Goal: Task Accomplishment & Management: Manage account settings

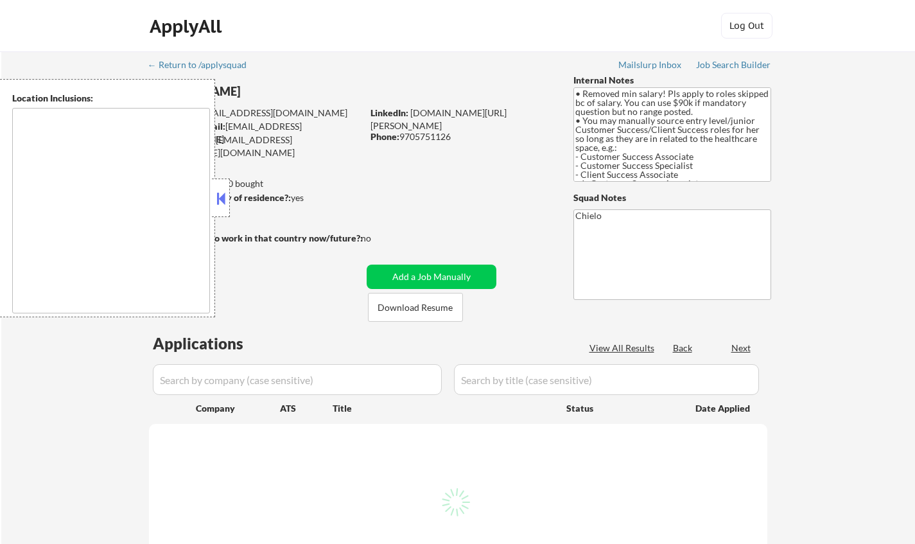
scroll to position [64, 0]
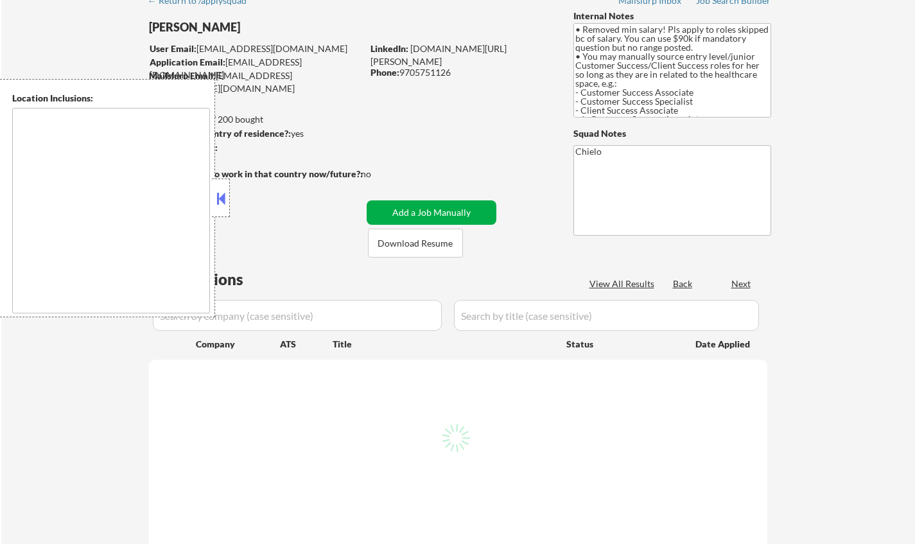
type textarea "[GEOGRAPHIC_DATA], [GEOGRAPHIC_DATA], [GEOGRAPHIC_DATA] [GEOGRAPHIC_DATA], [GEO…"
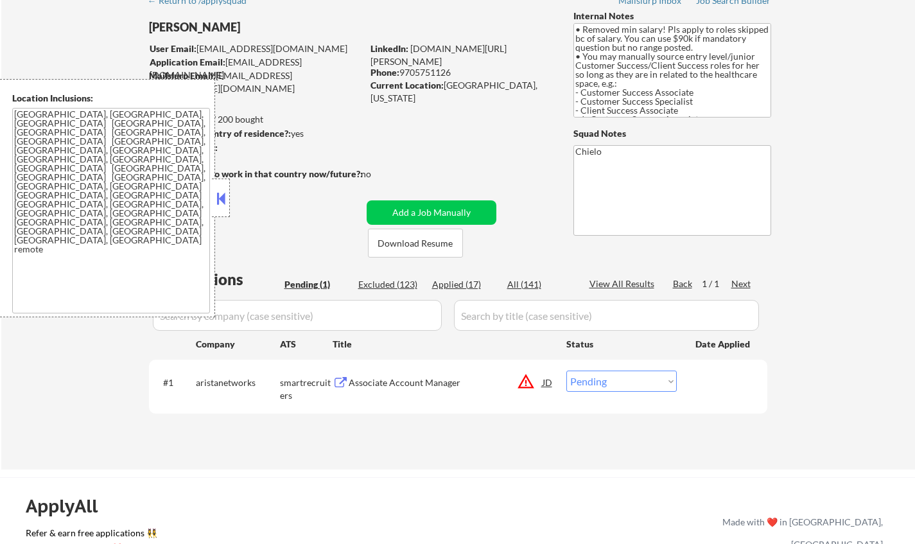
click at [224, 190] on button at bounding box center [221, 198] width 14 height 19
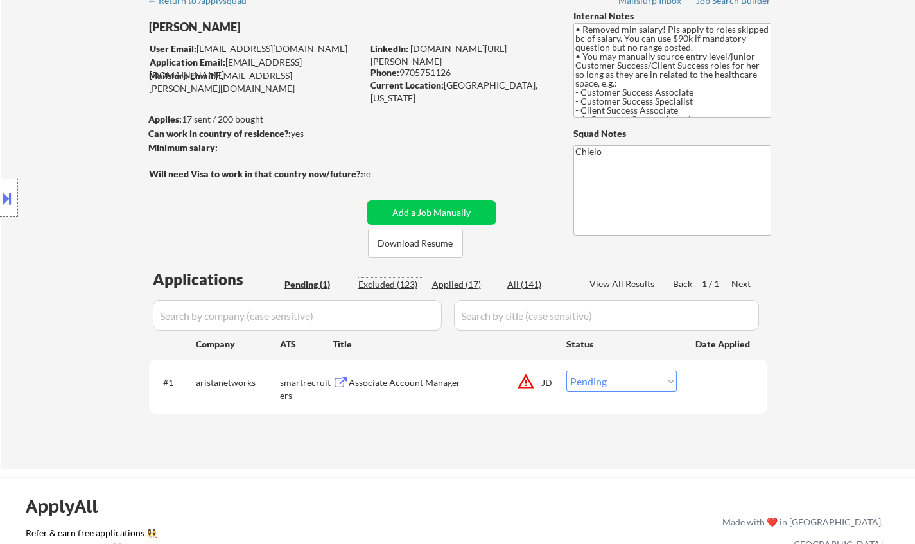
click at [383, 283] on div "Excluded (123)" at bounding box center [390, 284] width 64 height 13
select select ""excluded""
select select ""excluded__expired_""
select select ""excluded__salary_""
select select ""excluded""
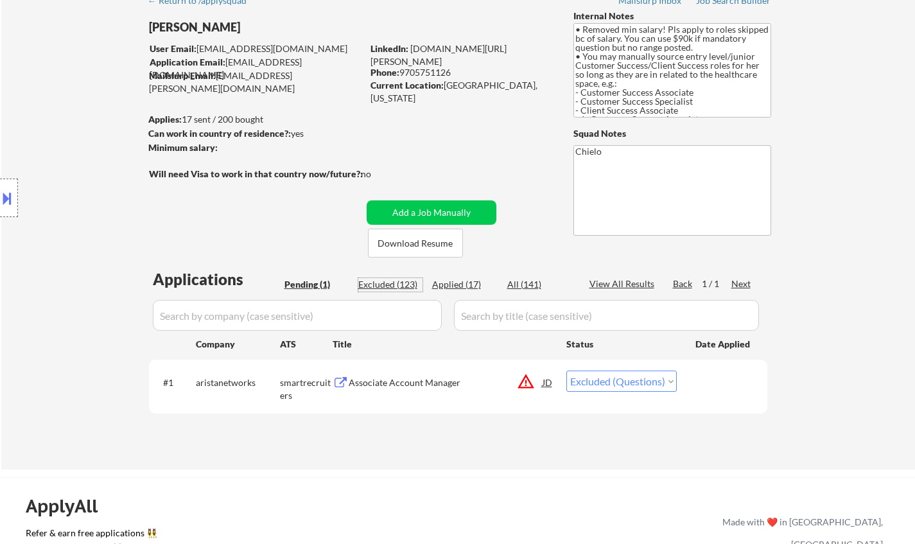
select select ""excluded__location_""
select select ""excluded__salary_""
select select ""excluded__expired_""
select select ""excluded__location_""
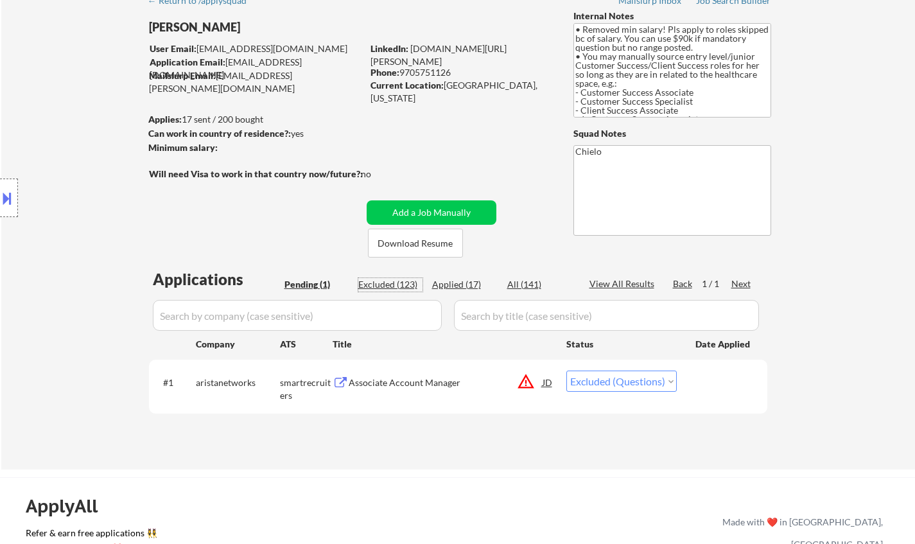
select select ""excluded__salary_""
select select ""excluded__location_""
select select ""excluded""
select select ""excluded__expired_""
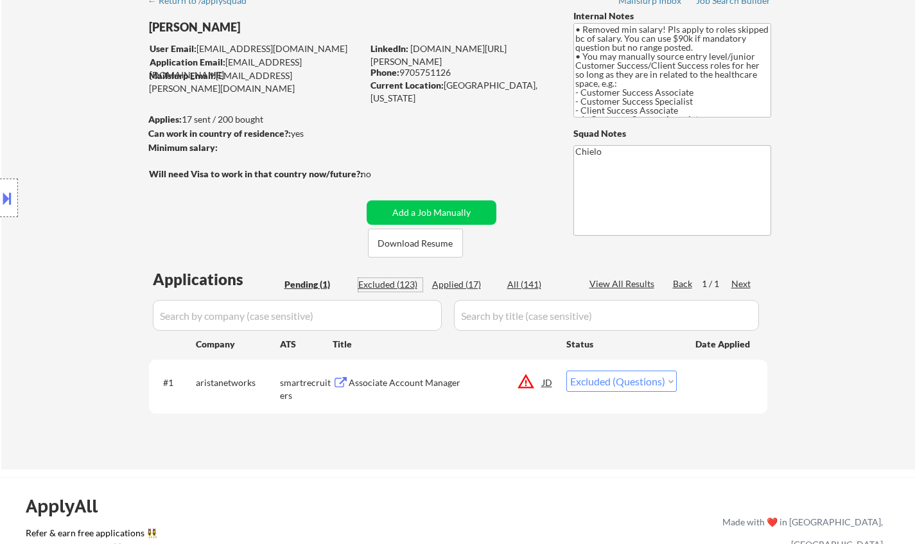
select select ""excluded__location_""
select select ""excluded__salary_""
select select ""excluded__location_""
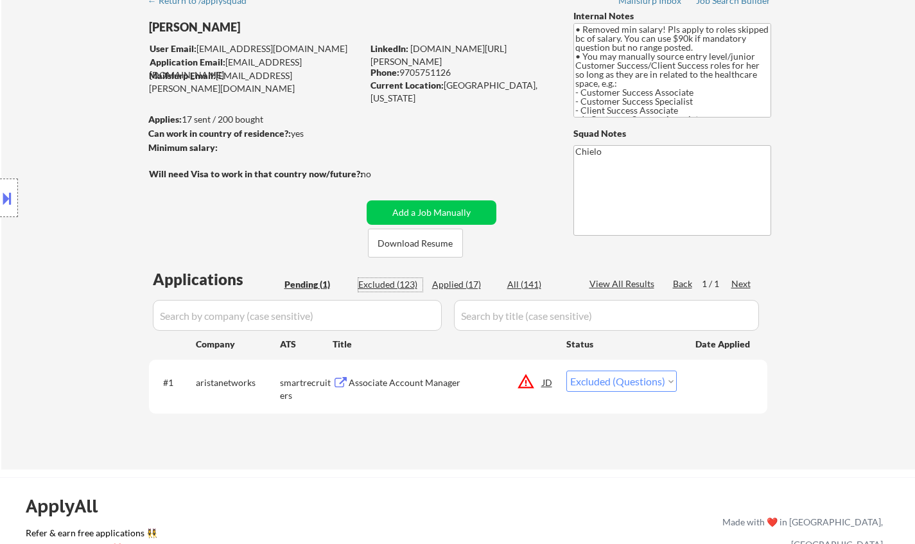
select select ""excluded__expired_""
select select ""excluded__other_""
select select ""excluded__salary_""
select select ""excluded__expired_""
select select ""excluded__salary_""
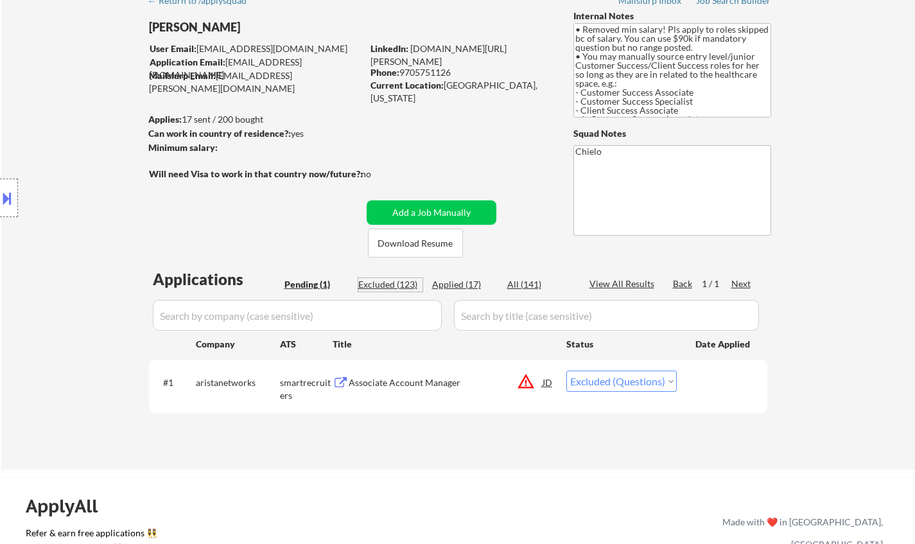
select select ""excluded__location_""
select select ""excluded__expired_""
select select ""excluded__location_""
select select ""excluded__bad_match_""
select select ""excluded__expired_""
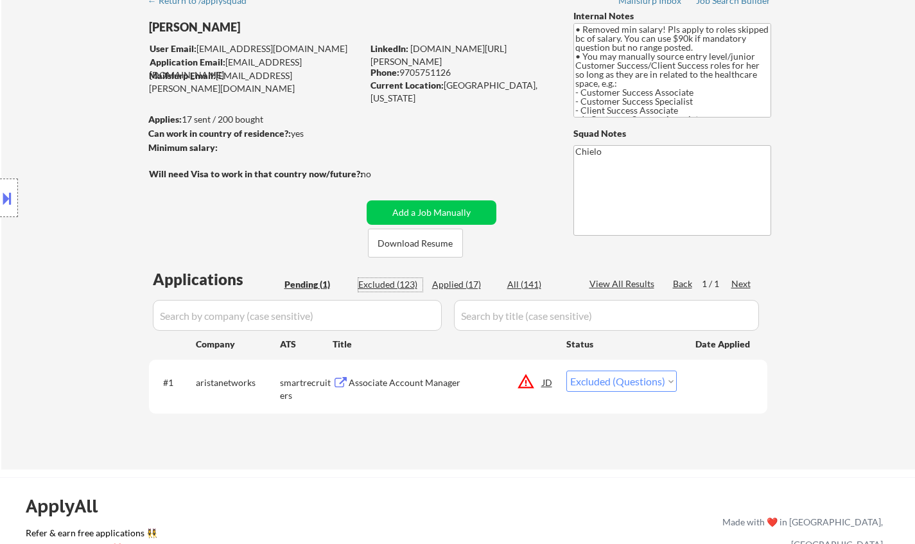
select select ""excluded__salary_""
select select ""excluded__location_""
select select ""excluded__salary_""
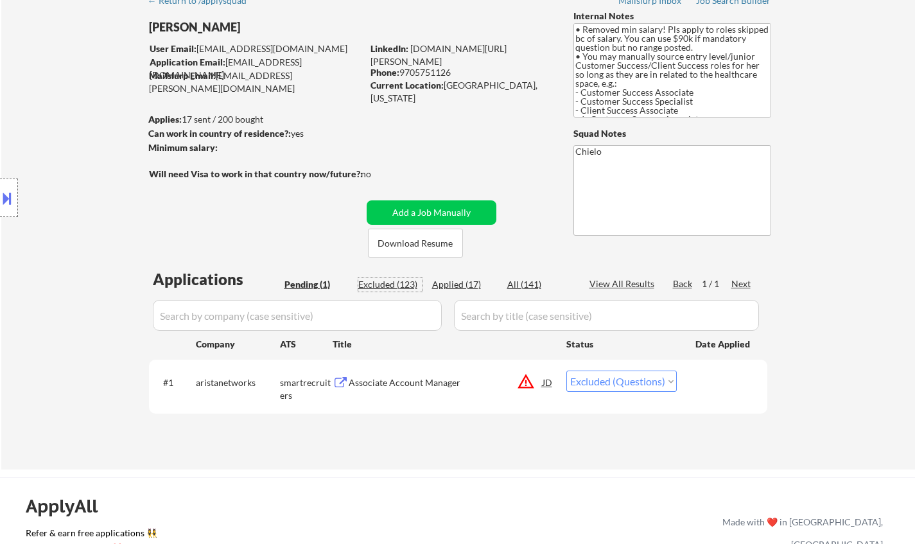
select select ""excluded__expired_""
select select ""excluded""
select select ""excluded__location_""
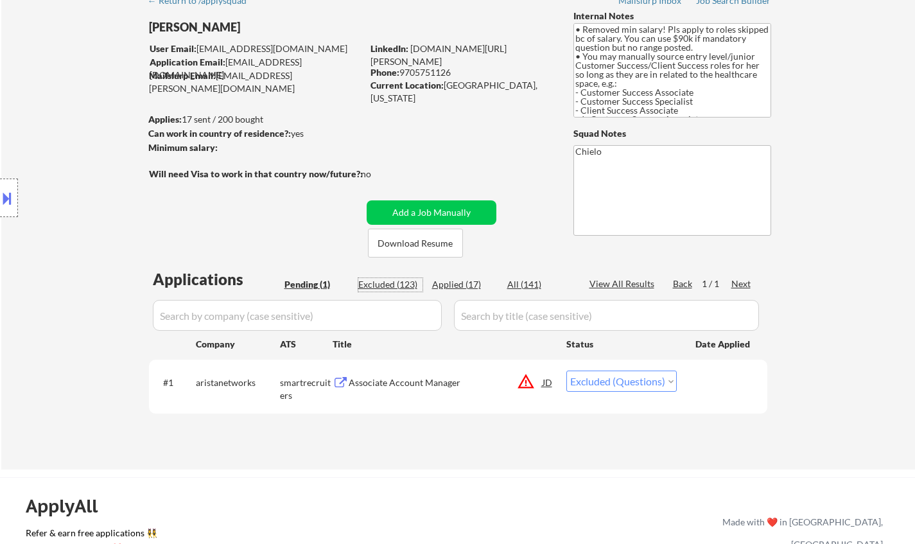
select select ""excluded__expired_""
select select ""excluded__salary_""
select select ""excluded__expired_""
select select ""excluded__other_""
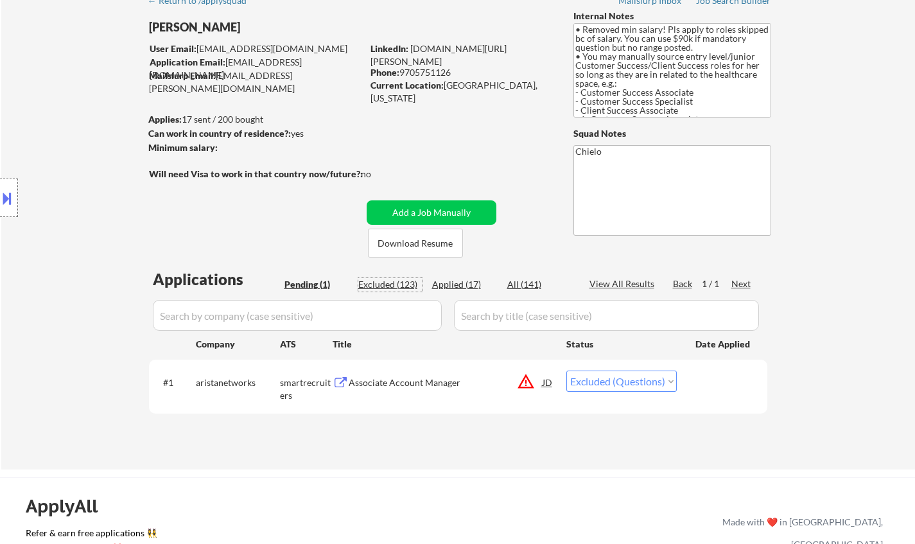
select select ""excluded__expired_""
select select ""excluded__location_""
select select ""excluded__expired_""
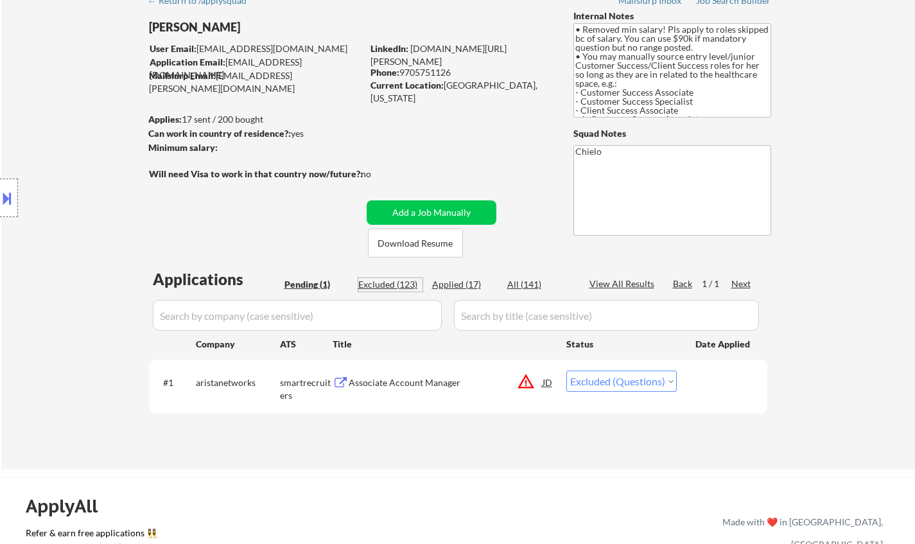
select select ""excluded__location_""
select select ""excluded__bad_match_""
select select ""excluded__expired_""
select select ""excluded__salary_""
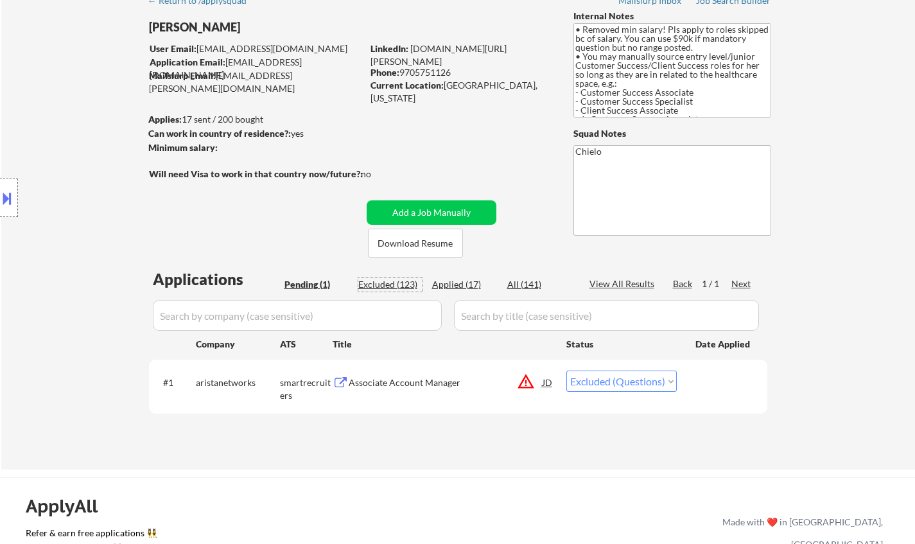
select select ""excluded__location_""
select select ""excluded__salary_""
select select ""excluded__expired_""
select select ""excluded__location_""
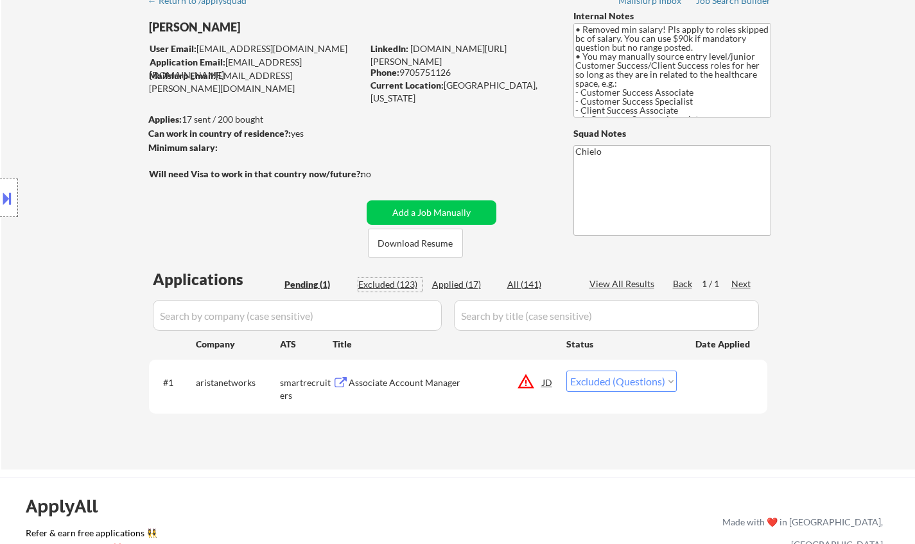
select select ""excluded__location_""
select select ""excluded__expired_""
select select ""excluded""
select select ""excluded__salary_""
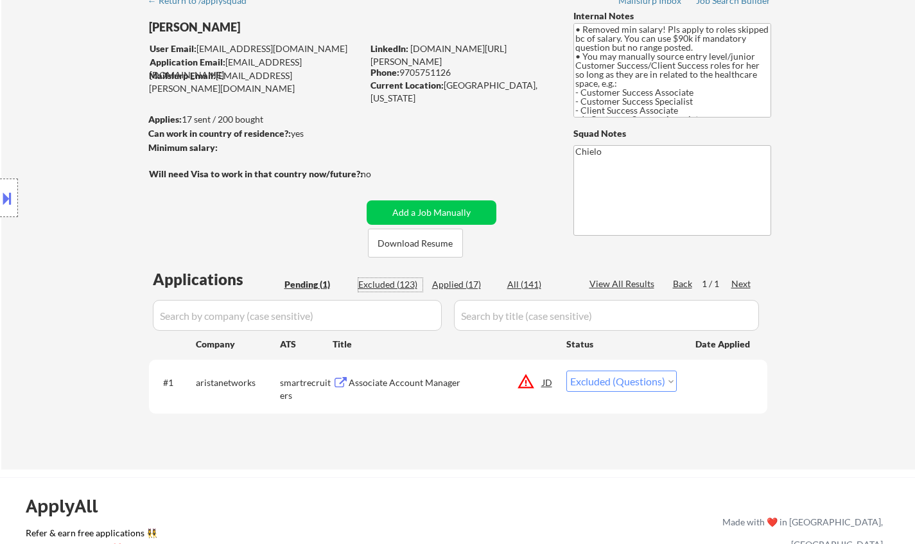
select select ""excluded__salary_""
select select ""excluded__expired_""
select select ""excluded__location_""
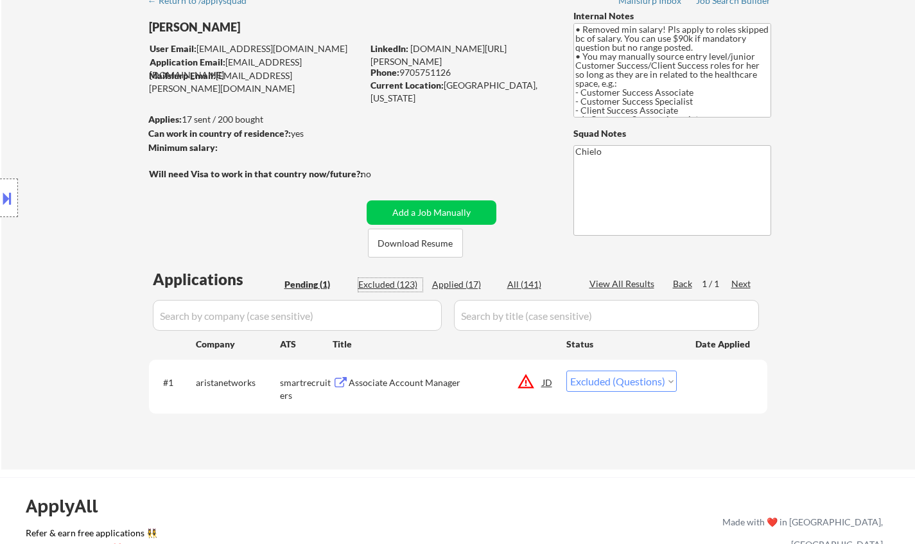
select select ""excluded__bad_match_""
select select ""excluded__location_""
select select ""excluded__salary_""
select select ""excluded__bad_match_""
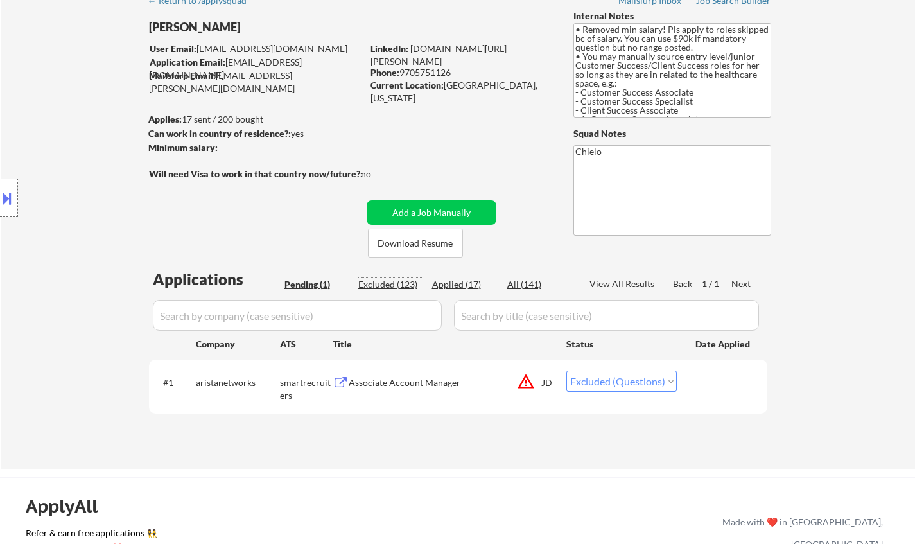
select select ""excluded__salary_""
select select ""excluded__expired_""
select select ""excluded__location_""
select select ""excluded__bad_match_""
select select ""excluded__location_""
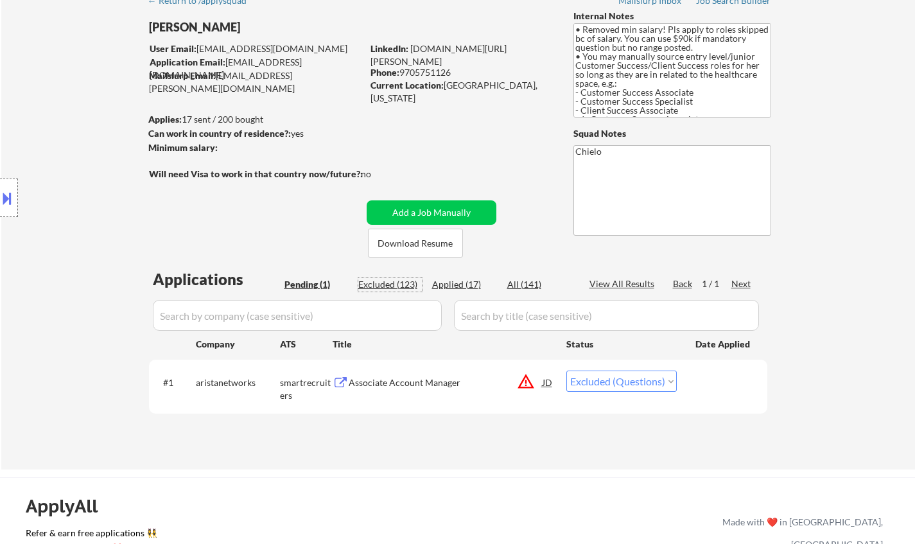
select select ""excluded__salary_""
select select ""excluded__other_""
select select ""excluded__expired_""
select select ""excluded""
select select ""excluded__expired_""
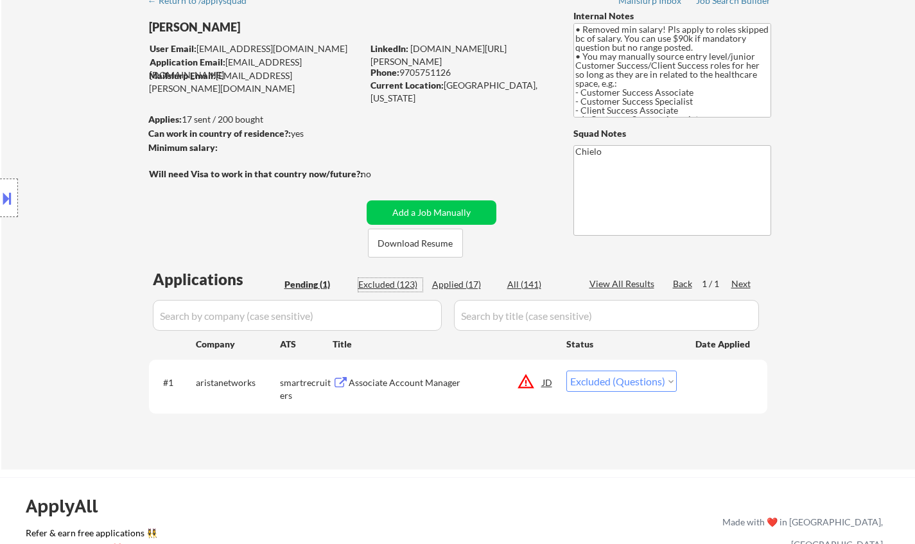
select select ""excluded__salary_""
select select ""excluded__location_""
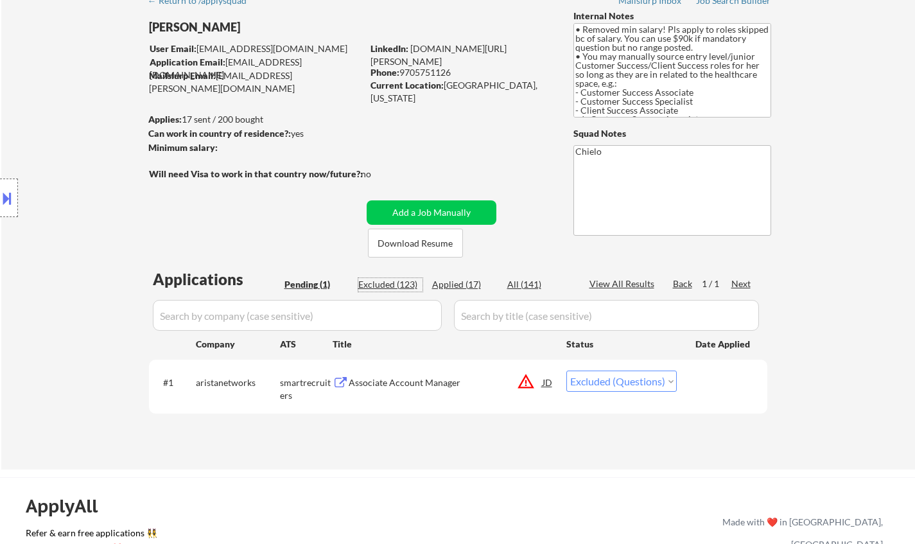
select select ""excluded__location_""
select select ""excluded__expired_""
select select ""excluded__salary_""
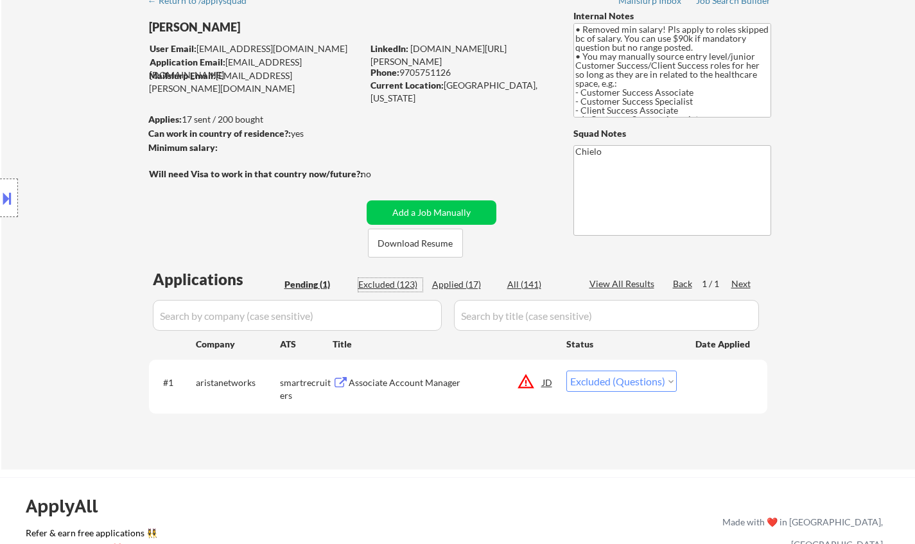
select select ""excluded__expired_""
select select ""excluded__location_""
select select ""excluded__bad_match_""
select select ""excluded__location_""
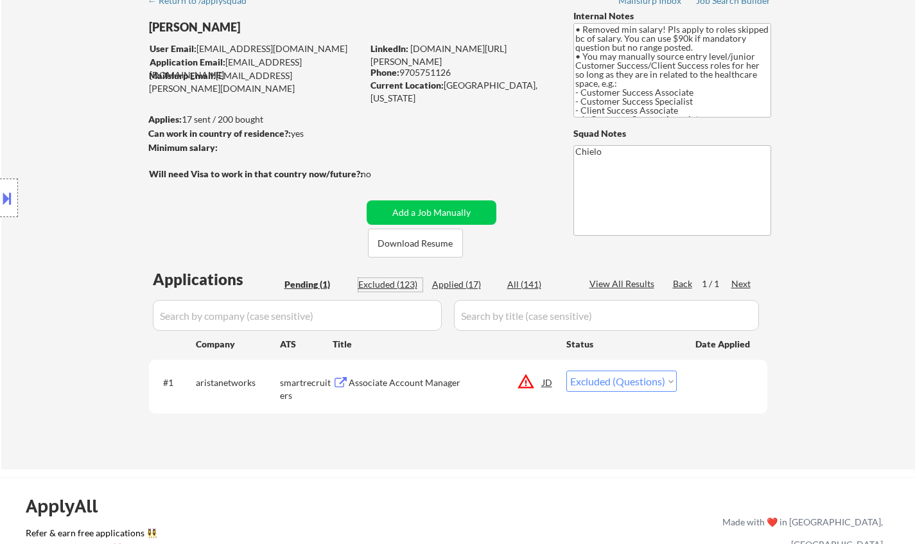
select select ""excluded__salary_""
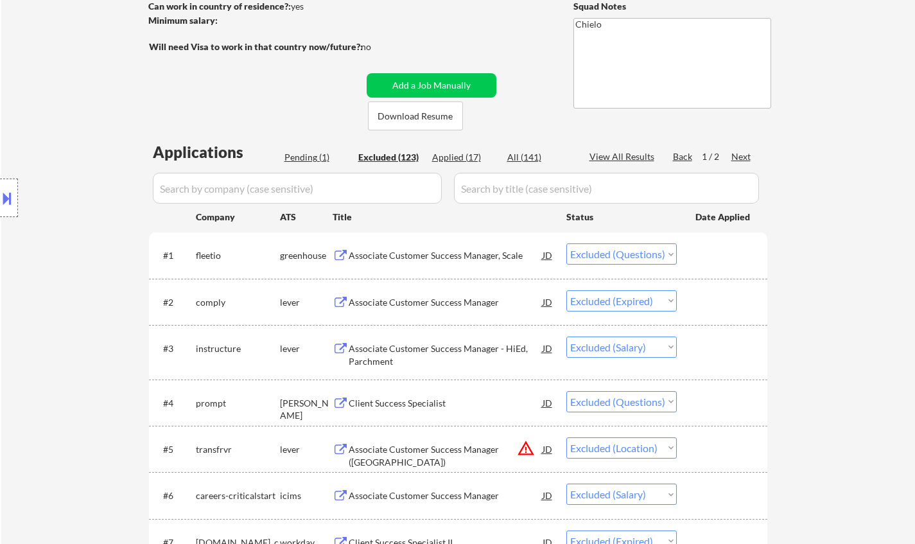
scroll to position [193, 0]
click at [399, 340] on div "Associate Customer Success Manager - HiEd, Parchment" at bounding box center [446, 350] width 194 height 31
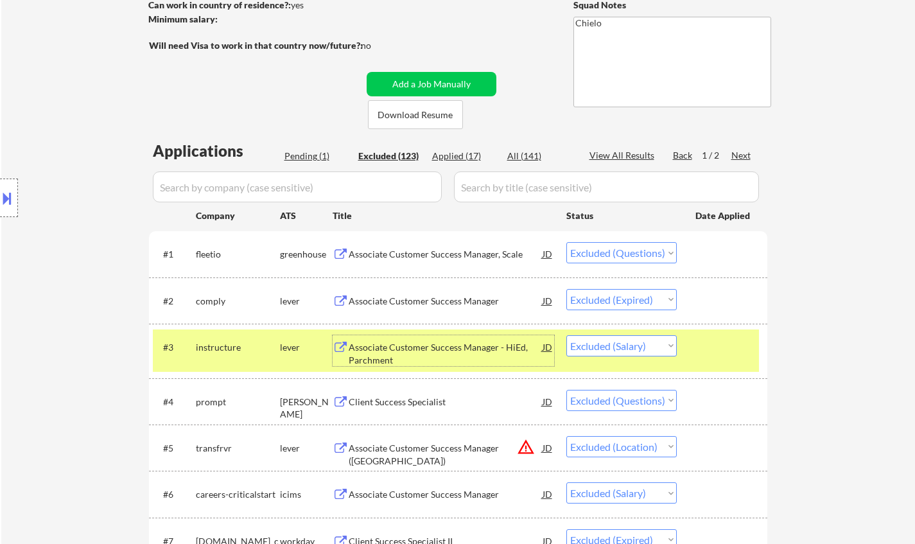
click at [621, 347] on select "Choose an option... Pending Applied Excluded (Questions) Excluded (Expired) Exc…" at bounding box center [621, 345] width 110 height 21
select select ""excluded__expired_""
click at [566, 335] on select "Choose an option... Pending Applied Excluded (Questions) Excluded (Expired) Exc…" at bounding box center [621, 345] width 110 height 21
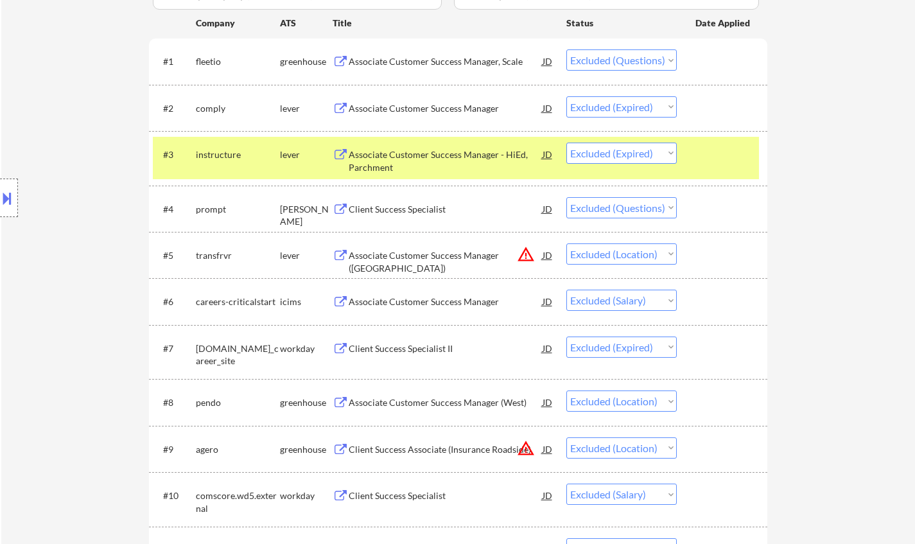
scroll to position [450, 0]
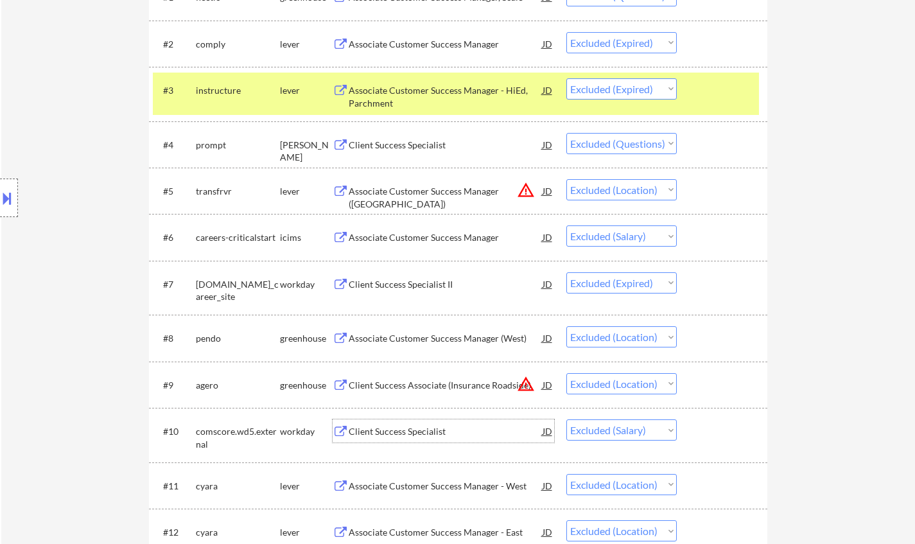
click at [401, 436] on div "Client Success Specialist" at bounding box center [446, 431] width 194 height 13
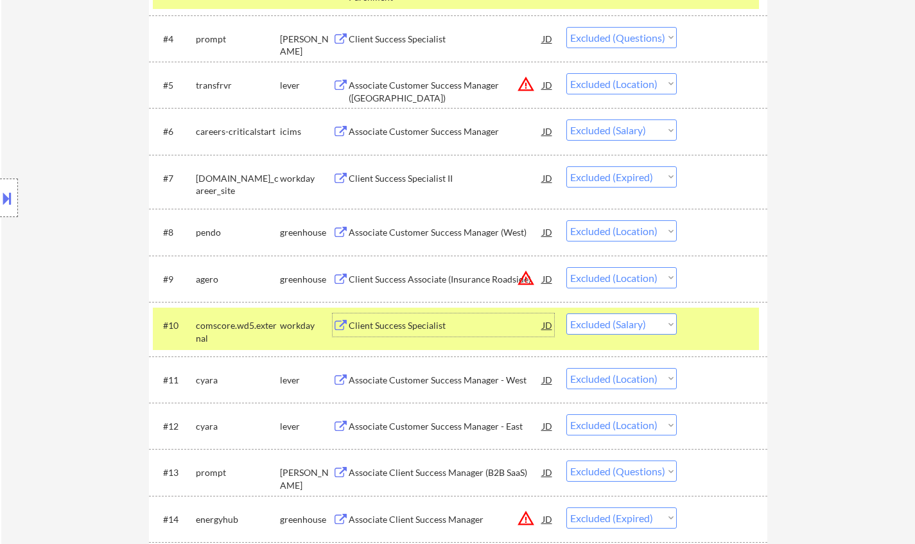
scroll to position [706, 0]
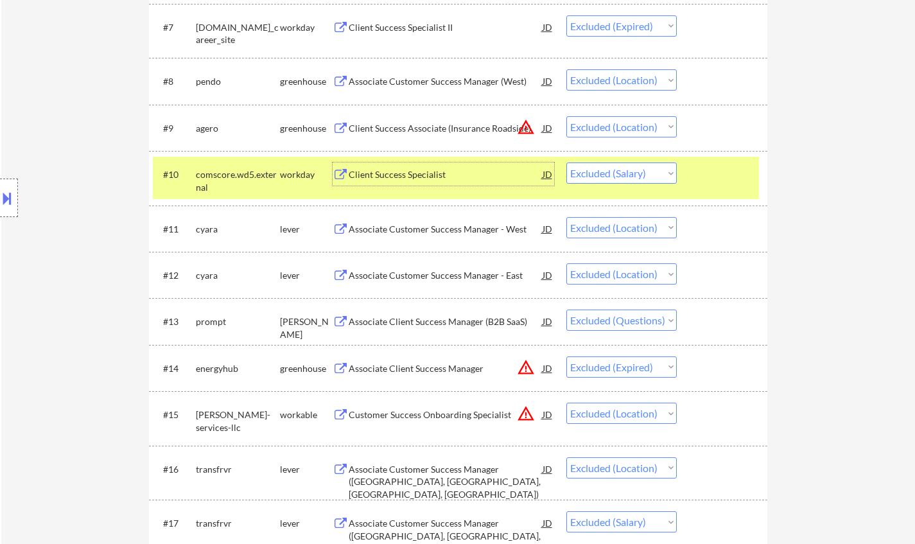
drag, startPoint x: 620, startPoint y: 178, endPoint x: 627, endPoint y: 181, distance: 8.3
click at [620, 178] on select "Choose an option... Pending Applied Excluded (Questions) Excluded (Expired) Exc…" at bounding box center [621, 172] width 110 height 21
select select ""excluded__expired_""
click at [566, 162] on select "Choose an option... Pending Applied Excluded (Questions) Excluded (Expired) Exc…" at bounding box center [621, 172] width 110 height 21
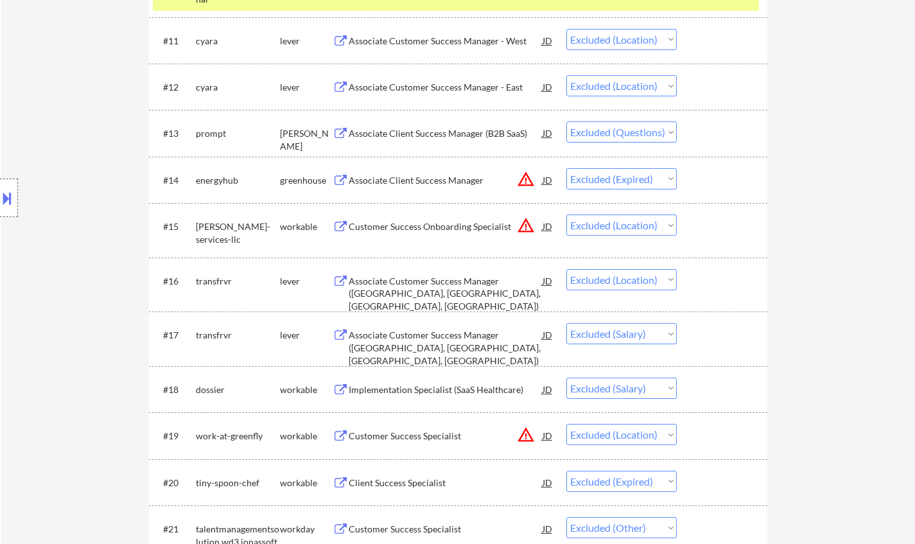
scroll to position [963, 0]
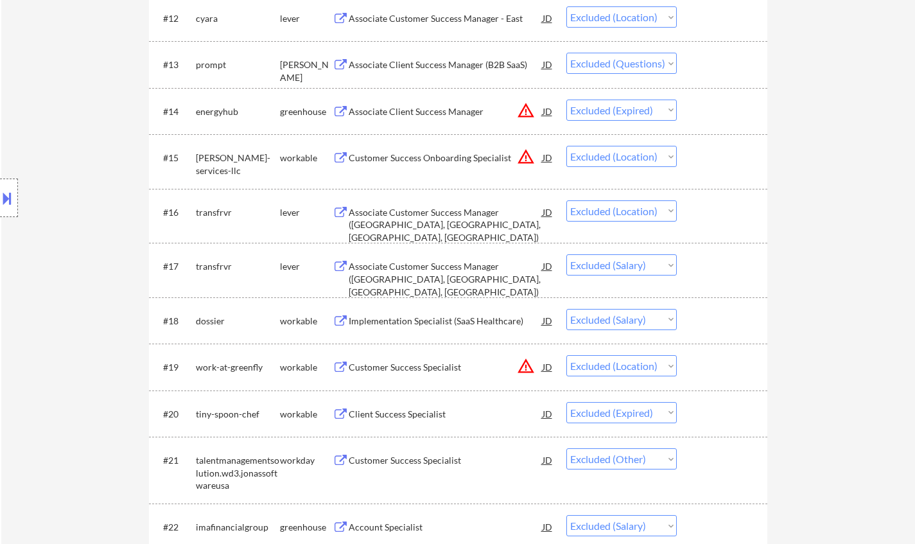
click at [437, 259] on div "Associate Customer Success Manager (CO, UT, AZ, NM)" at bounding box center [446, 269] width 194 height 31
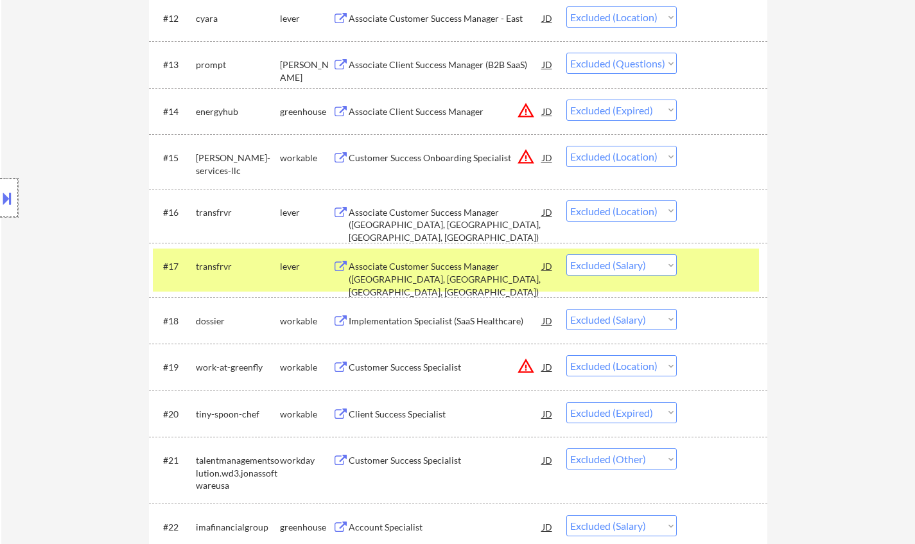
click at [0, 180] on div at bounding box center [9, 198] width 18 height 39
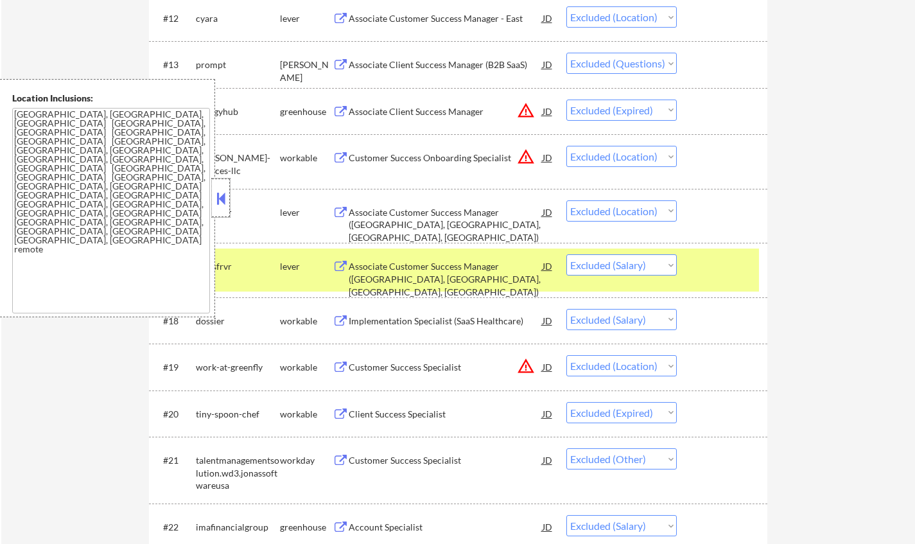
click at [223, 187] on div at bounding box center [221, 198] width 18 height 39
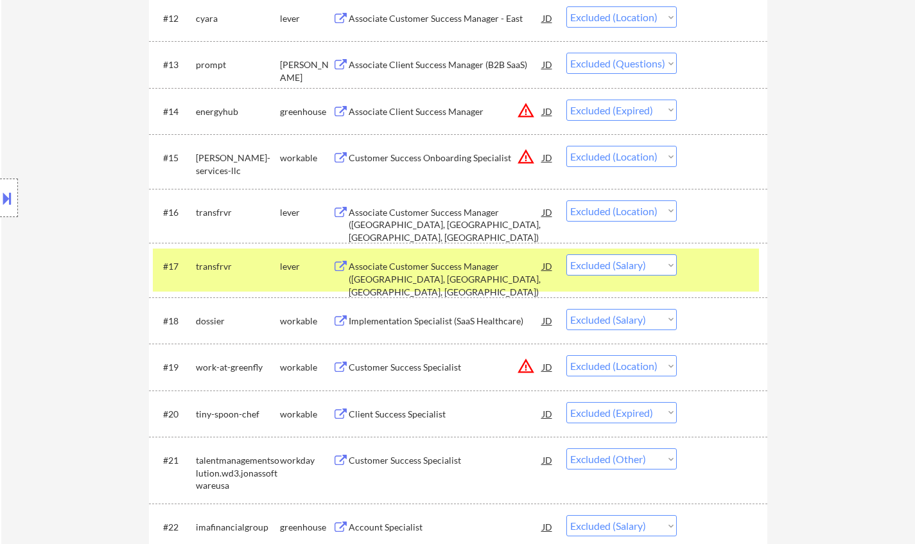
click at [625, 265] on select "Choose an option... Pending Applied Excluded (Questions) Excluded (Expired) Exc…" at bounding box center [621, 264] width 110 height 21
click at [566, 254] on select "Choose an option... Pending Applied Excluded (Questions) Excluded (Expired) Exc…" at bounding box center [621, 264] width 110 height 21
select select ""excluded__salary_""
select select ""excluded__location_""
select select ""excluded__expired_""
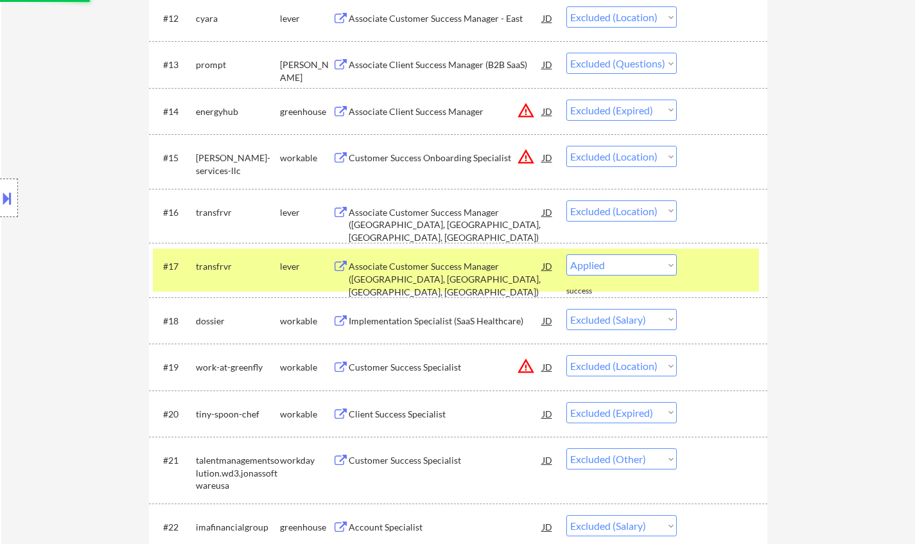
select select ""excluded__other_""
select select ""excluded__salary_""
select select ""excluded__expired_""
select select ""excluded__salary_""
select select ""excluded__location_""
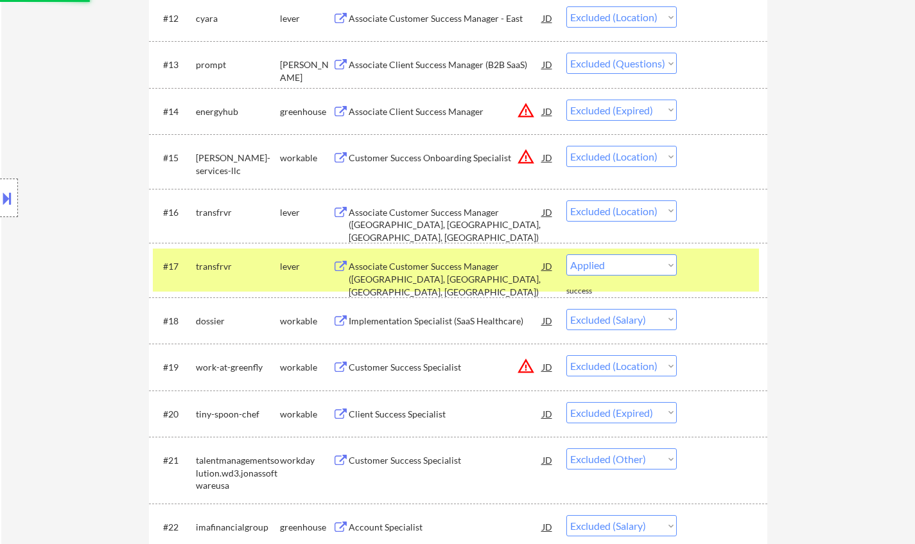
select select ""excluded__expired_""
select select ""excluded__location_""
select select ""excluded__bad_match_""
select select ""excluded__expired_""
select select ""excluded__salary_""
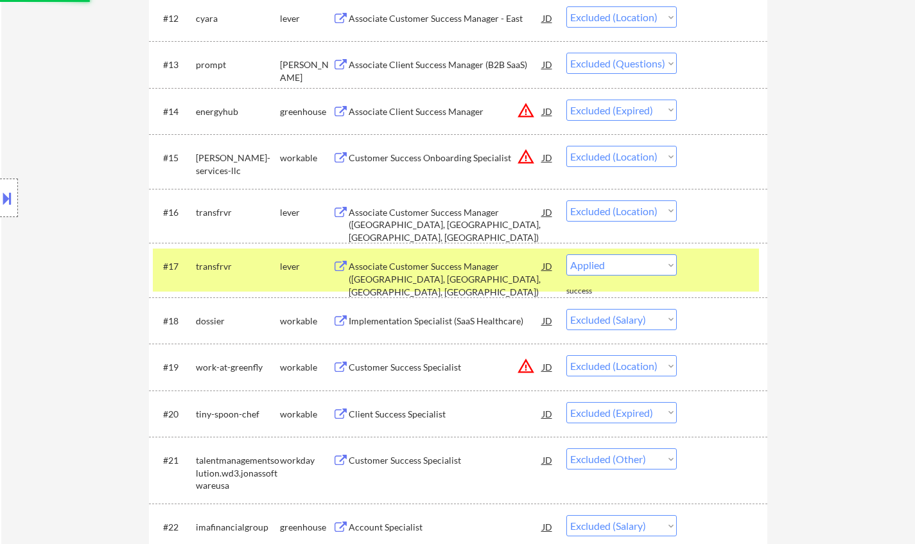
select select ""excluded__location_""
select select ""excluded__salary_""
select select ""excluded__expired_""
select select ""excluded""
select select ""excluded__location_""
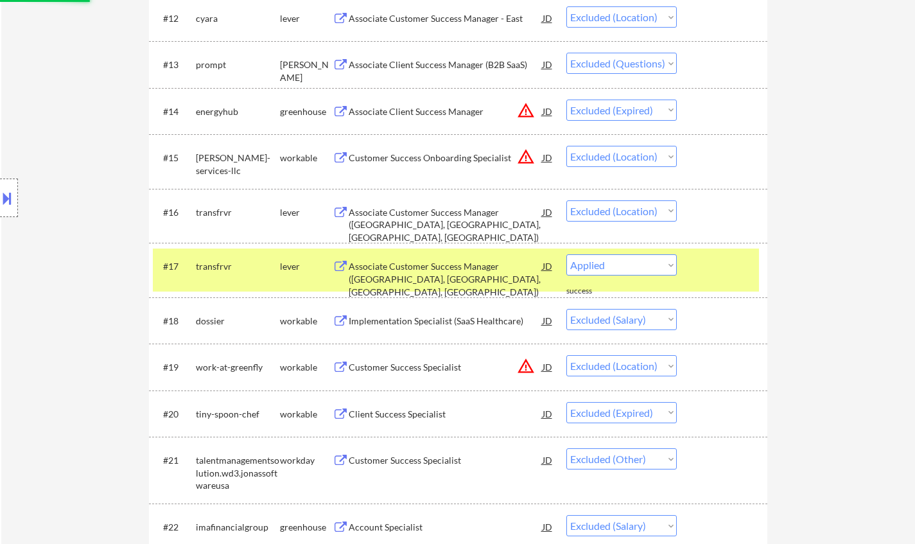
select select ""excluded__expired_""
select select ""excluded__salary_""
select select ""excluded__expired_""
select select ""excluded__other_""
select select ""excluded__expired_""
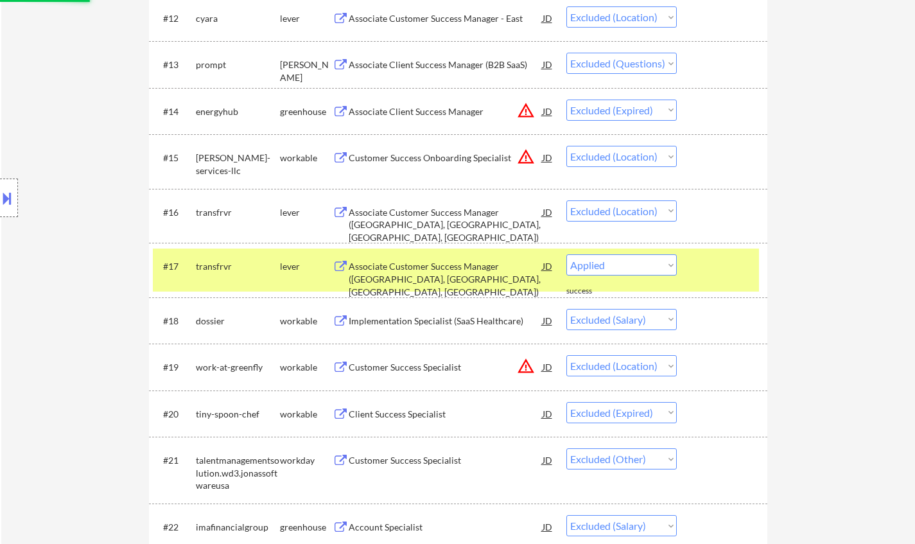
select select ""excluded__location_""
select select ""excluded__expired_""
select select ""excluded__location_""
select select ""excluded__bad_match_""
select select ""excluded__expired_""
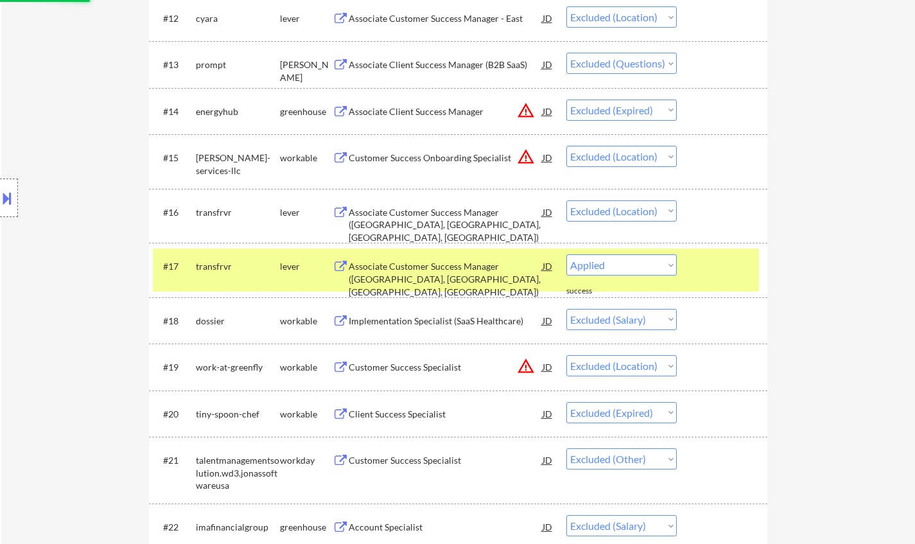
select select ""excluded__salary_""
select select ""excluded__location_""
select select ""excluded__salary_""
select select ""excluded__expired_""
select select ""excluded__location_""
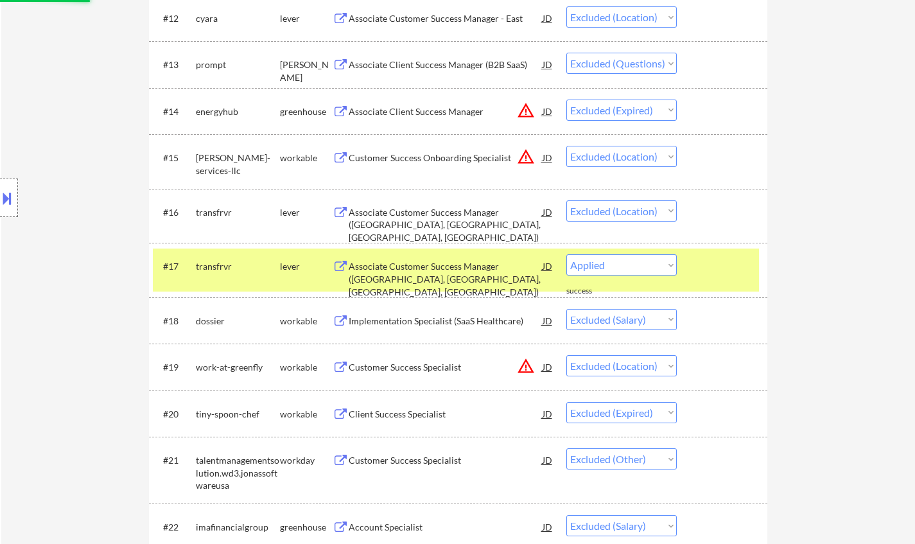
select select ""excluded__expired_""
select select ""excluded""
select select ""excluded__salary_""
select select ""excluded__expired_""
select select ""excluded__location_""
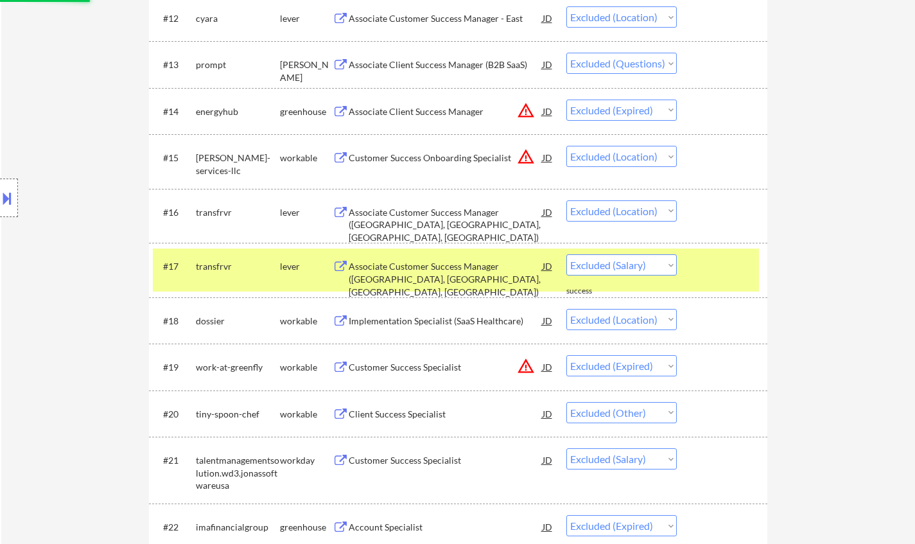
select select ""excluded__bad_match_""
select select ""excluded__location_""
select select ""excluded__salary_""
select select ""excluded__bad_match_""
select select ""excluded__salary_""
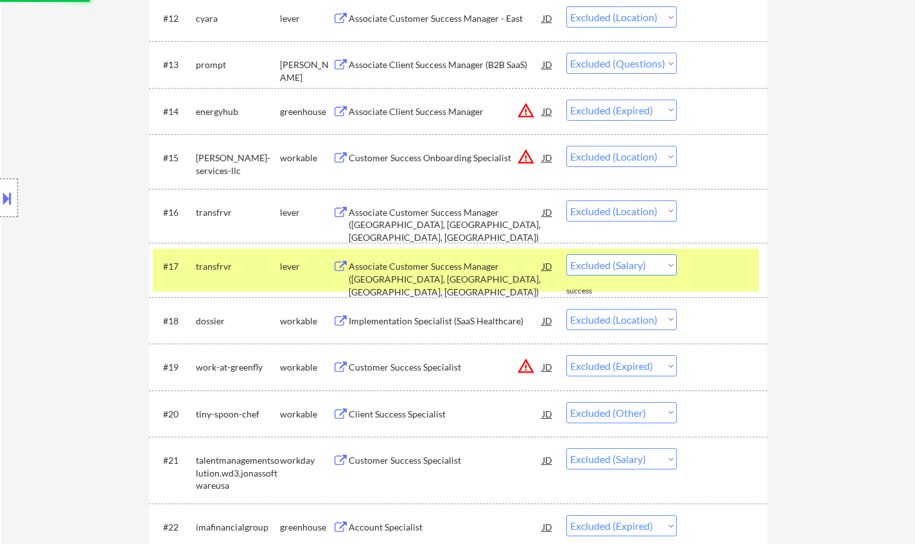
select select ""excluded__expired_""
select select ""excluded__location_""
select select ""excluded__bad_match_""
select select ""excluded__location_""
select select ""excluded__salary_""
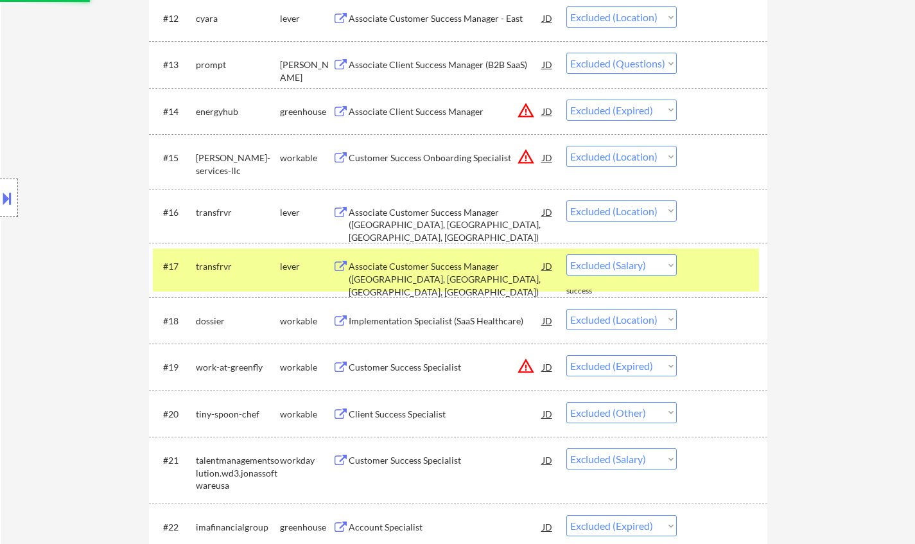
select select ""excluded__other_""
select select ""excluded__expired_""
select select ""excluded""
select select ""excluded__expired_""
select select ""excluded__salary_""
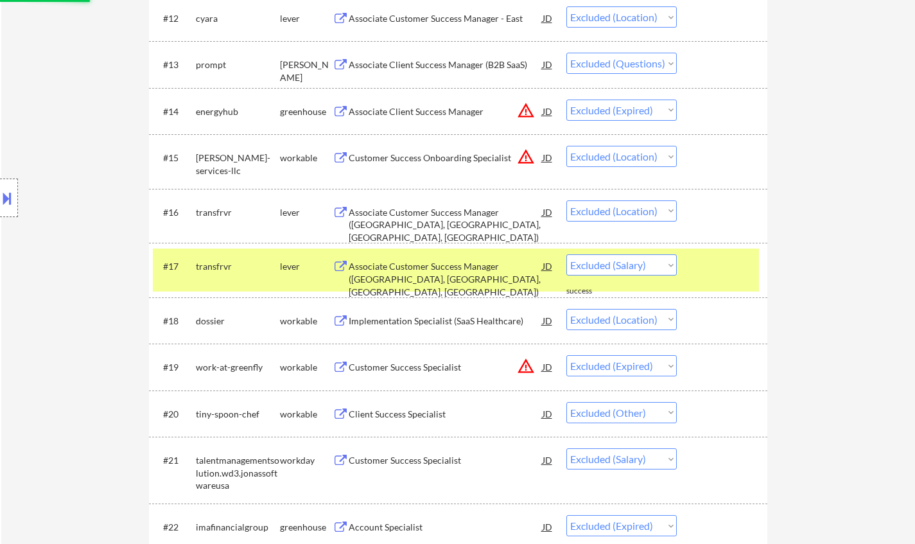
select select ""excluded__location_""
select select ""excluded__expired_""
select select ""excluded__salary_""
select select ""excluded__expired_""
select select ""excluded__location_""
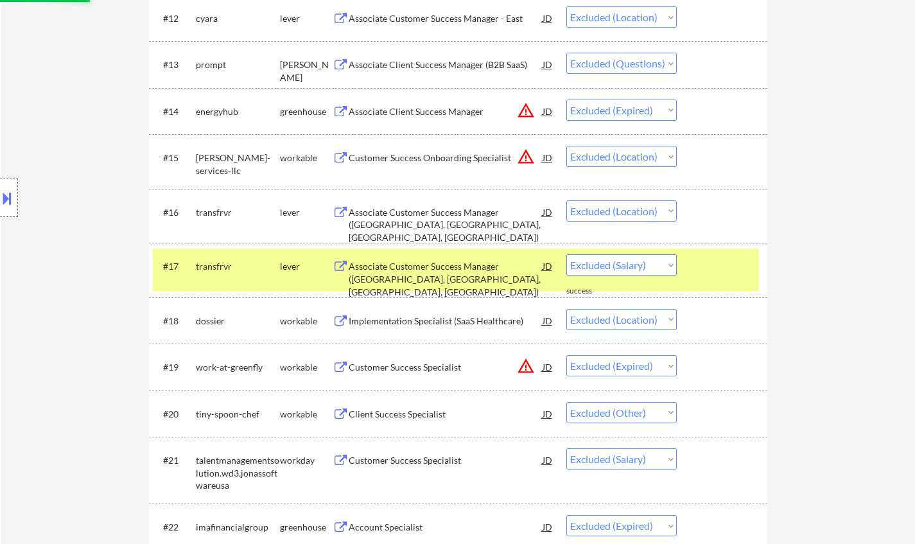
select select ""excluded__bad_match_""
select select ""excluded__location_""
select select ""excluded__salary_""
select select ""excluded__expired_""
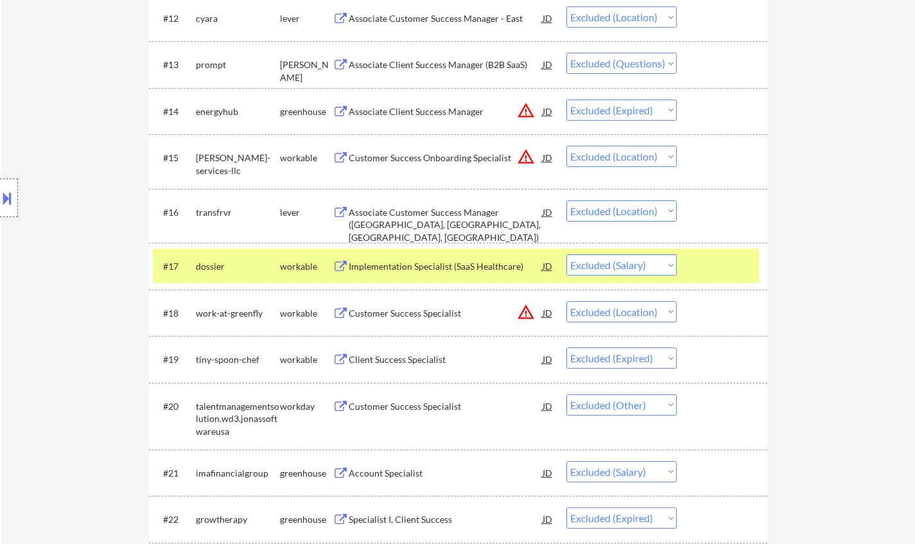
click at [420, 268] on div "Implementation Specialist (SaaS Healthcare)" at bounding box center [446, 266] width 194 height 13
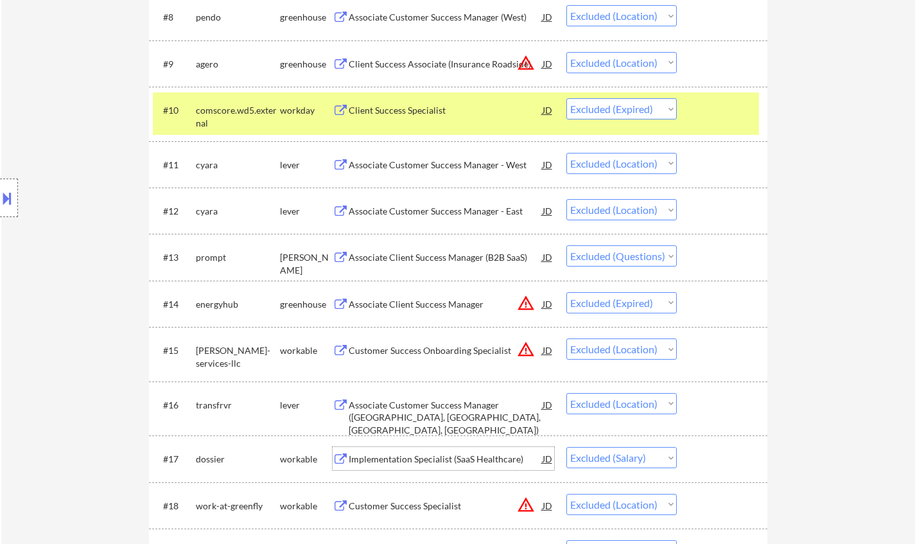
scroll to position [1027, 0]
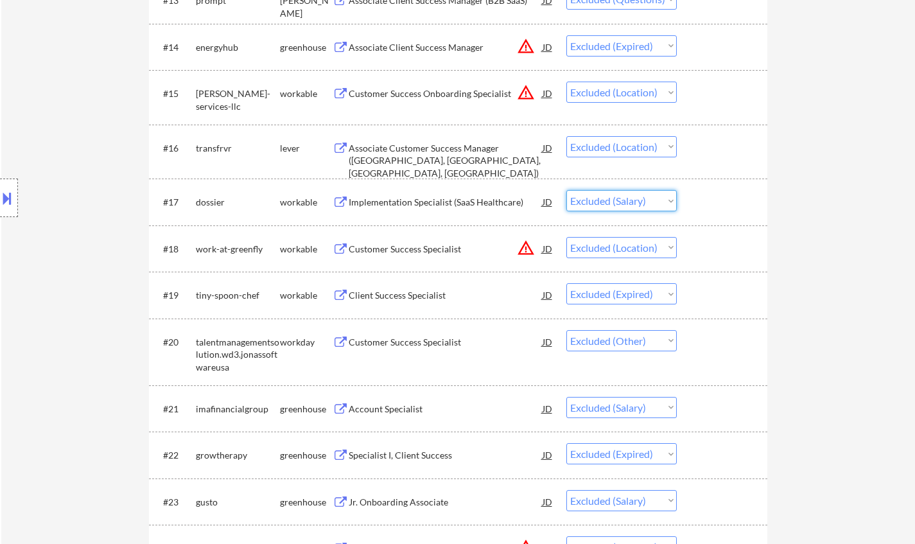
click at [616, 207] on select "Choose an option... Pending Applied Excluded (Questions) Excluded (Expired) Exc…" at bounding box center [621, 200] width 110 height 21
click at [566, 190] on select "Choose an option... Pending Applied Excluded (Questions) Excluded (Expired) Exc…" at bounding box center [621, 200] width 110 height 21
select select ""excluded__location_""
select select ""excluded__expired_""
select select ""excluded__other_""
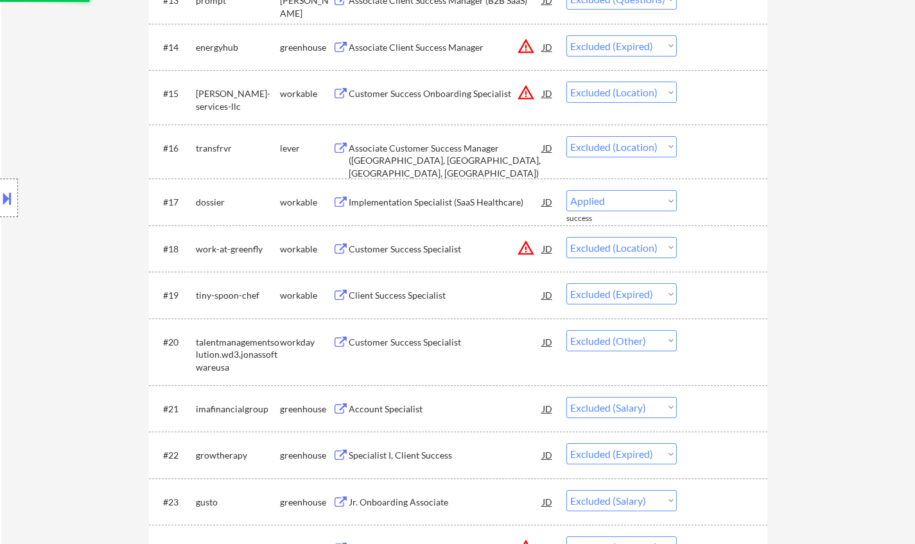
select select ""excluded__salary_""
select select ""excluded__expired_""
select select ""excluded__salary_""
select select ""excluded__location_""
select select ""excluded__expired_""
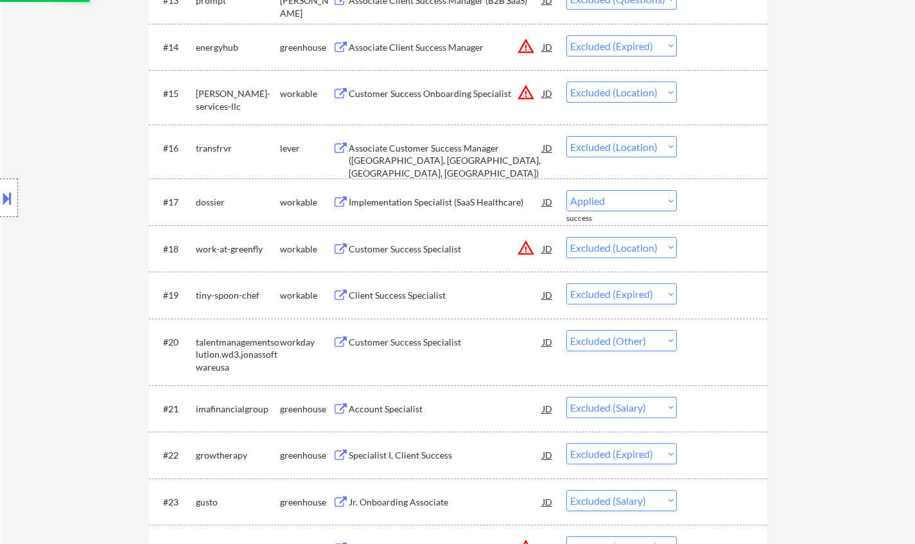
select select ""excluded__location_""
select select ""excluded__bad_match_""
select select ""excluded__expired_""
select select ""excluded__salary_""
select select ""excluded__location_""
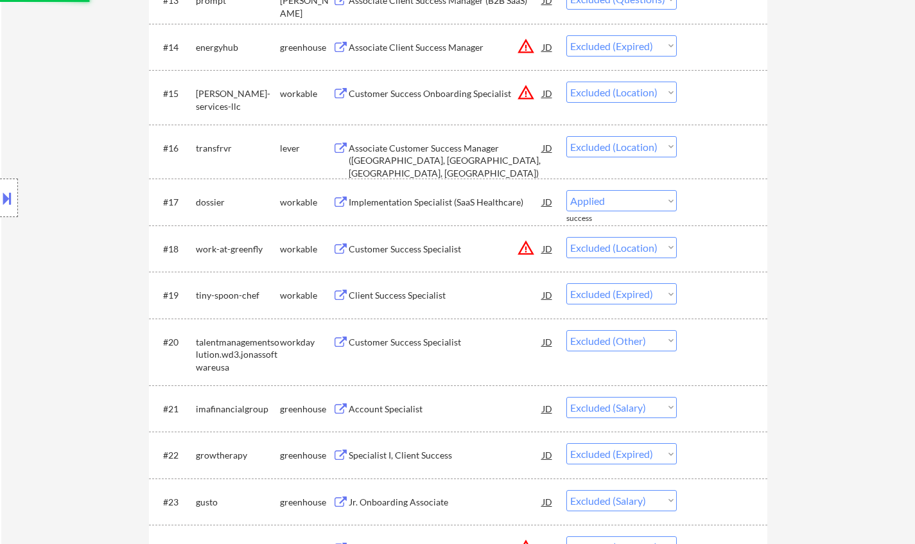
select select ""excluded__salary_""
select select ""excluded__expired_""
select select ""excluded""
select select ""excluded__location_""
select select ""excluded__expired_""
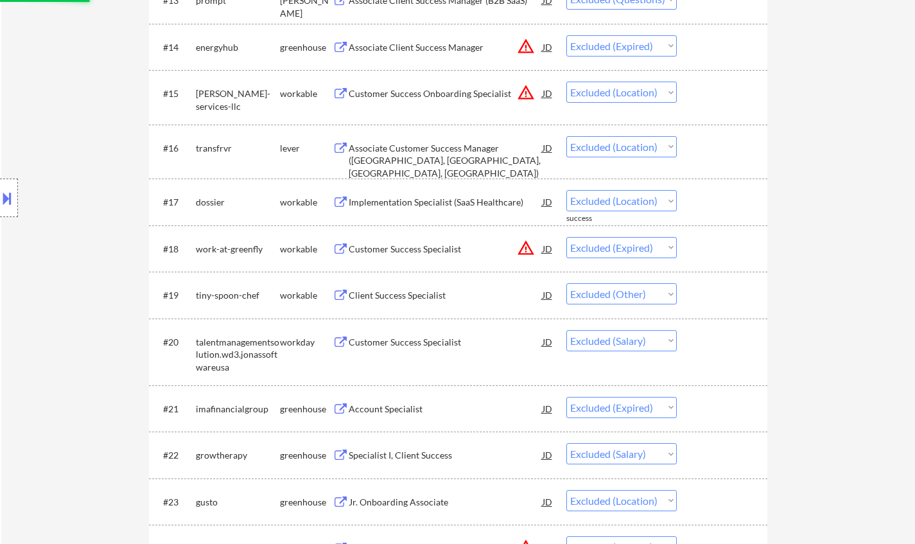
select select ""excluded__salary_""
select select ""excluded__expired_""
select select ""excluded__other_""
select select ""excluded__expired_""
select select ""excluded__location_""
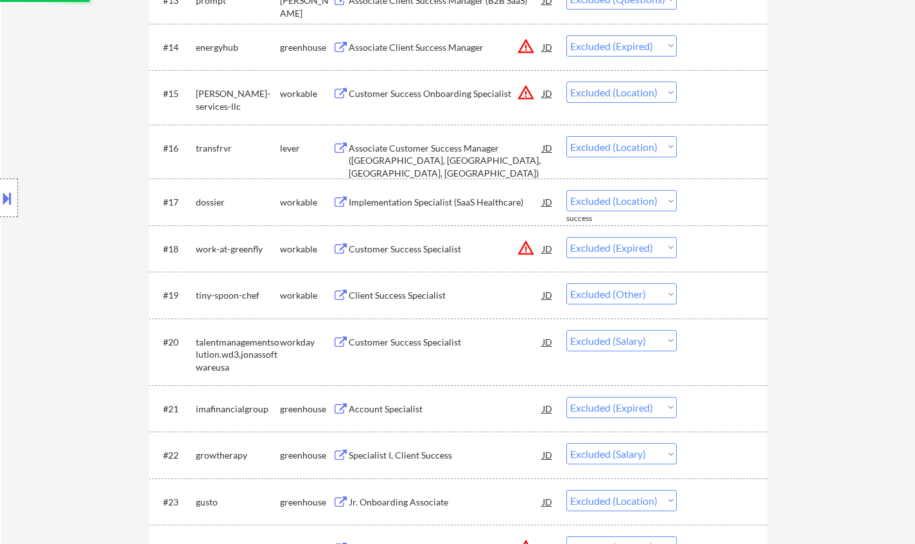
select select ""excluded__expired_""
select select ""excluded__location_""
select select ""excluded__bad_match_""
select select ""excluded__expired_""
select select ""excluded__salary_""
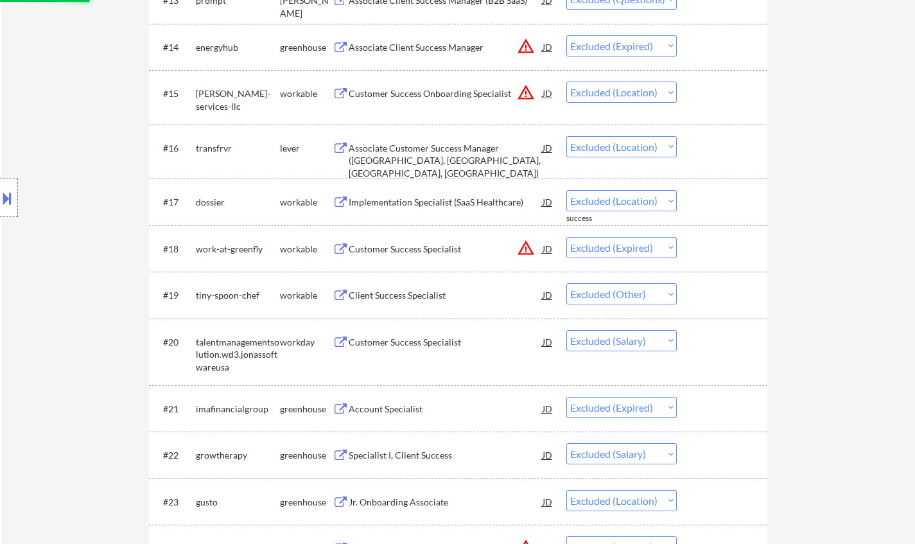
select select ""excluded__location_""
select select ""excluded__salary_""
select select ""excluded__expired_""
select select ""excluded__location_""
select select ""excluded__expired_""
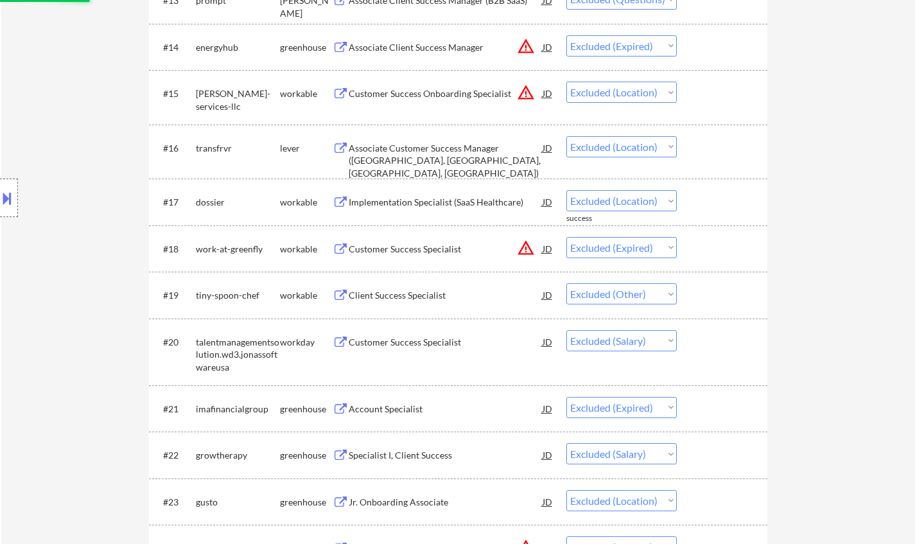
select select ""excluded""
select select ""excluded__salary_""
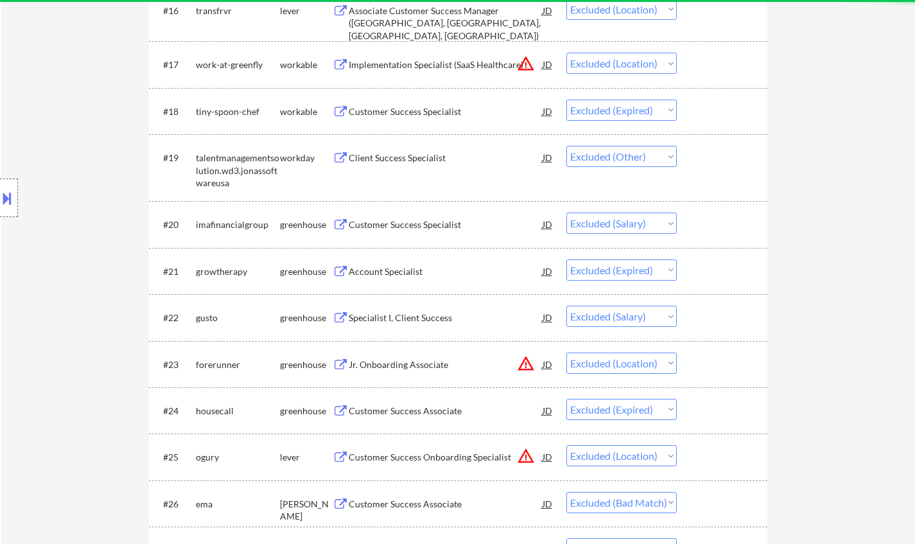
scroll to position [1220, 0]
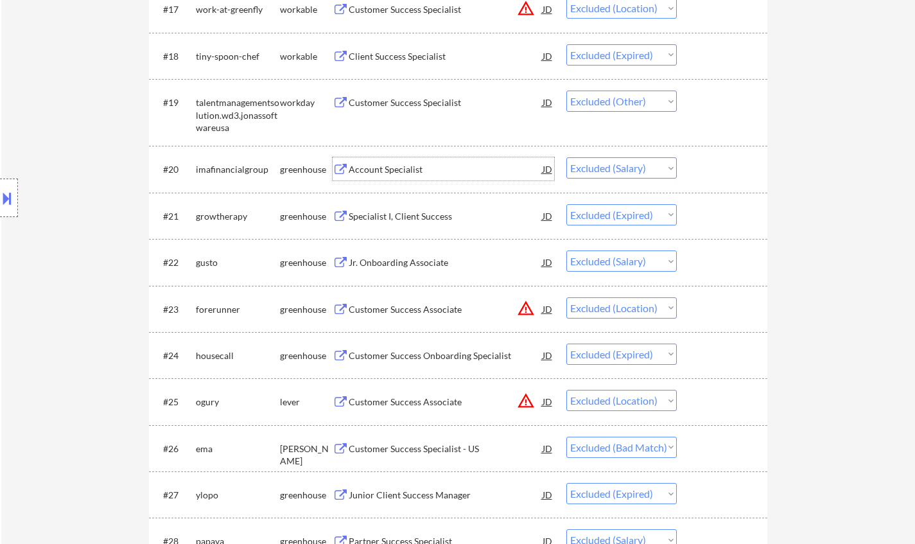
click at [369, 171] on div "Account Specialist" at bounding box center [446, 169] width 194 height 13
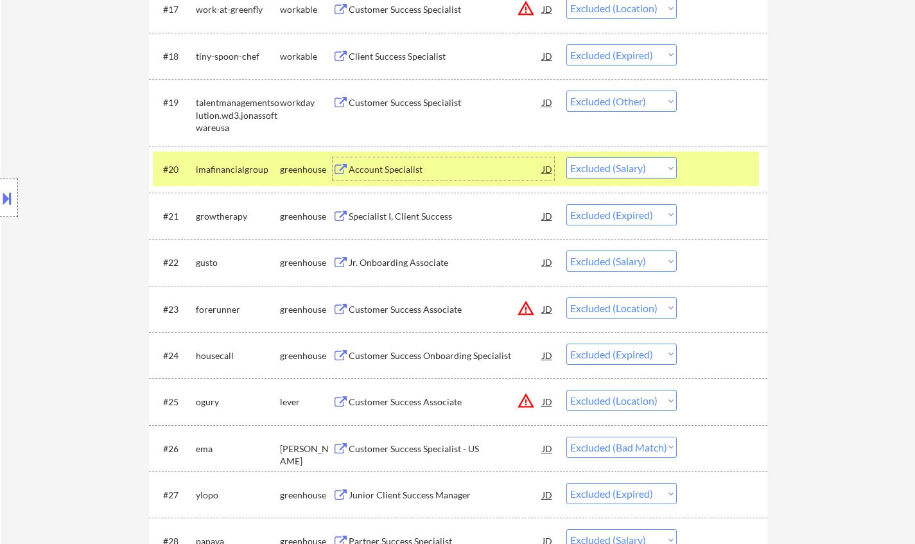
drag, startPoint x: 643, startPoint y: 164, endPoint x: 643, endPoint y: 171, distance: 7.1
click at [643, 164] on select "Choose an option... Pending Applied Excluded (Questions) Excluded (Expired) Exc…" at bounding box center [621, 167] width 110 height 21
click at [566, 157] on select "Choose an option... Pending Applied Excluded (Questions) Excluded (Expired) Exc…" at bounding box center [621, 167] width 110 height 21
click at [398, 258] on div "Jr. Onboarding Associate" at bounding box center [446, 262] width 194 height 13
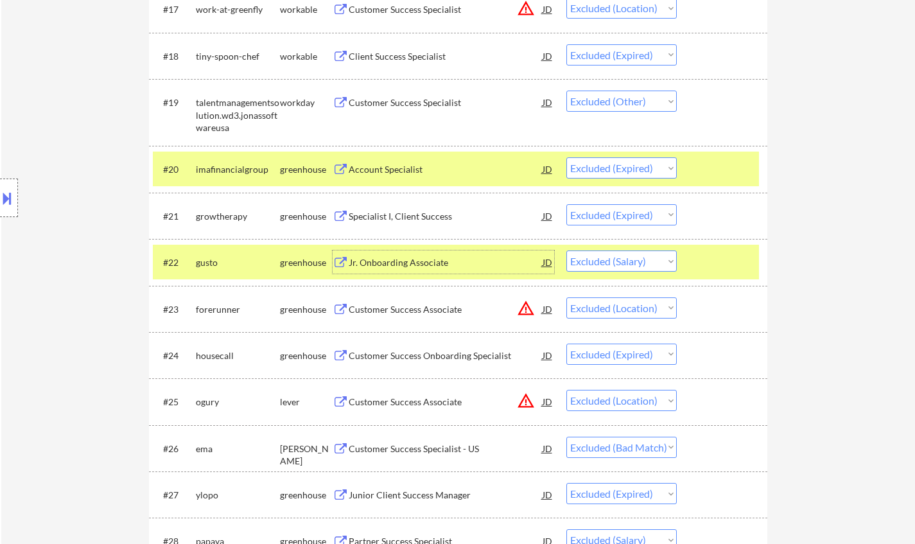
click at [640, 260] on select "Choose an option... Pending Applied Excluded (Questions) Excluded (Expired) Exc…" at bounding box center [621, 260] width 110 height 21
click at [566, 250] on select "Choose an option... Pending Applied Excluded (Questions) Excluded (Expired) Exc…" at bounding box center [621, 260] width 110 height 21
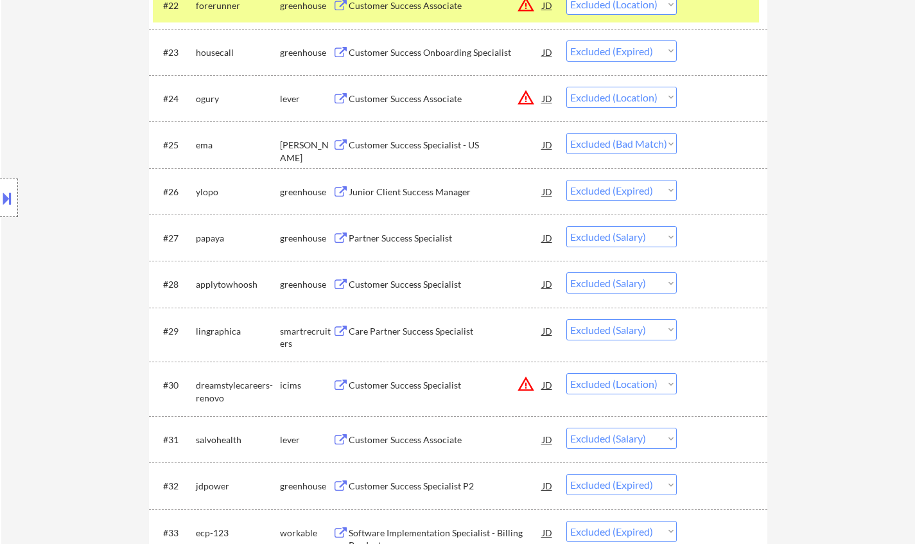
click at [382, 242] on div "Partner Success Specialist" at bounding box center [446, 238] width 194 height 13
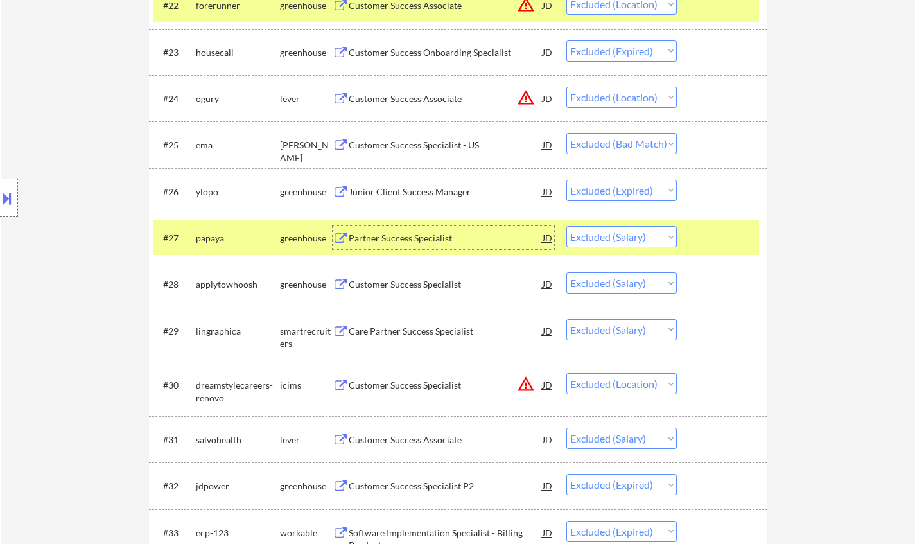
drag, startPoint x: 641, startPoint y: 236, endPoint x: 647, endPoint y: 246, distance: 11.6
click at [641, 236] on select "Choose an option... Pending Applied Excluded (Questions) Excluded (Expired) Exc…" at bounding box center [621, 236] width 110 height 21
click at [566, 226] on select "Choose an option... Pending Applied Excluded (Questions) Excluded (Expired) Exc…" at bounding box center [621, 236] width 110 height 21
click at [435, 283] on div "Customer Success Specialist" at bounding box center [446, 284] width 194 height 13
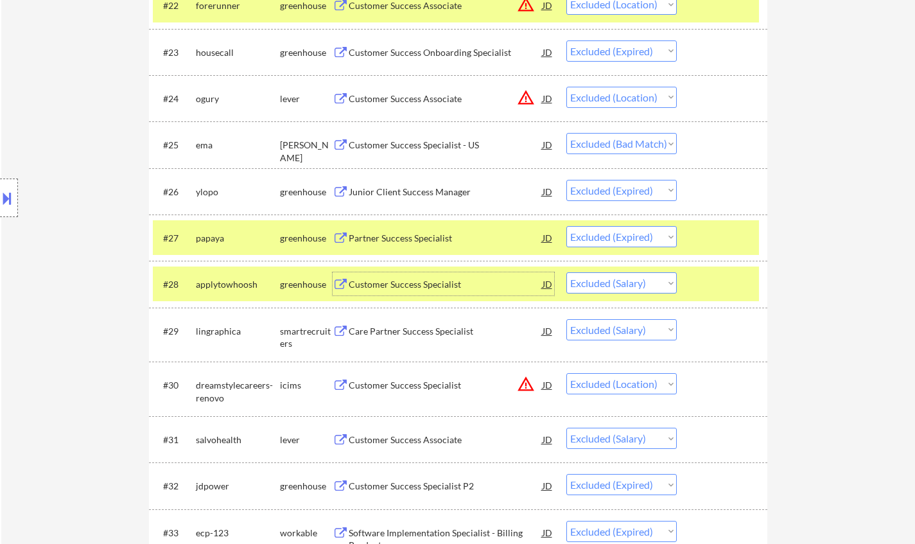
click at [634, 289] on select "Choose an option... Pending Applied Excluded (Questions) Excluded (Expired) Exc…" at bounding box center [621, 282] width 110 height 21
click at [566, 272] on select "Choose an option... Pending Applied Excluded (Questions) Excluded (Expired) Exc…" at bounding box center [621, 282] width 110 height 21
click at [390, 337] on div "Care Partner Success Specialist" at bounding box center [446, 331] width 194 height 13
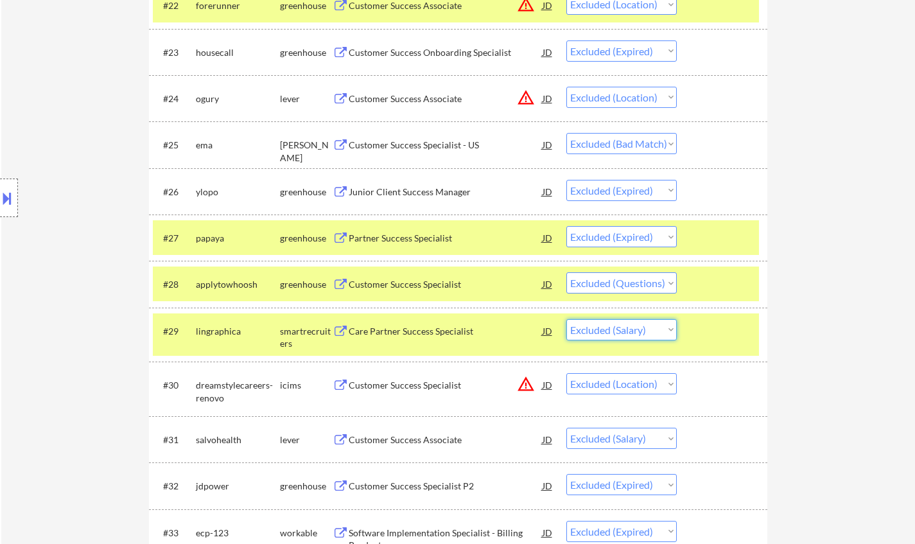
click at [637, 334] on select "Choose an option... Pending Applied Excluded (Questions) Excluded (Expired) Exc…" at bounding box center [621, 329] width 110 height 21
click at [566, 319] on select "Choose an option... Pending Applied Excluded (Questions) Excluded (Expired) Exc…" at bounding box center [621, 329] width 110 height 21
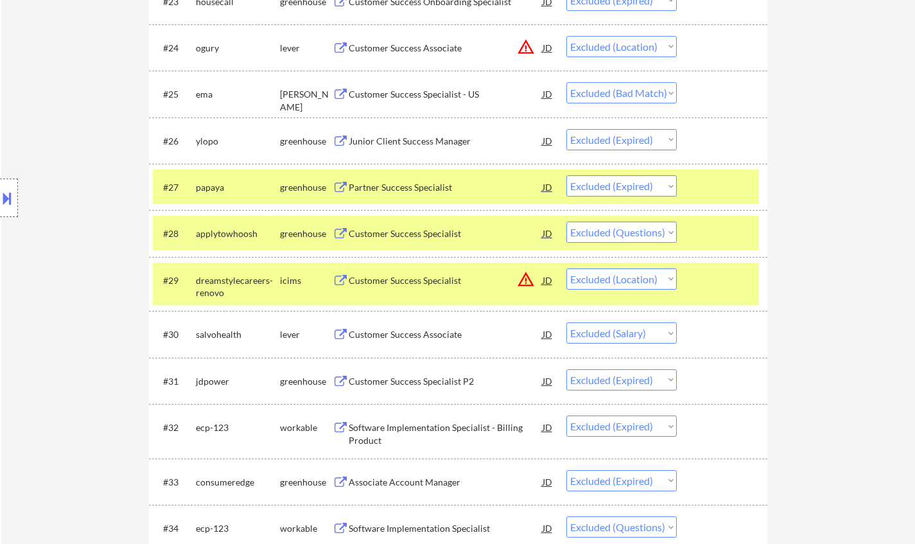
scroll to position [1541, 0]
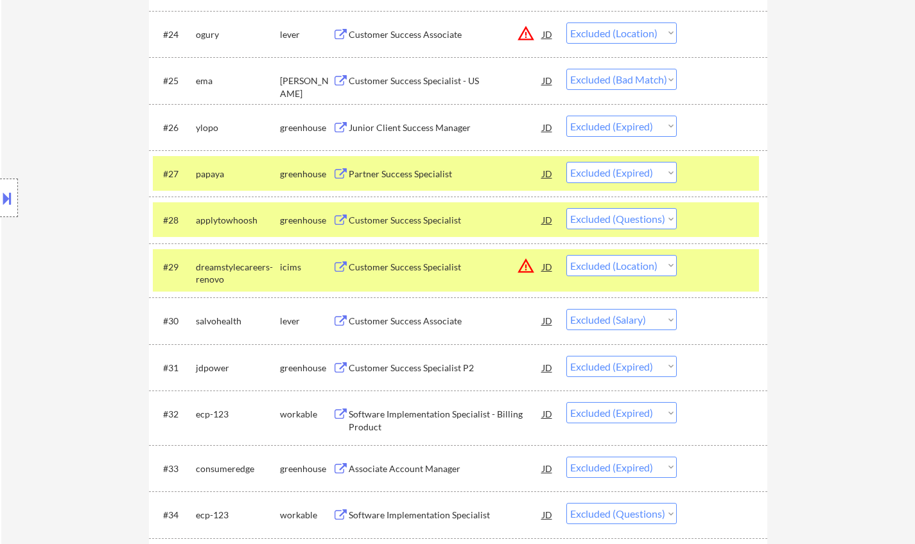
click at [405, 322] on div "Customer Success Associate" at bounding box center [446, 321] width 194 height 13
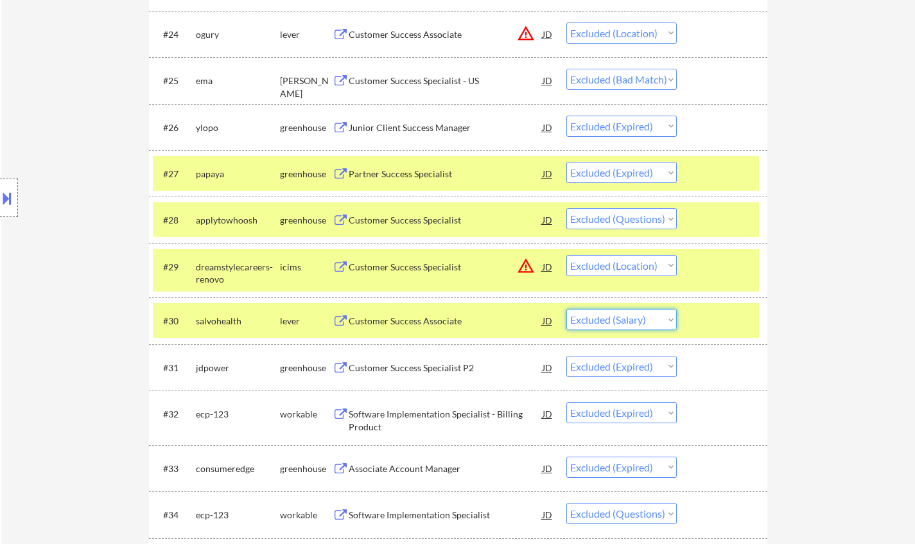
click at [619, 319] on select "Choose an option... Pending Applied Excluded (Questions) Excluded (Expired) Exc…" at bounding box center [621, 319] width 110 height 21
click at [566, 309] on select "Choose an option... Pending Applied Excluded (Questions) Excluded (Expired) Exc…" at bounding box center [621, 319] width 110 height 21
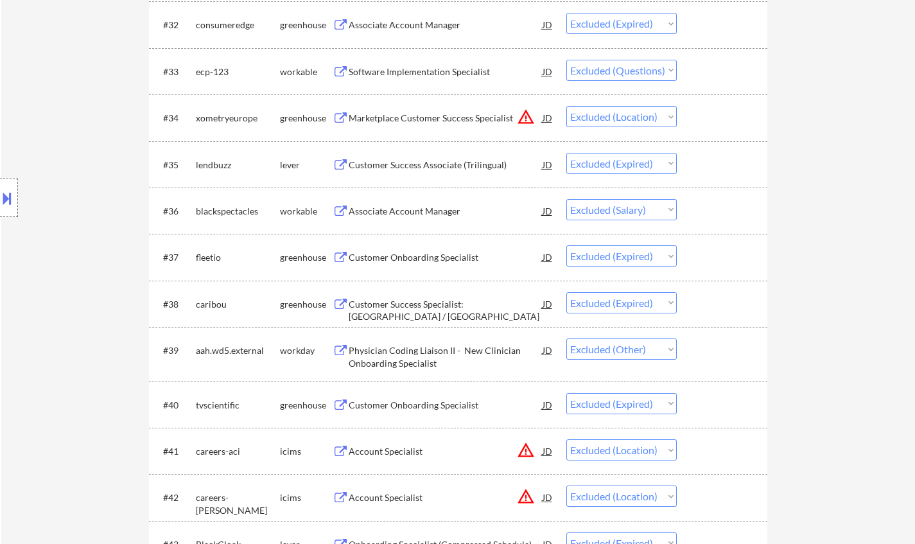
scroll to position [1991, 0]
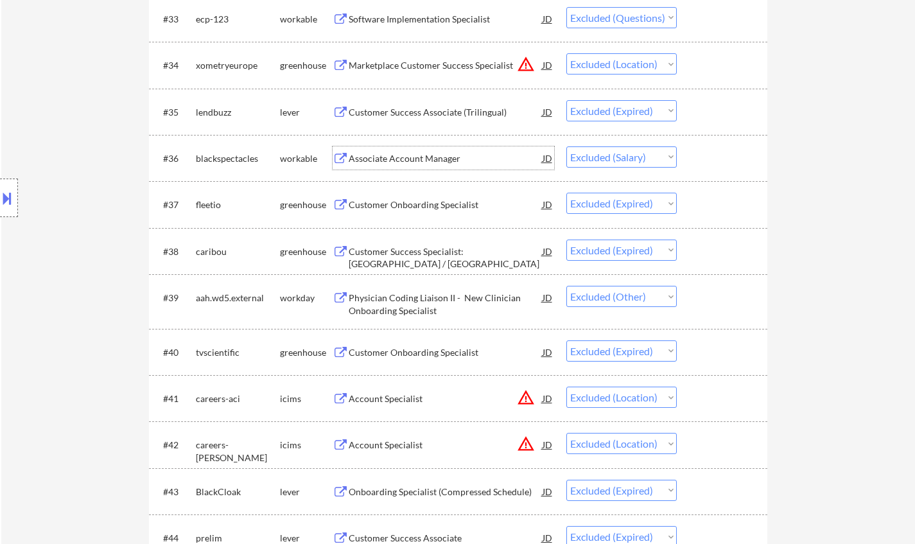
click at [403, 159] on div "Associate Account Manager" at bounding box center [446, 158] width 194 height 13
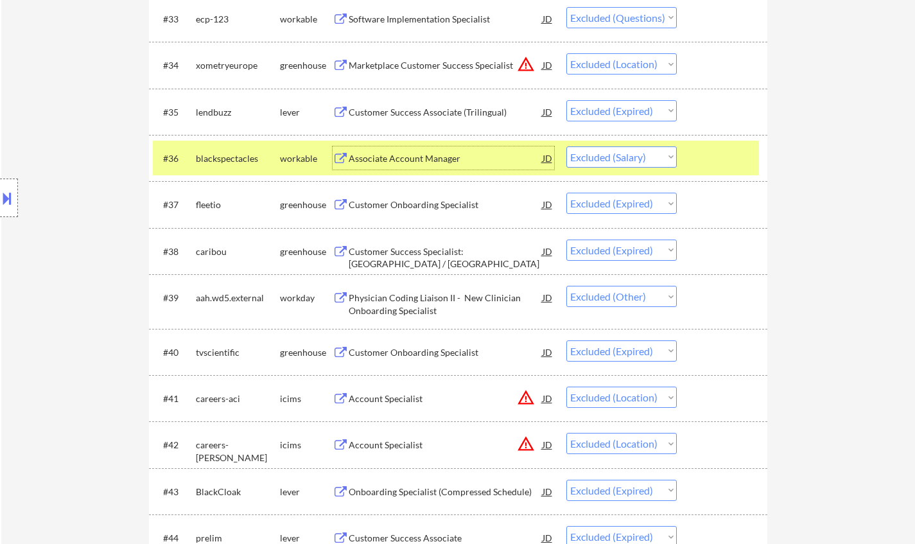
click at [645, 153] on select "Choose an option... Pending Applied Excluded (Questions) Excluded (Expired) Exc…" at bounding box center [621, 156] width 110 height 21
click at [566, 146] on select "Choose an option... Pending Applied Excluded (Questions) Excluded (Expired) Exc…" at bounding box center [621, 156] width 110 height 21
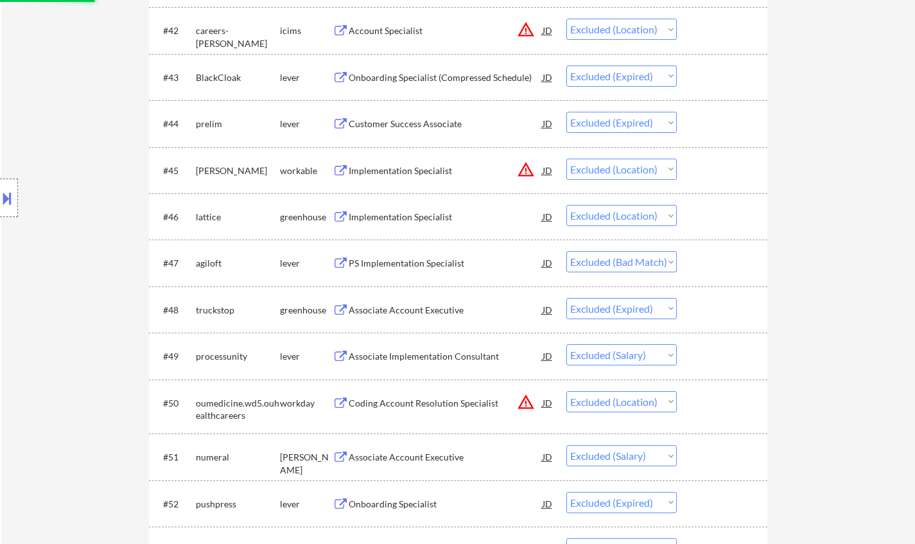
scroll to position [2440, 0]
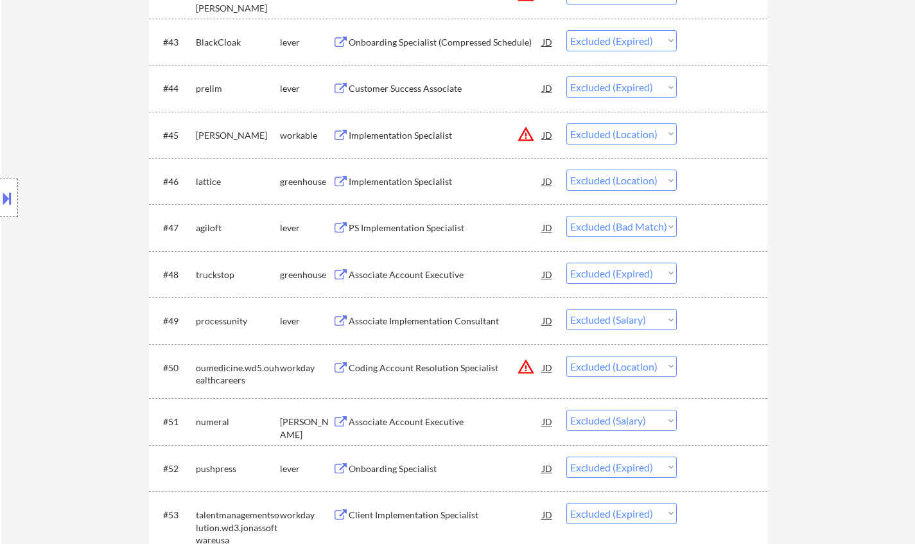
click at [406, 323] on div "Associate Implementation Consultant" at bounding box center [446, 321] width 194 height 13
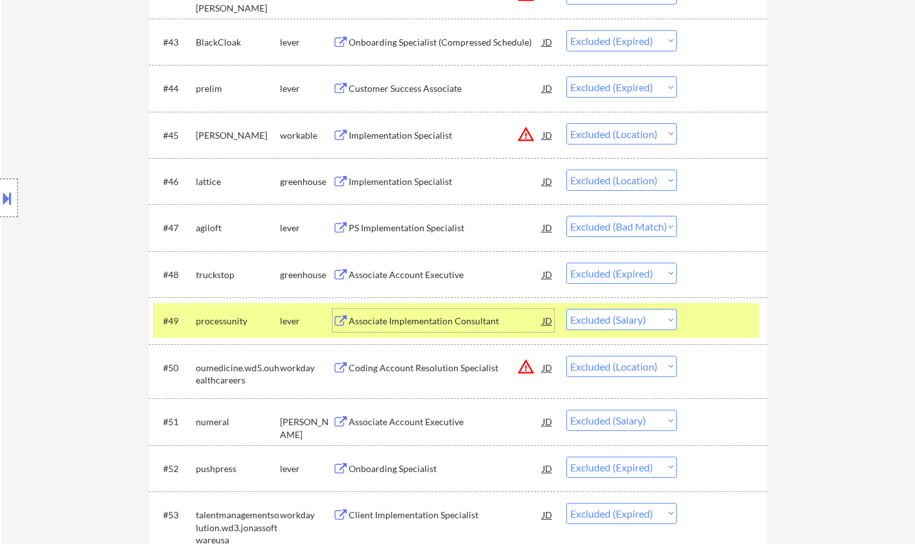
click at [642, 319] on select "Choose an option... Pending Applied Excluded (Questions) Excluded (Expired) Exc…" at bounding box center [621, 319] width 110 height 21
click at [566, 309] on select "Choose an option... Pending Applied Excluded (Questions) Excluded (Expired) Exc…" at bounding box center [621, 319] width 110 height 21
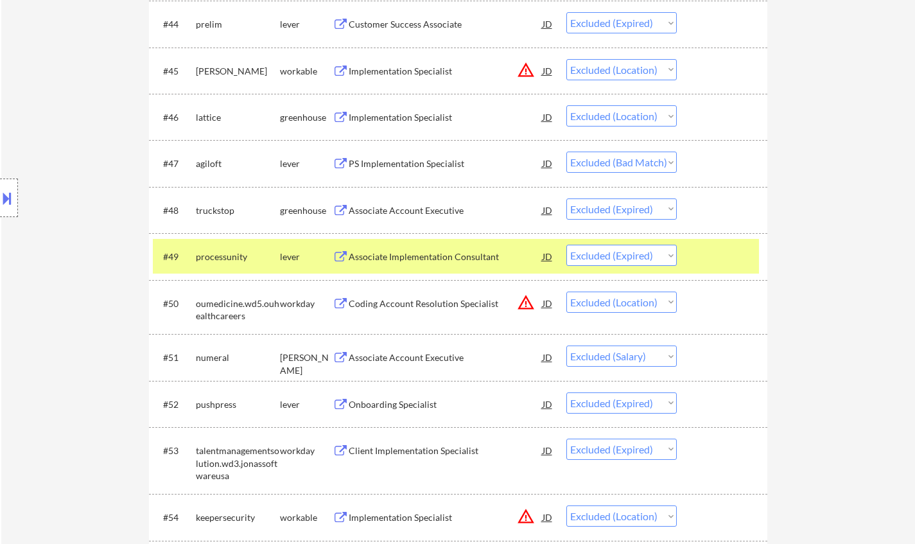
click at [417, 367] on div "Associate Account Executive" at bounding box center [446, 356] width 194 height 23
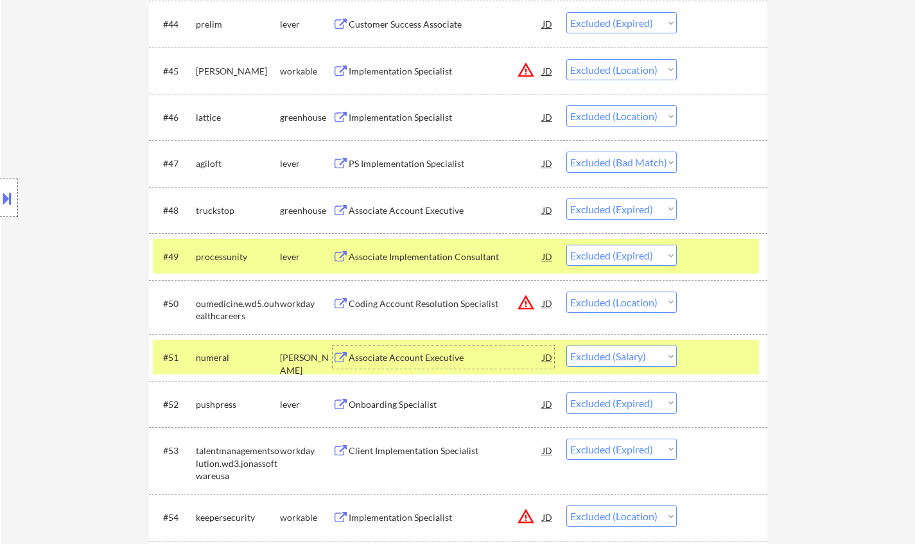
click at [624, 361] on select "Choose an option... Pending Applied Excluded (Questions) Excluded (Expired) Exc…" at bounding box center [621, 355] width 110 height 21
click at [566, 345] on select "Choose an option... Pending Applied Excluded (Questions) Excluded (Expired) Exc…" at bounding box center [621, 355] width 110 height 21
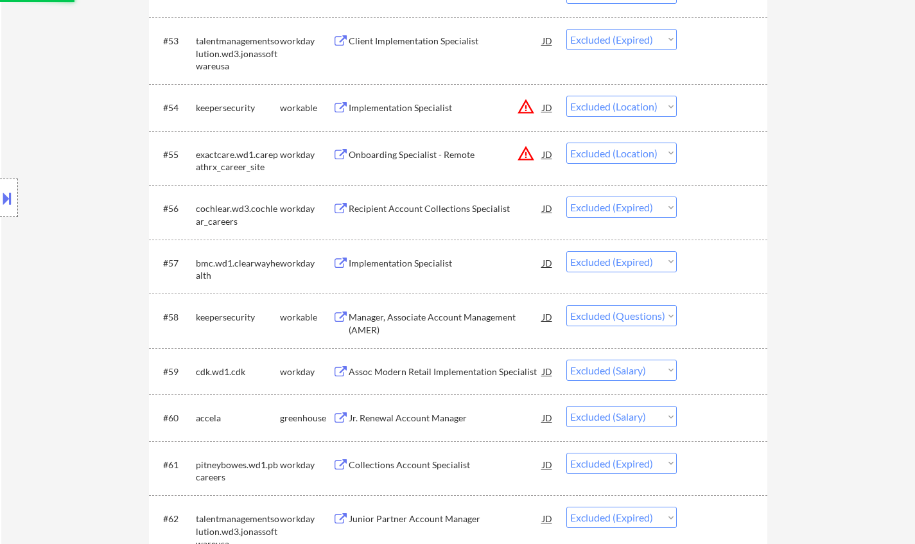
scroll to position [2954, 0]
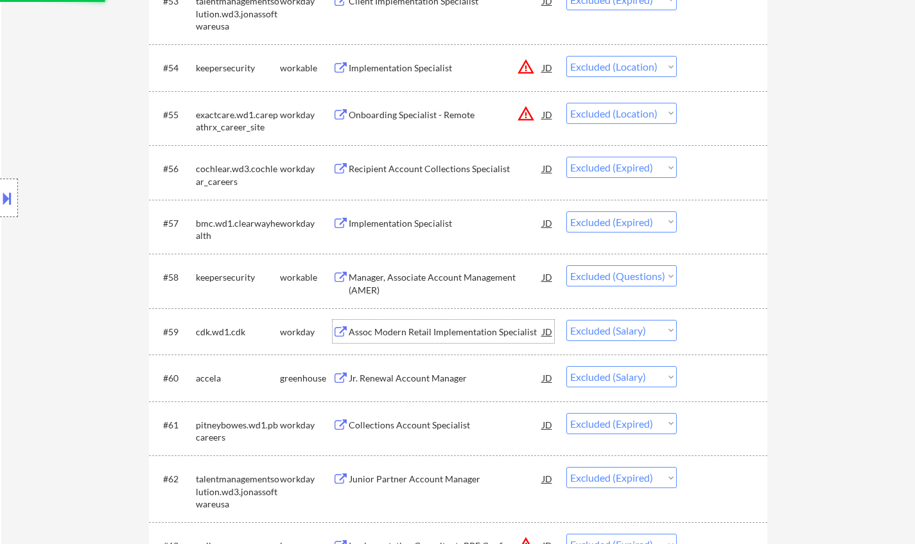
click at [437, 332] on div "Assoc Modern Retail Implementation Specialist" at bounding box center [446, 332] width 194 height 13
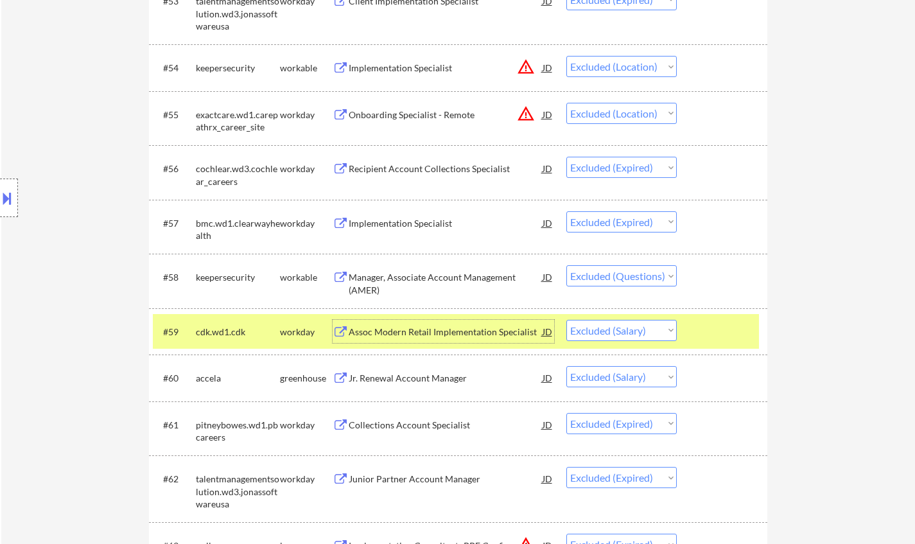
click at [625, 337] on select "Choose an option... Pending Applied Excluded (Questions) Excluded (Expired) Exc…" at bounding box center [621, 330] width 110 height 21
click at [566, 320] on select "Choose an option... Pending Applied Excluded (Questions) Excluded (Expired) Exc…" at bounding box center [621, 330] width 110 height 21
click at [421, 376] on div "Jr. Renewal Account Manager" at bounding box center [446, 378] width 194 height 13
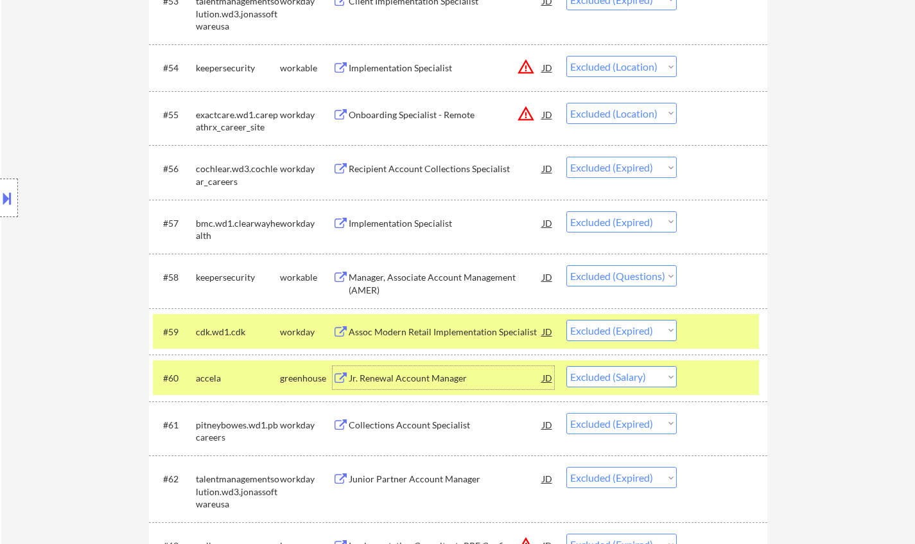
scroll to position [3082, 0]
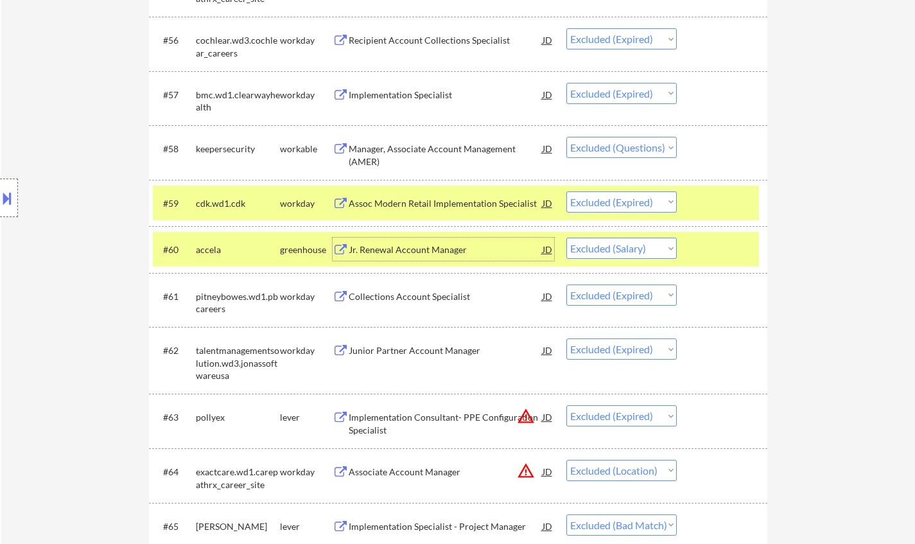
click at [629, 249] on select "Choose an option... Pending Applied Excluded (Questions) Excluded (Expired) Exc…" at bounding box center [621, 248] width 110 height 21
click at [566, 238] on select "Choose an option... Pending Applied Excluded (Questions) Excluded (Expired) Exc…" at bounding box center [621, 248] width 110 height 21
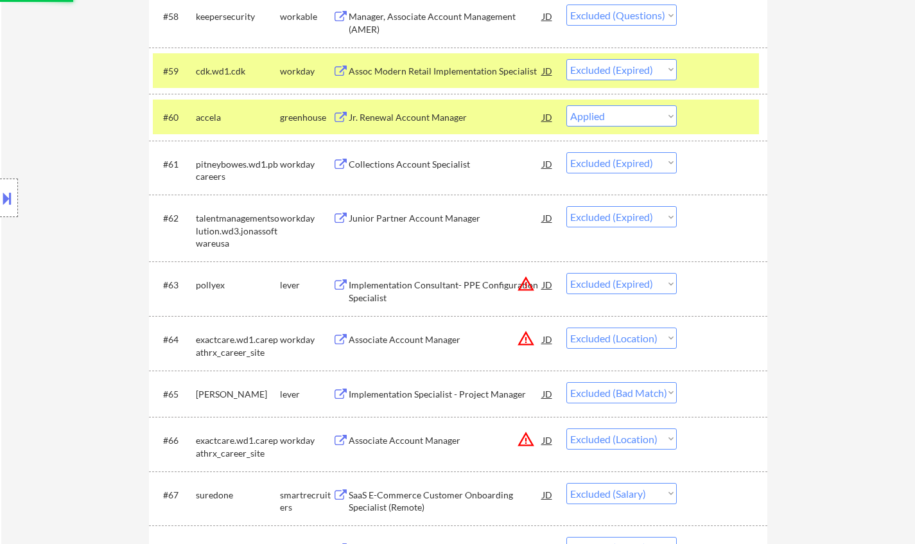
scroll to position [3339, 0]
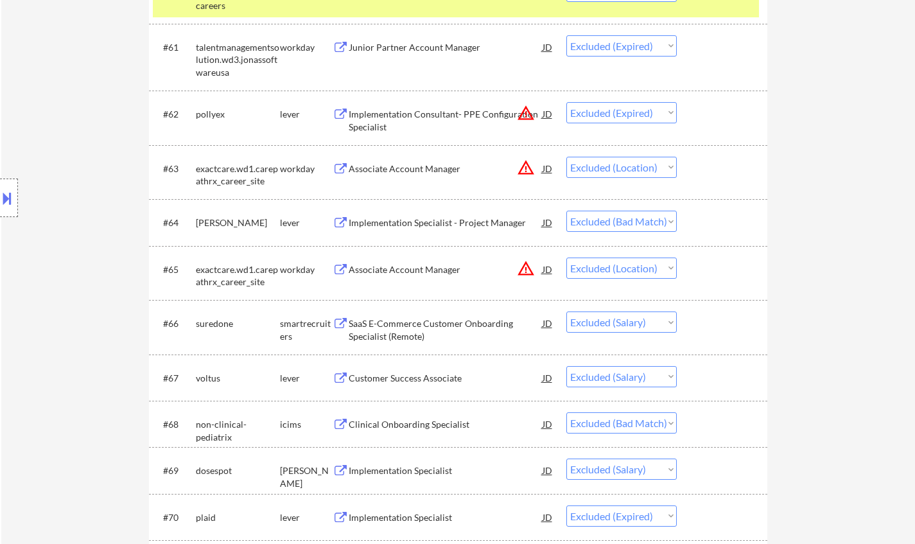
click at [443, 323] on div "SaaS E-Commerce Customer Onboarding Specialist (Remote)" at bounding box center [446, 329] width 194 height 25
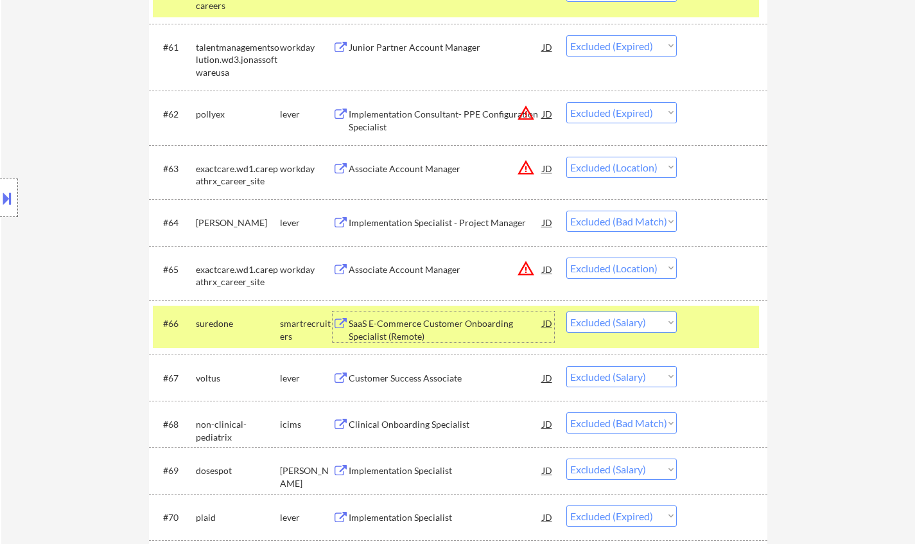
click at [640, 327] on select "Choose an option... Pending Applied Excluded (Questions) Excluded (Expired) Exc…" at bounding box center [621, 321] width 110 height 21
click at [566, 311] on select "Choose an option... Pending Applied Excluded (Questions) Excluded (Expired) Exc…" at bounding box center [621, 321] width 110 height 21
click at [399, 379] on div "Customer Success Associate" at bounding box center [446, 378] width 194 height 13
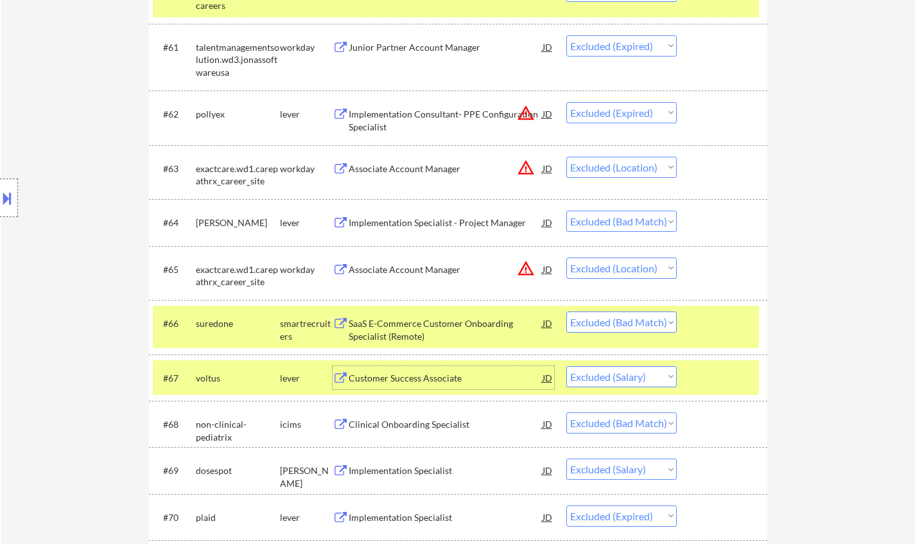
click at [642, 372] on select "Choose an option... Pending Applied Excluded (Questions) Excluded (Expired) Exc…" at bounding box center [621, 376] width 110 height 21
click at [566, 366] on select "Choose an option... Pending Applied Excluded (Questions) Excluded (Expired) Exc…" at bounding box center [621, 376] width 110 height 21
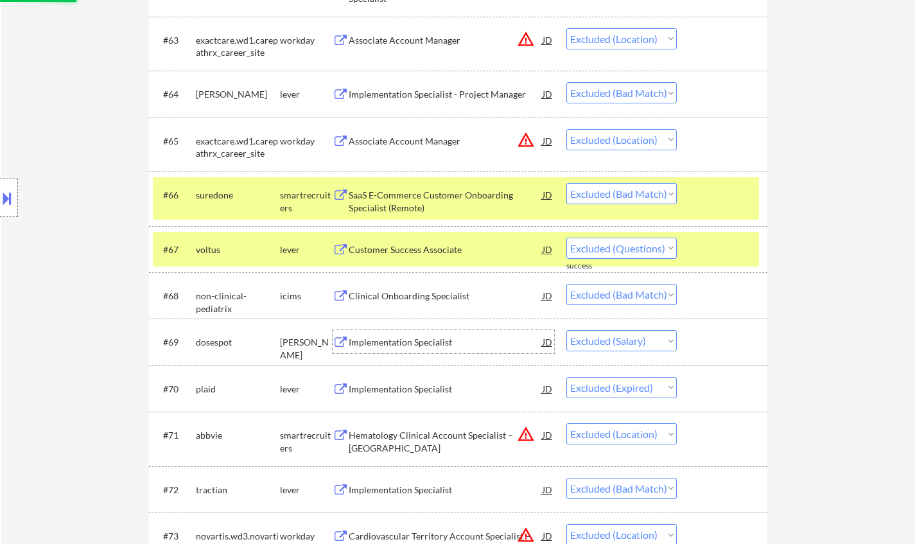
click at [423, 336] on div "Implementation Specialist" at bounding box center [446, 342] width 194 height 13
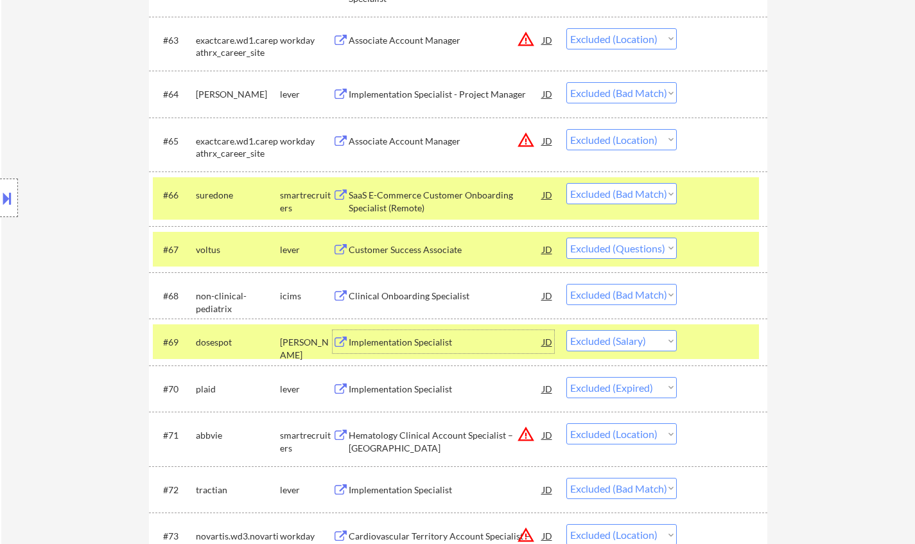
click at [635, 343] on select "Choose an option... Pending Applied Excluded (Questions) Excluded (Expired) Exc…" at bounding box center [621, 340] width 110 height 21
click at [566, 331] on select "Choose an option... Pending Applied Excluded (Questions) Excluded (Expired) Exc…" at bounding box center [621, 340] width 110 height 21
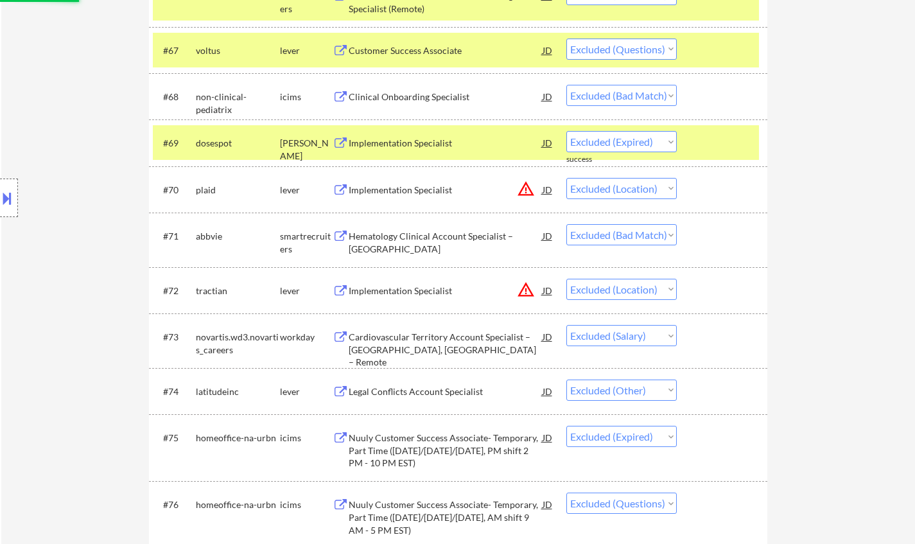
scroll to position [3725, 0]
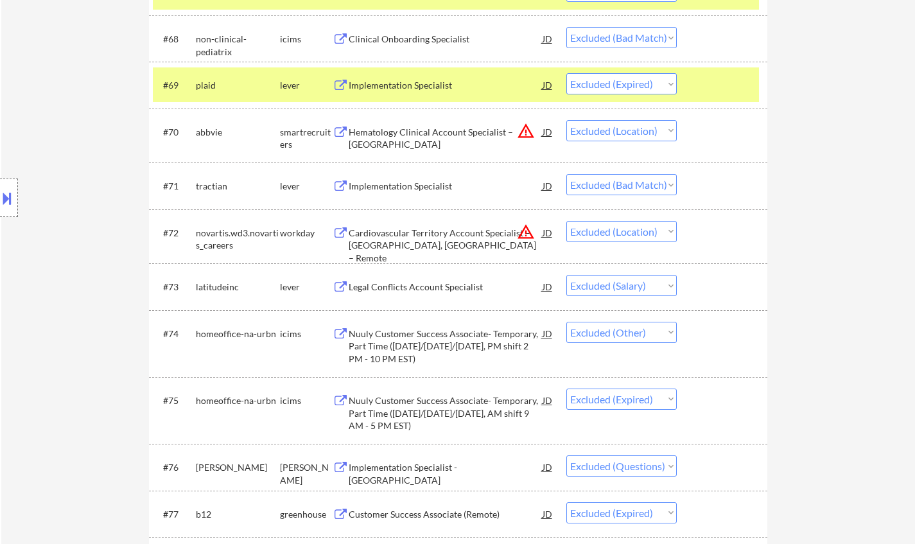
click at [446, 288] on div "Legal Conflicts Account Specialist" at bounding box center [446, 287] width 194 height 13
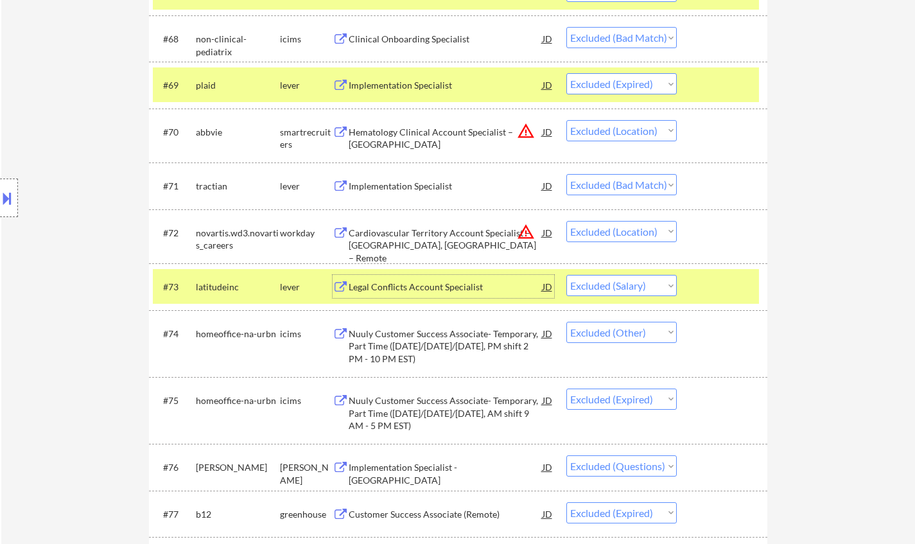
drag, startPoint x: 622, startPoint y: 284, endPoint x: 630, endPoint y: 293, distance: 11.8
click at [622, 284] on select "Choose an option... Pending Applied Excluded (Questions) Excluded (Expired) Exc…" at bounding box center [621, 285] width 110 height 21
click at [566, 275] on select "Choose an option... Pending Applied Excluded (Questions) Excluded (Expired) Exc…" at bounding box center [621, 285] width 110 height 21
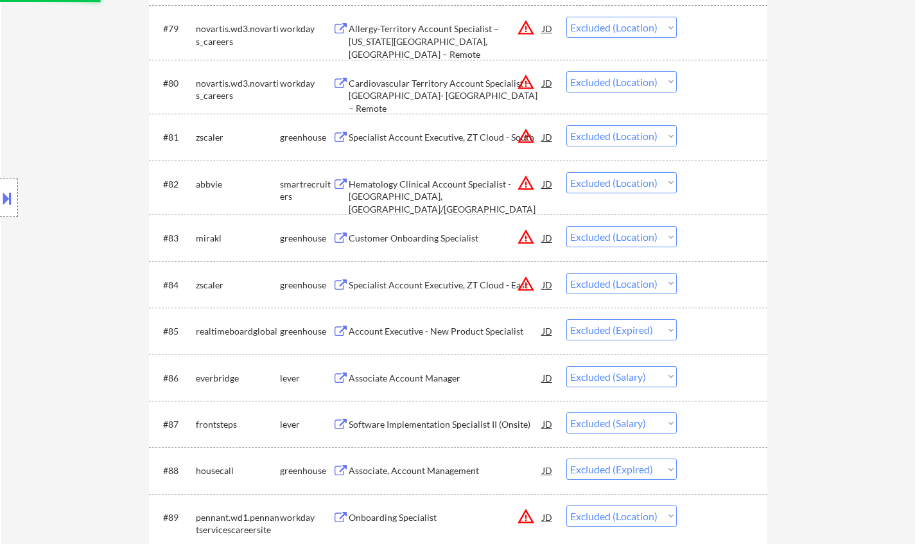
scroll to position [4367, 0]
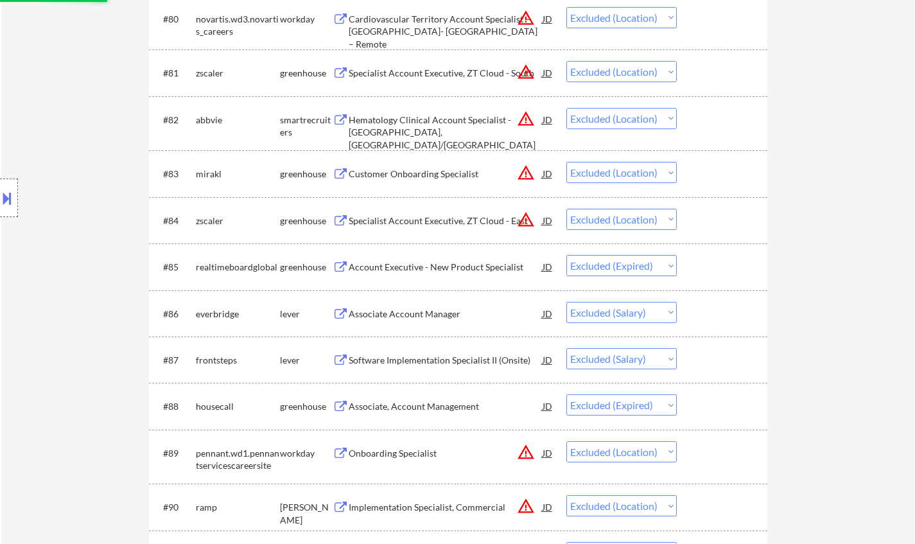
click at [396, 316] on div "Associate Account Manager" at bounding box center [446, 314] width 194 height 13
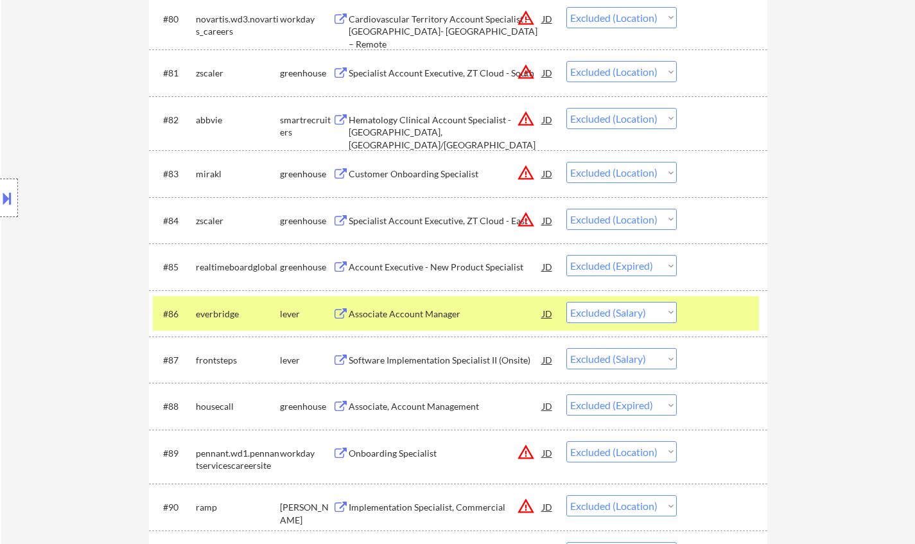
click at [396, 319] on div "Associate Account Manager" at bounding box center [446, 314] width 194 height 13
click at [403, 311] on div "Associate Account Manager" at bounding box center [446, 314] width 194 height 13
drag, startPoint x: 625, startPoint y: 313, endPoint x: 627, endPoint y: 322, distance: 9.2
click at [625, 313] on select "Choose an option... Pending Applied Excluded (Questions) Excluded (Expired) Exc…" at bounding box center [621, 312] width 110 height 21
click at [566, 302] on select "Choose an option... Pending Applied Excluded (Questions) Excluded (Expired) Exc…" at bounding box center [621, 312] width 110 height 21
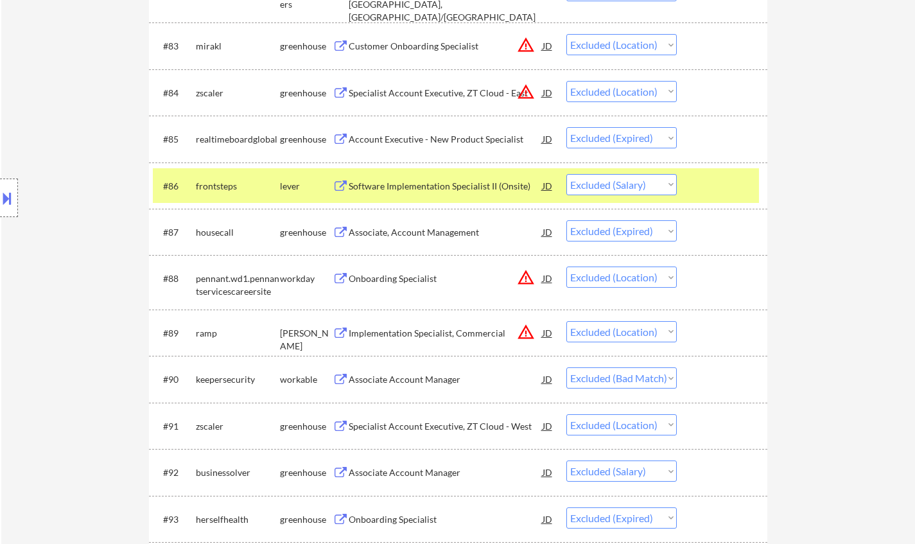
scroll to position [4495, 0]
click at [403, 182] on div "Software Implementation Specialist II (Onsite)" at bounding box center [446, 185] width 194 height 13
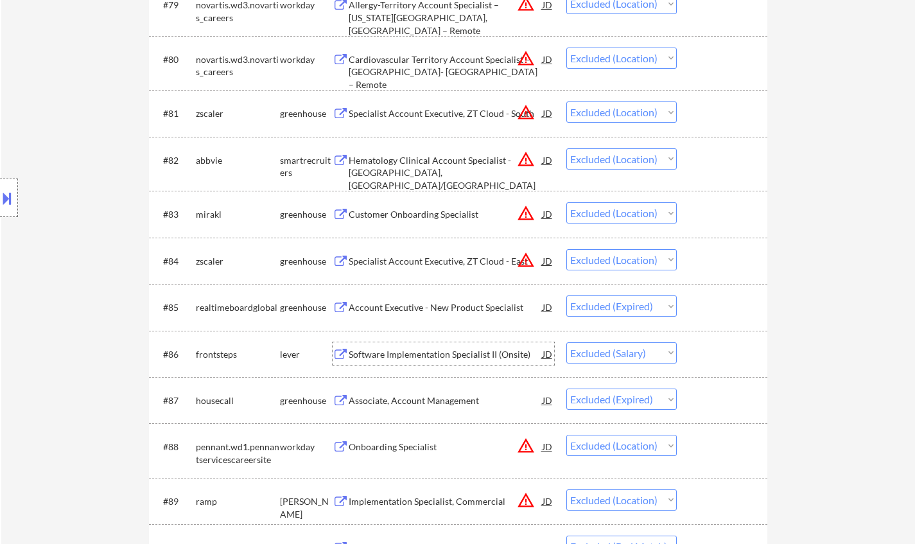
scroll to position [4326, 0]
click at [636, 347] on select "Choose an option... Pending Applied Excluded (Questions) Excluded (Expired) Exc…" at bounding box center [621, 353] width 110 height 21
click at [566, 343] on select "Choose an option... Pending Applied Excluded (Questions) Excluded (Expired) Exc…" at bounding box center [621, 353] width 110 height 21
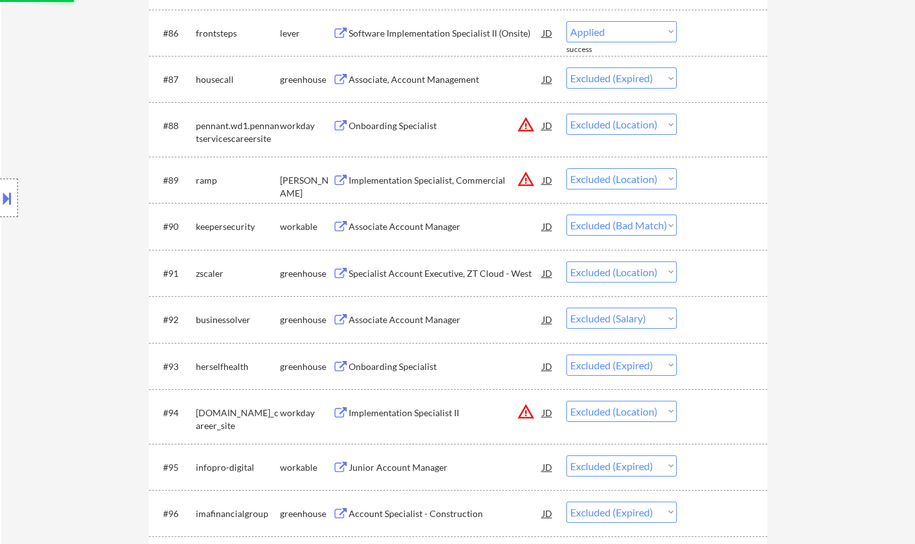
scroll to position [4775, 0]
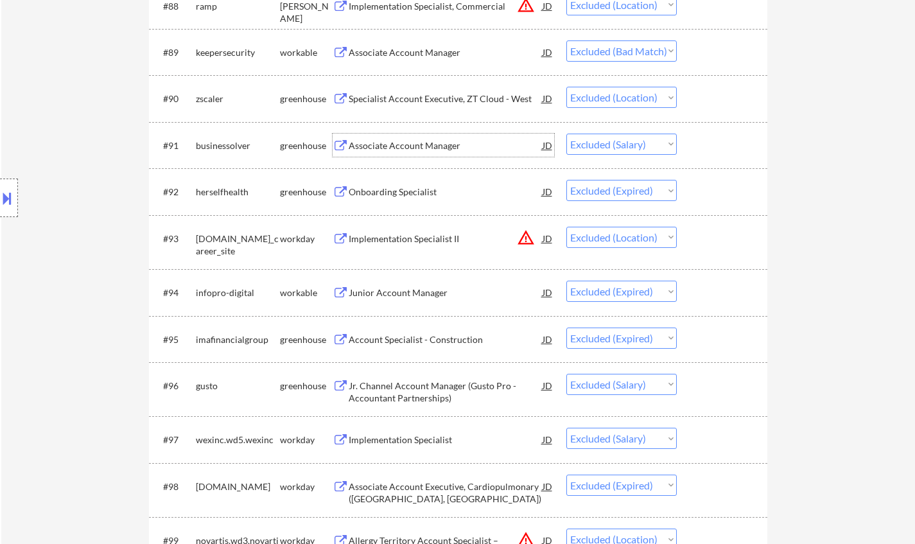
click at [395, 146] on div "Associate Account Manager" at bounding box center [446, 145] width 194 height 13
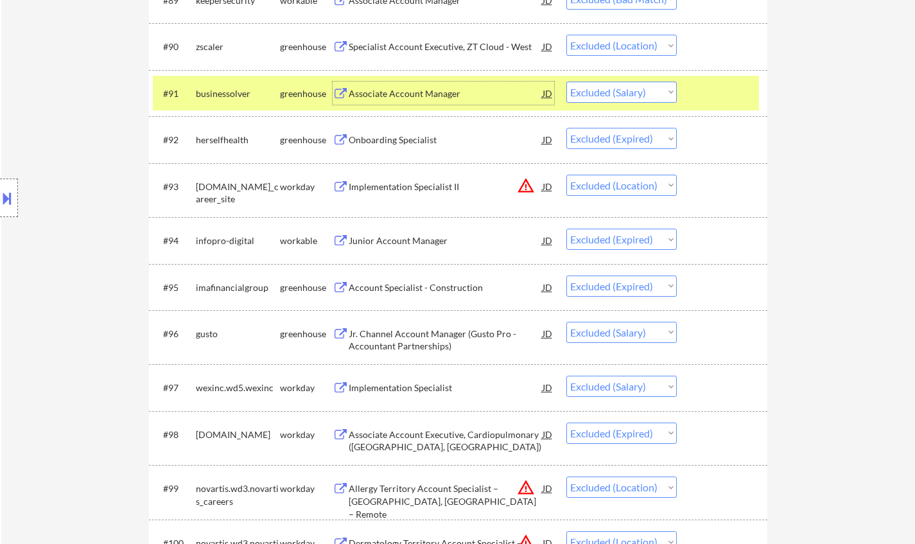
scroll to position [4904, 0]
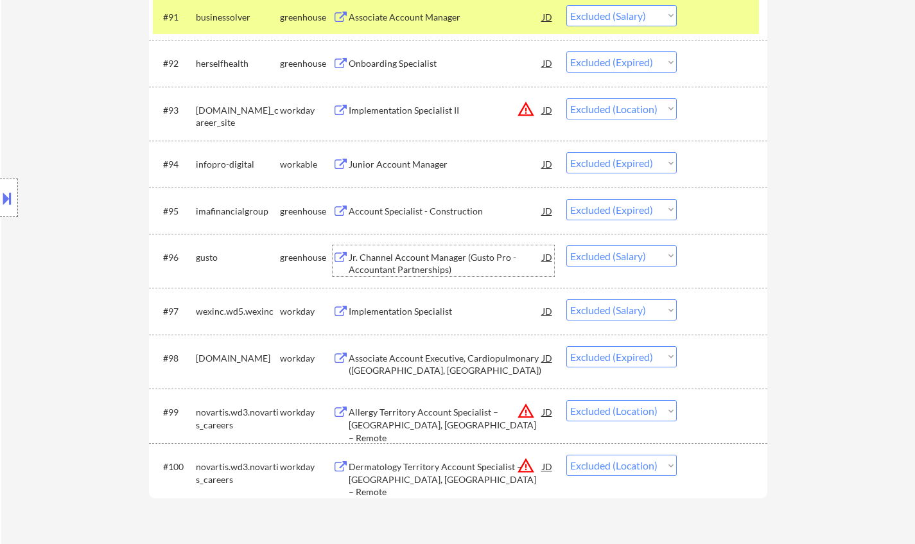
click at [403, 256] on div "Jr. Channel Account Manager (Gusto Pro - Accountant Partnerships)" at bounding box center [446, 263] width 194 height 25
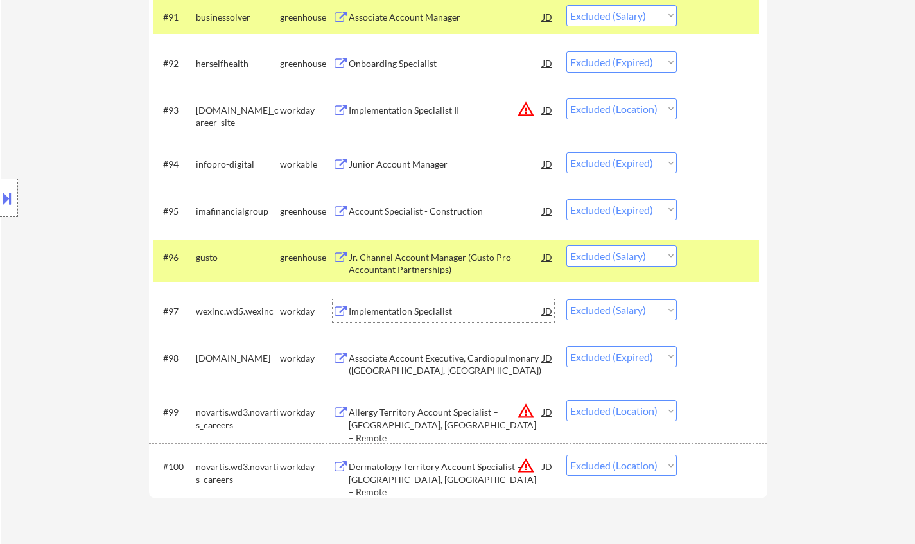
click at [372, 306] on div "Implementation Specialist" at bounding box center [446, 311] width 194 height 13
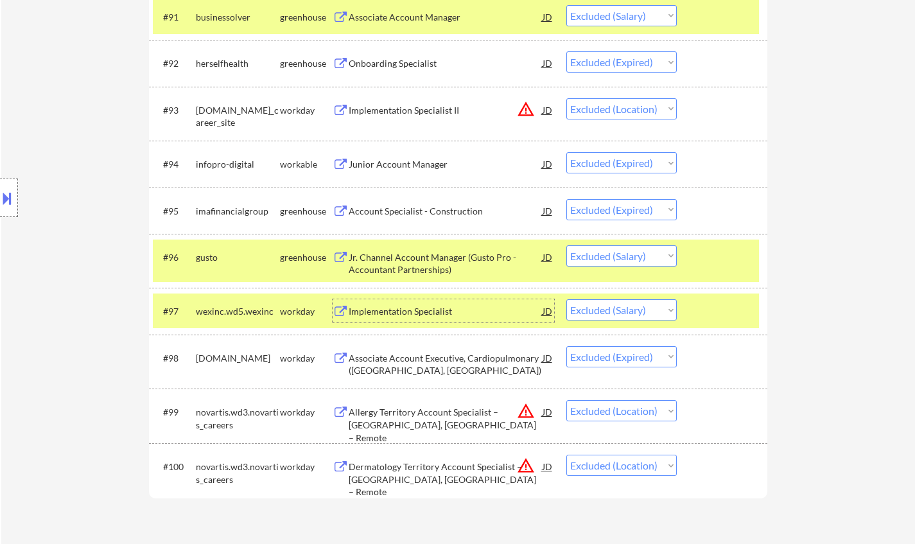
click at [627, 307] on select "Choose an option... Pending Applied Excluded (Questions) Excluded (Expired) Exc…" at bounding box center [621, 309] width 110 height 21
drag, startPoint x: 625, startPoint y: 308, endPoint x: 633, endPoint y: 320, distance: 14.8
click at [625, 308] on select "Choose an option... Pending Applied Excluded (Questions) Excluded (Expired) Exc…" at bounding box center [621, 309] width 110 height 21
click at [566, 299] on select "Choose an option... Pending Applied Excluded (Questions) Excluded (Expired) Exc…" at bounding box center [621, 309] width 110 height 21
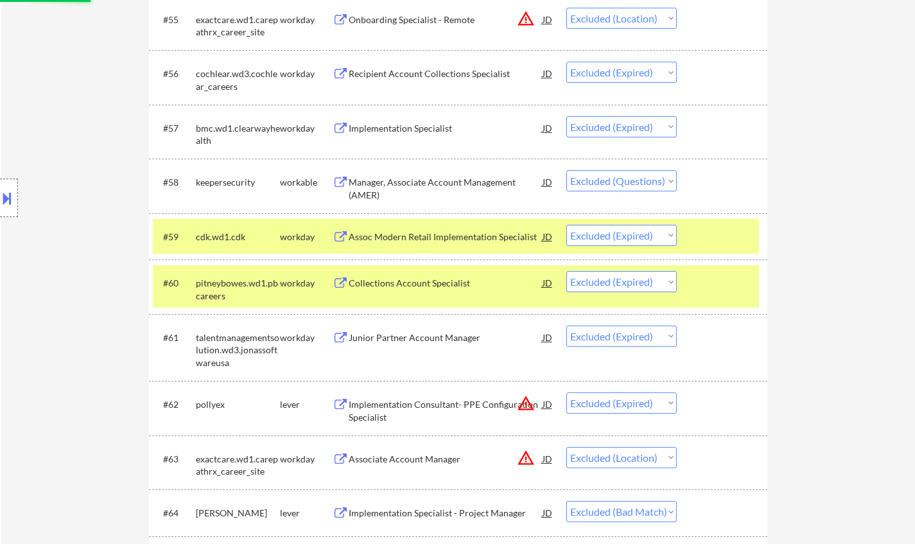
scroll to position [0, 0]
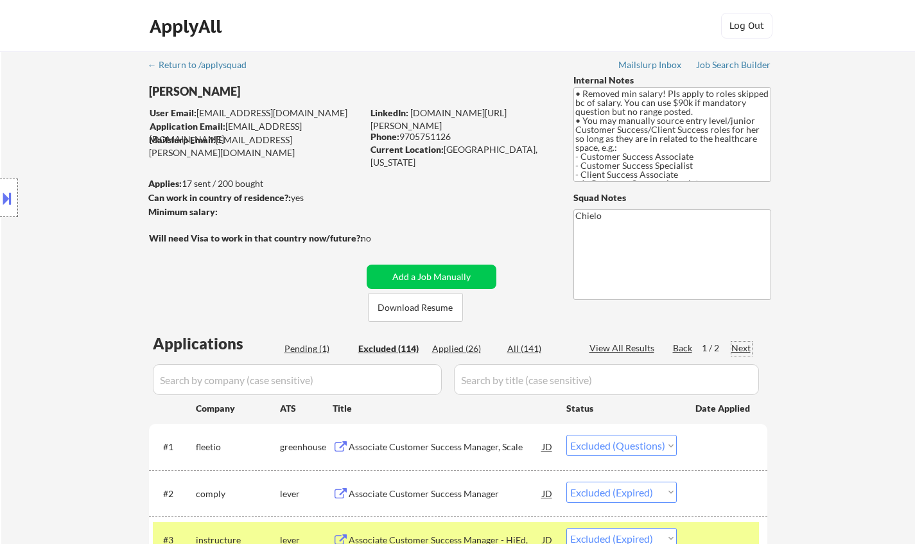
click at [744, 349] on div "Next" at bounding box center [741, 348] width 21 height 13
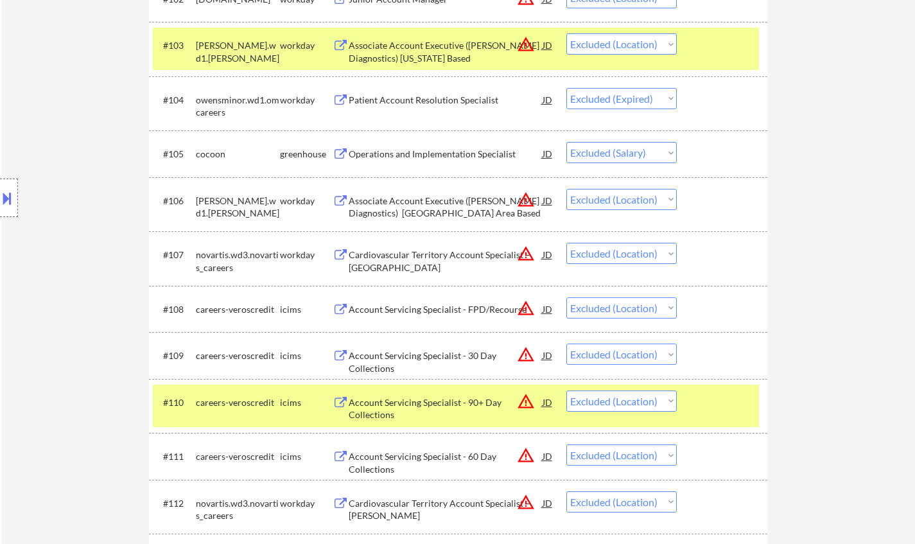
scroll to position [514, 0]
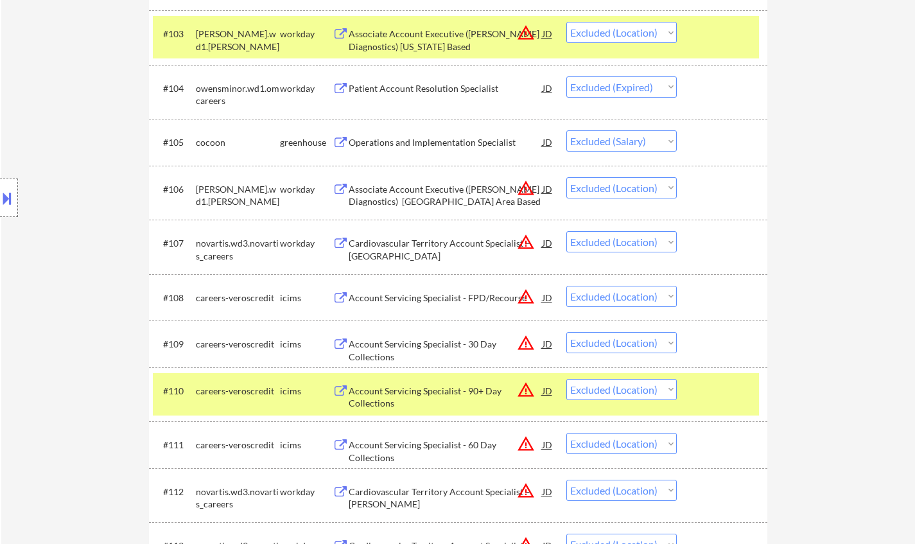
click at [395, 139] on div "Operations and Implementation Specialist" at bounding box center [446, 142] width 194 height 13
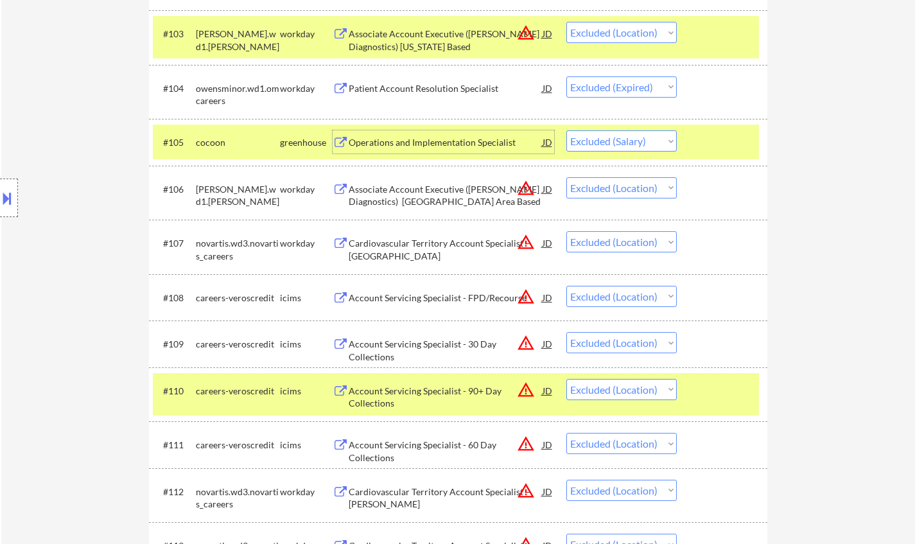
click at [623, 137] on select "Choose an option... Pending Applied Excluded (Questions) Excluded (Expired) Exc…" at bounding box center [621, 140] width 110 height 21
click at [566, 130] on select "Choose an option... Pending Applied Excluded (Questions) Excluded (Expired) Exc…" at bounding box center [621, 140] width 110 height 21
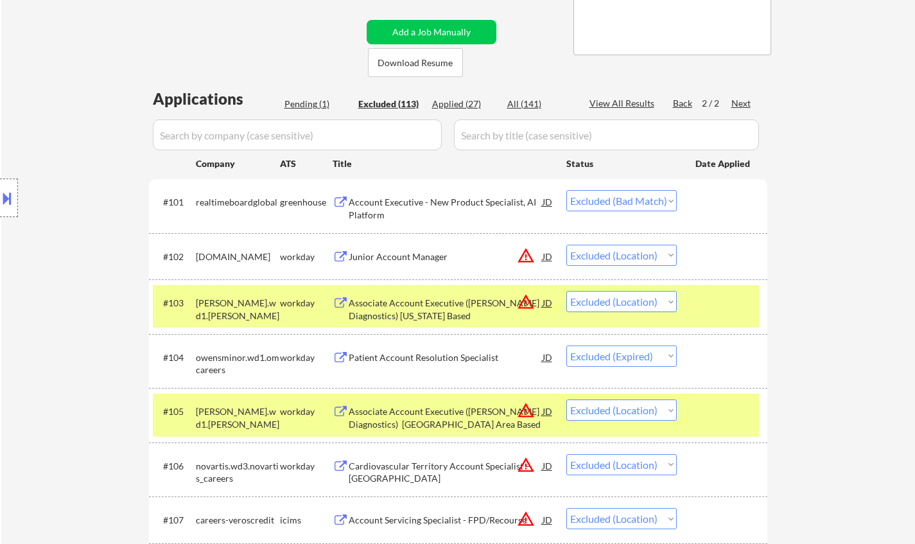
scroll to position [128, 0]
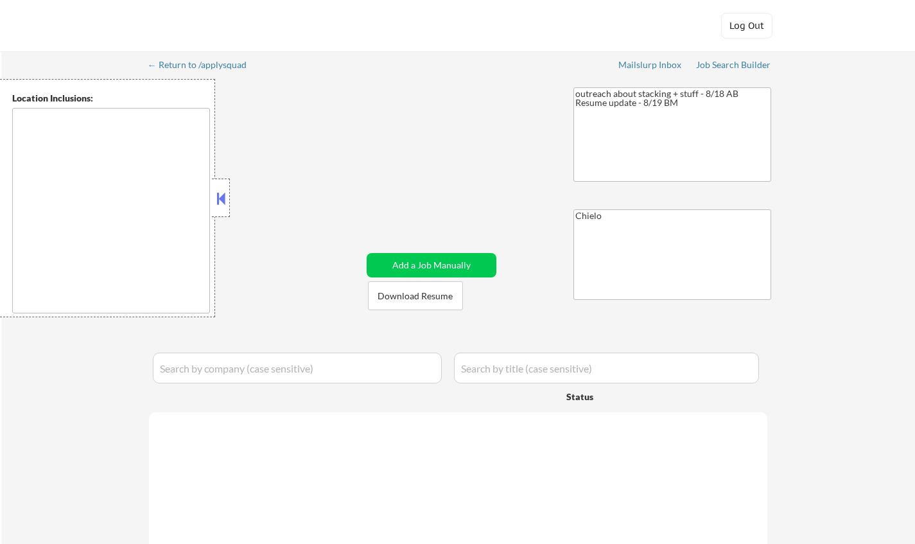
type textarea "[GEOGRAPHIC_DATA], [GEOGRAPHIC_DATA] [GEOGRAPHIC_DATA], [GEOGRAPHIC_DATA] [GEOG…"
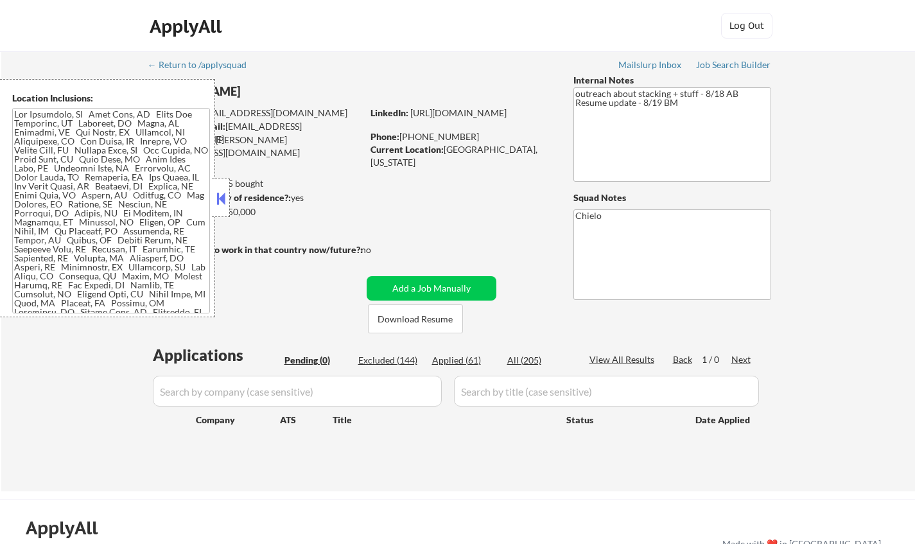
drag, startPoint x: 220, startPoint y: 194, endPoint x: 322, endPoint y: 311, distance: 156.1
click at [219, 195] on button at bounding box center [221, 198] width 14 height 19
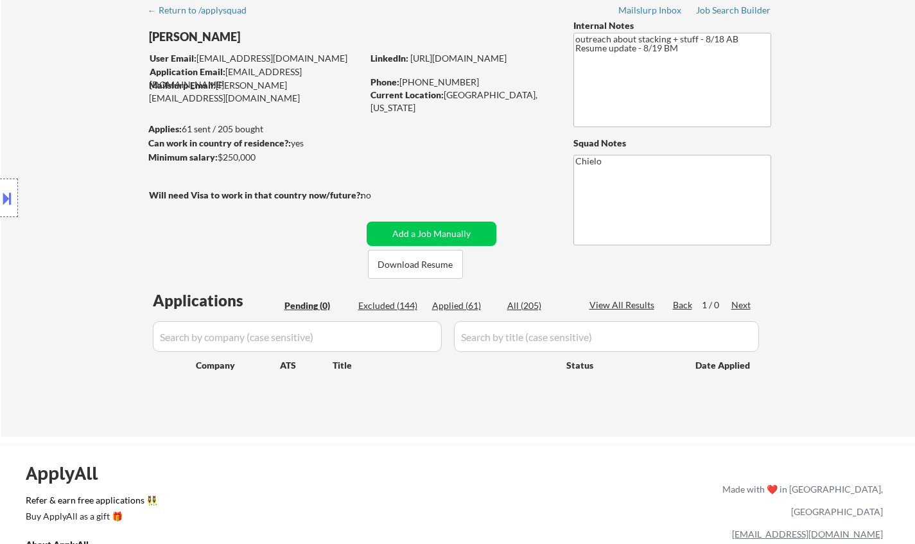
scroll to position [64, 0]
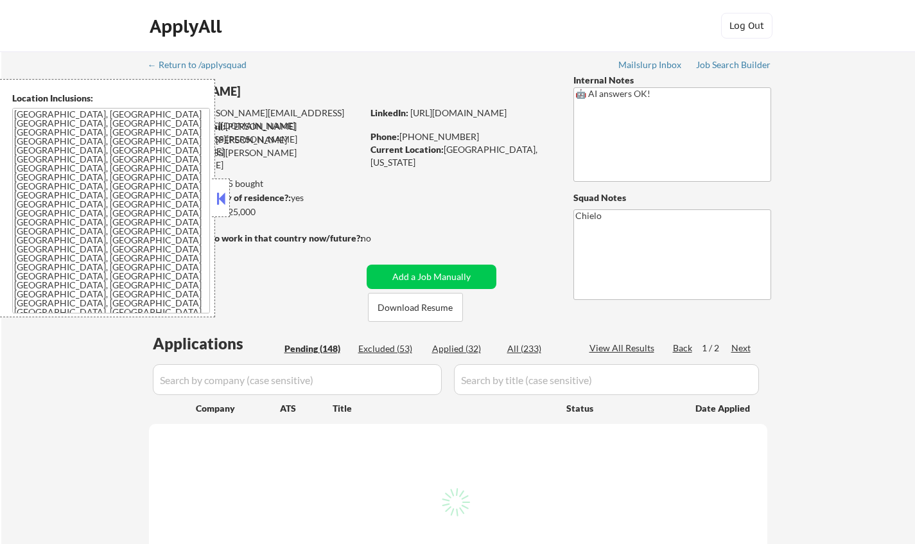
select select ""pending""
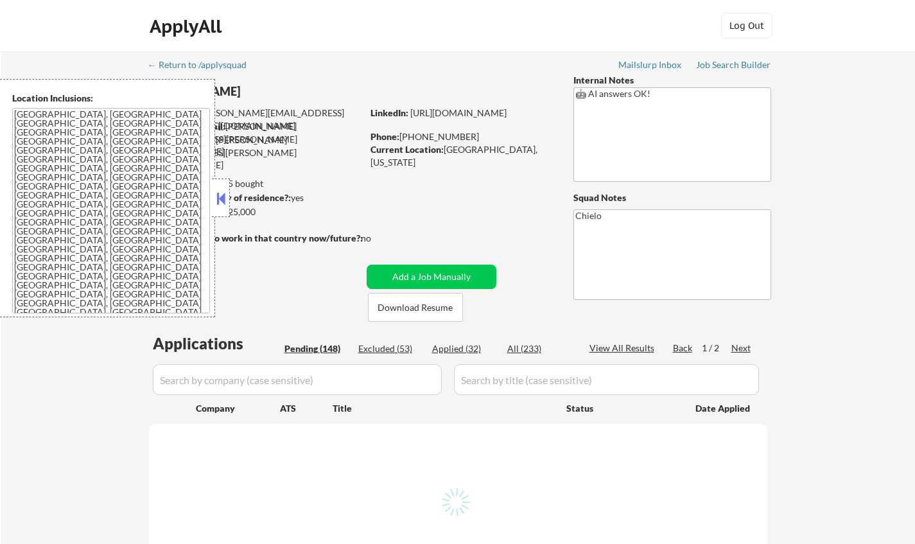
select select ""pending""
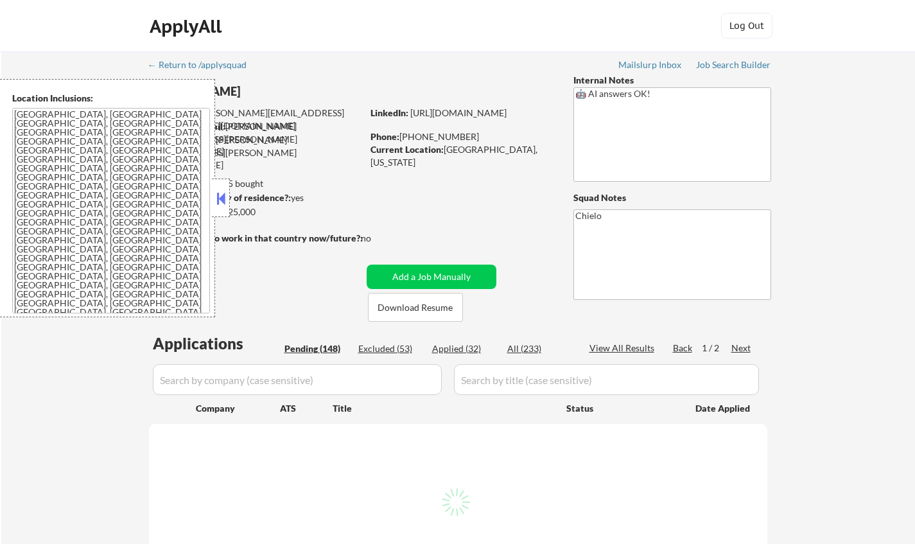
select select ""pending""
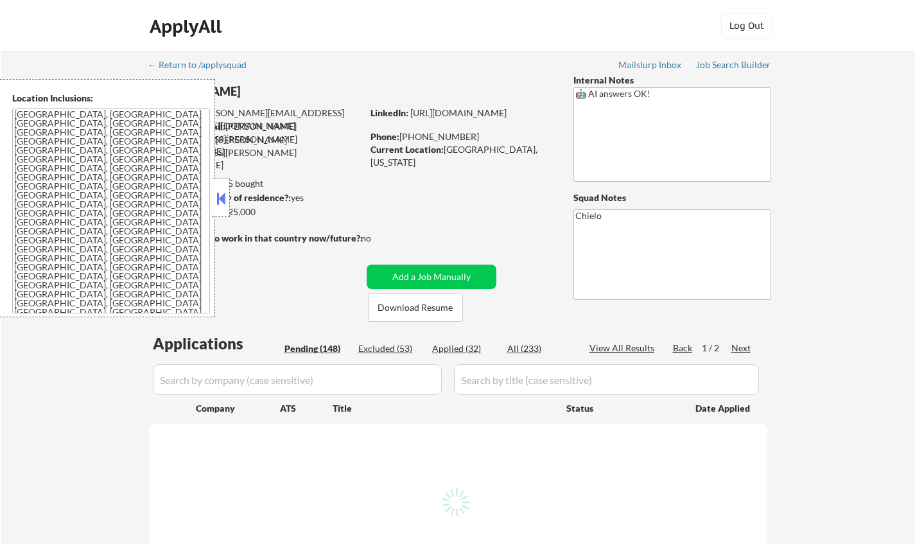
select select ""pending""
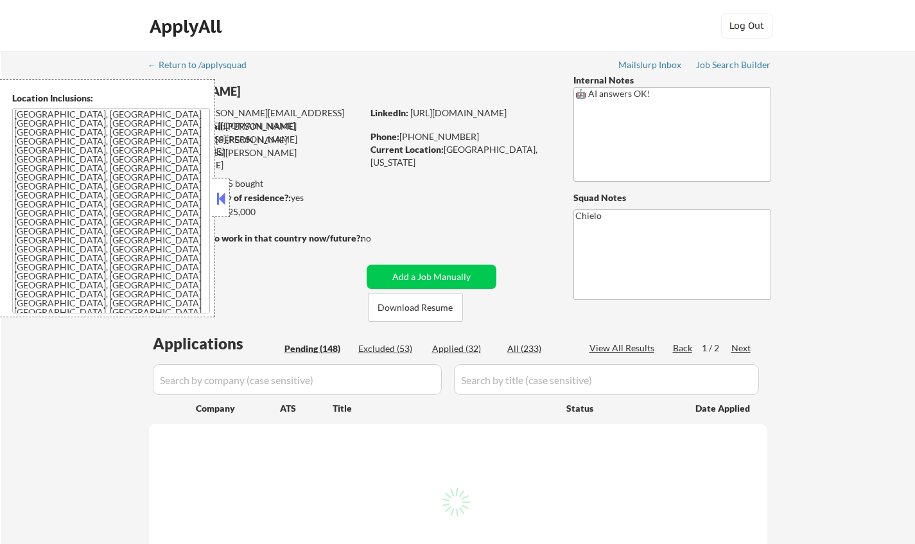
select select ""pending""
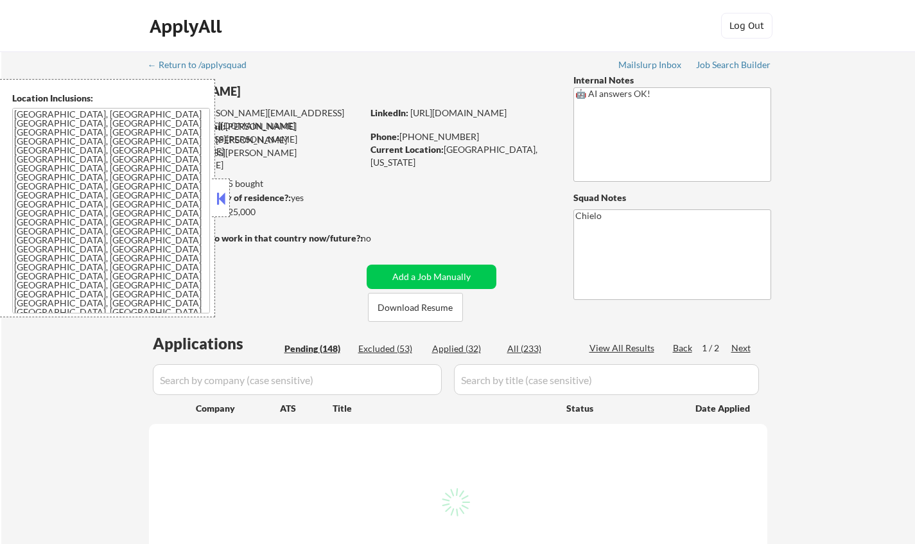
select select ""pending""
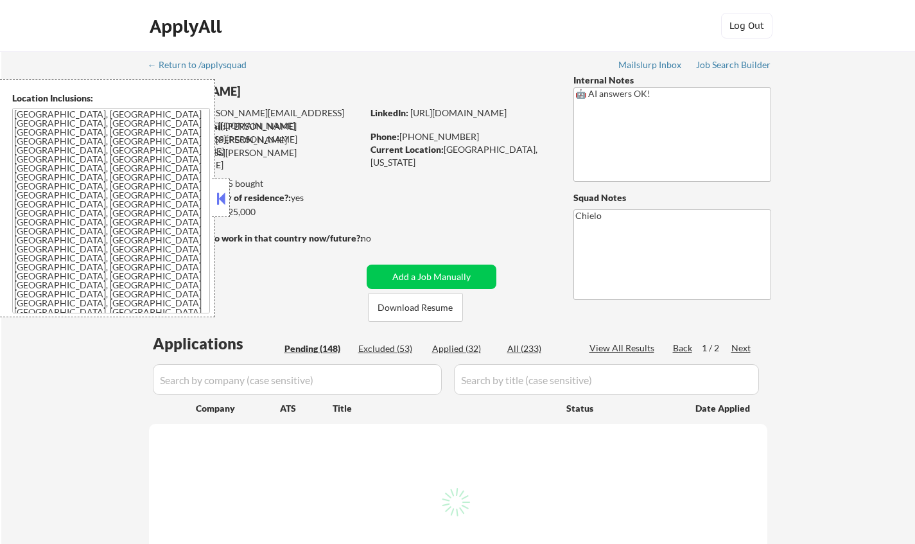
select select ""pending""
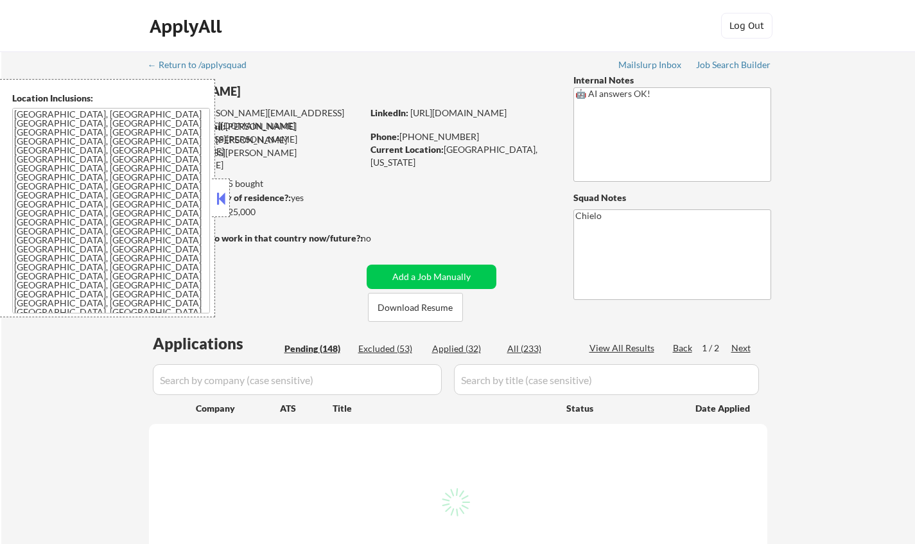
select select ""pending""
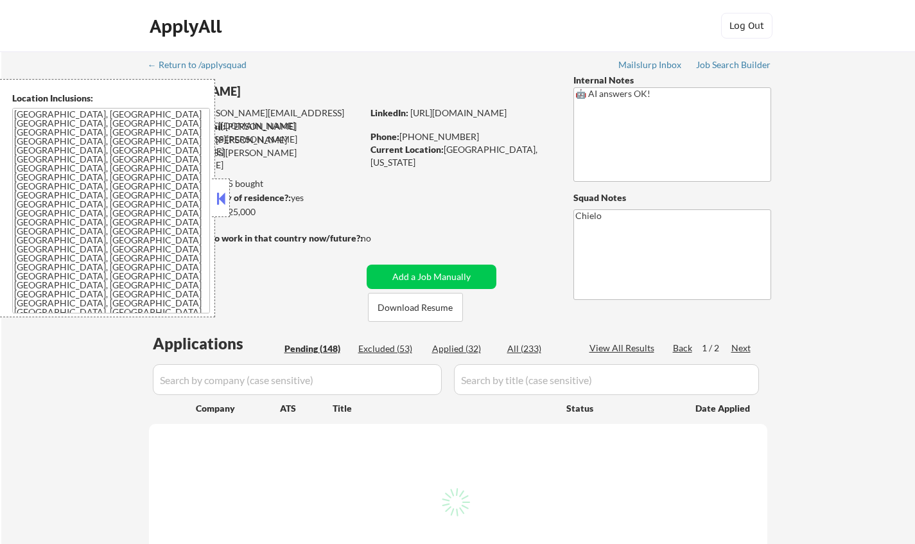
select select ""pending""
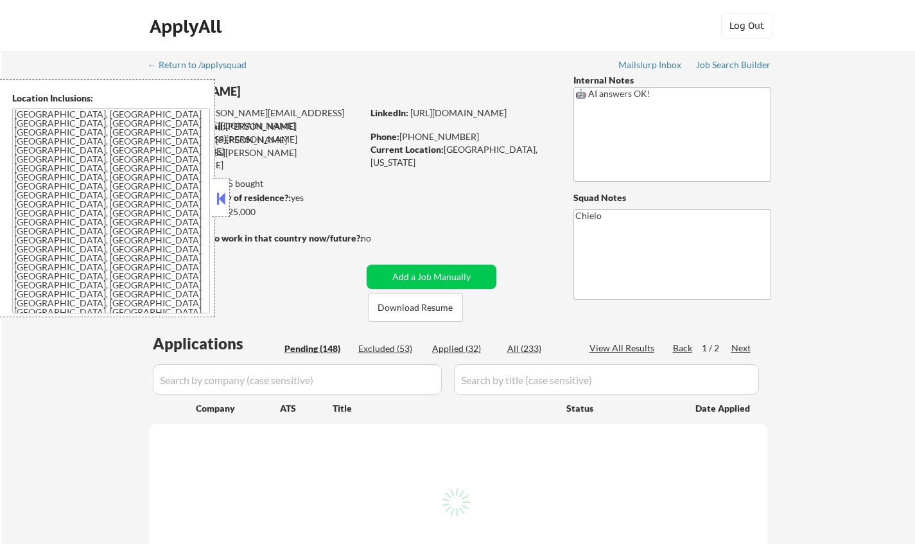
select select ""pending""
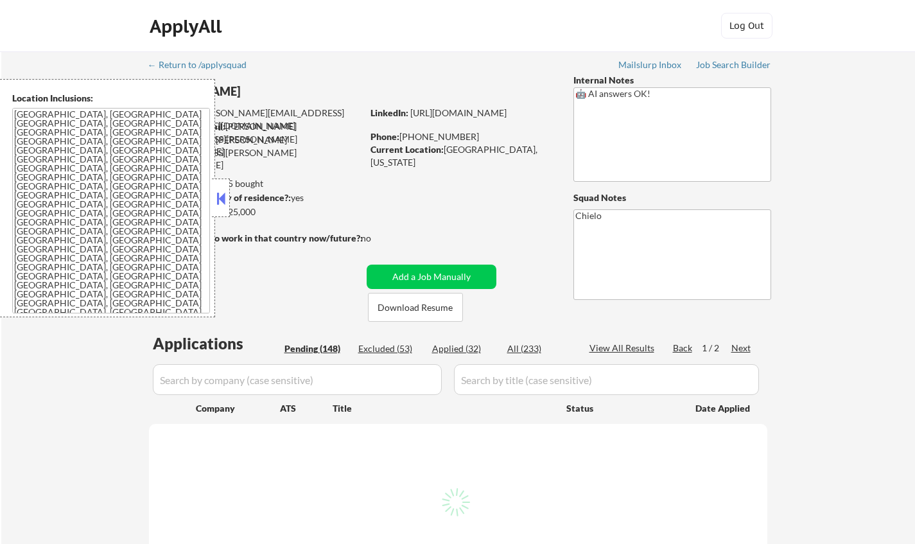
select select ""pending""
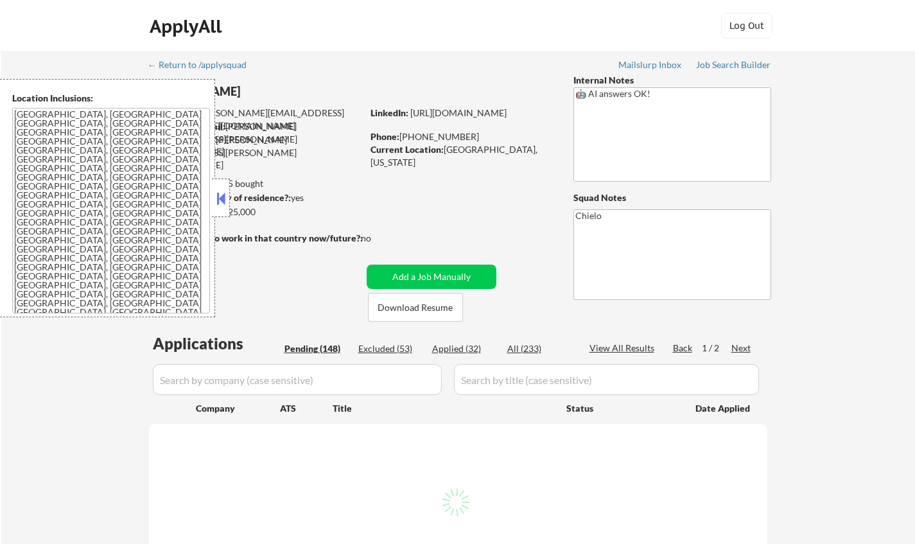
select select ""pending""
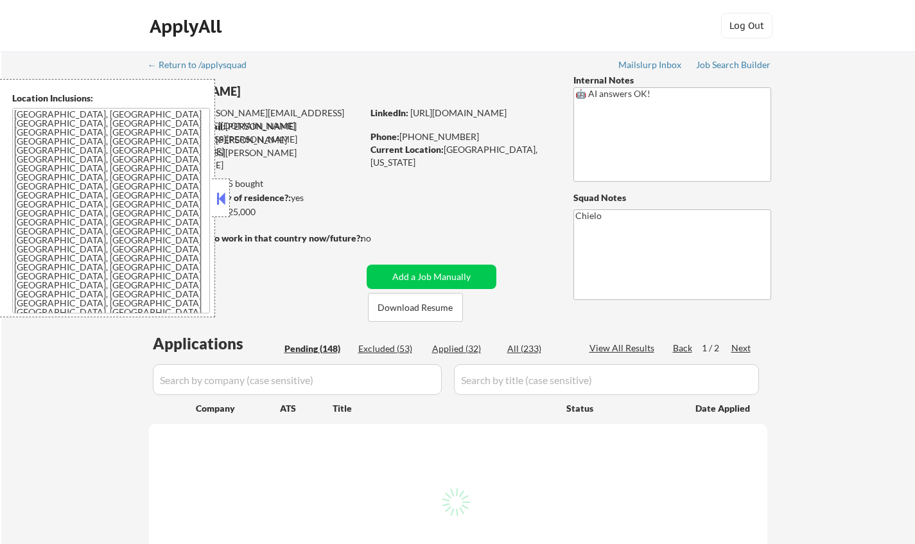
select select ""pending""
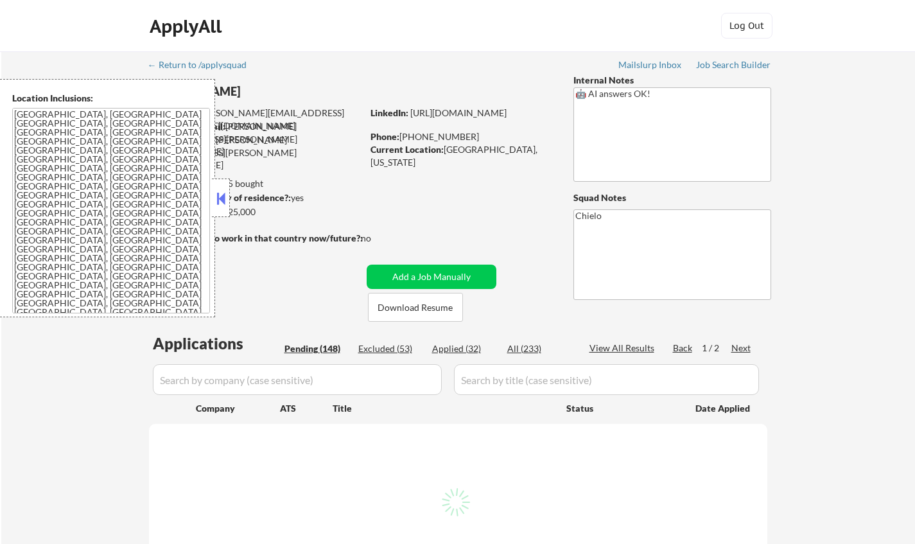
select select ""pending""
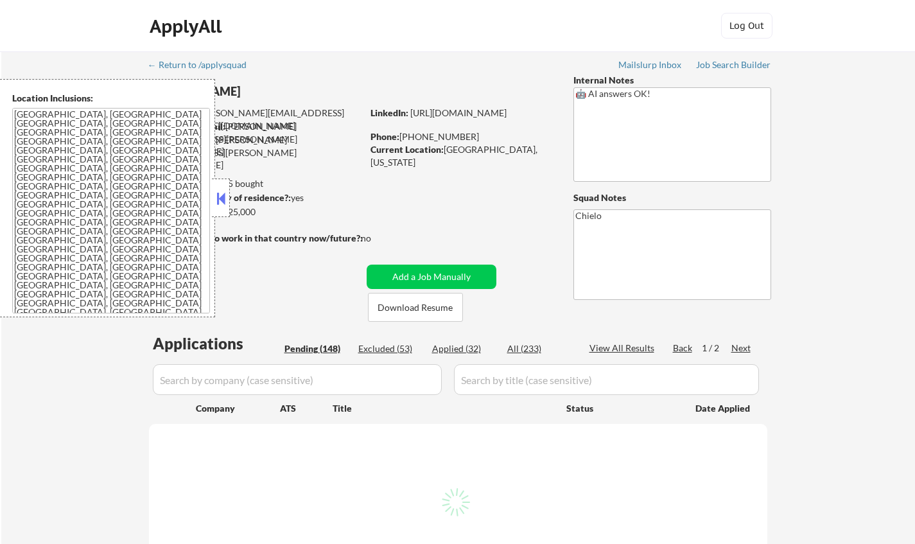
select select ""pending""
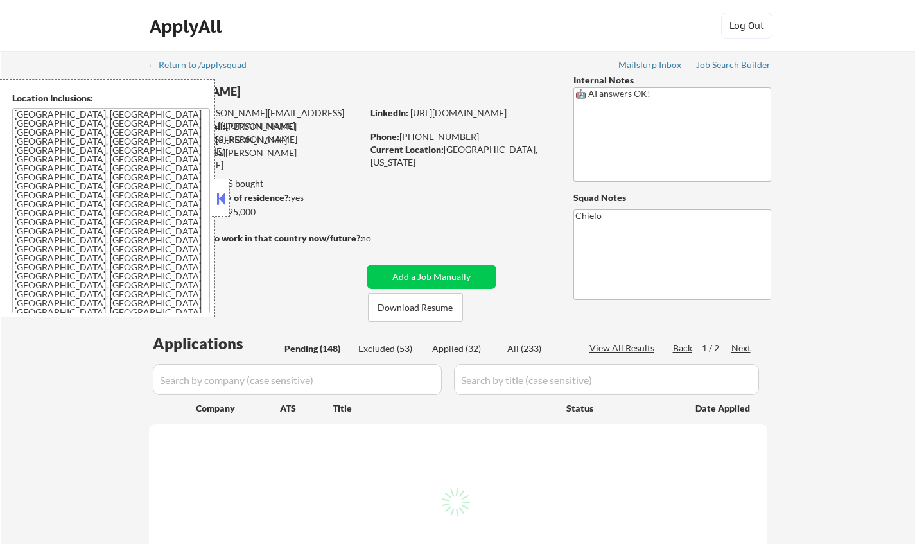
select select ""pending""
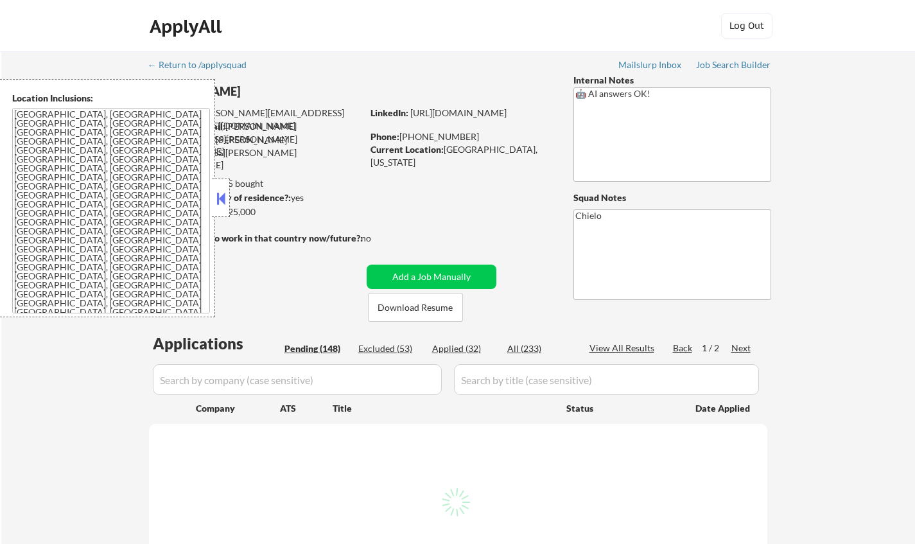
select select ""pending""
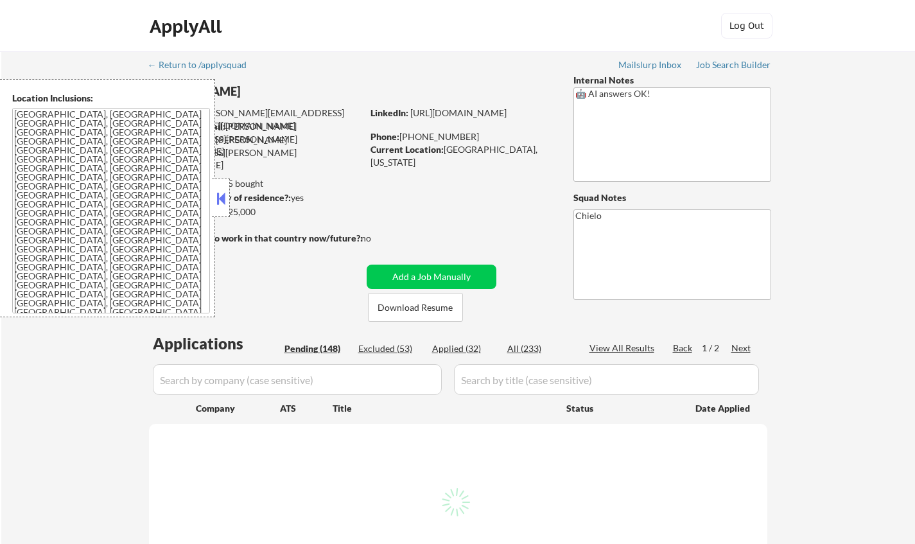
select select ""pending""
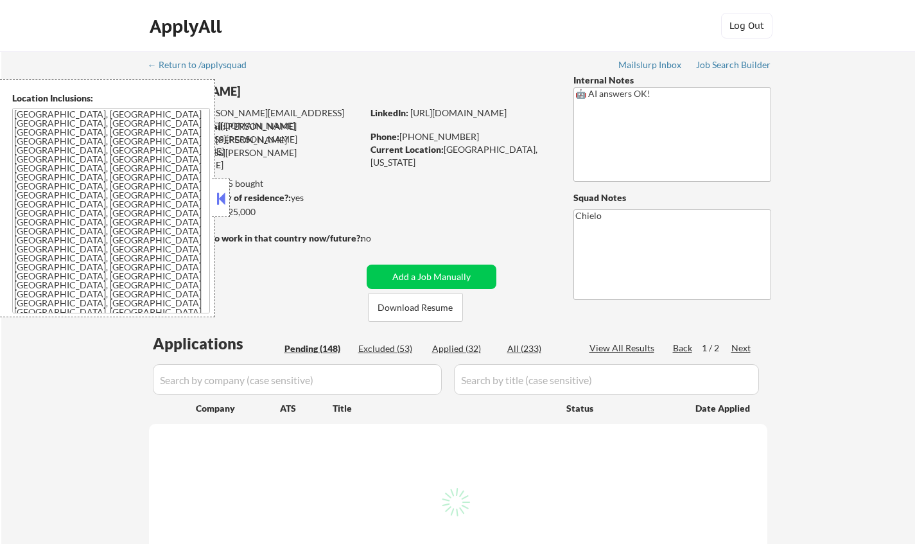
select select ""pending""
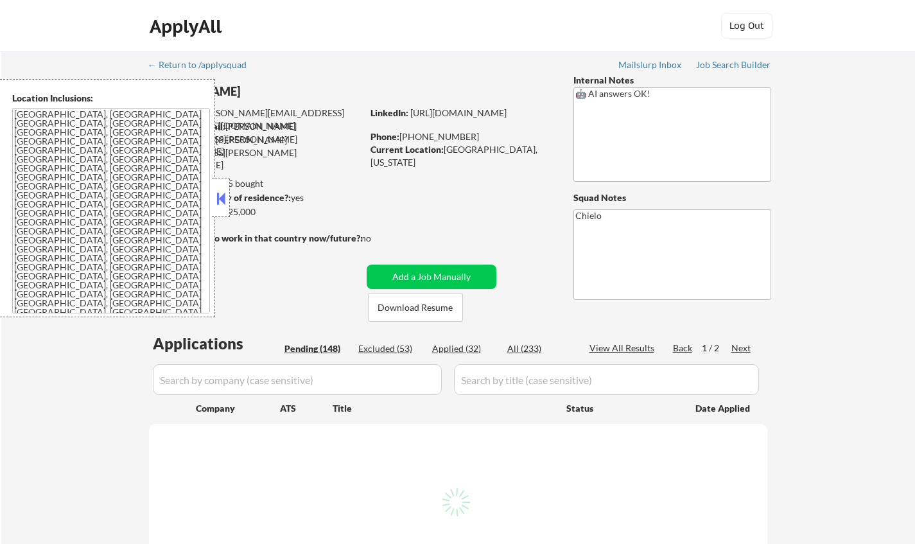
select select ""pending""
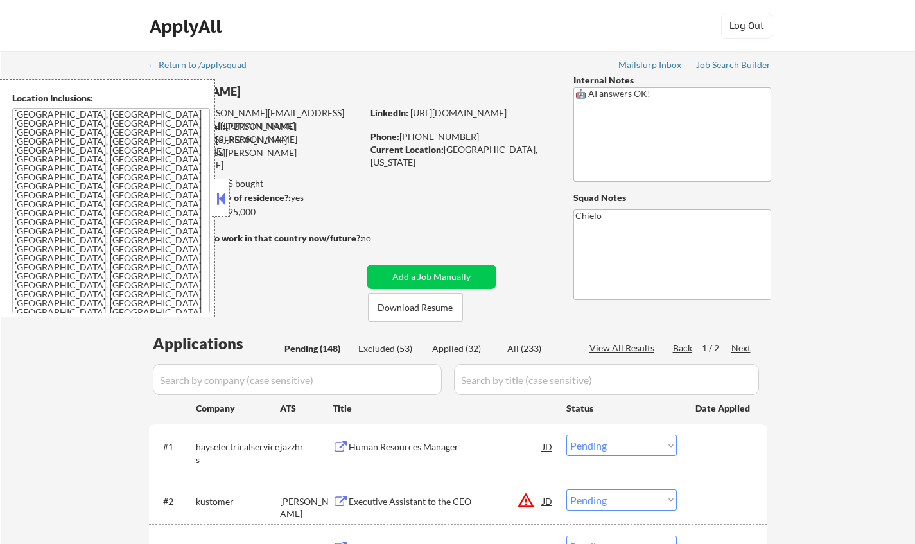
click at [216, 195] on button at bounding box center [221, 198] width 14 height 19
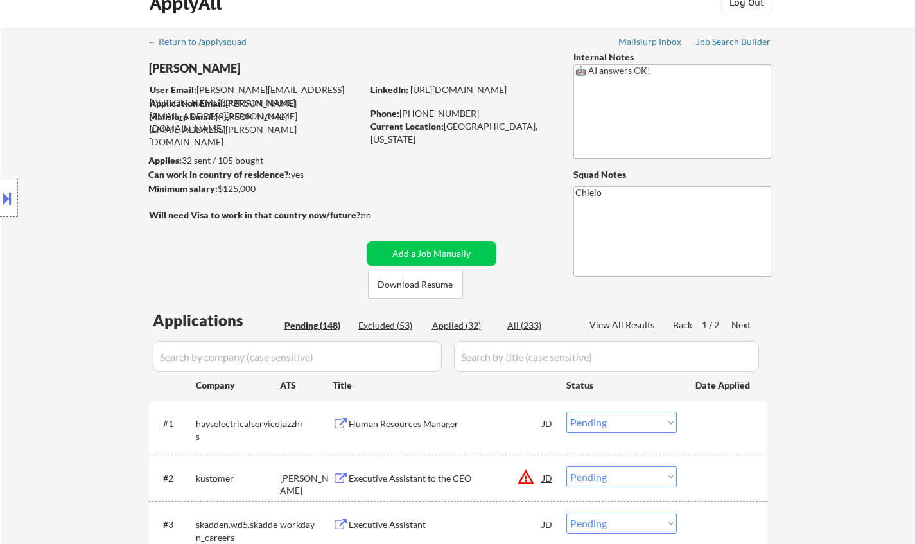
scroll to position [257, 0]
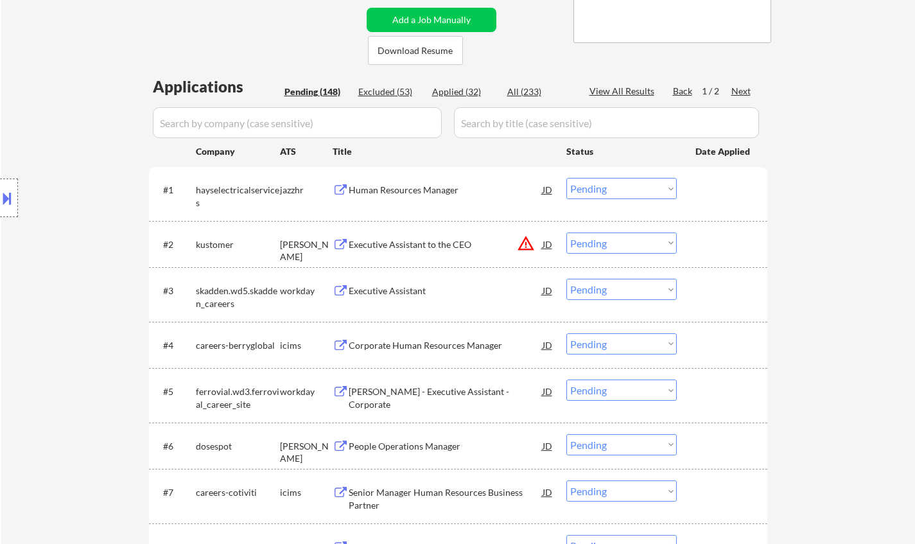
click at [546, 250] on div "JD" at bounding box center [547, 243] width 13 height 23
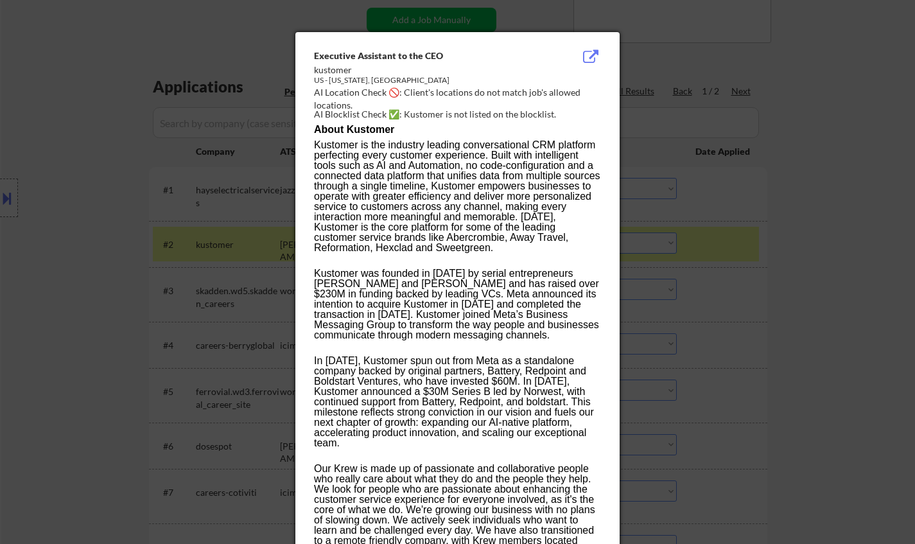
scroll to position [733, 0]
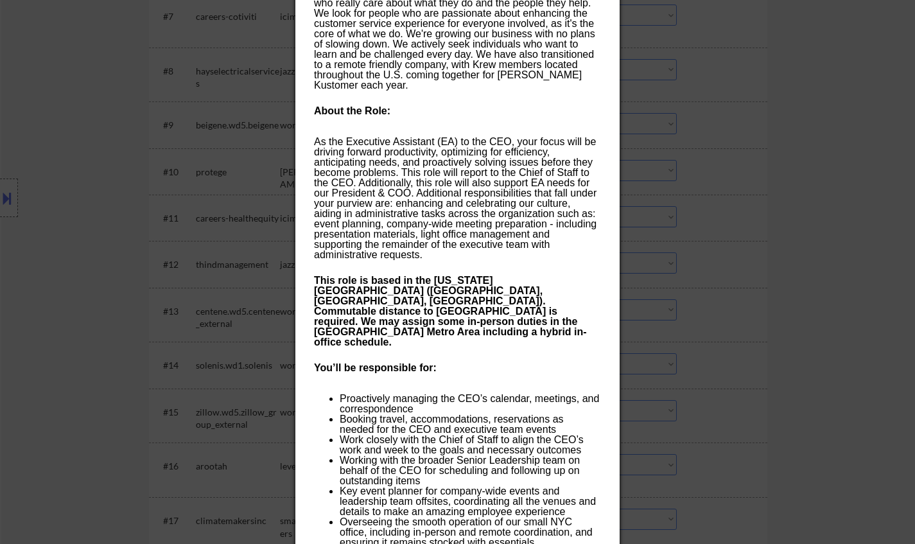
click at [853, 225] on div at bounding box center [457, 272] width 915 height 544
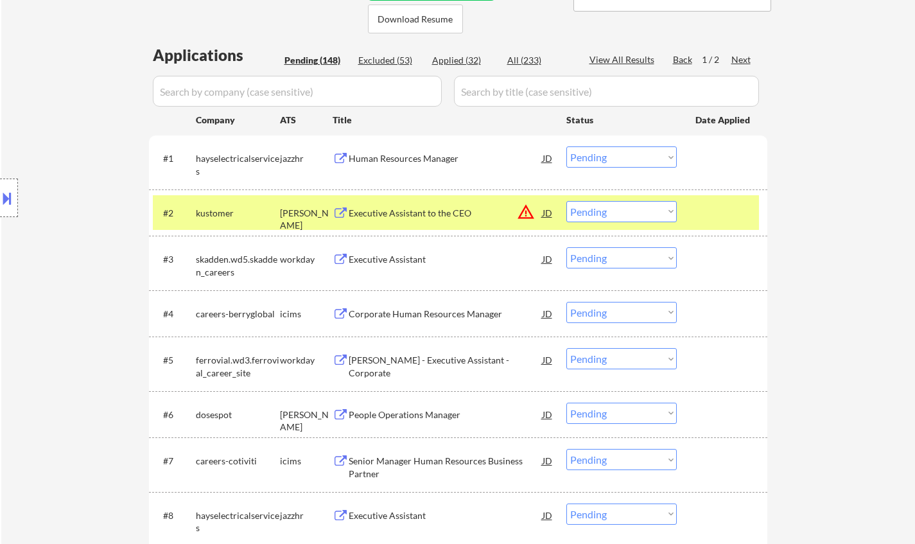
scroll to position [219, 0]
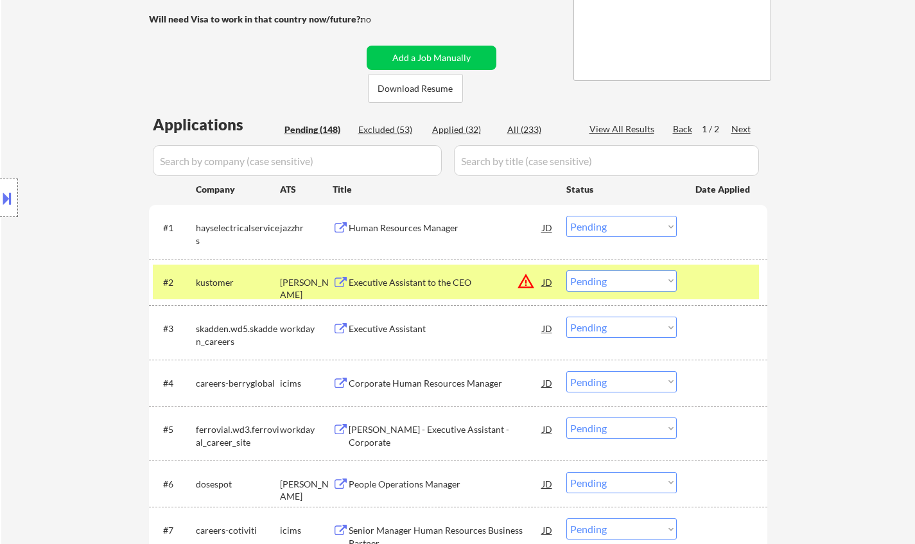
click at [616, 275] on select "Choose an option... Pending Applied Excluded (Questions) Excluded (Expired) Exc…" at bounding box center [621, 280] width 110 height 21
click at [566, 270] on select "Choose an option... Pending Applied Excluded (Questions) Excluded (Expired) Exc…" at bounding box center [621, 280] width 110 height 21
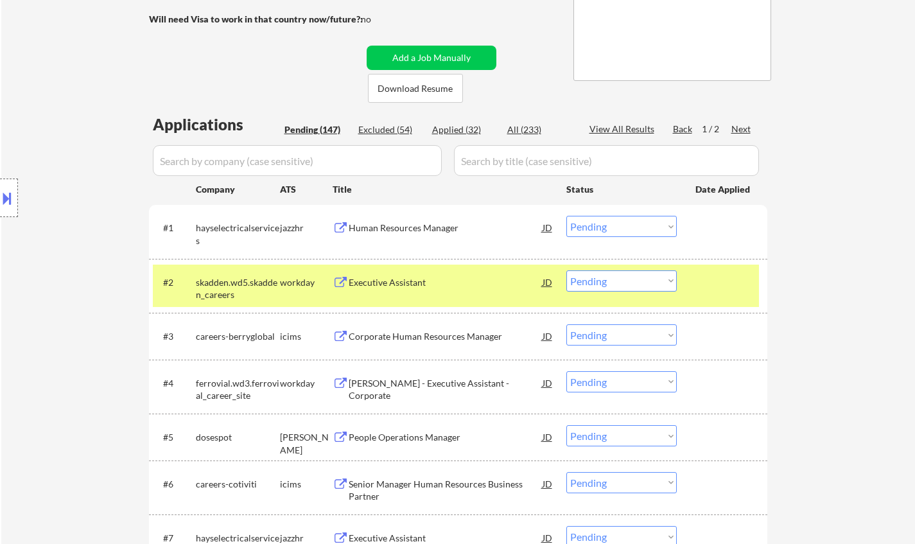
click at [392, 286] on div "Executive Assistant" at bounding box center [446, 282] width 194 height 13
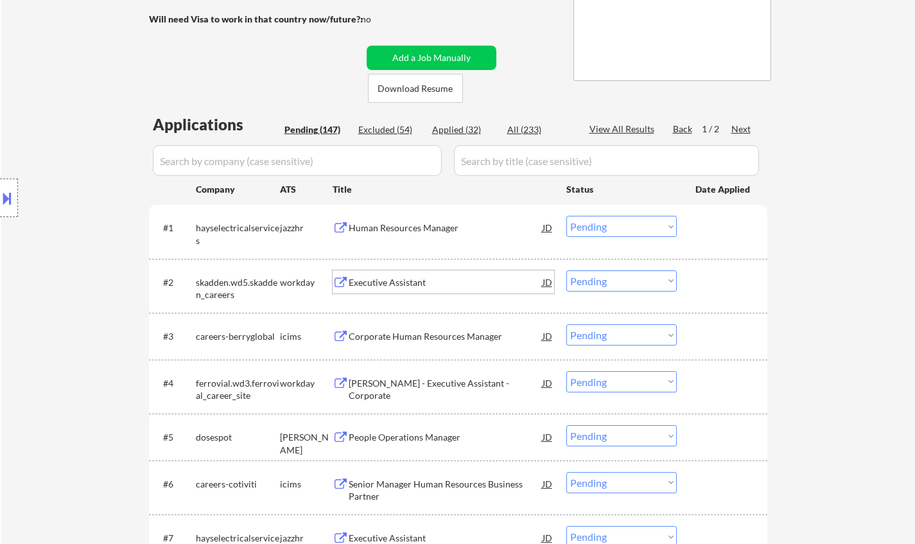
click at [607, 281] on select "Choose an option... Pending Applied Excluded (Questions) Excluded (Expired) Exc…" at bounding box center [621, 280] width 110 height 21
click at [566, 270] on select "Choose an option... Pending Applied Excluded (Questions) Excluded (Expired) Exc…" at bounding box center [621, 280] width 110 height 21
select select ""pending""
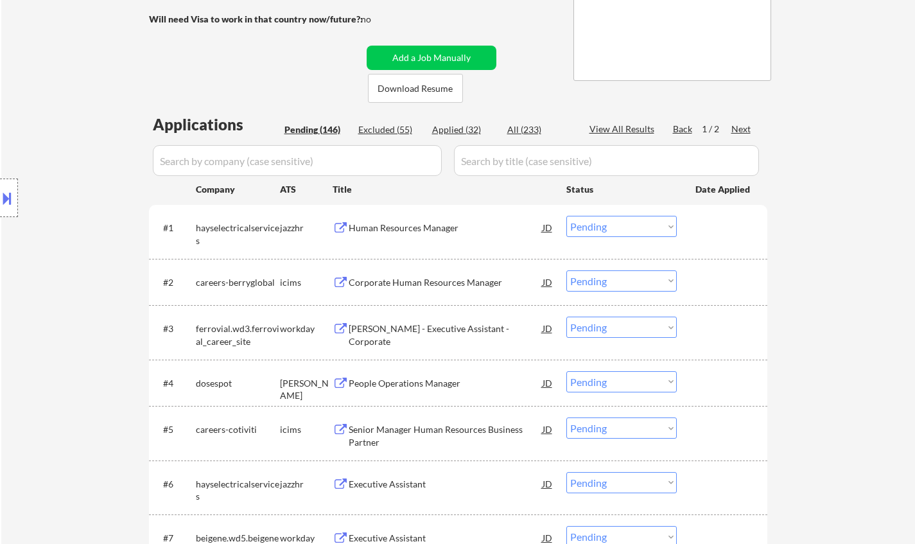
click at [424, 331] on div "[PERSON_NAME] - Executive Assistant - Corporate" at bounding box center [446, 334] width 194 height 25
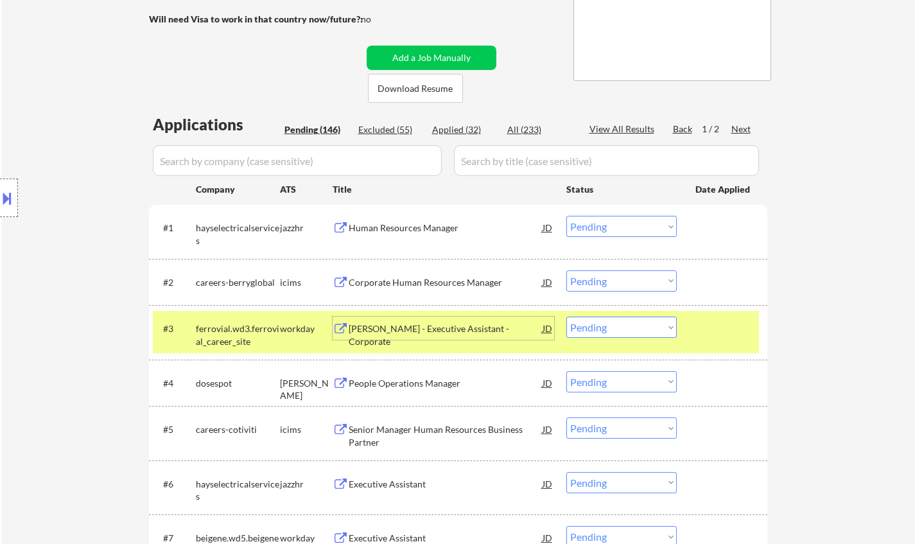
drag, startPoint x: 613, startPoint y: 324, endPoint x: 632, endPoint y: 336, distance: 22.3
click at [614, 325] on select "Choose an option... Pending Applied Excluded (Questions) Excluded (Expired) Exc…" at bounding box center [621, 327] width 110 height 21
click at [566, 317] on select "Choose an option... Pending Applied Excluded (Questions) Excluded (Expired) Exc…" at bounding box center [621, 327] width 110 height 21
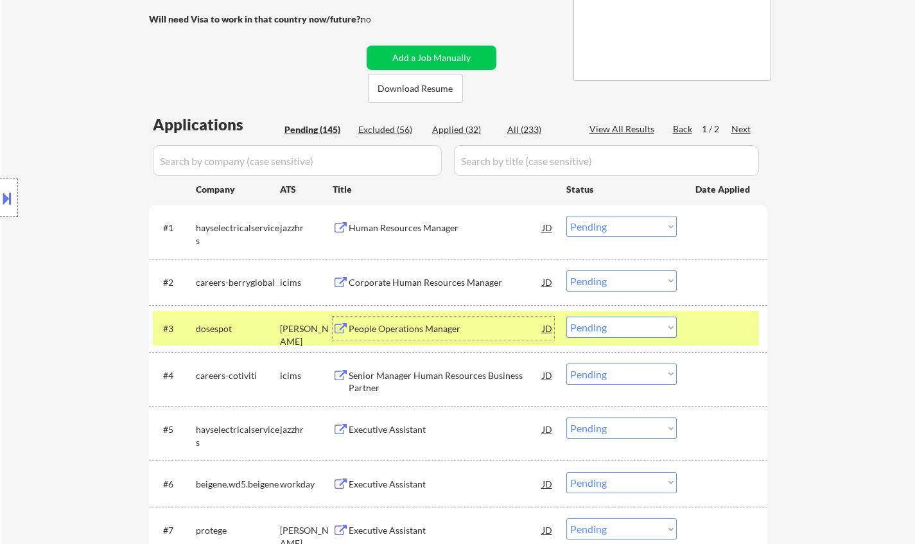
click at [419, 331] on div "People Operations Manager" at bounding box center [446, 328] width 194 height 13
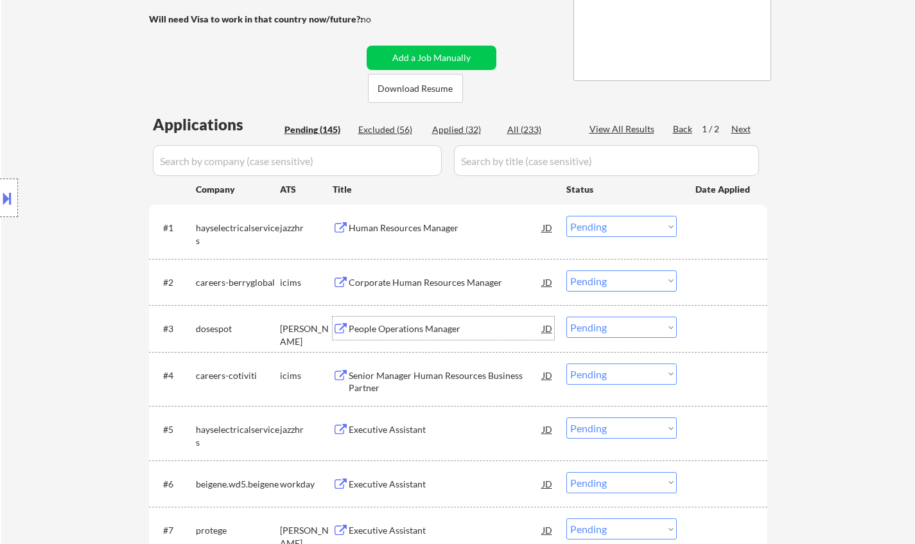
click at [632, 322] on select "Choose an option... Pending Applied Excluded (Questions) Excluded (Expired) Exc…" at bounding box center [621, 327] width 110 height 21
click at [566, 317] on select "Choose an option... Pending Applied Excluded (Questions) Excluded (Expired) Exc…" at bounding box center [621, 327] width 110 height 21
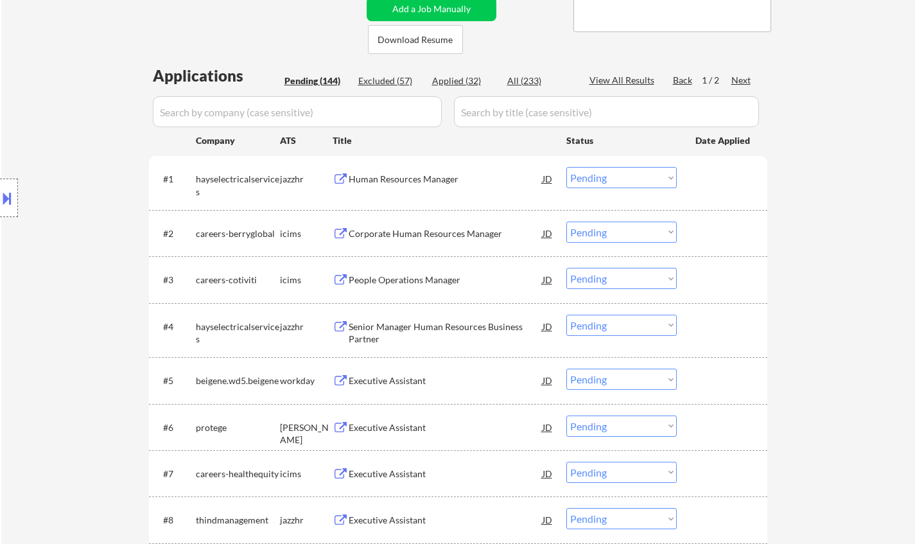
scroll to position [283, 0]
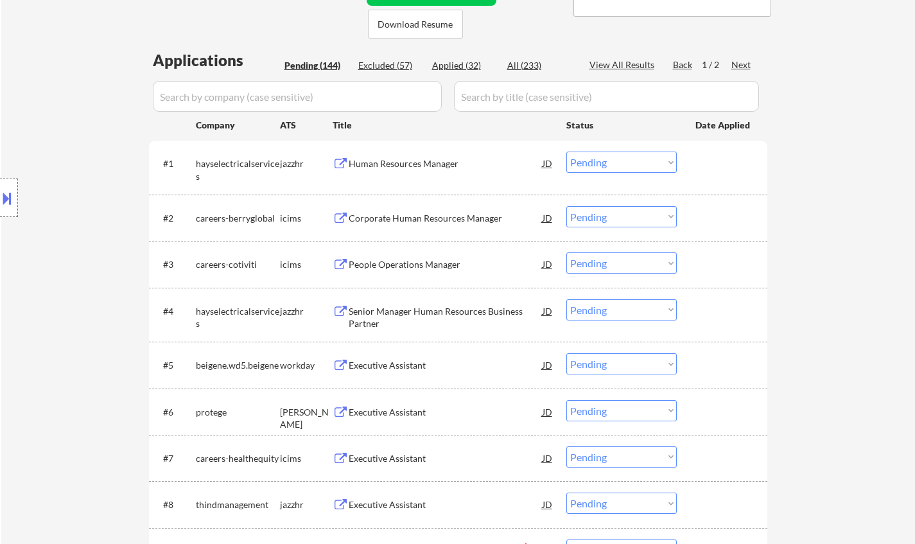
click at [406, 269] on div "People Operations Manager" at bounding box center [446, 264] width 194 height 13
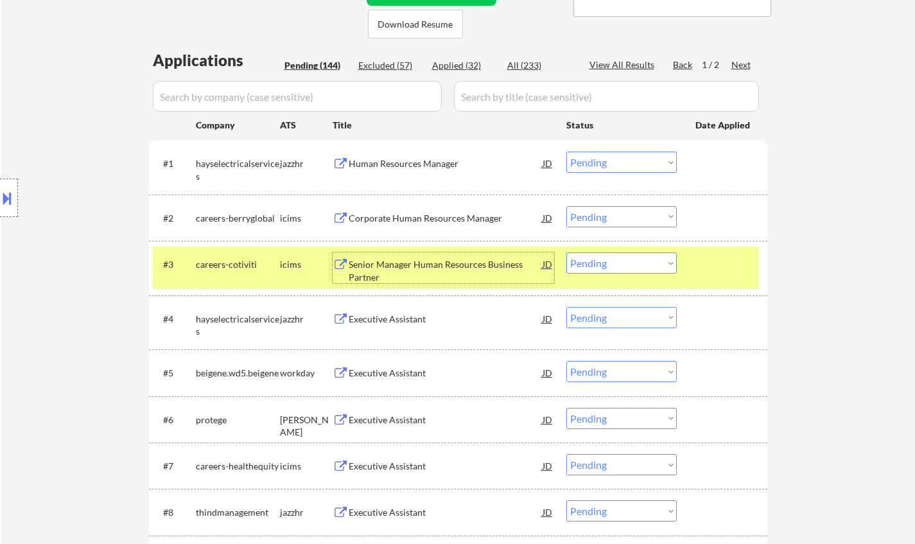
click at [606, 262] on select "Choose an option... Pending Applied Excluded (Questions) Excluded (Expired) Exc…" at bounding box center [621, 262] width 110 height 21
click at [566, 252] on select "Choose an option... Pending Applied Excluded (Questions) Excluded (Expired) Exc…" at bounding box center [621, 262] width 110 height 21
select select ""pending""
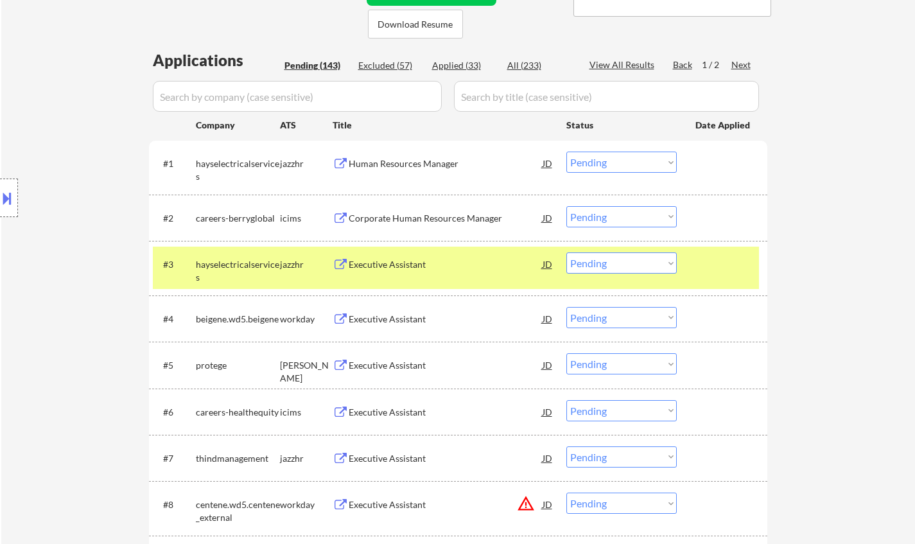
click at [395, 312] on div "Executive Assistant" at bounding box center [446, 318] width 194 height 23
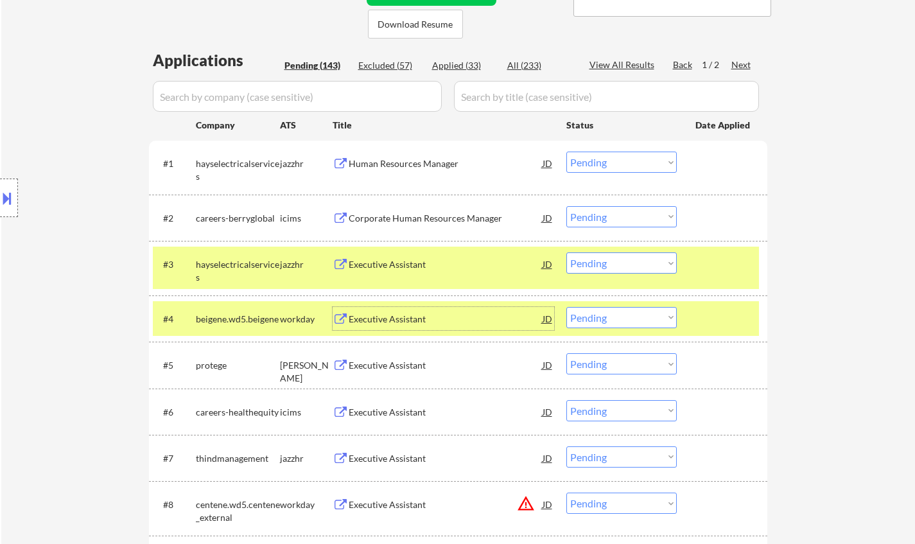
click at [643, 320] on select "Choose an option... Pending Applied Excluded (Questions) Excluded (Expired) Exc…" at bounding box center [621, 317] width 110 height 21
click at [566, 307] on select "Choose an option... Pending Applied Excluded (Questions) Excluded (Expired) Exc…" at bounding box center [621, 317] width 110 height 21
select select ""pending""
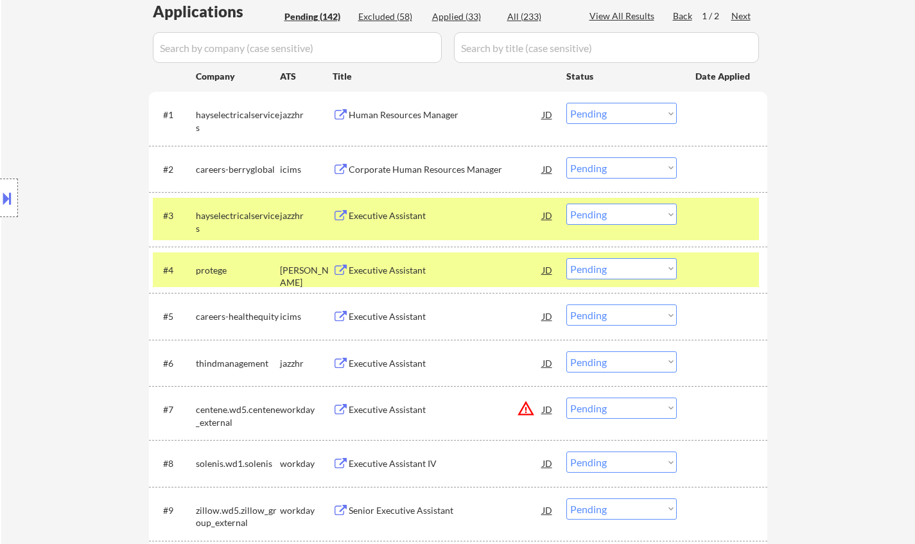
scroll to position [347, 0]
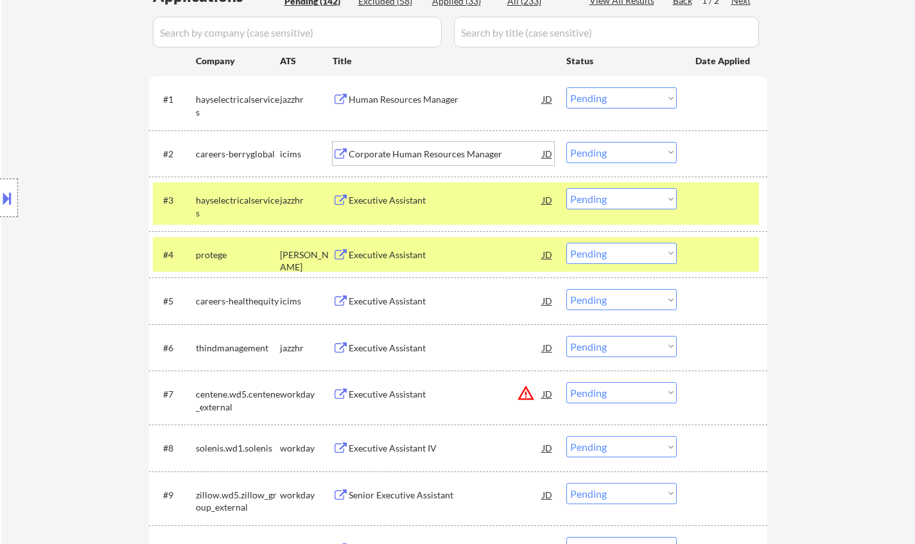
click at [424, 150] on div "Corporate Human Resources Manager" at bounding box center [446, 154] width 194 height 13
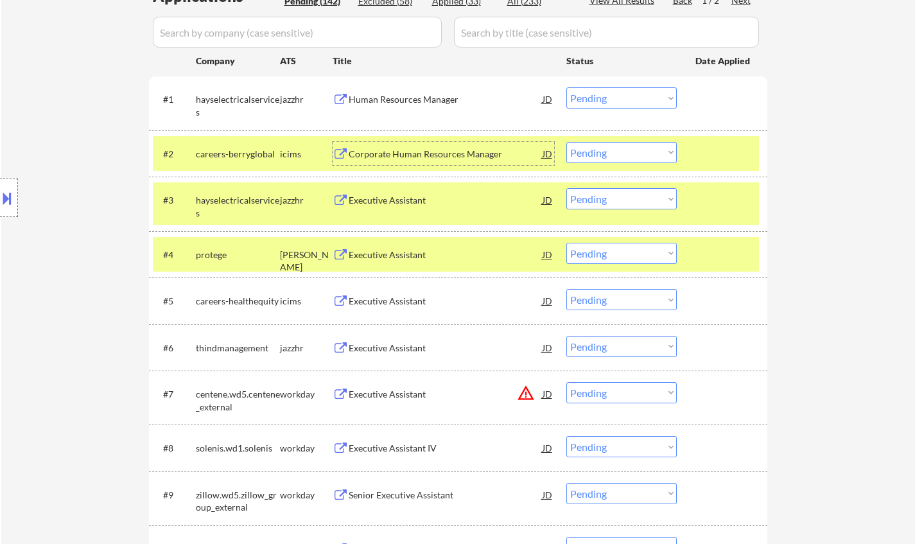
click at [621, 146] on select "Choose an option... Pending Applied Excluded (Questions) Excluded (Expired) Exc…" at bounding box center [621, 152] width 110 height 21
click at [566, 142] on select "Choose an option... Pending Applied Excluded (Questions) Excluded (Expired) Exc…" at bounding box center [621, 152] width 110 height 21
select select ""pending""
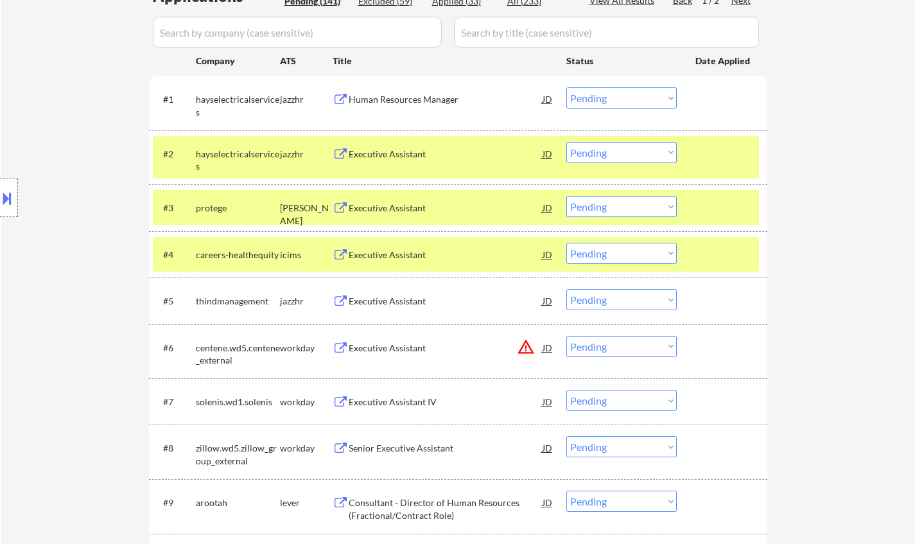
click at [299, 39] on input "input" at bounding box center [297, 32] width 289 height 31
click at [385, 400] on div "Executive Assistant IV" at bounding box center [446, 402] width 194 height 13
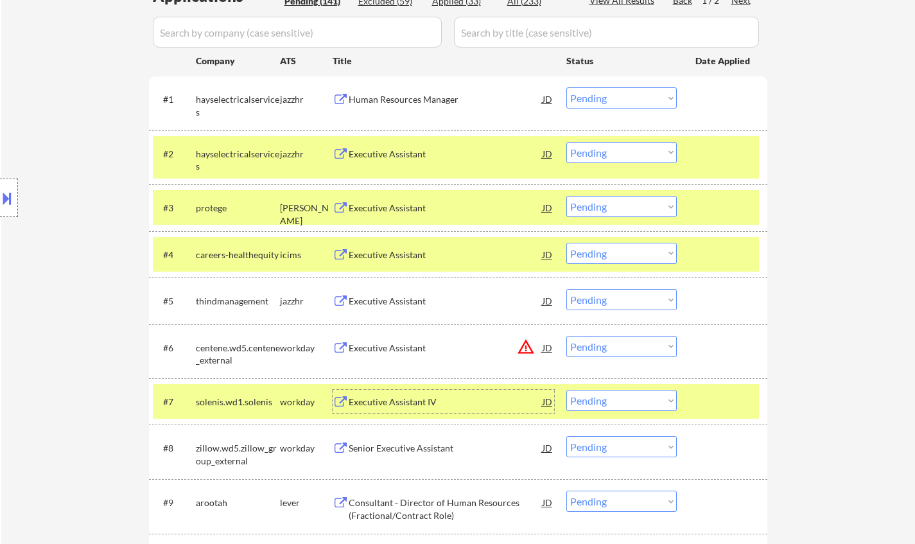
scroll to position [476, 0]
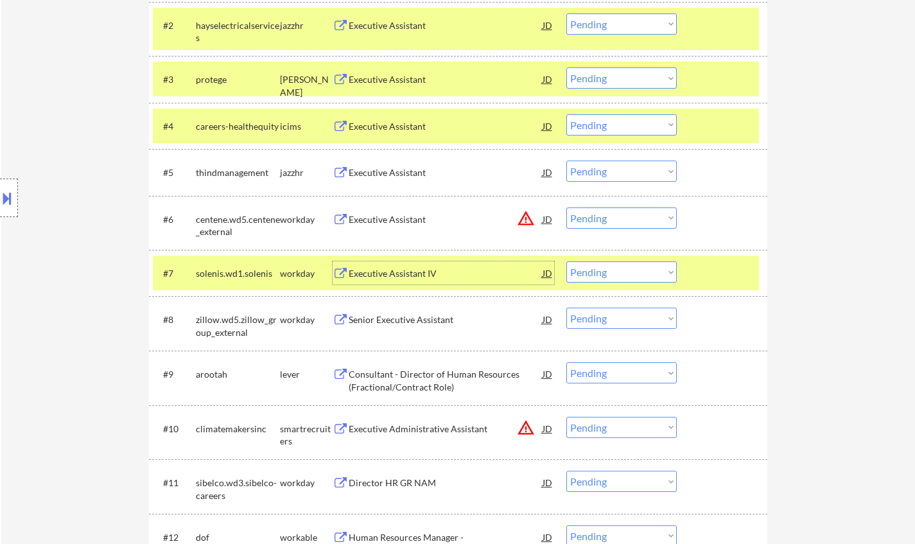
click at [606, 275] on select "Choose an option... Pending Applied Excluded (Questions) Excluded (Expired) Exc…" at bounding box center [621, 271] width 110 height 21
click at [566, 261] on select "Choose an option... Pending Applied Excluded (Questions) Excluded (Expired) Exc…" at bounding box center [621, 271] width 110 height 21
select select ""pending""
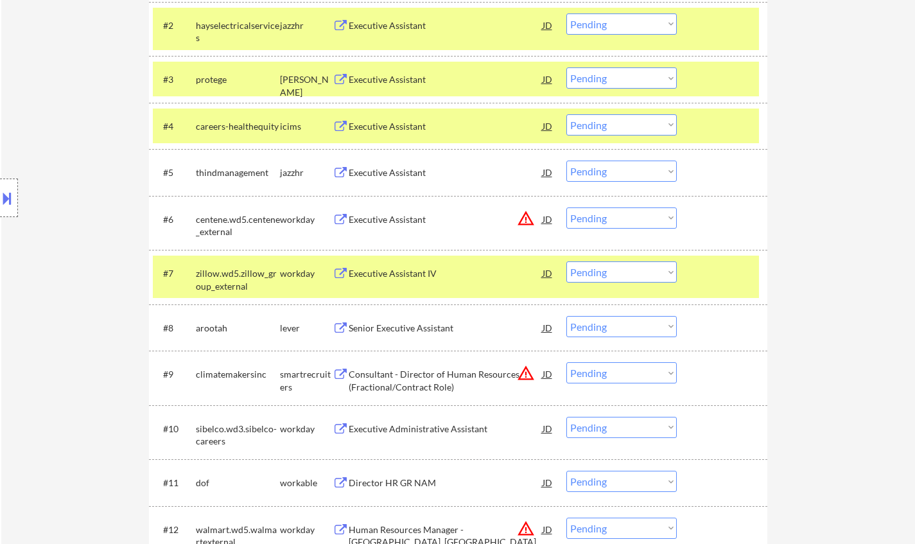
scroll to position [540, 0]
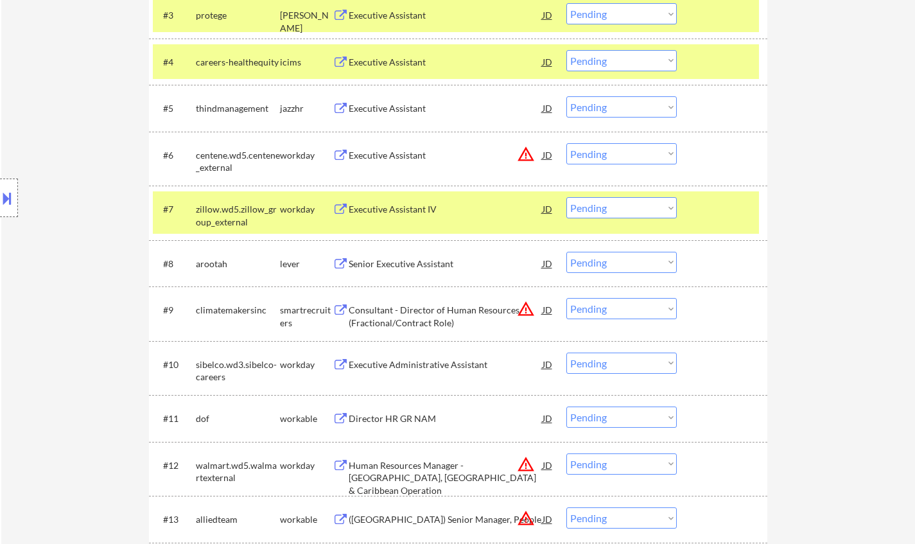
click at [397, 268] on div "Senior Executive Assistant" at bounding box center [446, 264] width 194 height 13
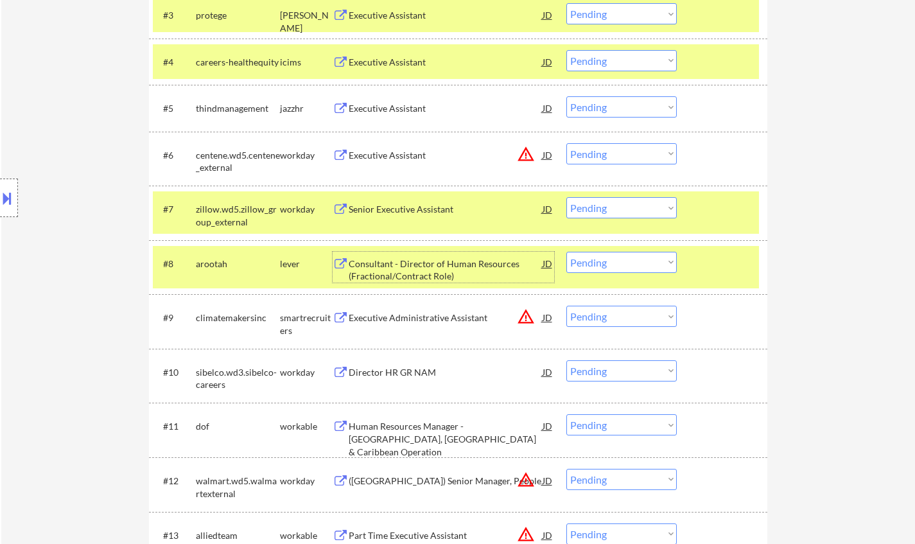
click at [648, 268] on select "Choose an option... Pending Applied Excluded (Questions) Excluded (Expired) Exc…" at bounding box center [621, 262] width 110 height 21
click at [566, 252] on select "Choose an option... Pending Applied Excluded (Questions) Excluded (Expired) Exc…" at bounding box center [621, 262] width 110 height 21
select select ""pending""
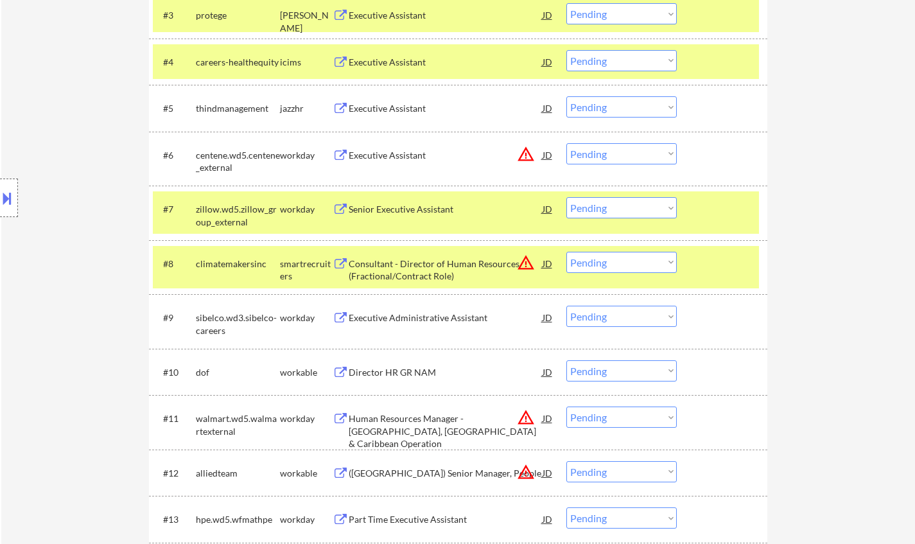
scroll to position [604, 0]
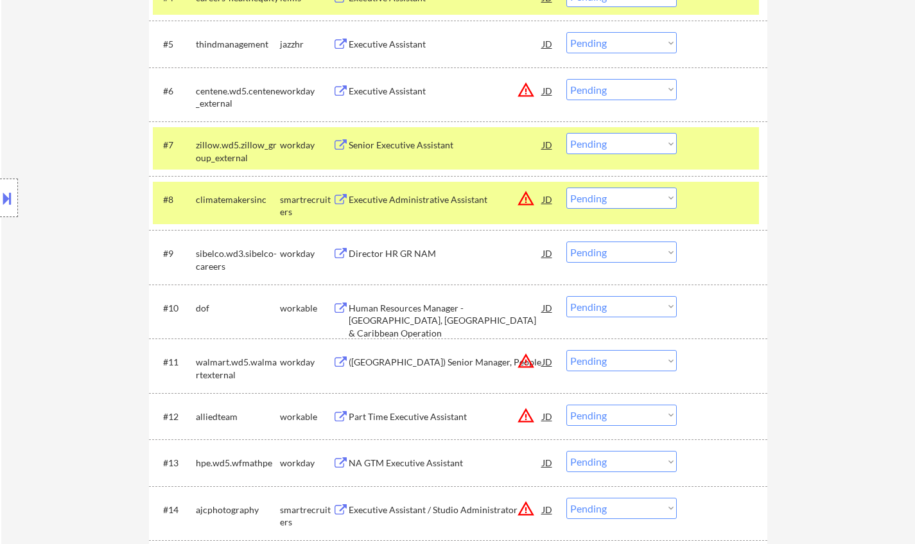
click at [408, 256] on div "Director HR GR NAM" at bounding box center [446, 253] width 194 height 13
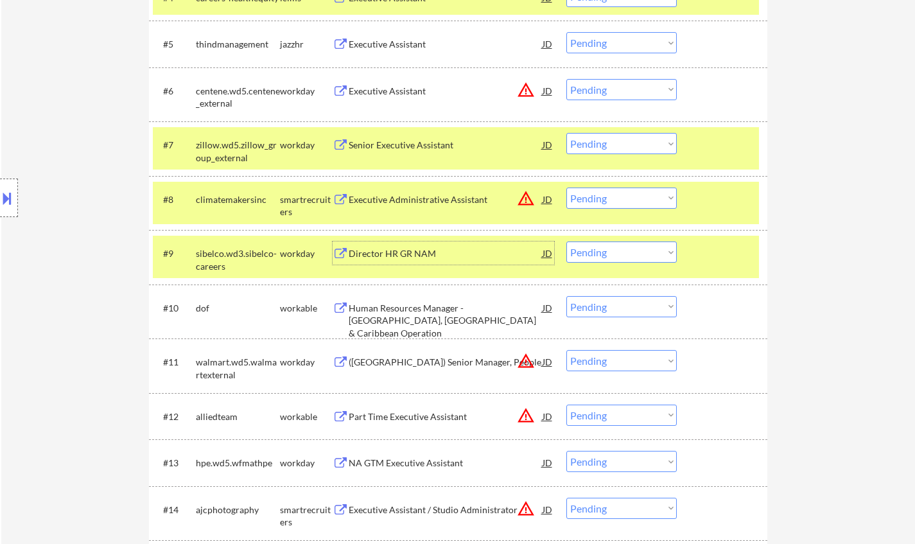
click at [412, 256] on div "Director HR GR NAM" at bounding box center [446, 253] width 194 height 13
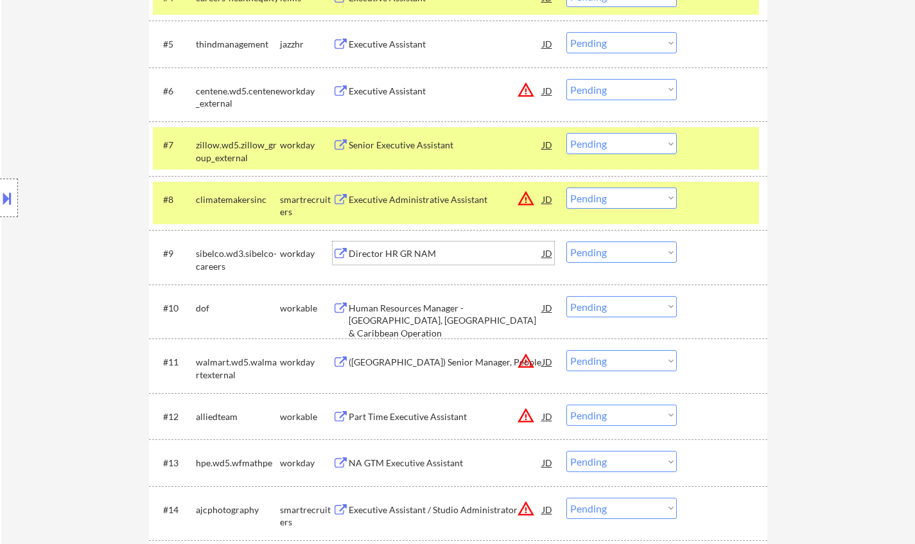
drag, startPoint x: 617, startPoint y: 254, endPoint x: 621, endPoint y: 261, distance: 7.5
click at [617, 254] on select "Choose an option... Pending Applied Excluded (Questions) Excluded (Expired) Exc…" at bounding box center [621, 251] width 110 height 21
click at [566, 241] on select "Choose an option... Pending Applied Excluded (Questions) Excluded (Expired) Exc…" at bounding box center [621, 251] width 110 height 21
click at [544, 92] on div "JD" at bounding box center [547, 90] width 13 height 23
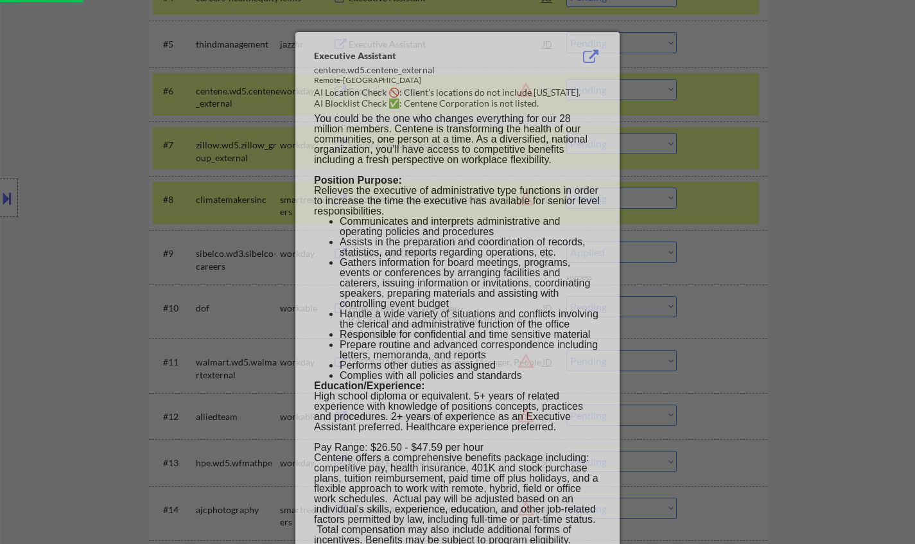
select select ""pending""
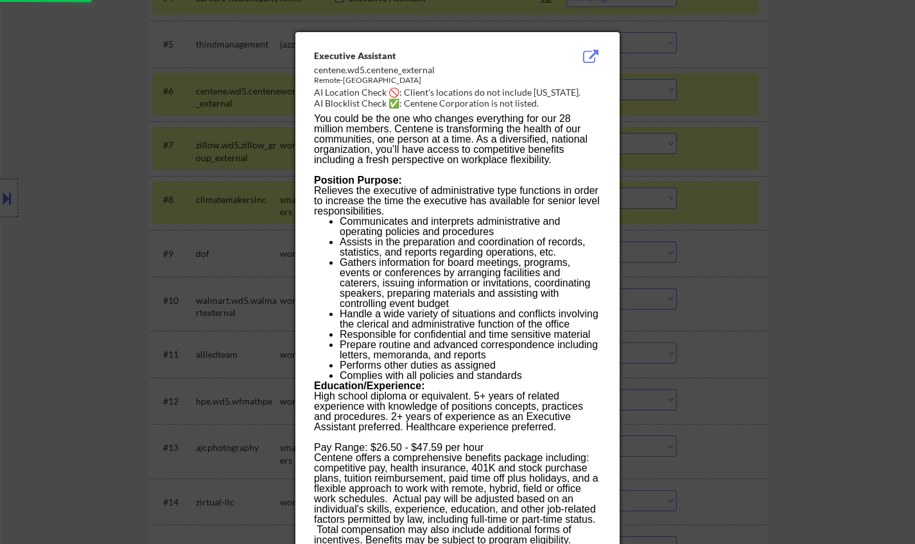
click at [803, 166] on div at bounding box center [457, 272] width 915 height 544
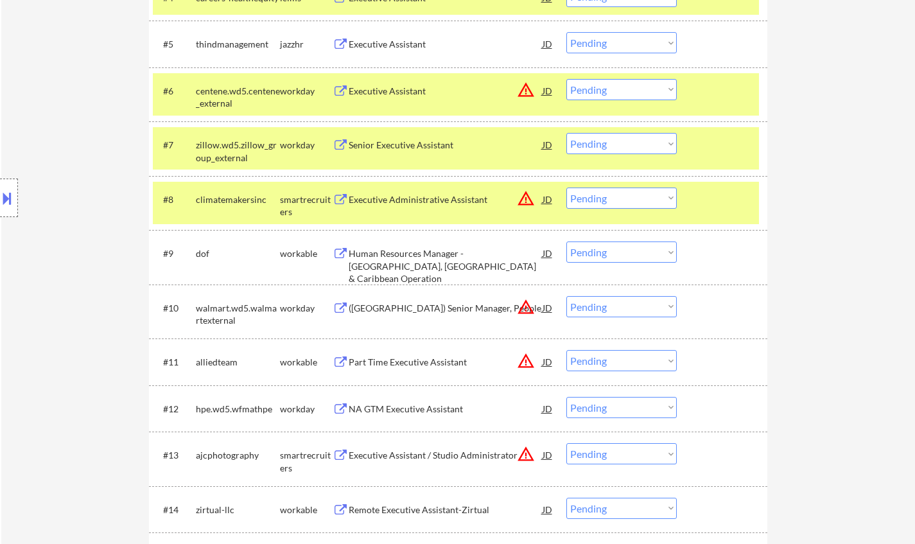
click at [642, 87] on select "Choose an option... Pending Applied Excluded (Questions) Excluded (Expired) Exc…" at bounding box center [621, 89] width 110 height 21
click at [613, 85] on select "Choose an option... Pending Applied Excluded (Questions) Excluded (Expired) Exc…" at bounding box center [621, 89] width 110 height 21
click at [566, 79] on select "Choose an option... Pending Applied Excluded (Questions) Excluded (Expired) Exc…" at bounding box center [621, 89] width 110 height 21
select select ""pending""
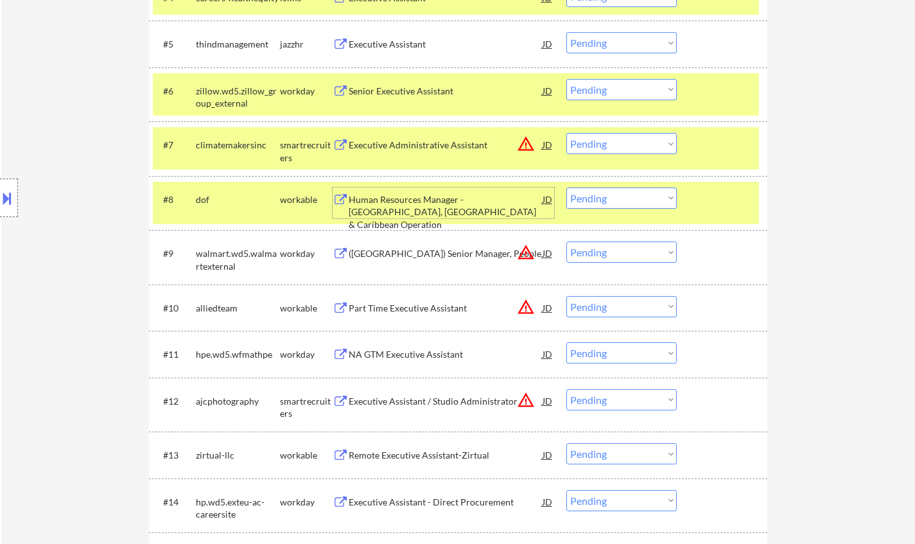
click at [462, 211] on div "Human Resources Manager - [GEOGRAPHIC_DATA], [GEOGRAPHIC_DATA] & Caribbean Oper…" at bounding box center [446, 212] width 194 height 38
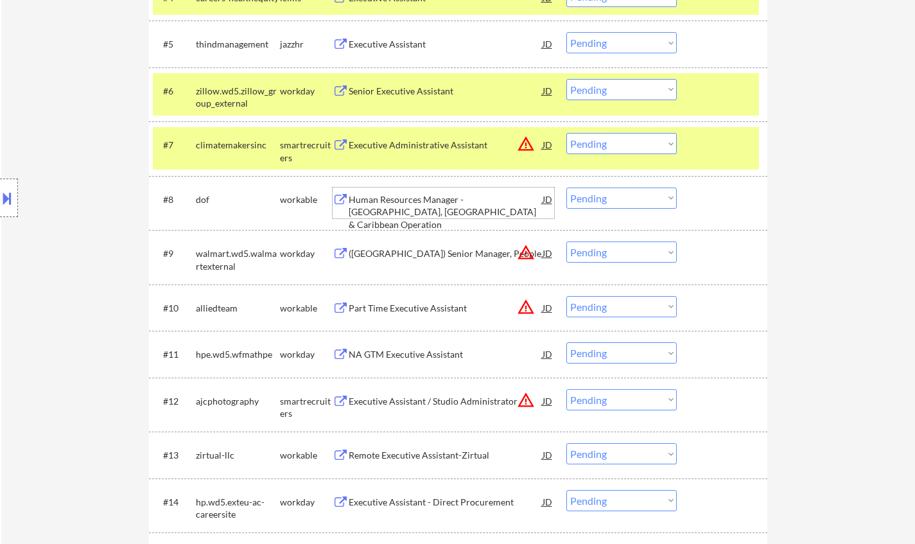
click at [620, 200] on select "Choose an option... Pending Applied Excluded (Questions) Excluded (Expired) Exc…" at bounding box center [621, 198] width 110 height 21
click at [566, 188] on select "Choose an option... Pending Applied Excluded (Questions) Excluded (Expired) Exc…" at bounding box center [621, 198] width 110 height 21
select select ""pending""
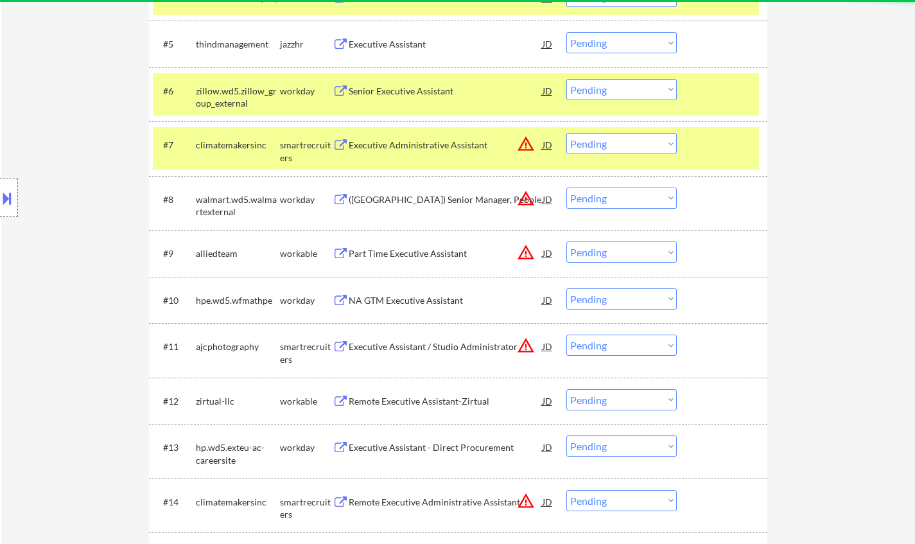
click at [414, 86] on div "Senior Executive Assistant" at bounding box center [446, 91] width 194 height 13
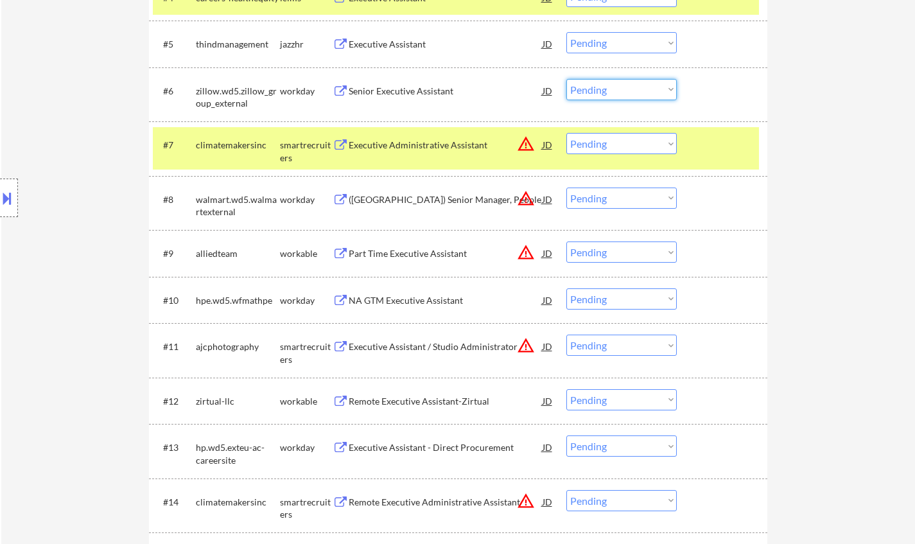
click at [647, 84] on select "Choose an option... Pending Applied Excluded (Questions) Excluded (Expired) Exc…" at bounding box center [621, 89] width 110 height 21
click at [566, 79] on select "Choose an option... Pending Applied Excluded (Questions) Excluded (Expired) Exc…" at bounding box center [621, 89] width 110 height 21
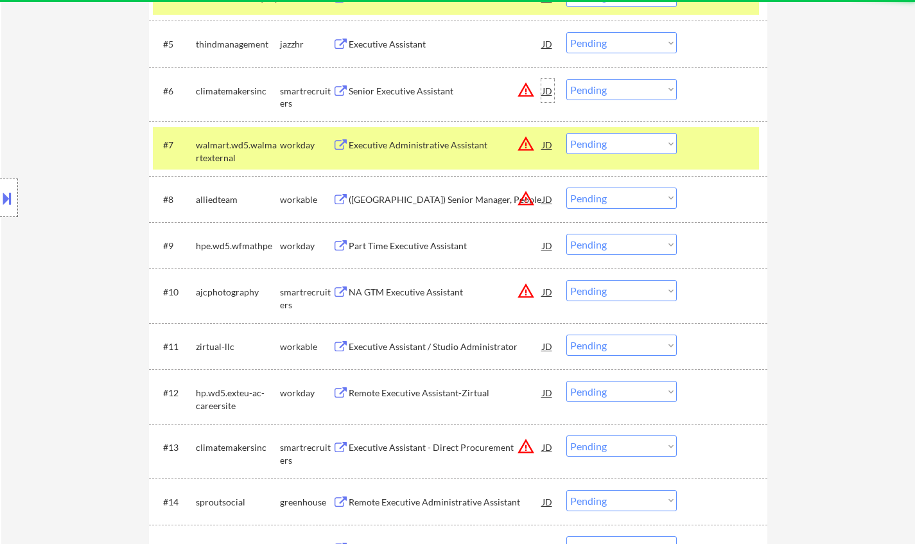
click at [548, 88] on div "JD" at bounding box center [547, 90] width 13 height 23
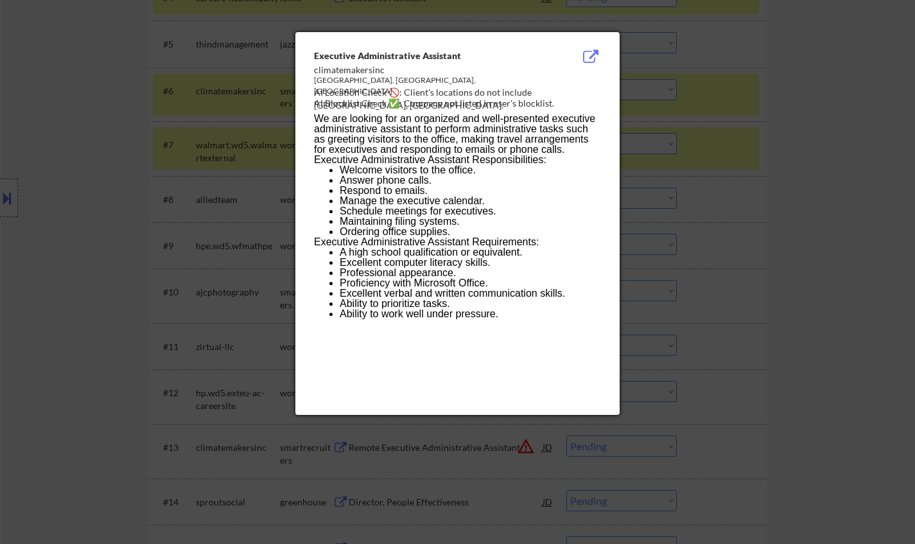
click at [767, 195] on div at bounding box center [457, 272] width 915 height 544
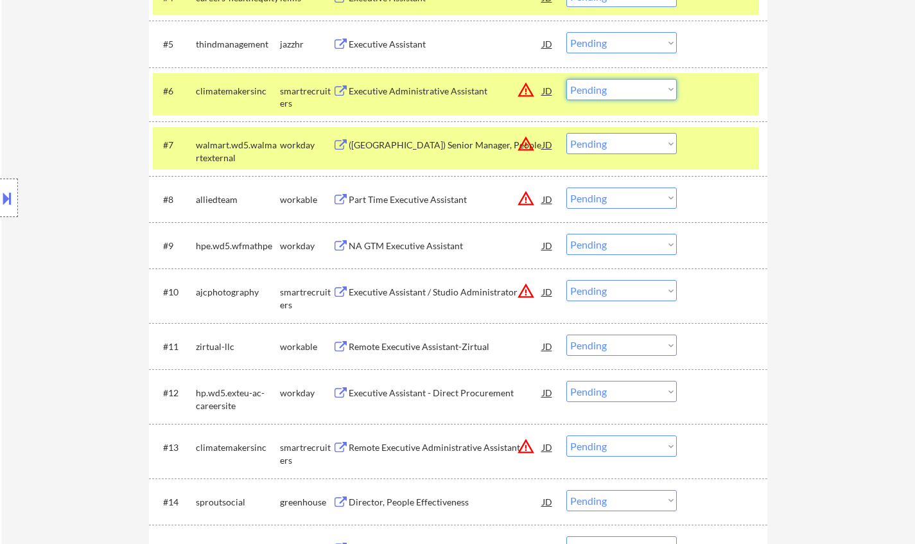
drag, startPoint x: 638, startPoint y: 90, endPoint x: 638, endPoint y: 99, distance: 9.0
click at [638, 90] on select "Choose an option... Pending Applied Excluded (Questions) Excluded (Expired) Exc…" at bounding box center [621, 89] width 110 height 21
click at [566, 79] on select "Choose an option... Pending Applied Excluded (Questions) Excluded (Expired) Exc…" at bounding box center [621, 89] width 110 height 21
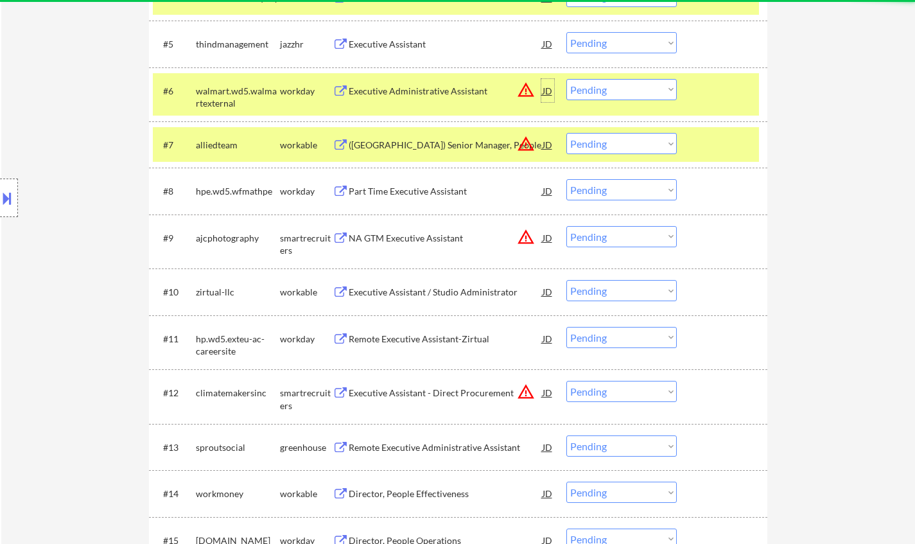
click at [547, 89] on div "JD" at bounding box center [547, 90] width 13 height 23
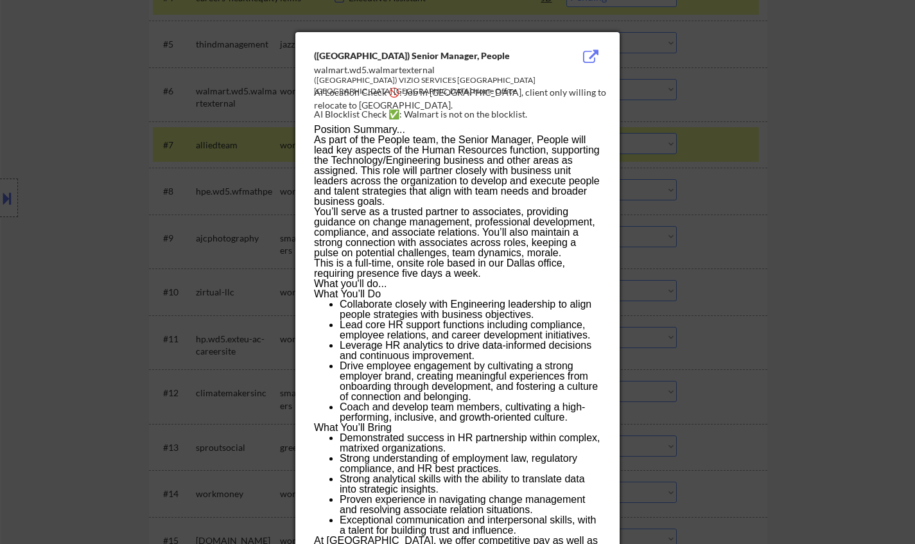
click at [907, 173] on div at bounding box center [457, 272] width 915 height 544
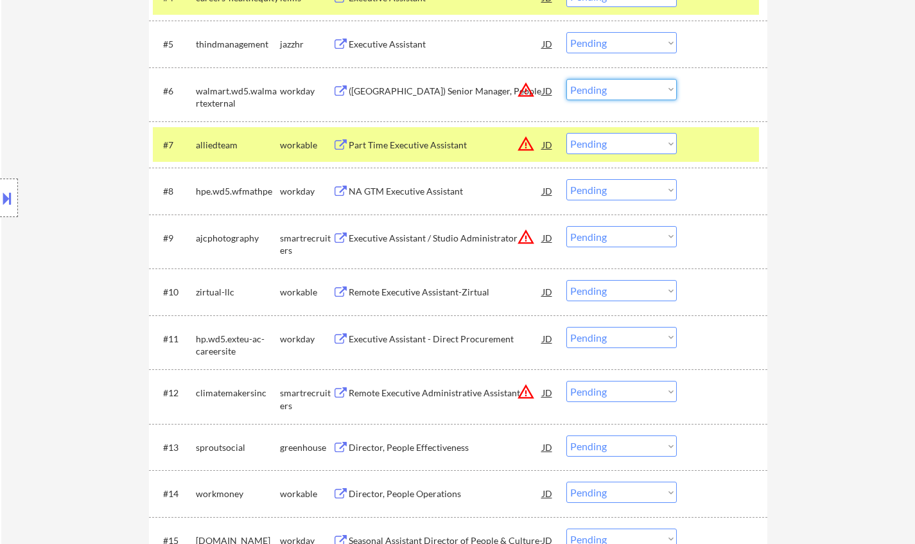
click at [638, 89] on select "Choose an option... Pending Applied Excluded (Questions) Excluded (Expired) Exc…" at bounding box center [621, 89] width 110 height 21
click at [566, 79] on select "Choose an option... Pending Applied Excluded (Questions) Excluded (Expired) Exc…" at bounding box center [621, 89] width 110 height 21
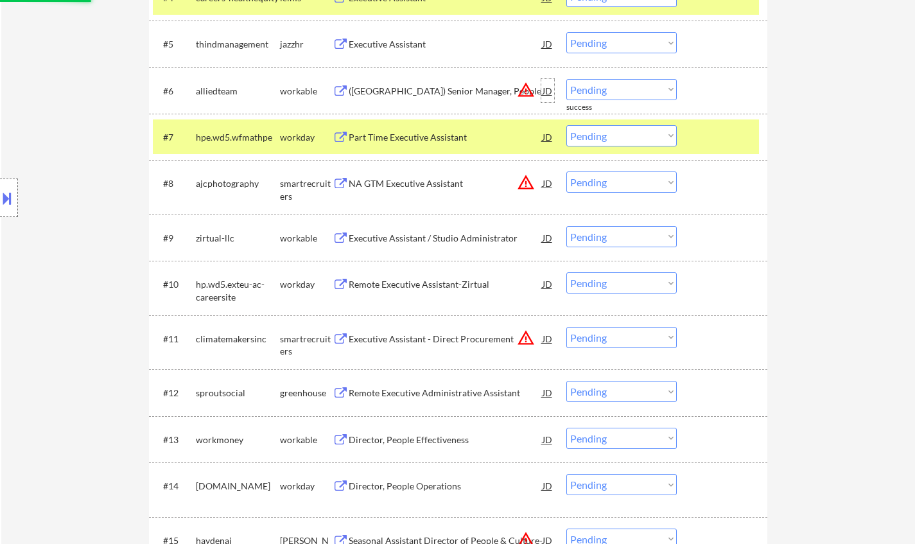
click at [545, 91] on div "JD" at bounding box center [547, 90] width 13 height 23
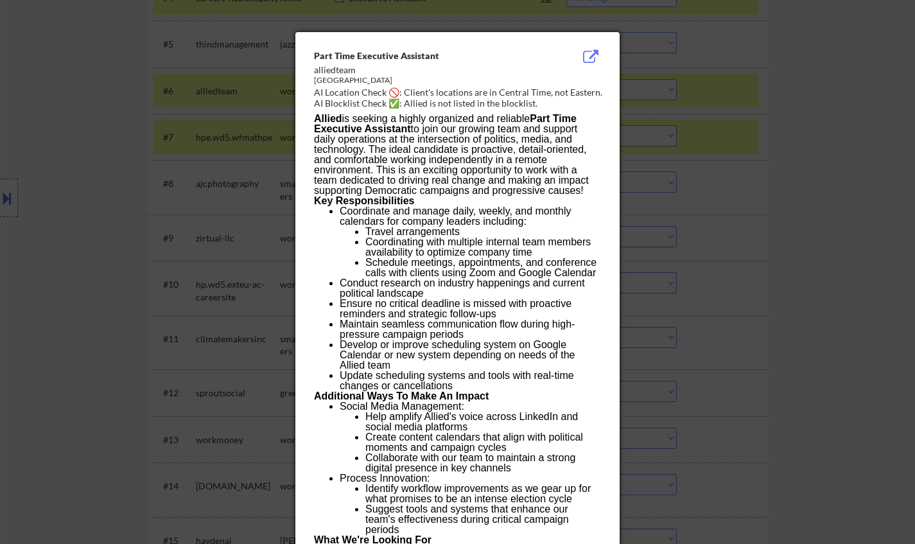
click at [813, 203] on div at bounding box center [457, 272] width 915 height 544
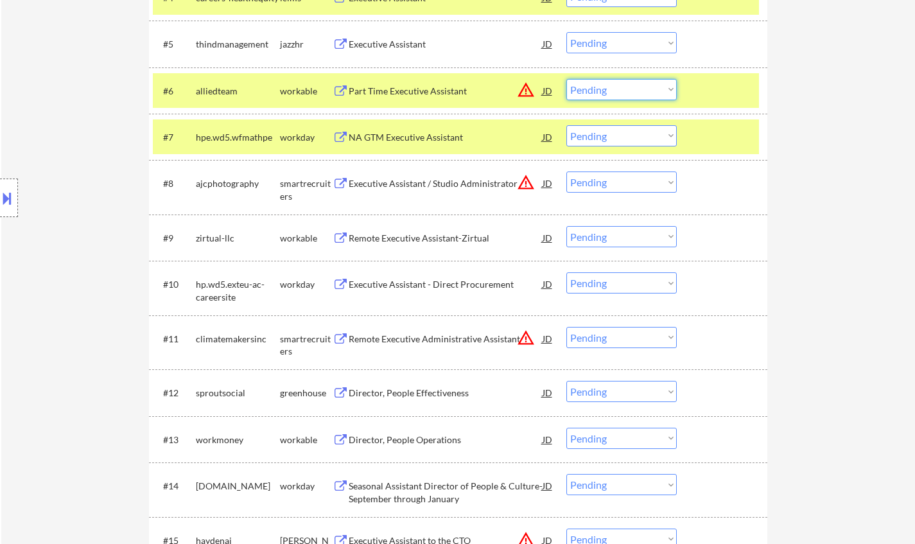
click at [654, 84] on select "Choose an option... Pending Applied Excluded (Questions) Excluded (Expired) Exc…" at bounding box center [621, 89] width 110 height 21
click at [604, 91] on select "Choose an option... Pending Applied Excluded (Questions) Excluded (Expired) Exc…" at bounding box center [621, 89] width 110 height 21
click at [566, 79] on select "Choose an option... Pending Applied Excluded (Questions) Excluded (Expired) Exc…" at bounding box center [621, 89] width 110 height 21
select select ""pending""
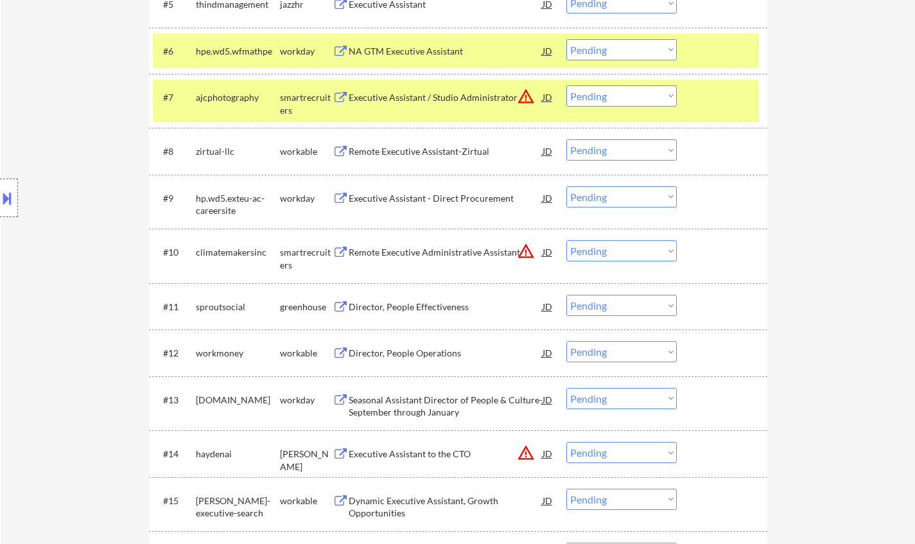
scroll to position [668, 0]
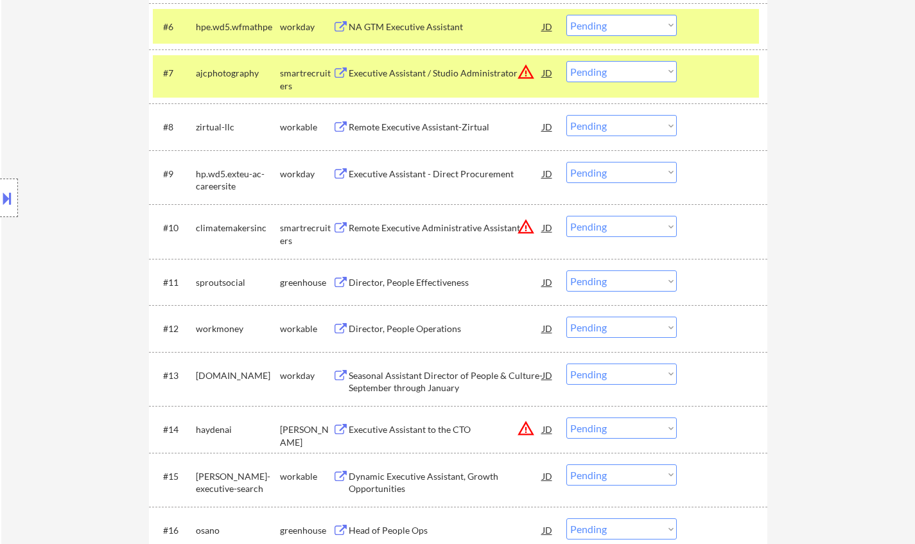
click at [418, 285] on div "Director, People Effectiveness" at bounding box center [446, 282] width 194 height 13
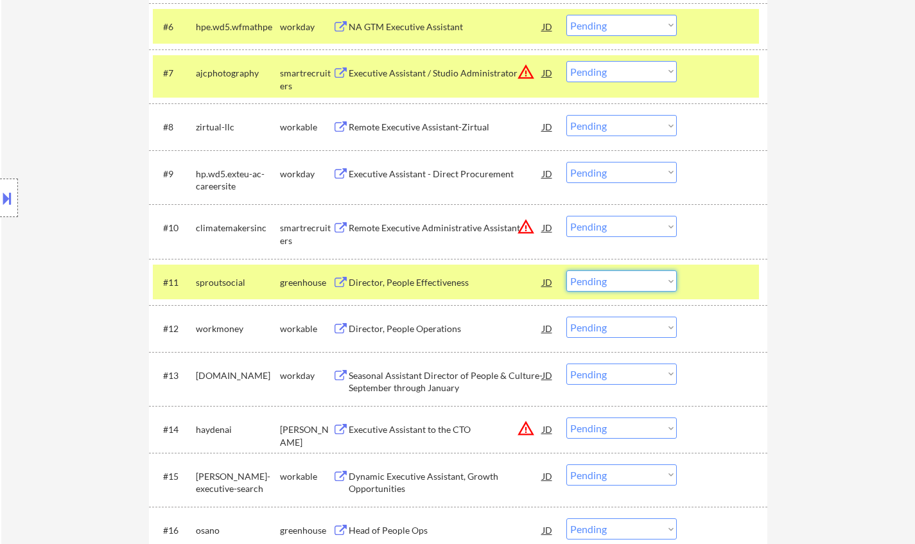
click at [606, 286] on select "Choose an option... Pending Applied Excluded (Questions) Excluded (Expired) Exc…" at bounding box center [621, 280] width 110 height 21
click at [566, 270] on select "Choose an option... Pending Applied Excluded (Questions) Excluded (Expired) Exc…" at bounding box center [621, 280] width 110 height 21
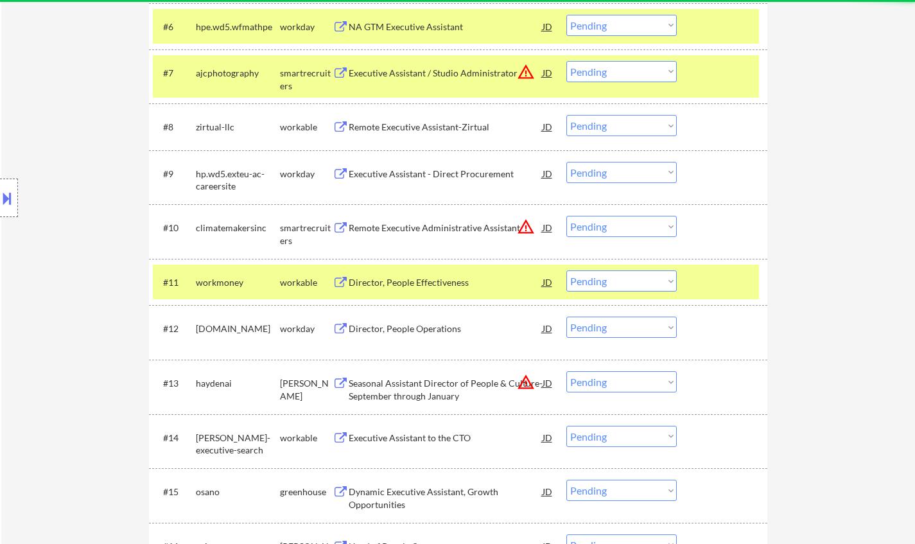
scroll to position [861, 0]
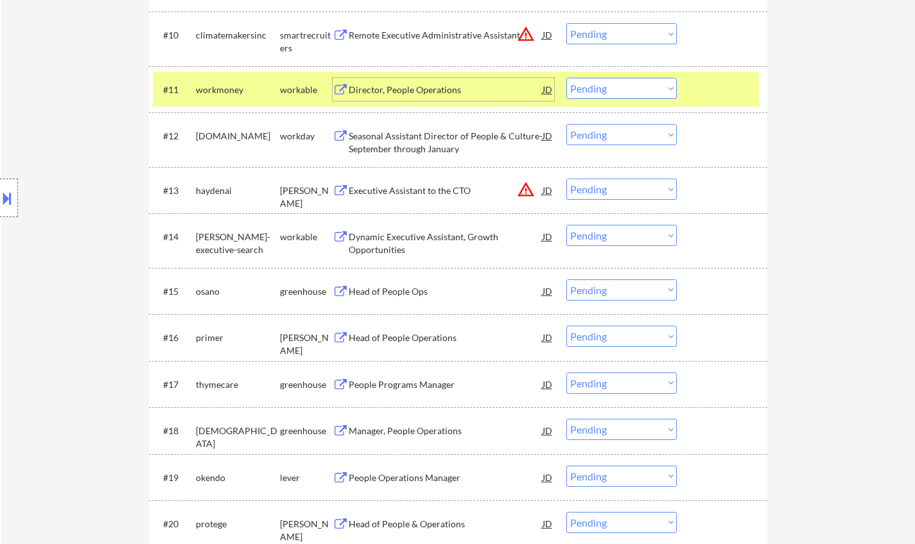
drag, startPoint x: 392, startPoint y: 84, endPoint x: 403, endPoint y: 90, distance: 12.4
click at [392, 84] on div "Director, People Operations" at bounding box center [446, 89] width 194 height 13
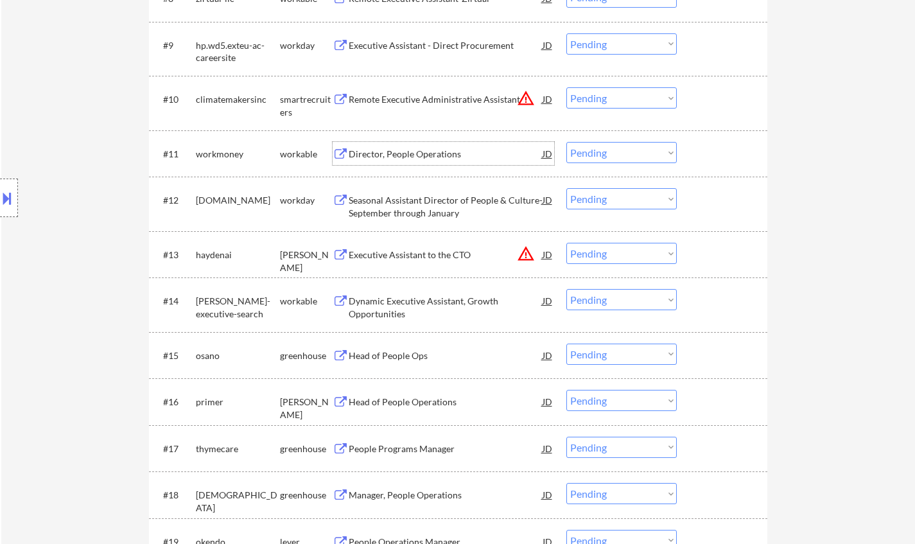
scroll to position [733, 0]
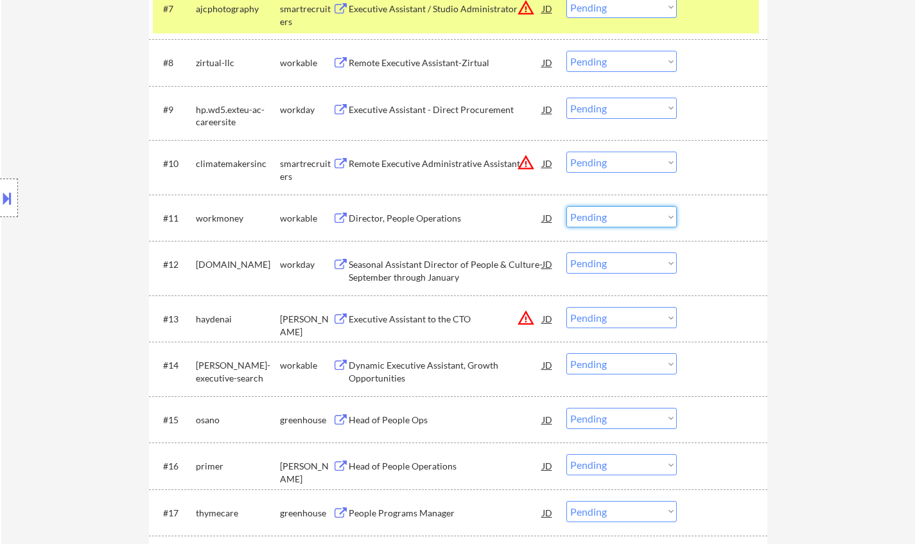
drag, startPoint x: 627, startPoint y: 212, endPoint x: 632, endPoint y: 225, distance: 13.8
click at [626, 213] on select "Choose an option... Pending Applied Excluded (Questions) Excluded (Expired) Exc…" at bounding box center [621, 216] width 110 height 21
click at [566, 206] on select "Choose an option... Pending Applied Excluded (Questions) Excluded (Expired) Exc…" at bounding box center [621, 216] width 110 height 21
select select ""pending""
click at [545, 162] on div "JD" at bounding box center [547, 163] width 13 height 23
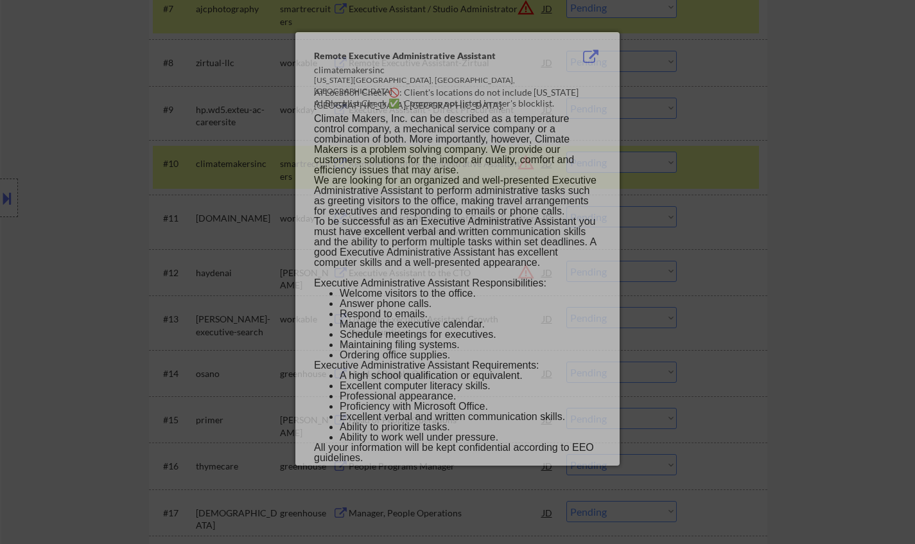
drag, startPoint x: 884, startPoint y: 220, endPoint x: 737, endPoint y: 186, distance: 150.5
click at [882, 220] on div at bounding box center [457, 272] width 915 height 544
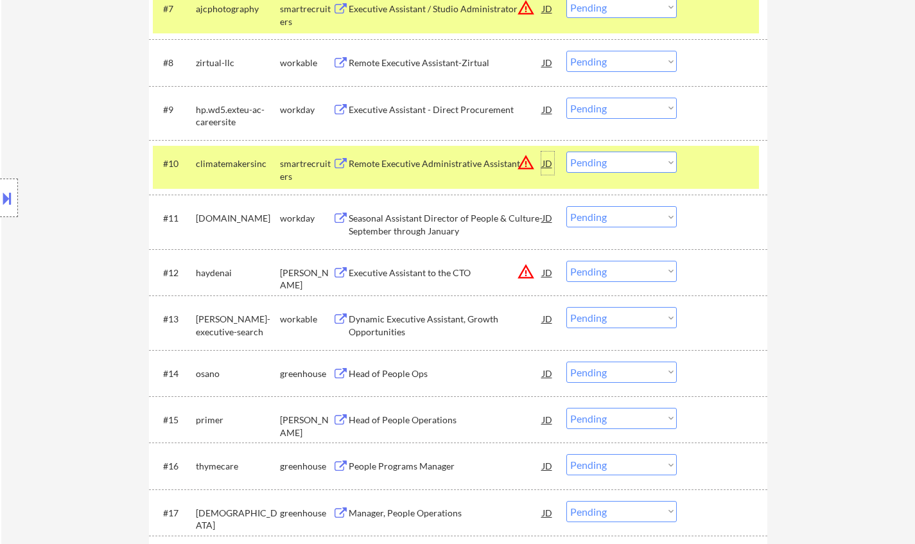
click at [550, 162] on div "JD" at bounding box center [547, 163] width 13 height 23
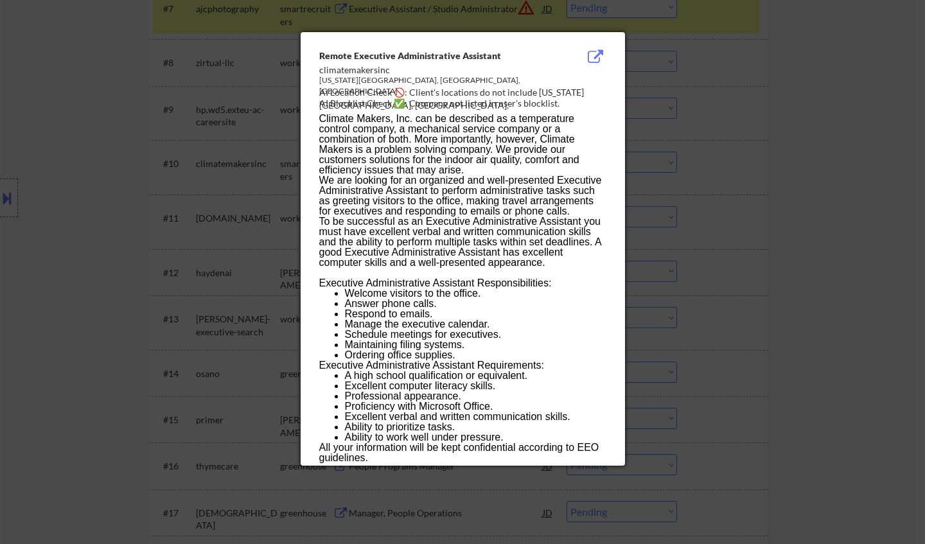
drag, startPoint x: 924, startPoint y: 234, endPoint x: 911, endPoint y: 234, distance: 13.5
click at [914, 234] on div at bounding box center [462, 272] width 925 height 544
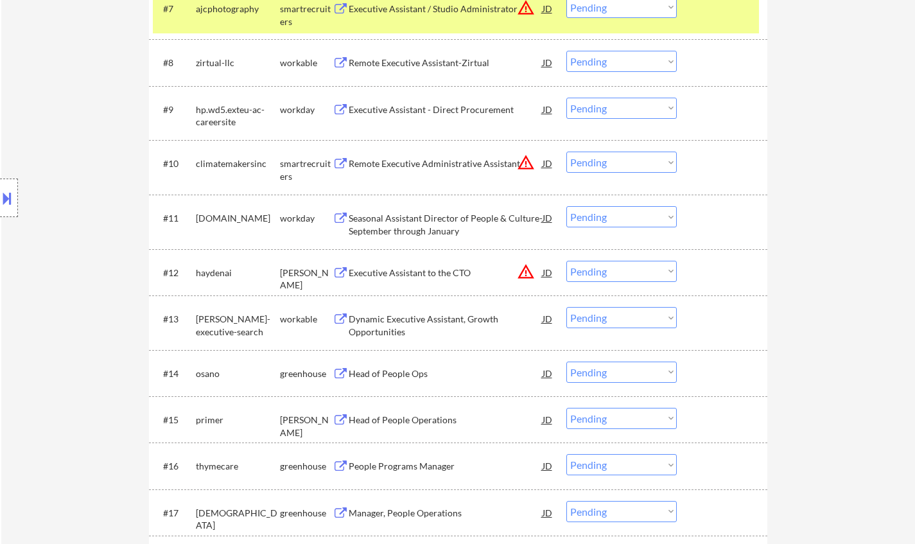
click at [621, 163] on select "Choose an option... Pending Applied Excluded (Questions) Excluded (Expired) Exc…" at bounding box center [621, 162] width 110 height 21
click at [566, 152] on select "Choose an option... Pending Applied Excluded (Questions) Excluded (Expired) Exc…" at bounding box center [621, 162] width 110 height 21
select select ""pending""
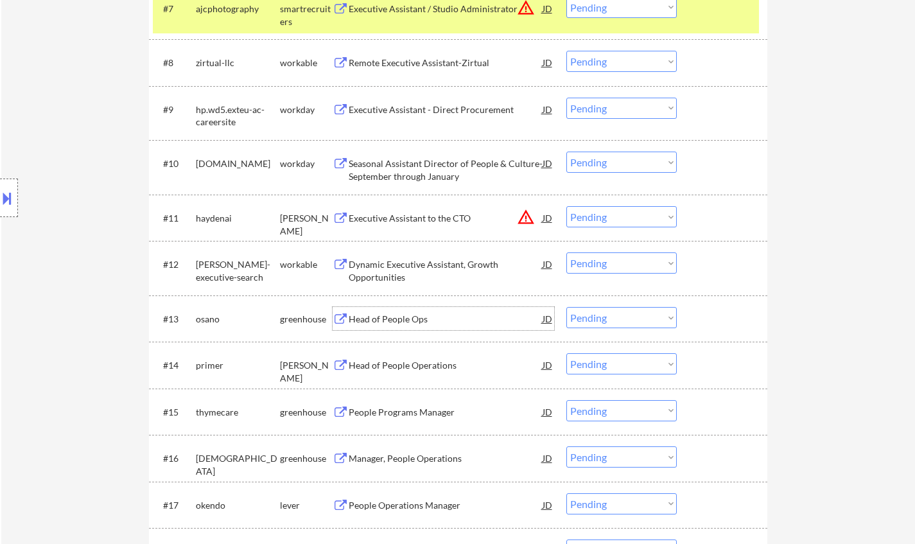
click at [401, 321] on div "Head of People Ops" at bounding box center [446, 319] width 194 height 13
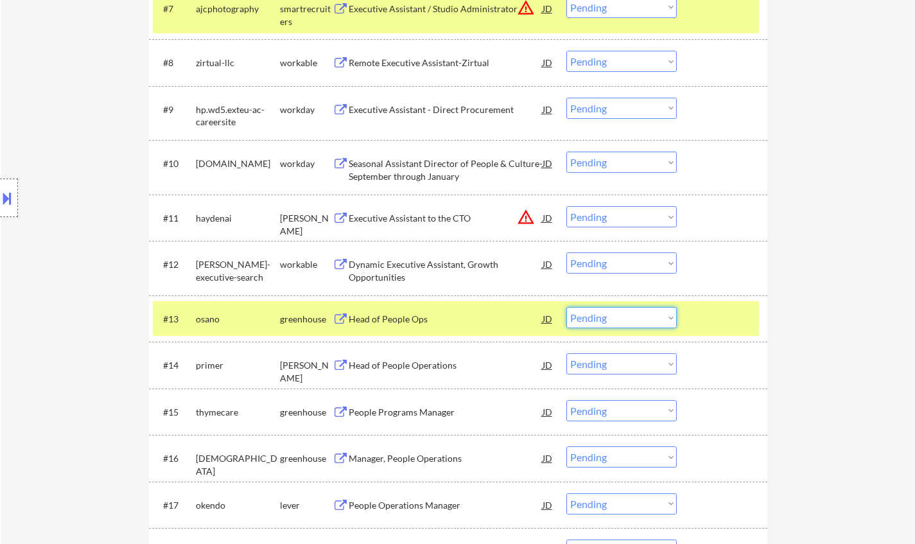
click at [632, 322] on select "Choose an option... Pending Applied Excluded (Questions) Excluded (Expired) Exc…" at bounding box center [621, 317] width 110 height 21
click at [566, 307] on select "Choose an option... Pending Applied Excluded (Questions) Excluded (Expired) Exc…" at bounding box center [621, 317] width 110 height 21
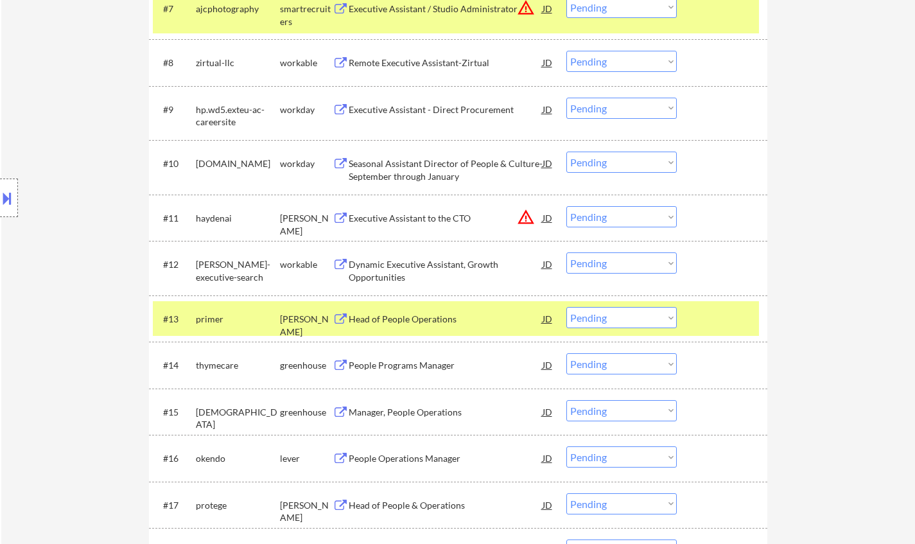
click at [410, 321] on div "Head of People Operations" at bounding box center [446, 319] width 194 height 13
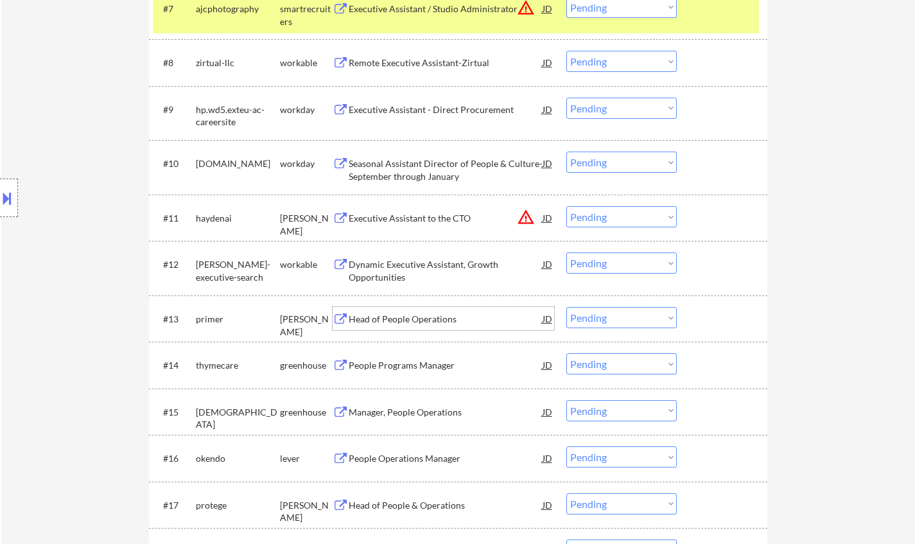
click at [637, 317] on select "Choose an option... Pending Applied Excluded (Questions) Excluded (Expired) Exc…" at bounding box center [621, 317] width 110 height 21
click at [566, 307] on select "Choose an option... Pending Applied Excluded (Questions) Excluded (Expired) Exc…" at bounding box center [621, 317] width 110 height 21
select select ""pending""
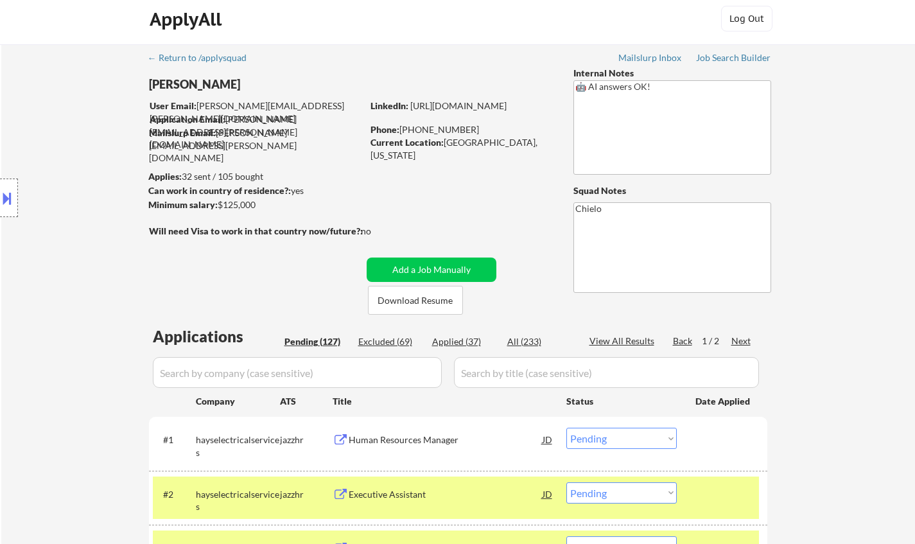
scroll to position [0, 0]
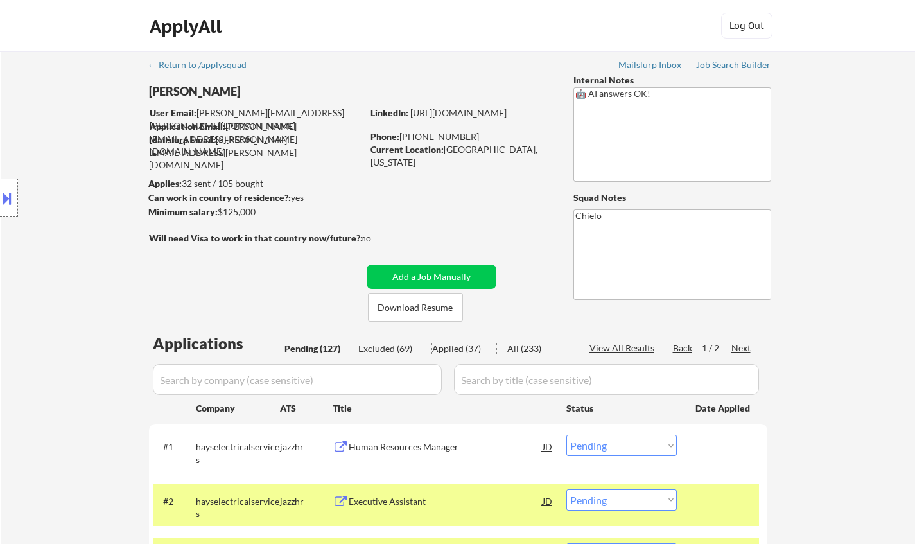
drag, startPoint x: 445, startPoint y: 349, endPoint x: 440, endPoint y: 357, distance: 9.3
click at [444, 353] on div "Applied (37)" at bounding box center [464, 348] width 64 height 13
select select ""applied""
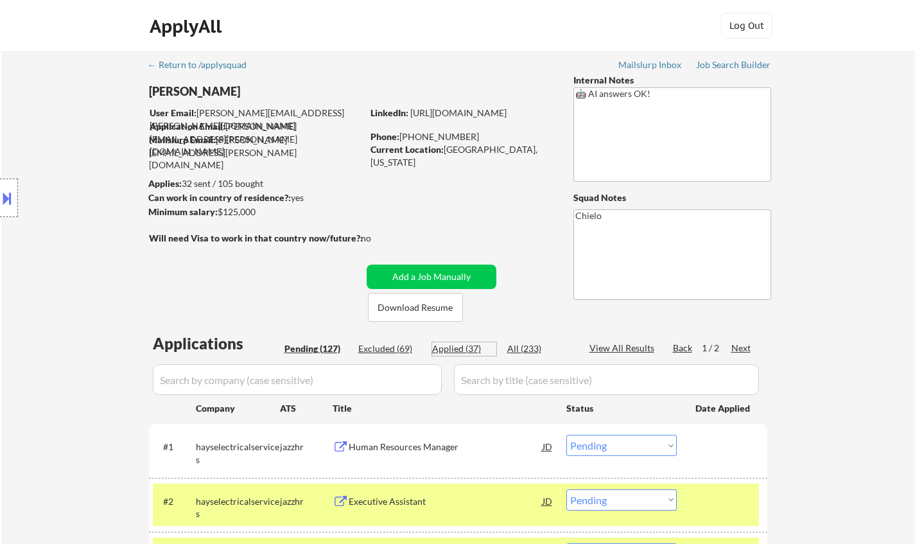
select select ""applied""
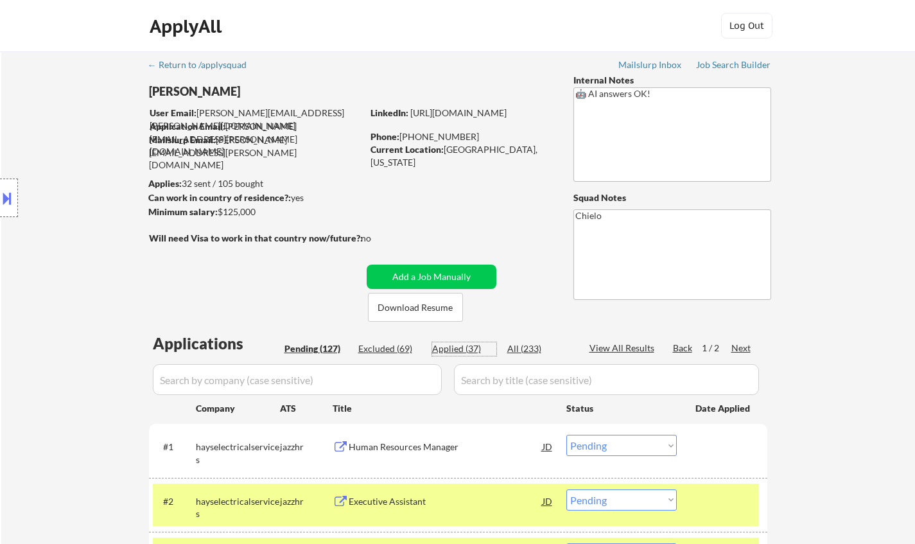
select select ""applied""
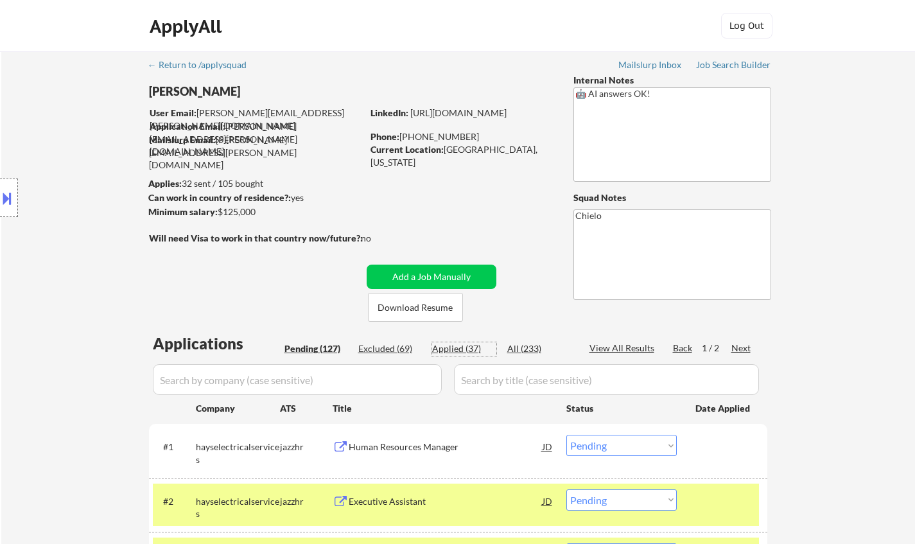
select select ""applied""
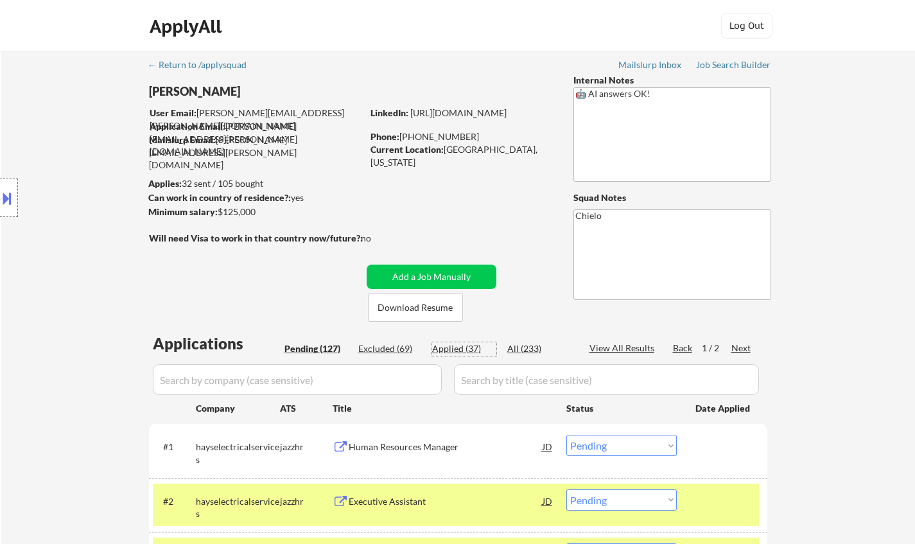
select select ""applied""
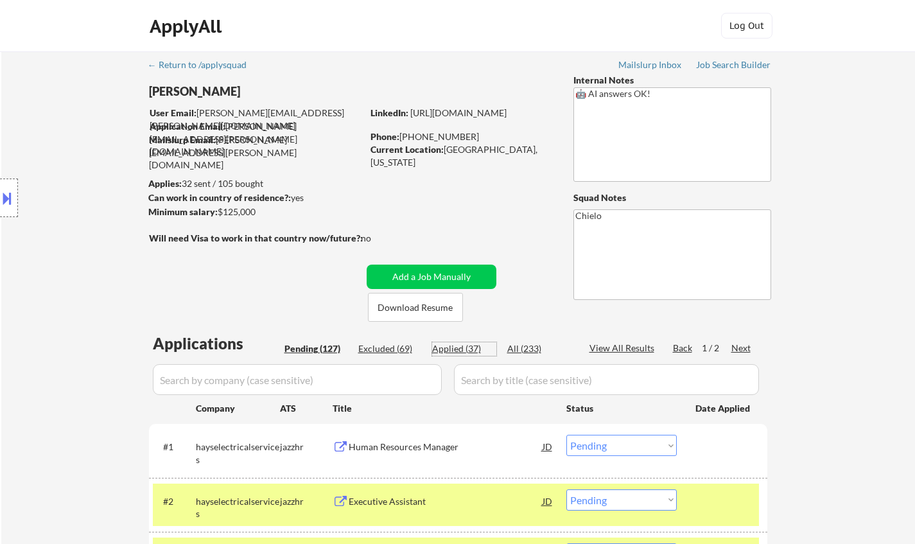
select select ""applied""
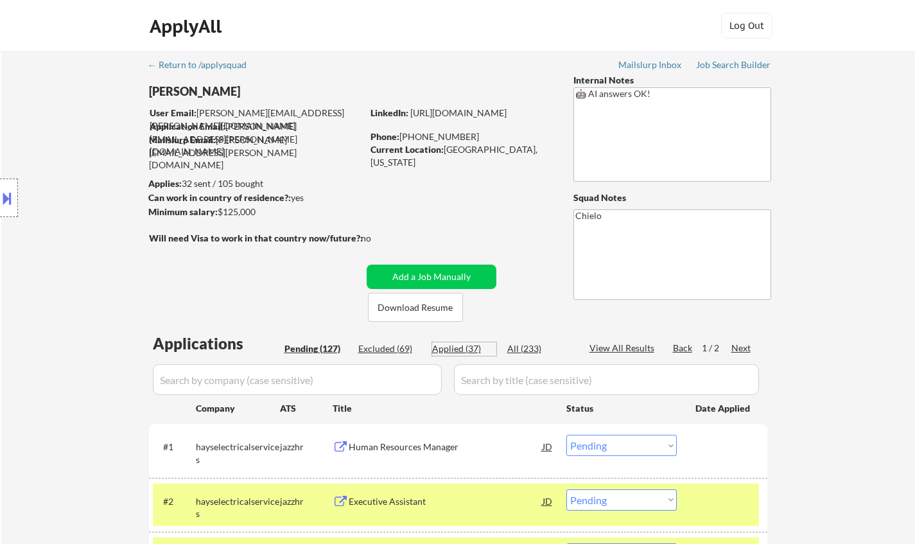
select select ""applied""
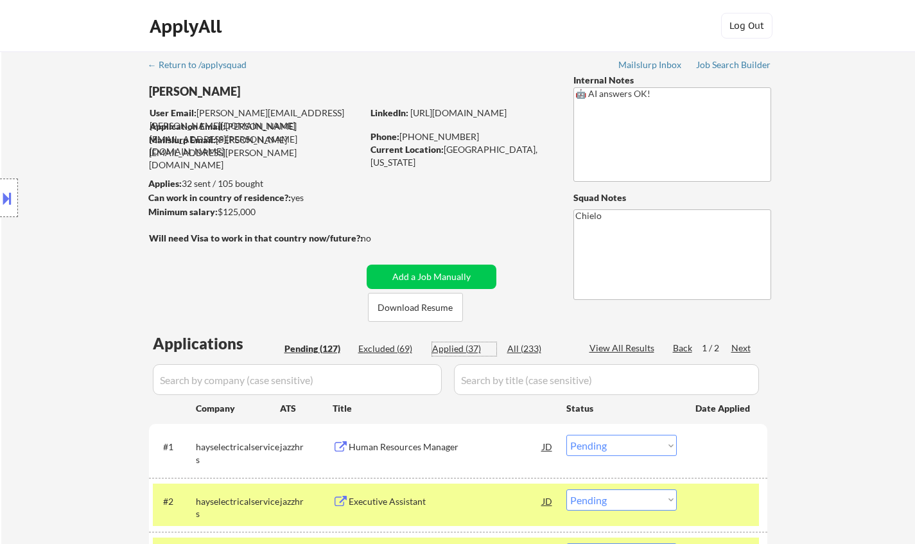
select select ""applied""
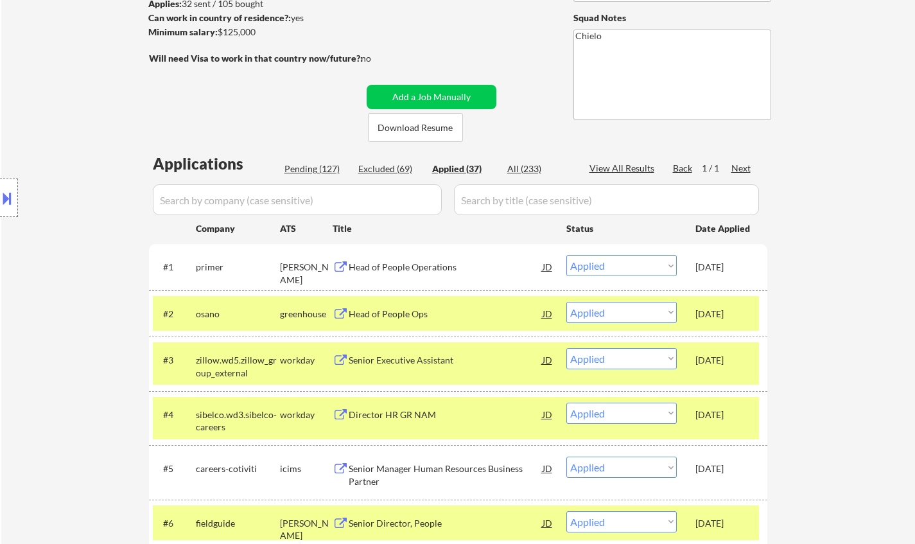
scroll to position [193, 0]
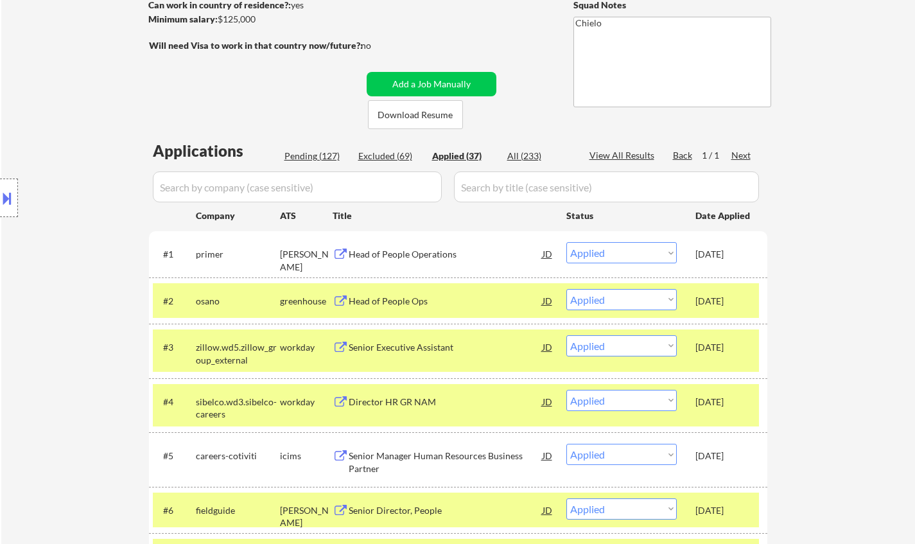
click at [392, 300] on div "Head of People Ops" at bounding box center [446, 301] width 194 height 13
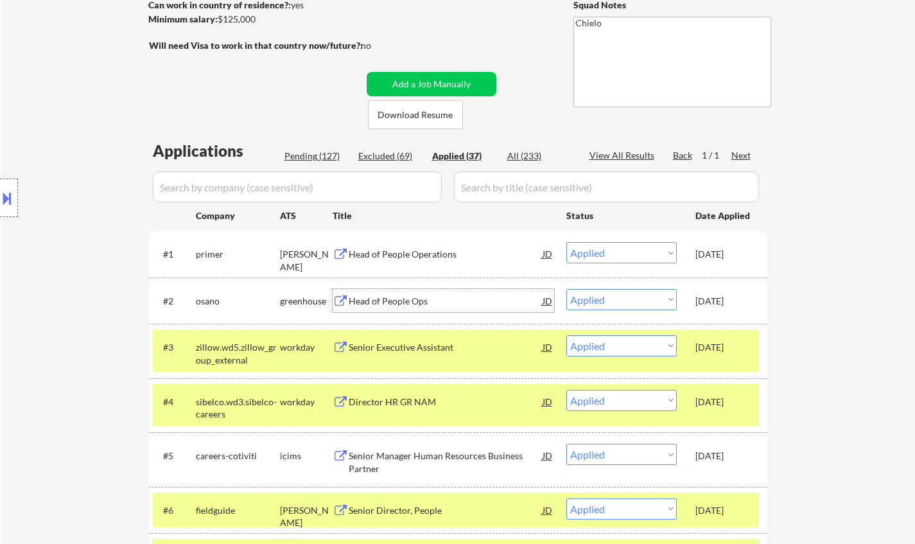
click at [313, 152] on div "Pending (127)" at bounding box center [316, 156] width 64 height 13
select select ""pending""
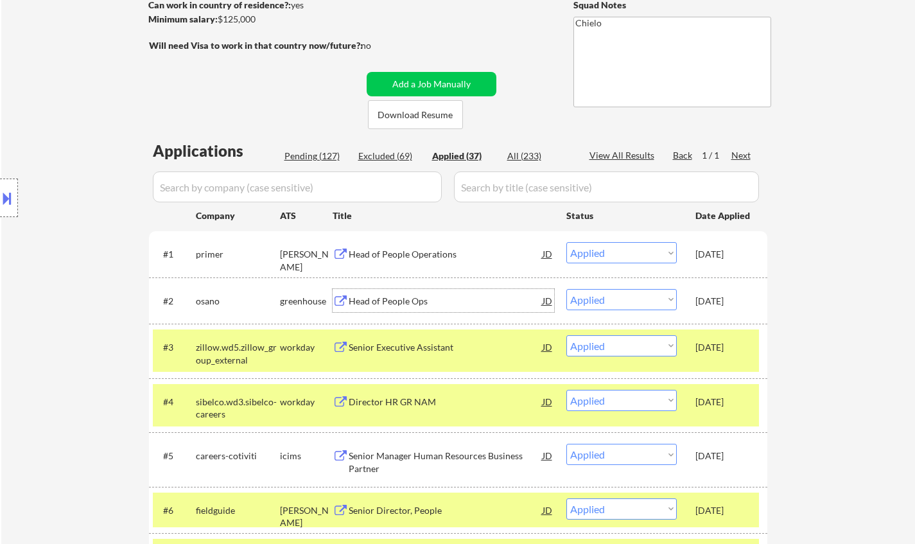
select select ""pending""
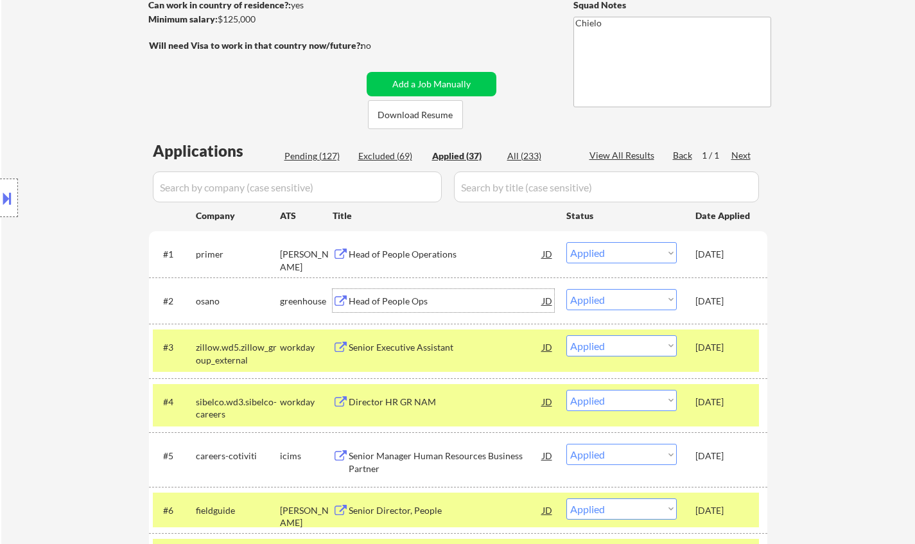
select select ""pending""
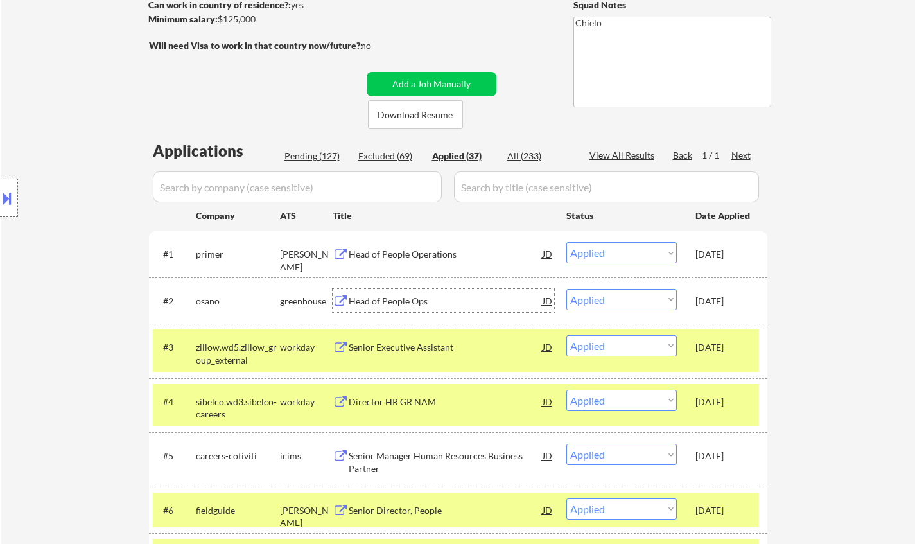
select select ""pending""
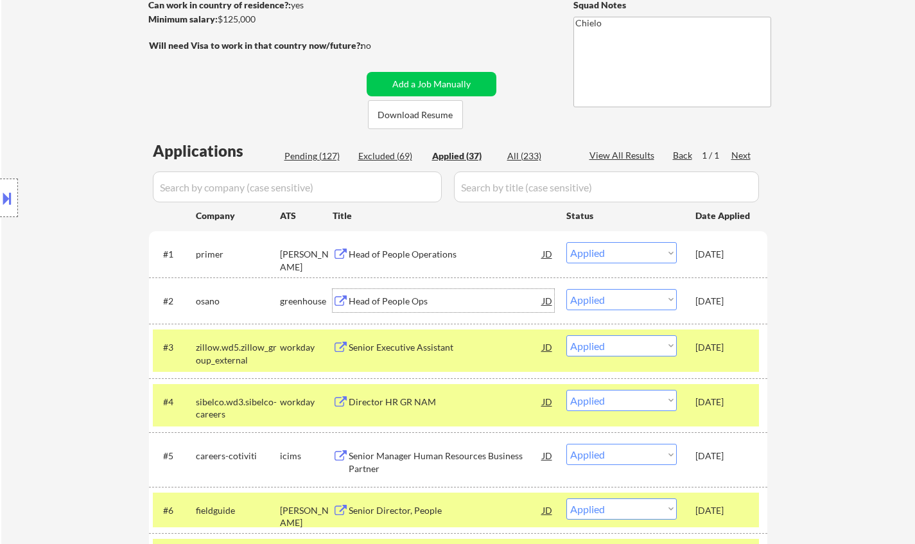
select select ""pending""
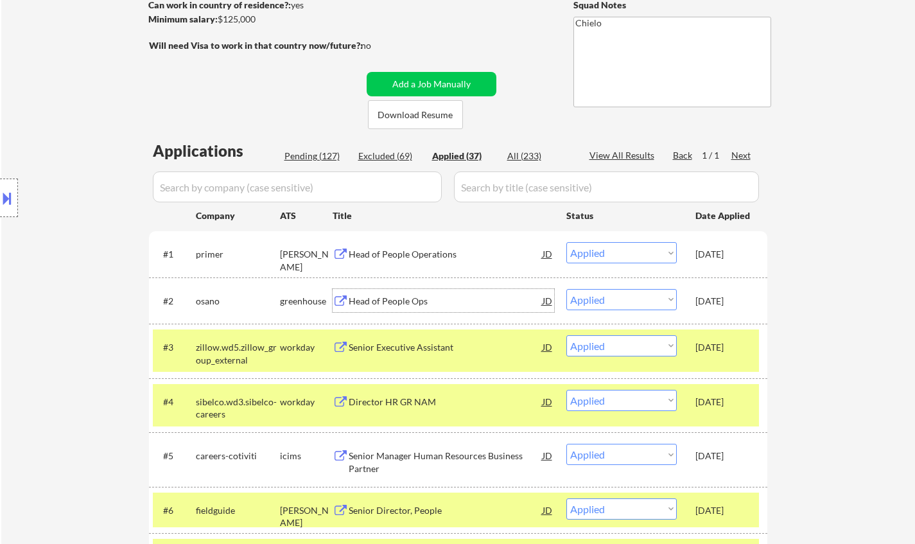
select select ""pending""
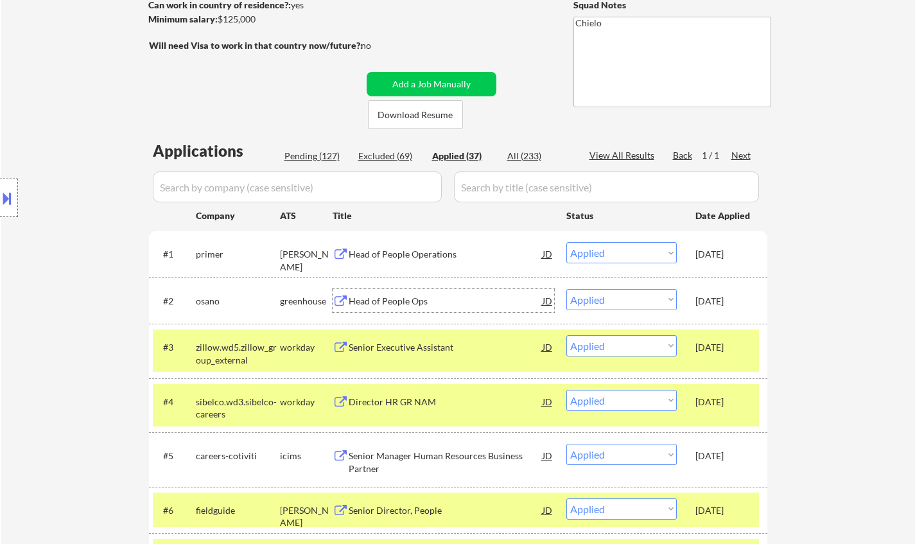
select select ""pending""
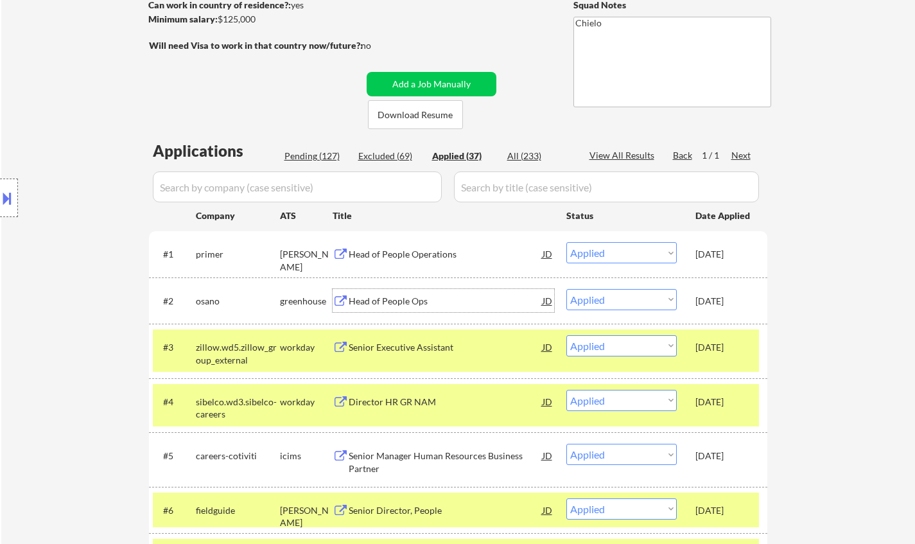
select select ""pending""
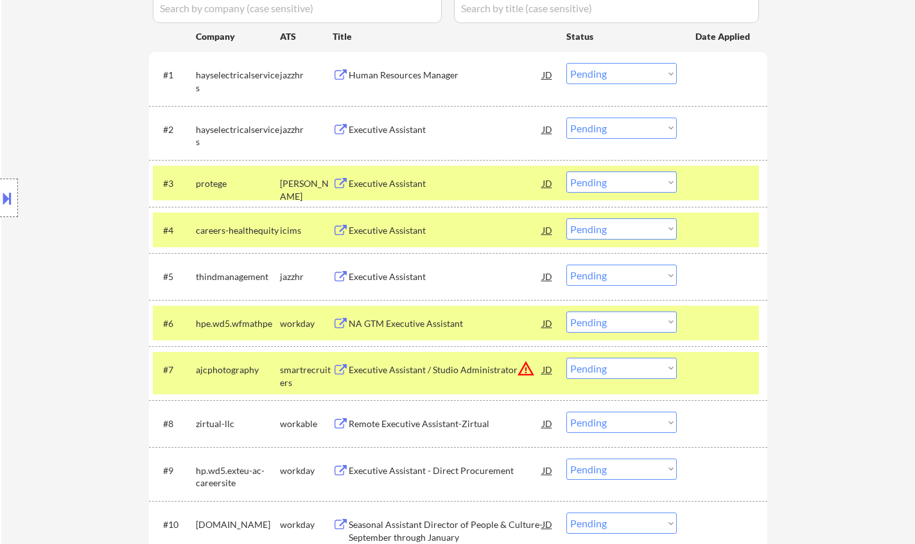
scroll to position [385, 0]
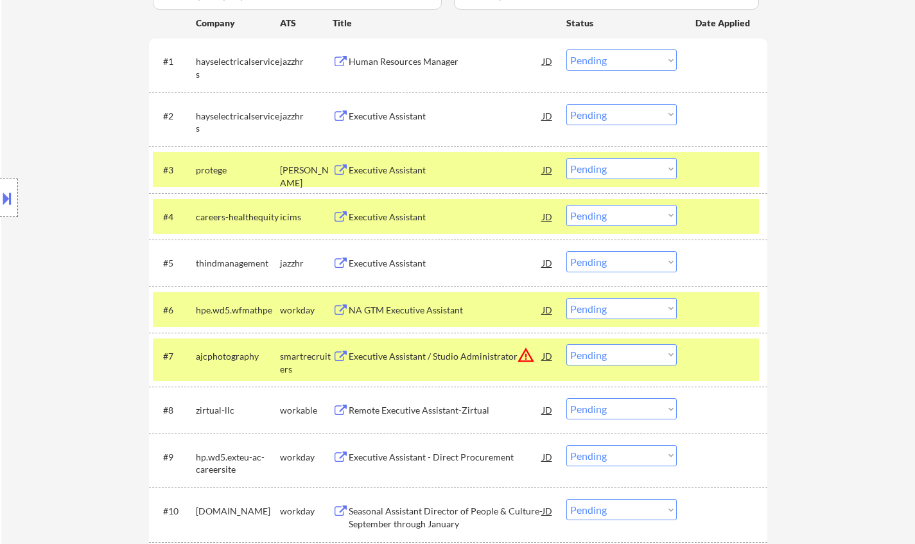
click at [387, 261] on div "Executive Assistant" at bounding box center [446, 263] width 194 height 13
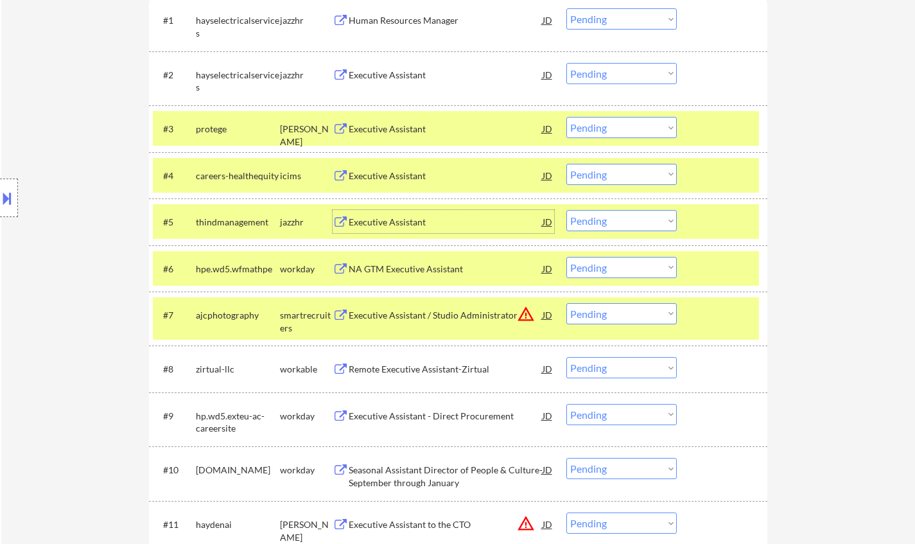
scroll to position [450, 0]
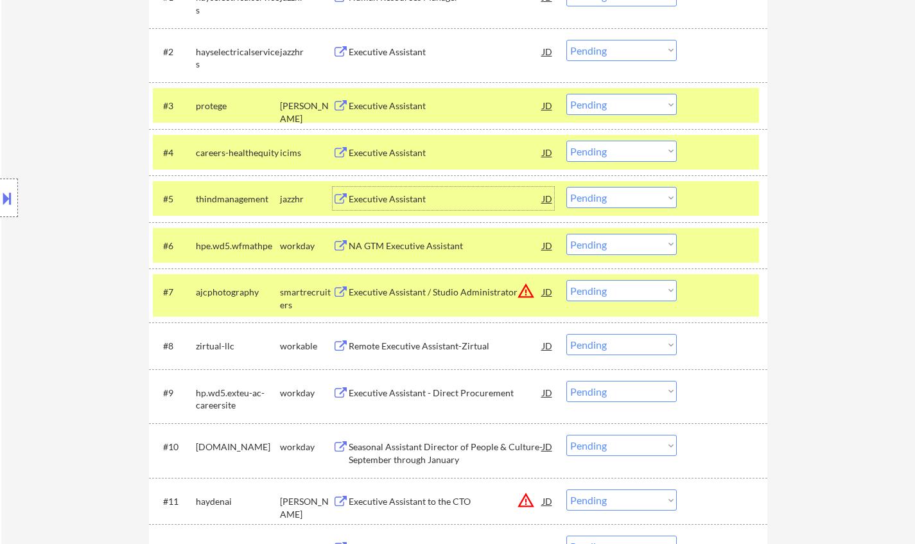
click at [638, 197] on select "Choose an option... Pending Applied Excluded (Questions) Excluded (Expired) Exc…" at bounding box center [621, 197] width 110 height 21
click at [566, 187] on select "Choose an option... Pending Applied Excluded (Questions) Excluded (Expired) Exc…" at bounding box center [621, 197] width 110 height 21
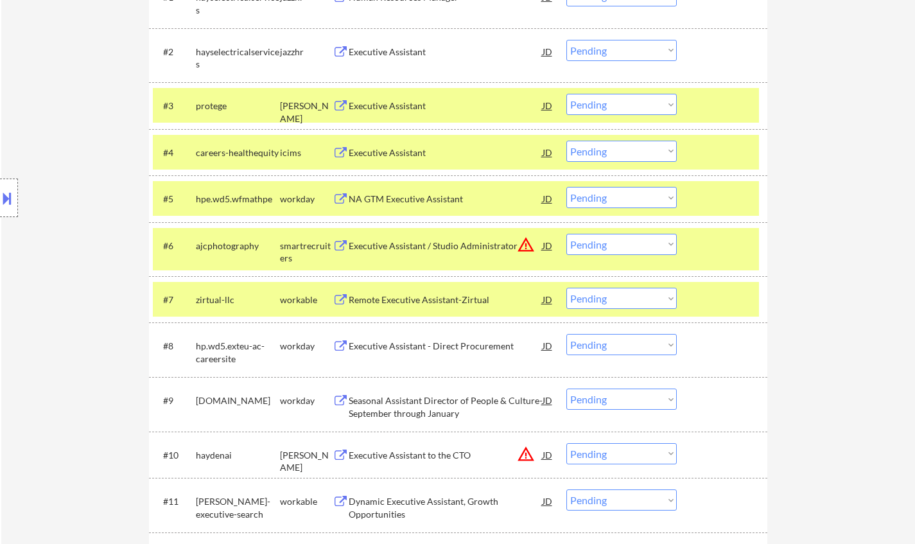
click at [408, 200] on div "NA GTM Executive Assistant" at bounding box center [446, 199] width 194 height 13
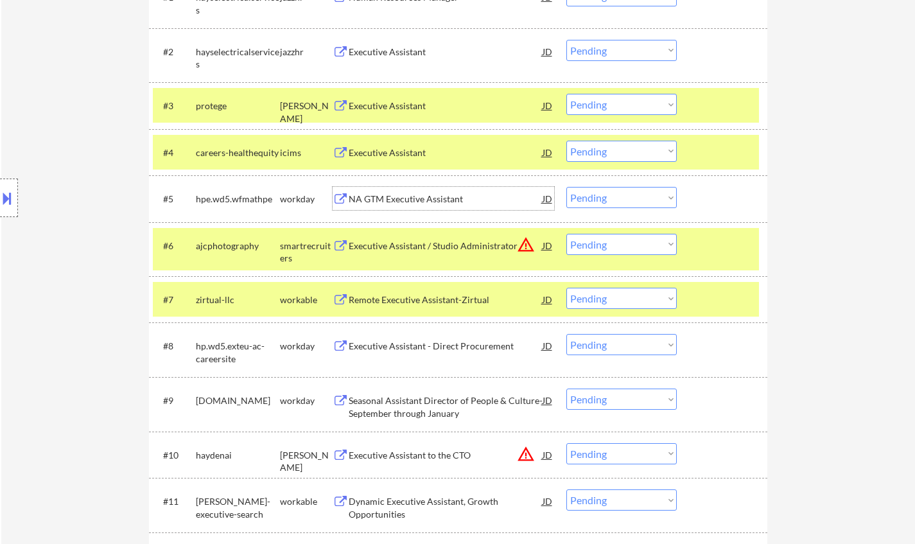
drag, startPoint x: 606, startPoint y: 193, endPoint x: 610, endPoint y: 207, distance: 14.0
click at [606, 193] on select "Choose an option... Pending Applied Excluded (Questions) Excluded (Expired) Exc…" at bounding box center [621, 197] width 110 height 21
click at [566, 187] on select "Choose an option... Pending Applied Excluded (Questions) Excluded (Expired) Exc…" at bounding box center [621, 197] width 110 height 21
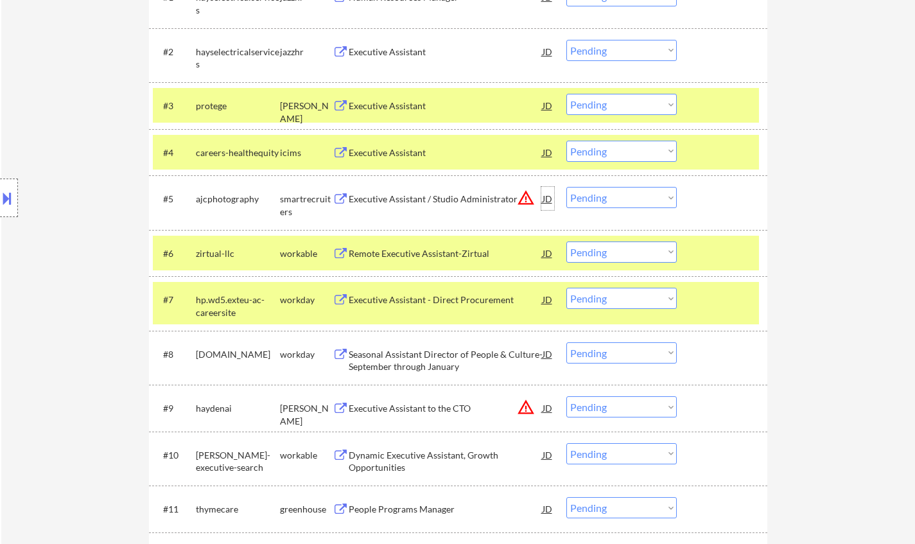
click at [546, 197] on div "JD" at bounding box center [547, 198] width 13 height 23
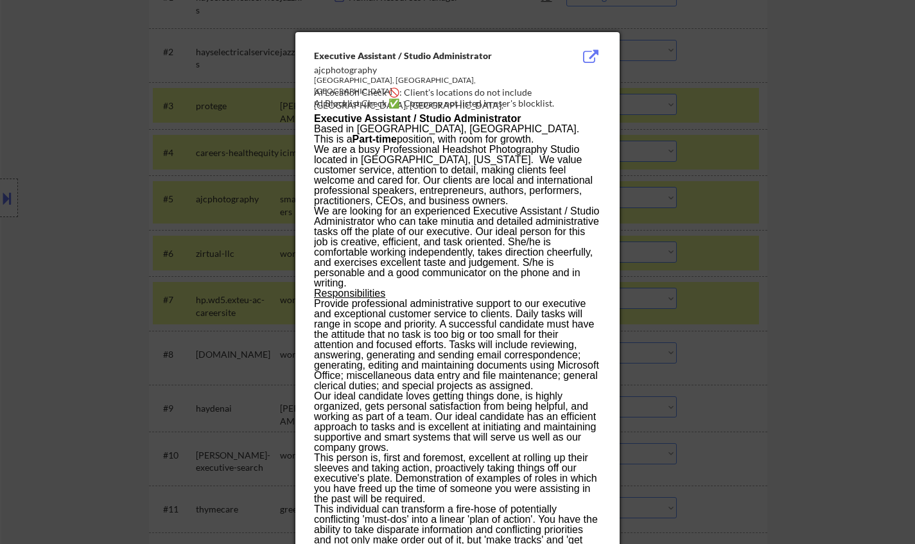
click at [768, 258] on div at bounding box center [457, 272] width 915 height 544
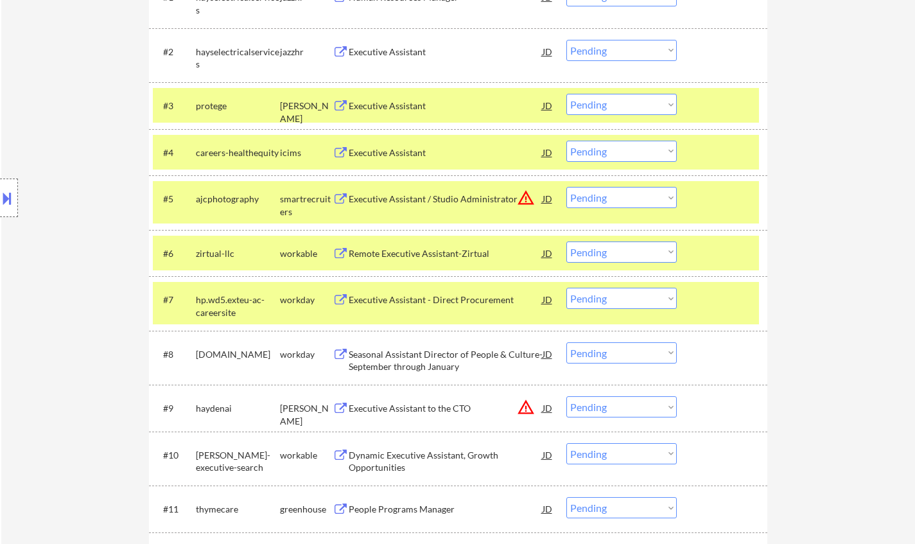
click at [652, 199] on select "Choose an option... Pending Applied Excluded (Questions) Excluded (Expired) Exc…" at bounding box center [621, 197] width 110 height 21
click at [566, 187] on select "Choose an option... Pending Applied Excluded (Questions) Excluded (Expired) Exc…" at bounding box center [621, 197] width 110 height 21
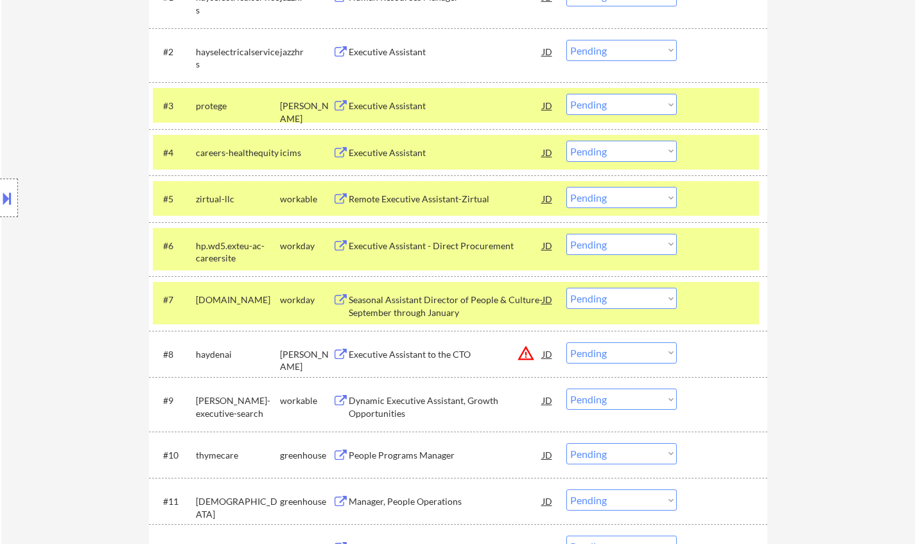
click at [410, 196] on div "Remote Executive Assistant-Zirtual" at bounding box center [446, 199] width 194 height 13
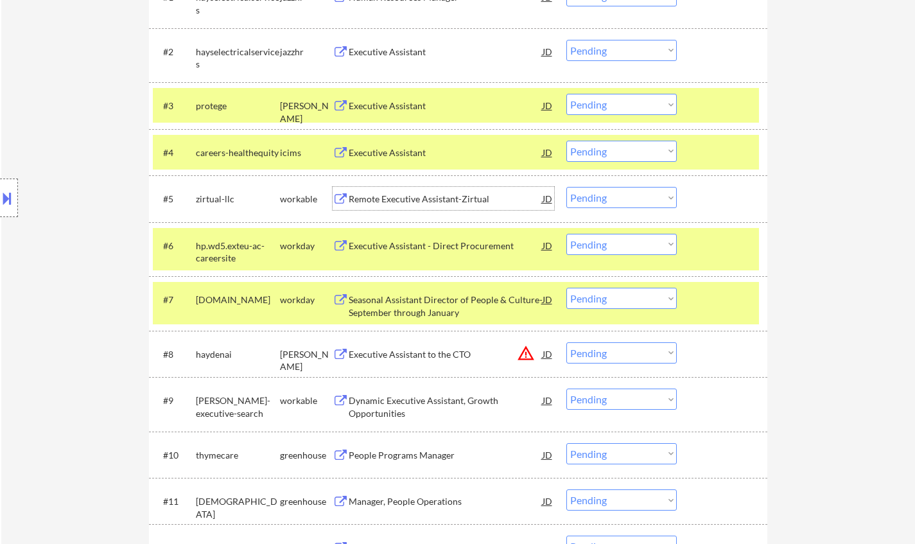
click at [593, 197] on select "Choose an option... Pending Applied Excluded (Questions) Excluded (Expired) Exc…" at bounding box center [621, 197] width 110 height 21
click at [566, 187] on select "Choose an option... Pending Applied Excluded (Questions) Excluded (Expired) Exc…" at bounding box center [621, 197] width 110 height 21
select select ""pending""
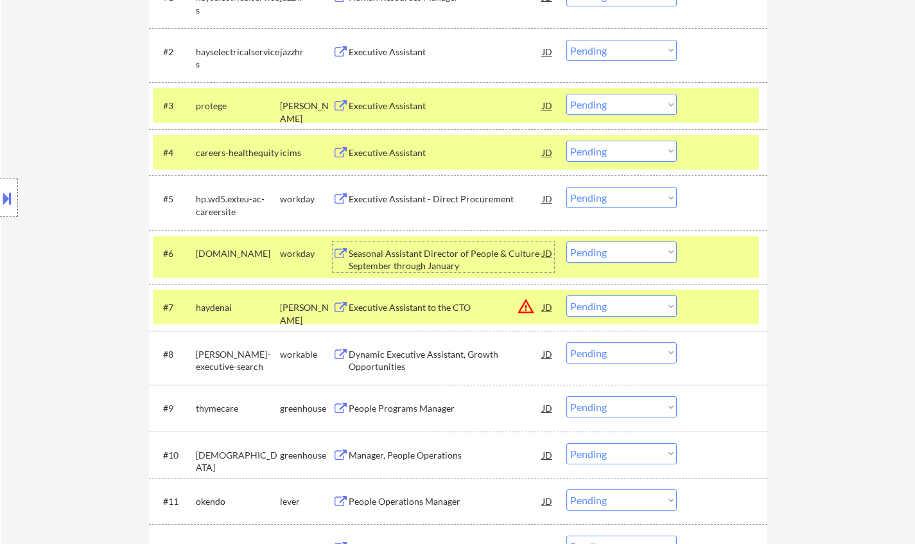
click at [420, 249] on div "Seasonal Assistant Director of People & Culture- September through January" at bounding box center [446, 259] width 194 height 25
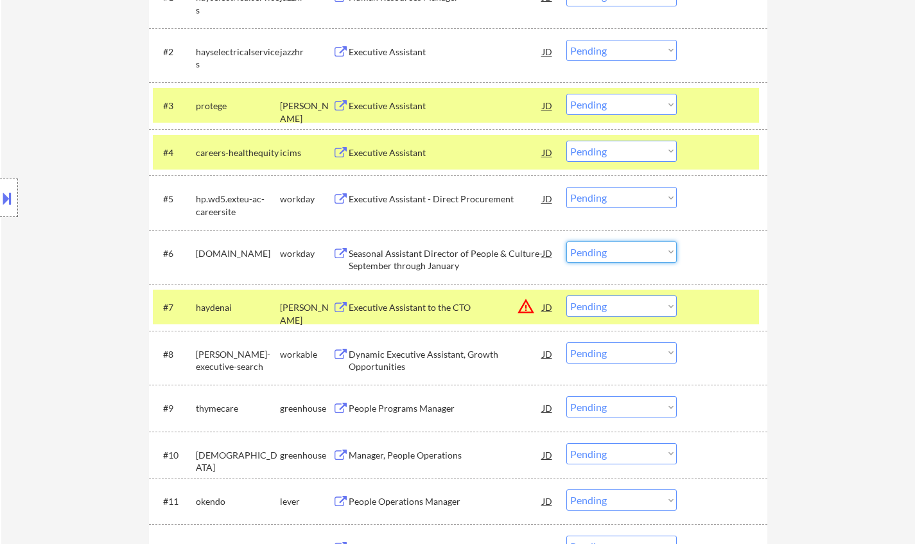
click at [631, 246] on select "Choose an option... Pending Applied Excluded (Questions) Excluded (Expired) Exc…" at bounding box center [621, 251] width 110 height 21
click at [566, 241] on select "Choose an option... Pending Applied Excluded (Questions) Excluded (Expired) Exc…" at bounding box center [621, 251] width 110 height 21
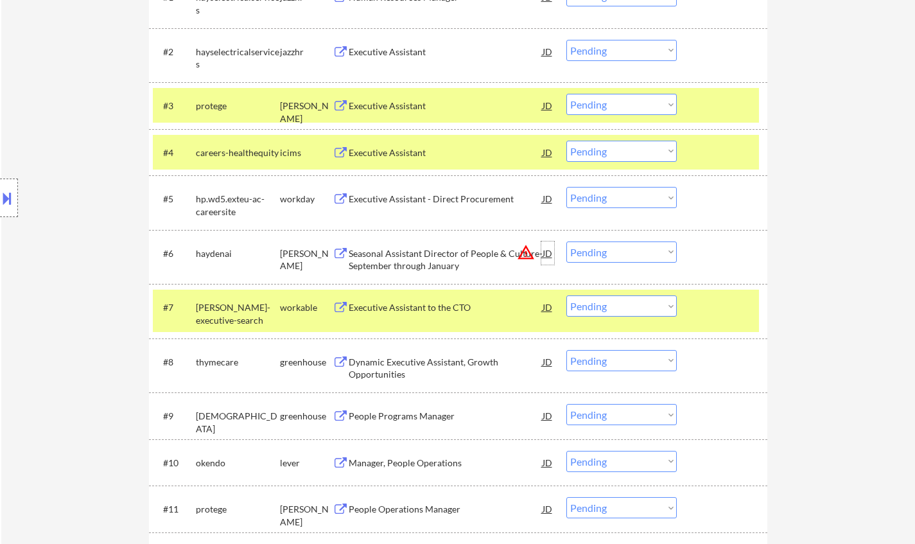
click at [548, 247] on div "JD" at bounding box center [547, 252] width 13 height 23
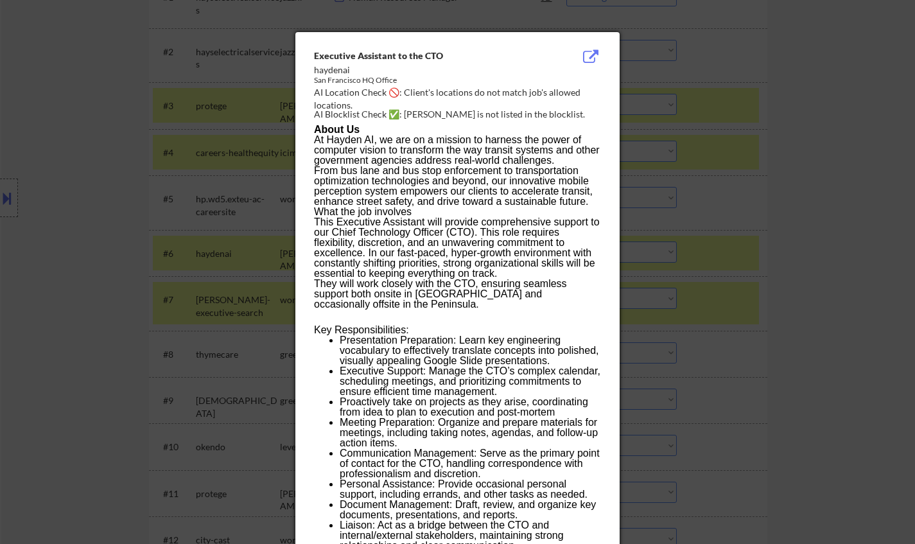
click at [835, 314] on div at bounding box center [457, 272] width 915 height 544
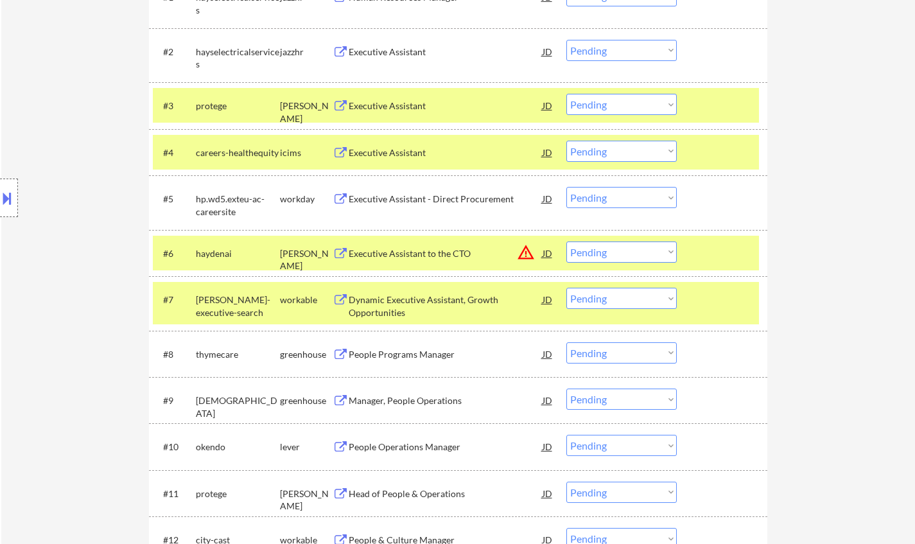
drag, startPoint x: 622, startPoint y: 252, endPoint x: 629, endPoint y: 259, distance: 10.0
click at [622, 252] on select "Choose an option... Pending Applied Excluded (Questions) Excluded (Expired) Exc…" at bounding box center [621, 251] width 110 height 21
click at [566, 241] on select "Choose an option... Pending Applied Excluded (Questions) Excluded (Expired) Exc…" at bounding box center [621, 251] width 110 height 21
select select ""pending""
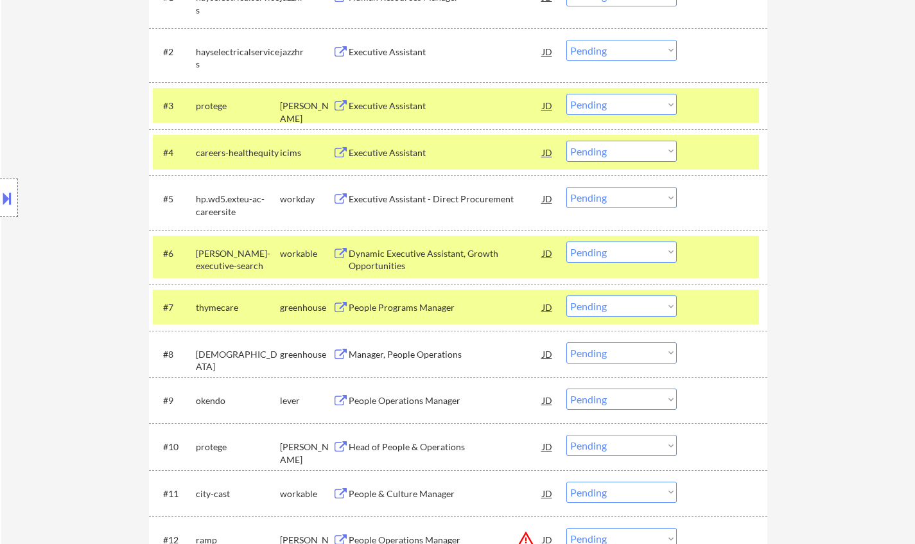
click at [407, 313] on div "People Programs Manager" at bounding box center [446, 307] width 194 height 13
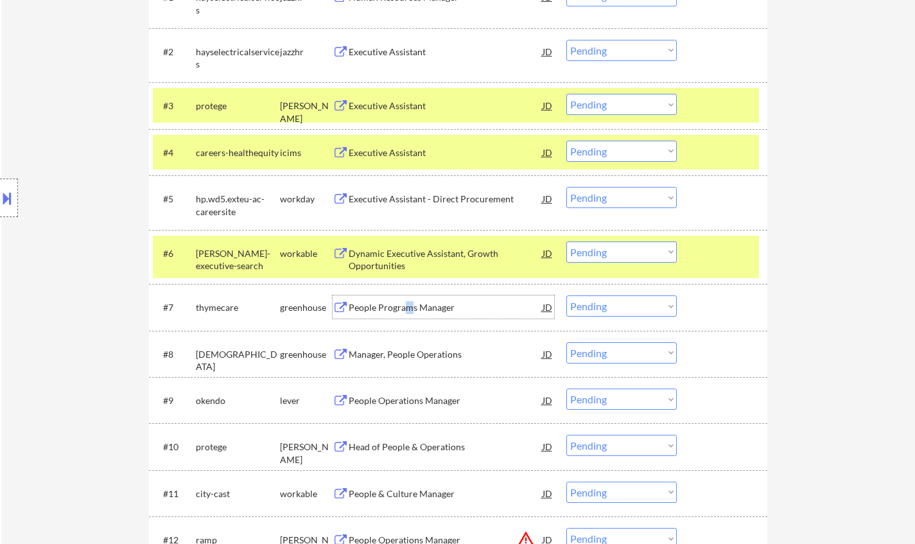
click at [626, 302] on select "Choose an option... Pending Applied Excluded (Questions) Excluded (Expired) Exc…" at bounding box center [621, 305] width 110 height 21
click at [566, 295] on select "Choose an option... Pending Applied Excluded (Questions) Excluded (Expired) Exc…" at bounding box center [621, 305] width 110 height 21
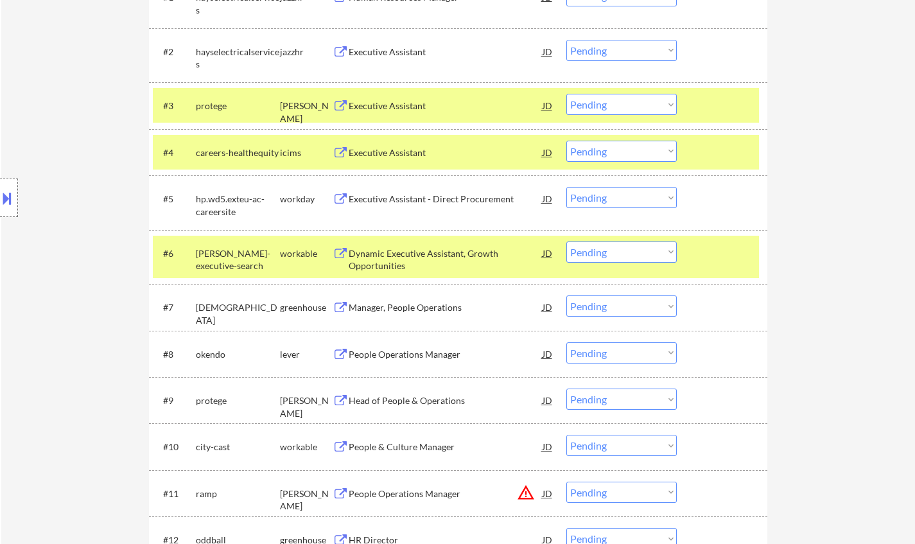
click at [399, 311] on div "Manager, People Operations" at bounding box center [446, 307] width 194 height 13
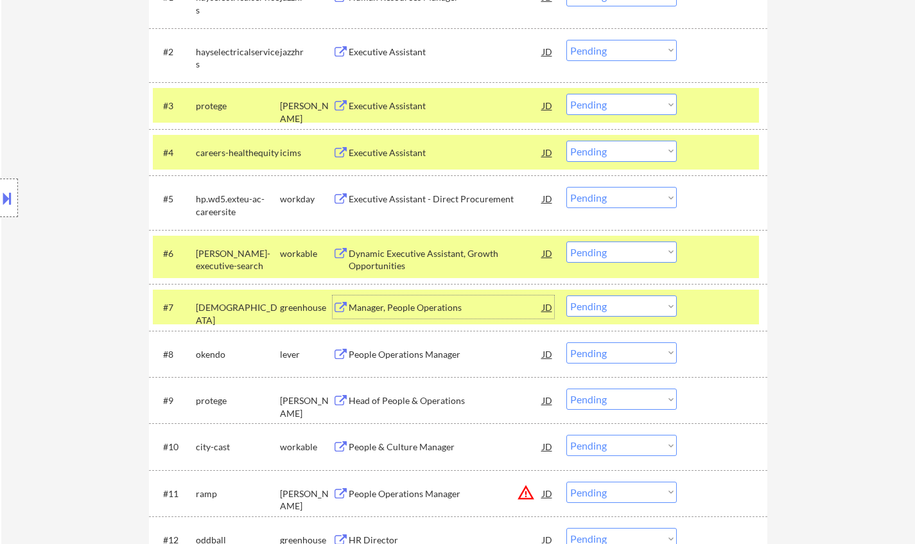
drag, startPoint x: 626, startPoint y: 306, endPoint x: 629, endPoint y: 315, distance: 10.2
click at [626, 306] on select "Choose an option... Pending Applied Excluded (Questions) Excluded (Expired) Exc…" at bounding box center [621, 305] width 110 height 21
click at [566, 295] on select "Choose an option... Pending Applied Excluded (Questions) Excluded (Expired) Exc…" at bounding box center [621, 305] width 110 height 21
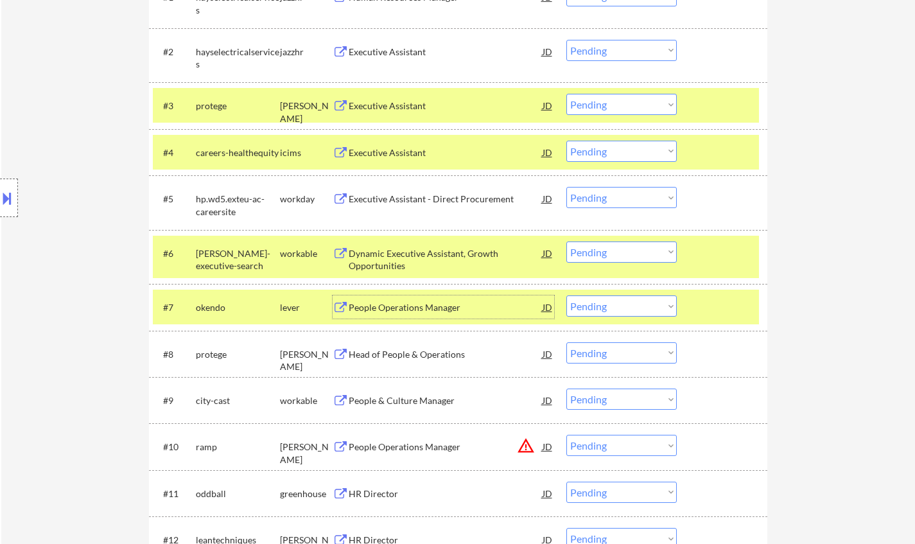
click at [416, 310] on div "People Operations Manager" at bounding box center [446, 307] width 194 height 13
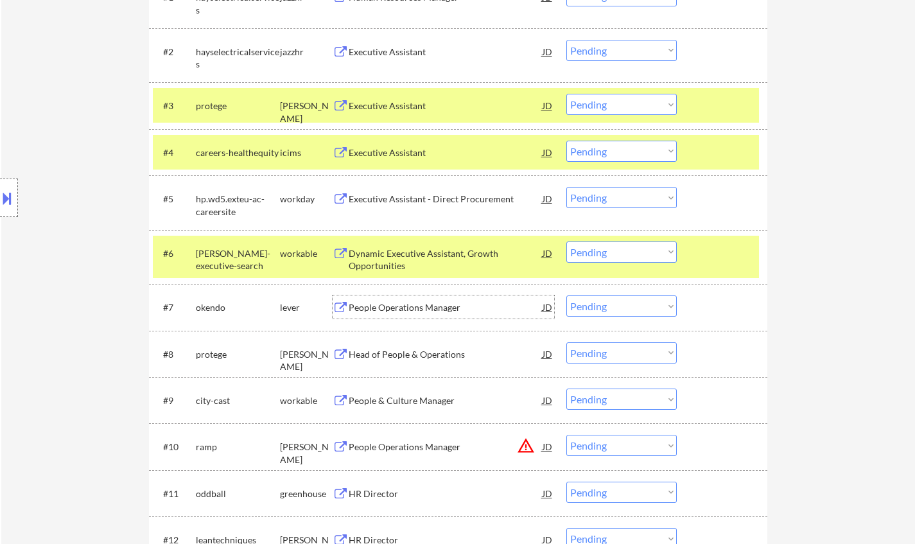
click at [634, 311] on select "Choose an option... Pending Applied Excluded (Questions) Excluded (Expired) Exc…" at bounding box center [621, 305] width 110 height 21
click at [566, 295] on select "Choose an option... Pending Applied Excluded (Questions) Excluded (Expired) Exc…" at bounding box center [621, 305] width 110 height 21
click at [388, 308] on div "People Operations Manager" at bounding box center [446, 307] width 194 height 13
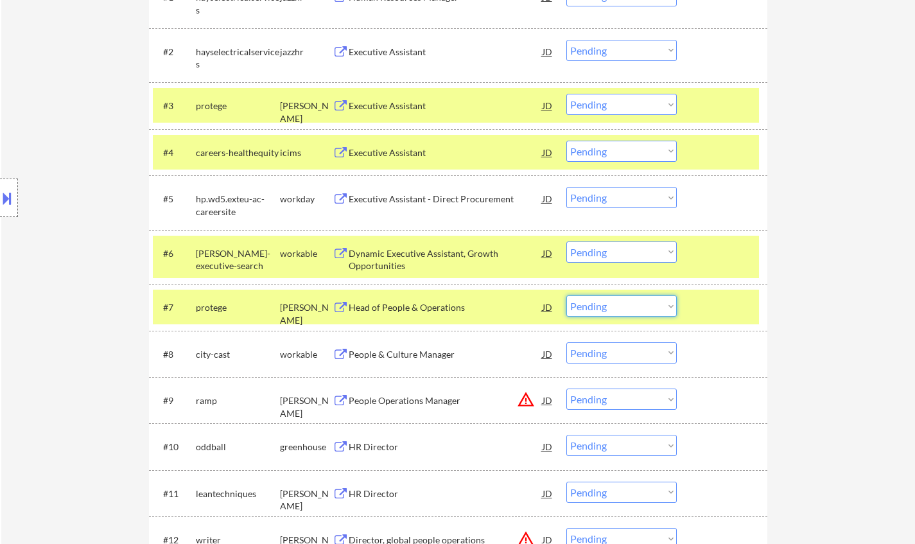
click at [642, 301] on select "Choose an option... Pending Applied Excluded (Questions) Excluded (Expired) Exc…" at bounding box center [621, 305] width 110 height 21
click at [566, 295] on select "Choose an option... Pending Applied Excluded (Questions) Excluded (Expired) Exc…" at bounding box center [621, 305] width 110 height 21
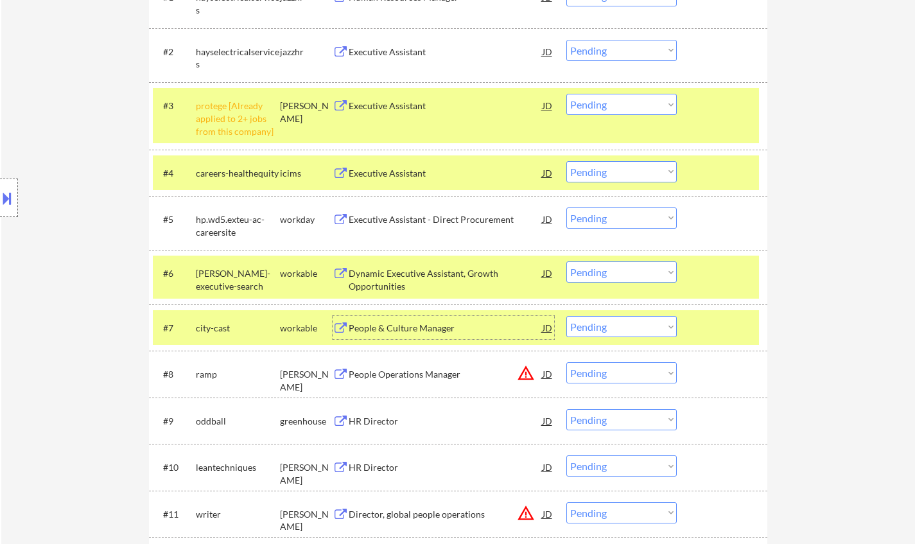
click at [391, 328] on div "People & Culture Manager" at bounding box center [446, 328] width 194 height 13
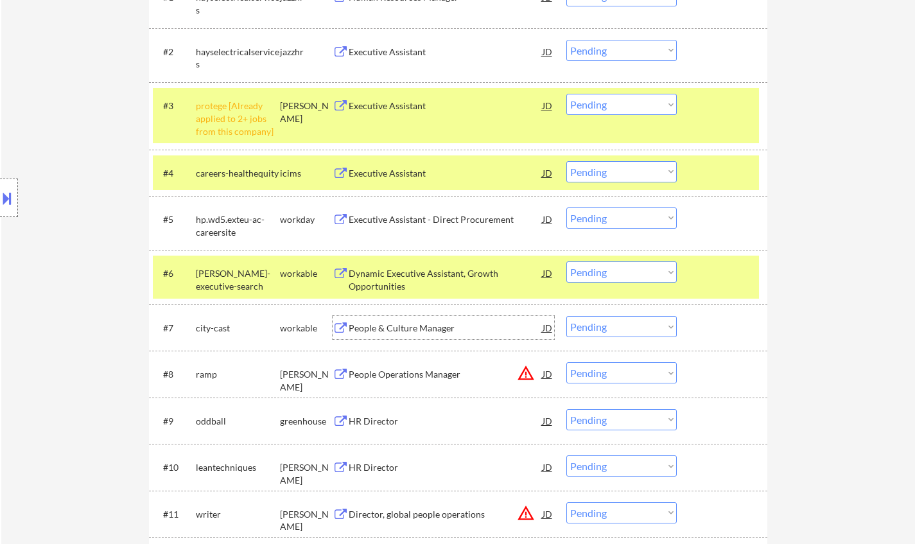
click at [614, 323] on select "Choose an option... Pending Applied Excluded (Questions) Excluded (Expired) Exc…" at bounding box center [621, 326] width 110 height 21
click at [566, 316] on select "Choose an option... Pending Applied Excluded (Questions) Excluded (Expired) Exc…" at bounding box center [621, 326] width 110 height 21
select select ""pending""
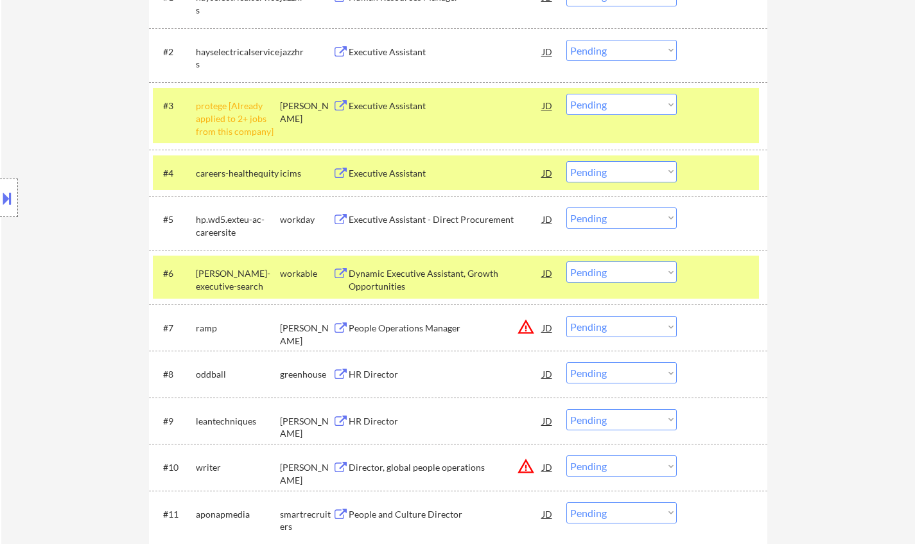
click at [376, 369] on div "HR Director" at bounding box center [446, 374] width 194 height 13
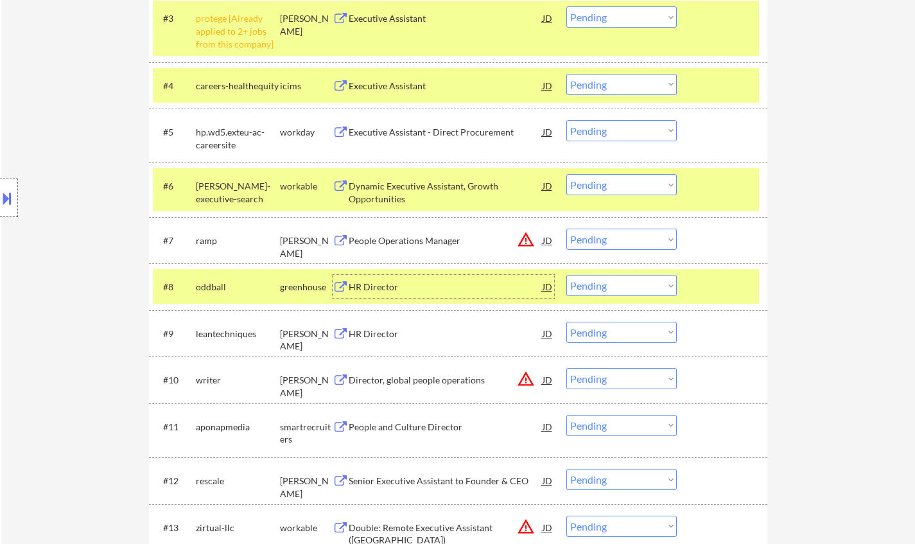
scroll to position [642, 0]
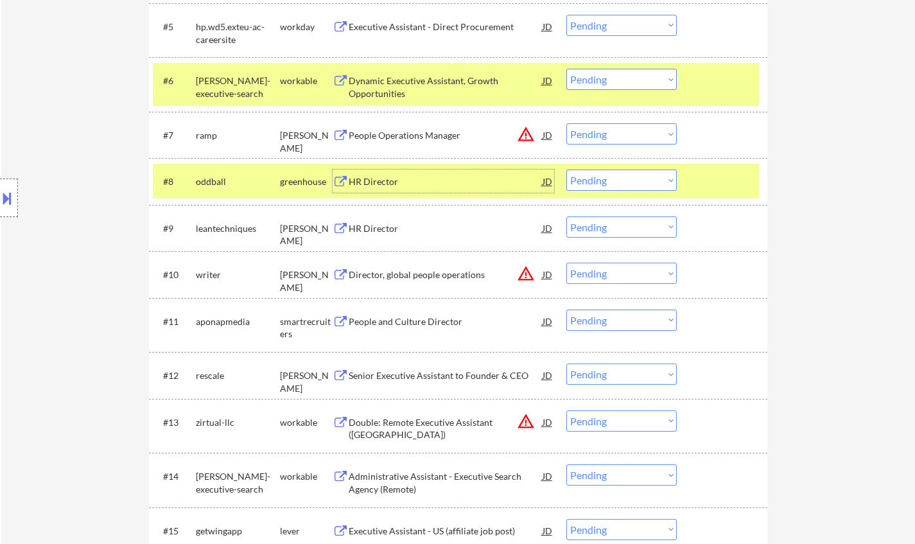
click at [609, 184] on select "Choose an option... Pending Applied Excluded (Questions) Excluded (Expired) Exc…" at bounding box center [621, 180] width 110 height 21
click at [566, 170] on select "Choose an option... Pending Applied Excluded (Questions) Excluded (Expired) Exc…" at bounding box center [621, 180] width 110 height 21
select select ""pending""
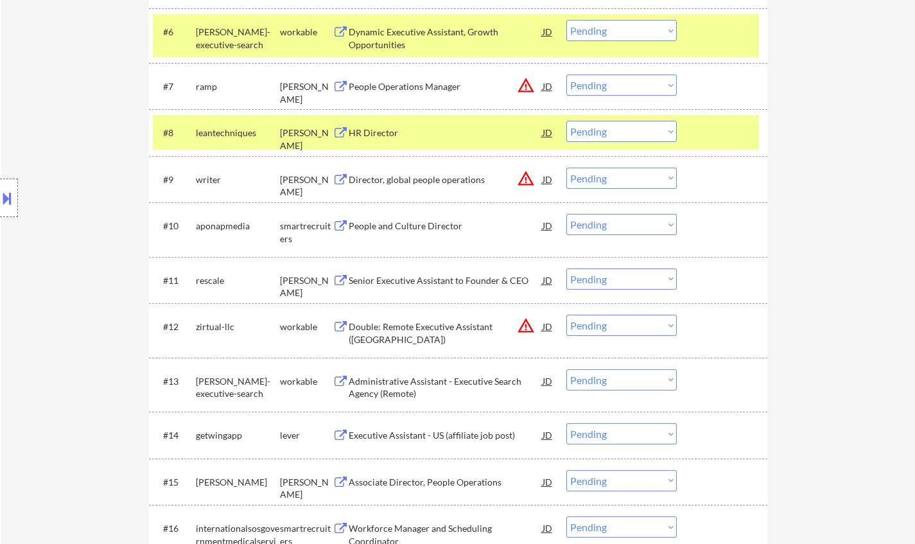
scroll to position [706, 0]
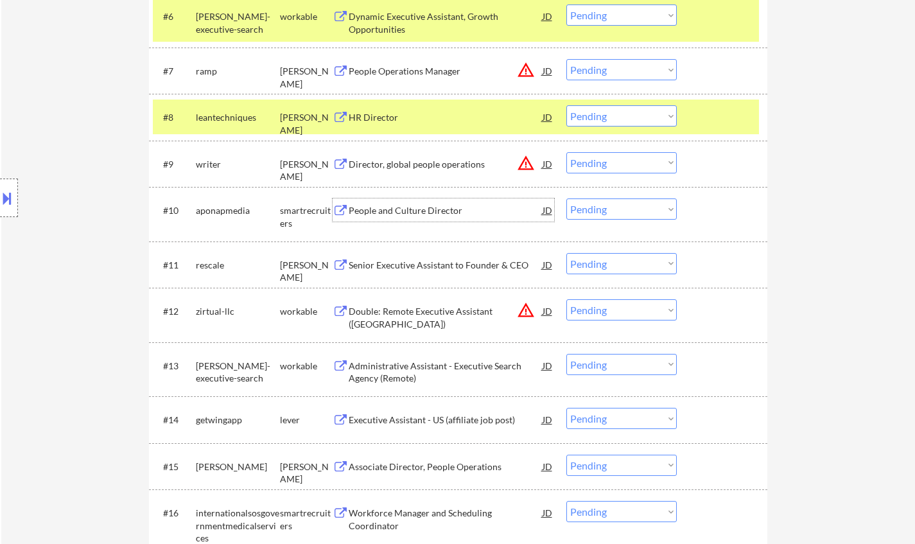
click at [406, 213] on div "People and Culture Director" at bounding box center [446, 210] width 194 height 13
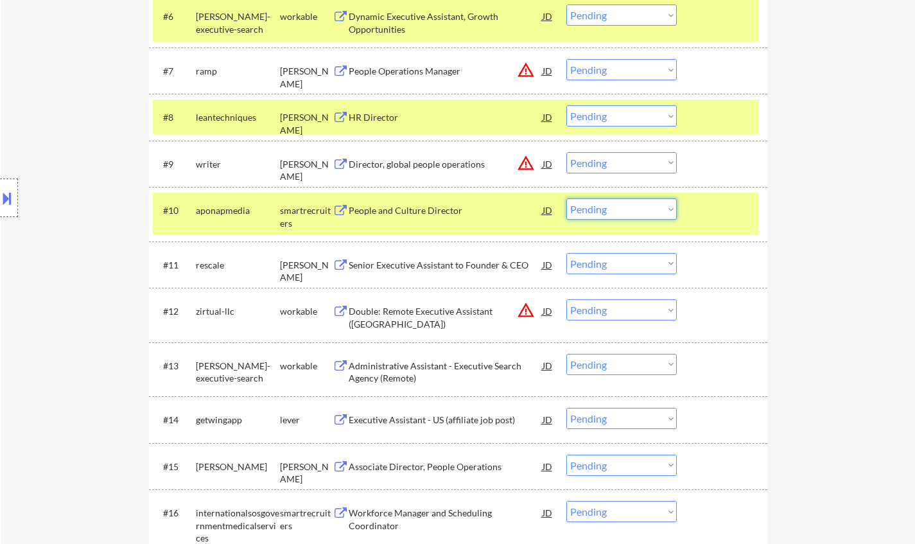
drag, startPoint x: 643, startPoint y: 212, endPoint x: 645, endPoint y: 219, distance: 7.3
click at [643, 211] on select "Choose an option... Pending Applied Excluded (Questions) Excluded (Expired) Exc…" at bounding box center [621, 208] width 110 height 21
click at [566, 198] on select "Choose an option... Pending Applied Excluded (Questions) Excluded (Expired) Exc…" at bounding box center [621, 208] width 110 height 21
select select ""pending""
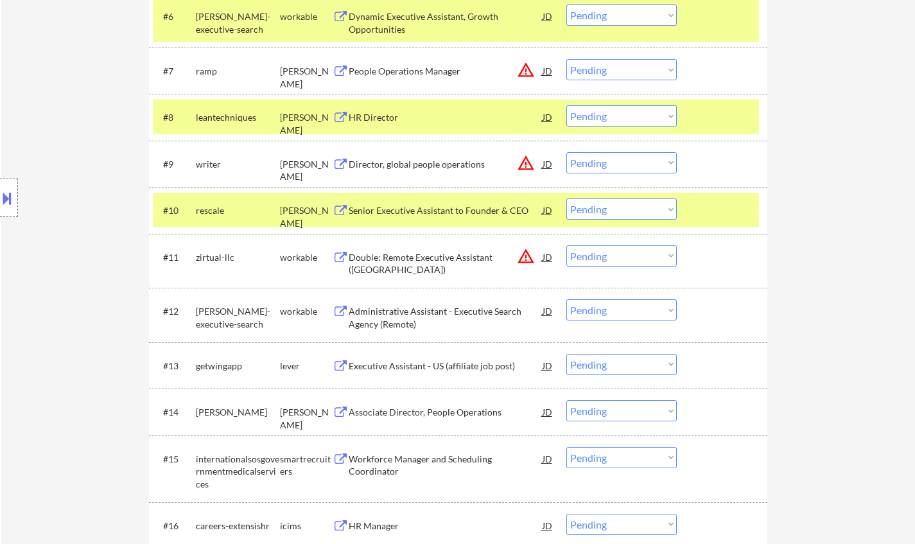
click at [545, 164] on div "JD" at bounding box center [547, 163] width 13 height 23
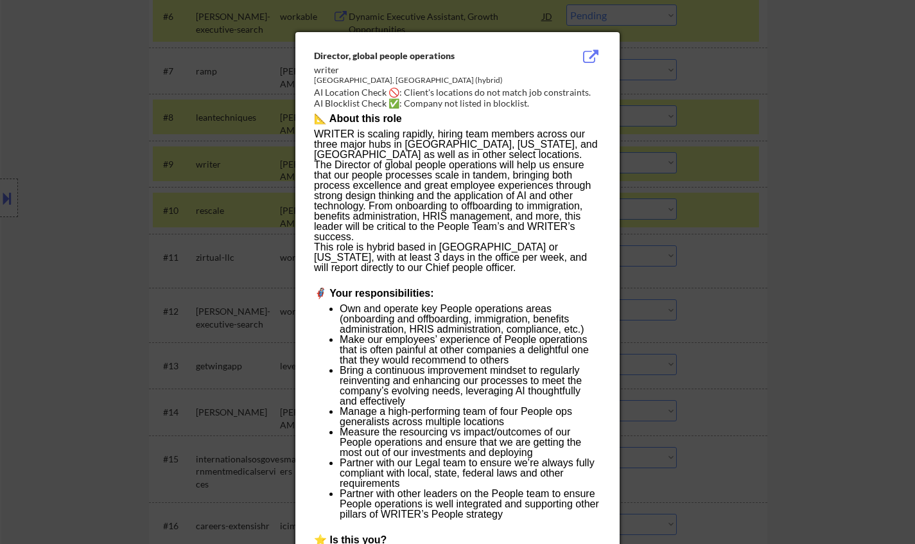
click at [828, 310] on div at bounding box center [457, 272] width 915 height 544
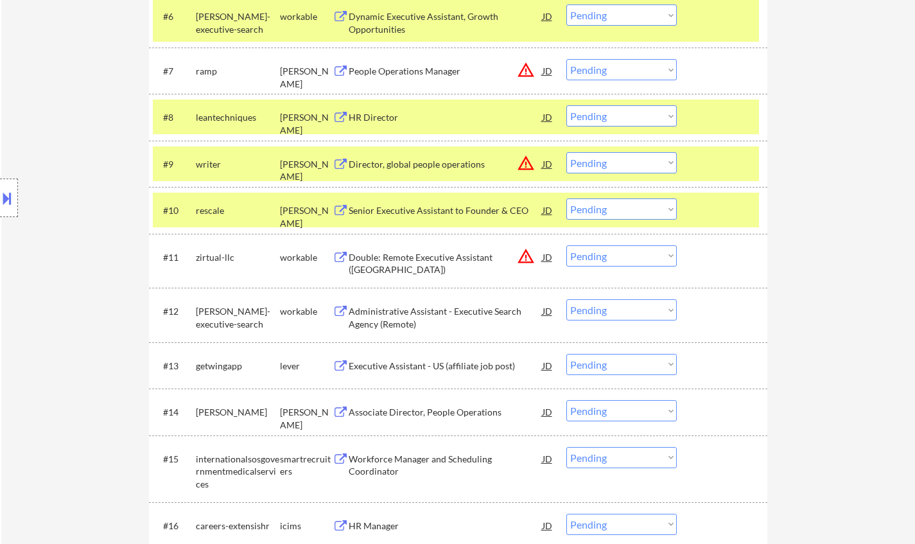
drag, startPoint x: 637, startPoint y: 160, endPoint x: 637, endPoint y: 171, distance: 10.9
click at [637, 160] on select "Choose an option... Pending Applied Excluded (Questions) Excluded (Expired) Exc…" at bounding box center [621, 162] width 110 height 21
click at [566, 152] on select "Choose an option... Pending Applied Excluded (Questions) Excluded (Expired) Exc…" at bounding box center [621, 162] width 110 height 21
select select ""pending""
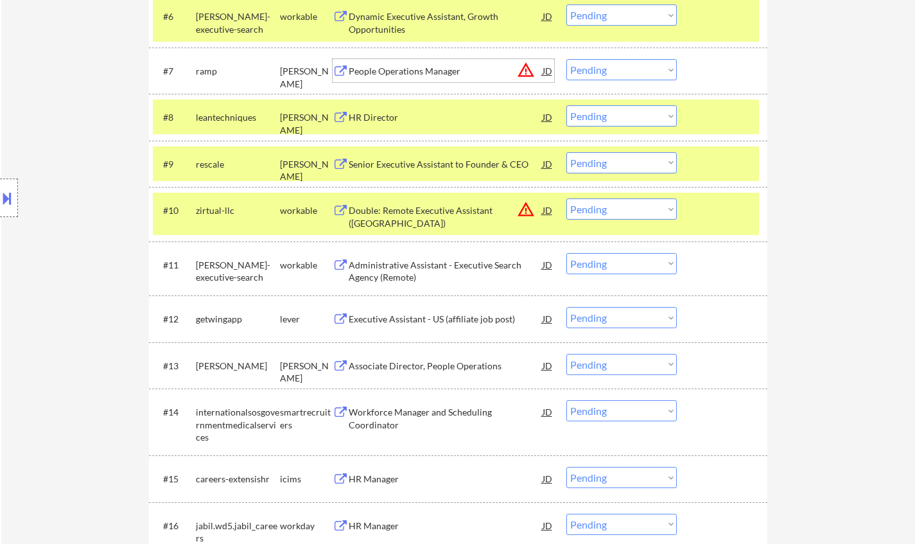
click at [540, 69] on div "People Operations Manager" at bounding box center [446, 71] width 194 height 13
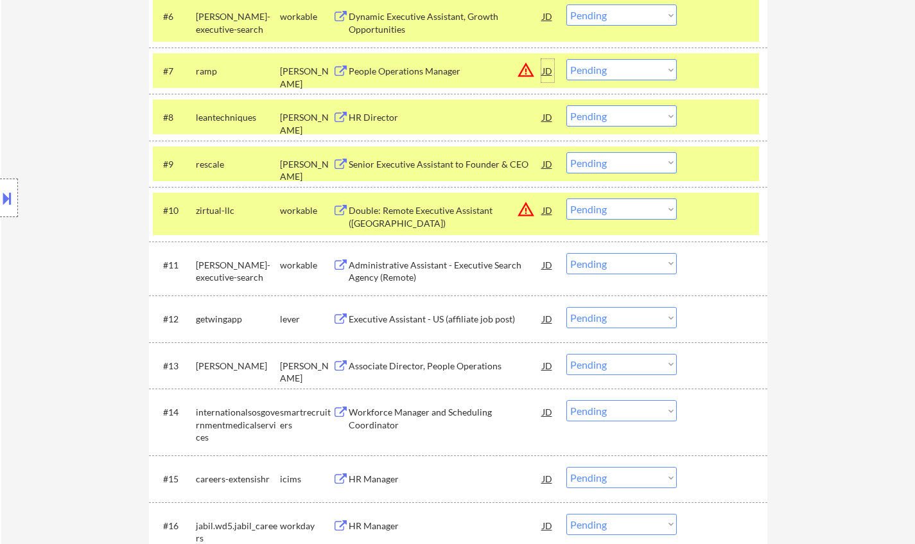
click at [546, 73] on div "JD" at bounding box center [547, 70] width 13 height 23
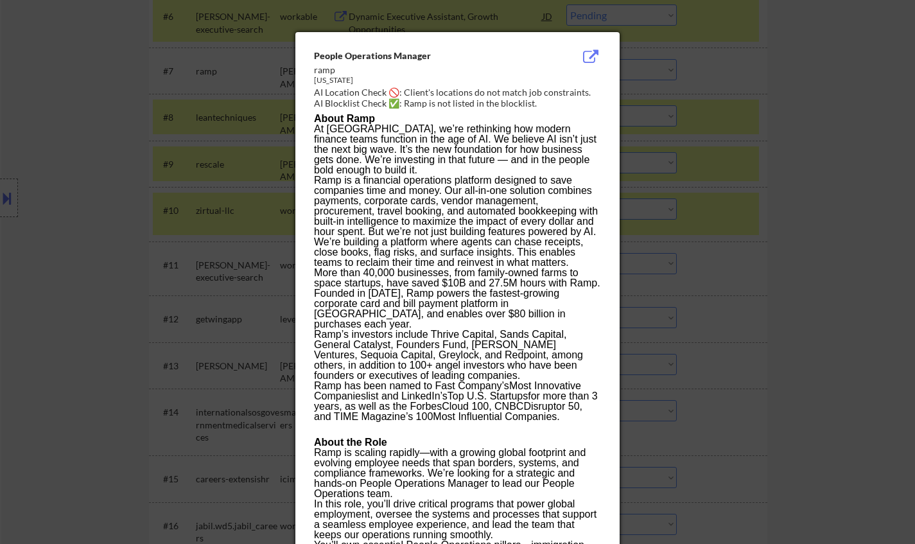
drag, startPoint x: 826, startPoint y: 290, endPoint x: 747, endPoint y: 113, distance: 194.0
click at [826, 286] on div at bounding box center [457, 272] width 915 height 544
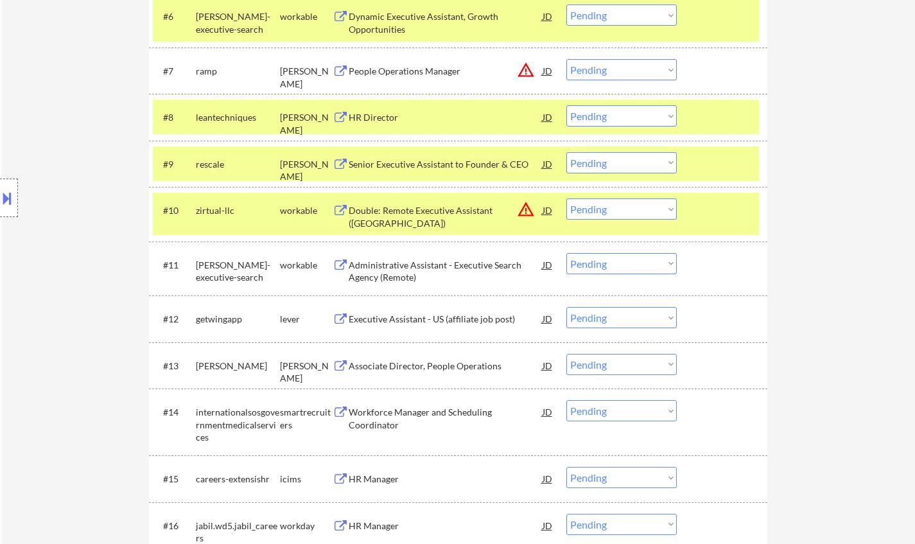
drag, startPoint x: 647, startPoint y: 66, endPoint x: 683, endPoint y: 147, distance: 88.5
click at [647, 66] on select "Choose an option... Pending Applied Excluded (Questions) Excluded (Expired) Exc…" at bounding box center [621, 69] width 110 height 21
click at [566, 59] on select "Choose an option... Pending Applied Excluded (Questions) Excluded (Expired) Exc…" at bounding box center [621, 69] width 110 height 21
click at [371, 120] on div "HR Director" at bounding box center [446, 117] width 194 height 13
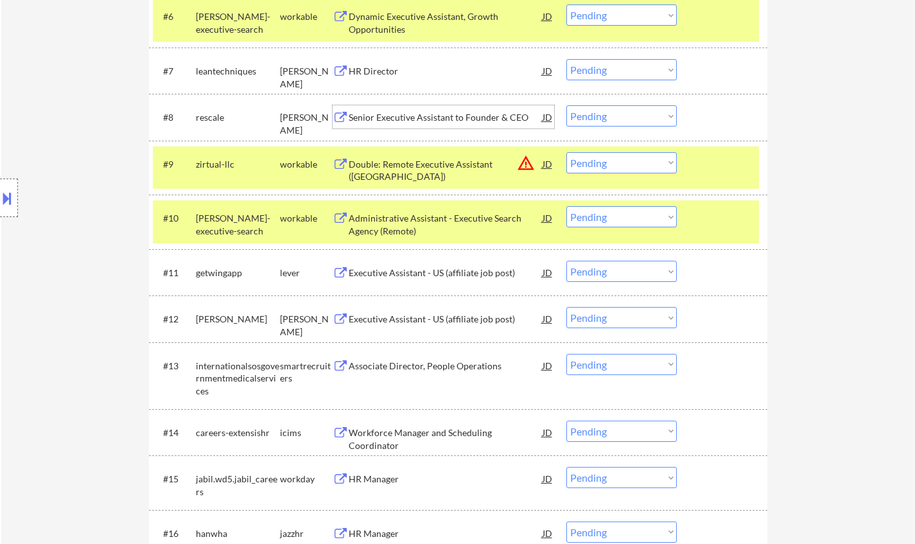
drag, startPoint x: 604, startPoint y: 118, endPoint x: 609, endPoint y: 121, distance: 6.9
click at [604, 118] on select "Choose an option... Pending Applied Excluded (Questions) Excluded (Expired) Exc…" at bounding box center [621, 115] width 110 height 21
drag, startPoint x: 772, startPoint y: 170, endPoint x: 497, endPoint y: 66, distance: 293.9
click at [622, 76] on select "Choose an option... Pending Applied Excluded (Questions) Excluded (Expired) Exc…" at bounding box center [621, 69] width 110 height 21
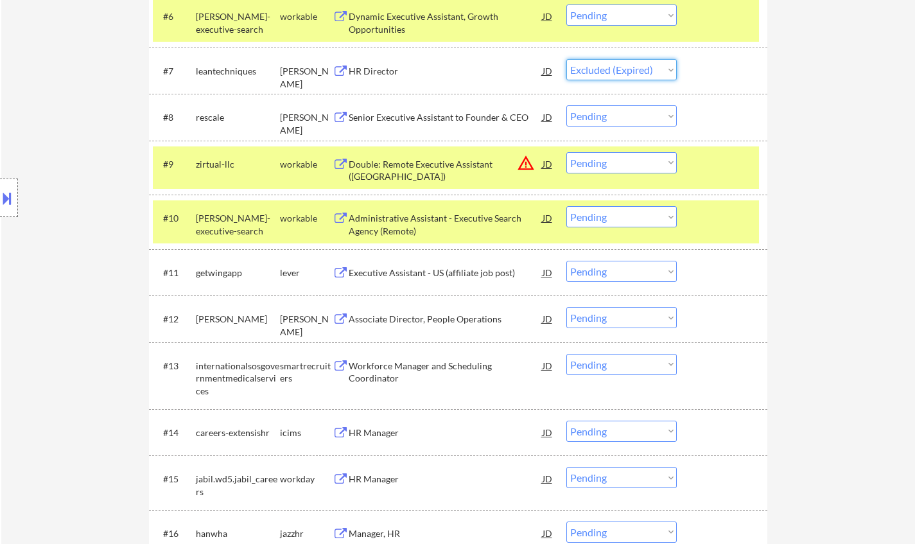
click at [566, 59] on select "Choose an option... Pending Applied Excluded (Questions) Excluded (Expired) Exc…" at bounding box center [621, 69] width 110 height 21
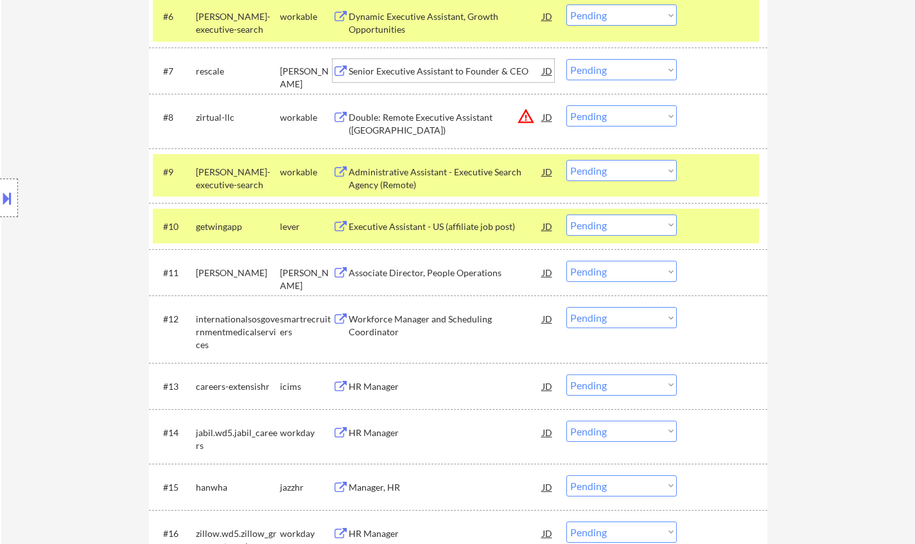
click at [390, 71] on div "Senior Executive Assistant to Founder & CEO" at bounding box center [446, 71] width 194 height 13
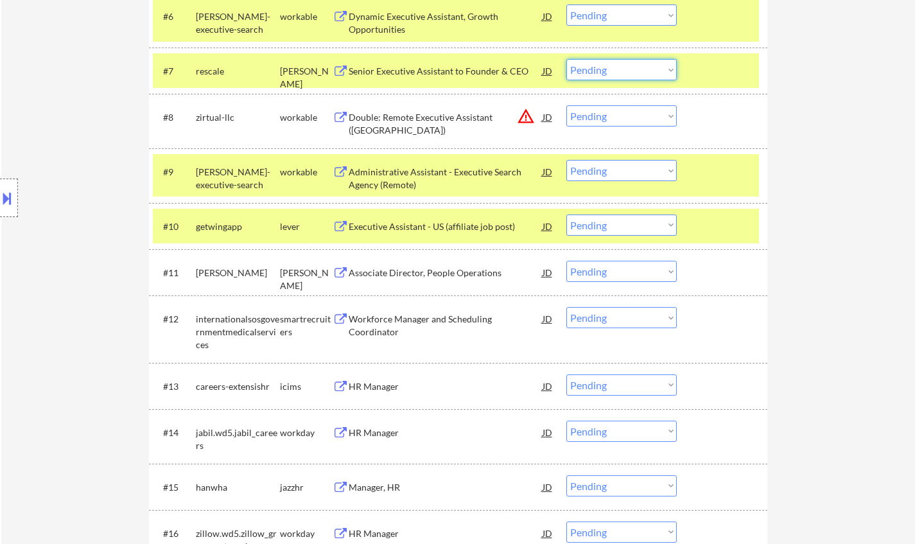
drag, startPoint x: 605, startPoint y: 64, endPoint x: 615, endPoint y: 80, distance: 18.5
click at [606, 65] on select "Choose an option... Pending Applied Excluded (Questions) Excluded (Expired) Exc…" at bounding box center [621, 69] width 110 height 21
click at [566, 59] on select "Choose an option... Pending Applied Excluded (Questions) Excluded (Expired) Exc…" at bounding box center [621, 69] width 110 height 21
select select ""pending""
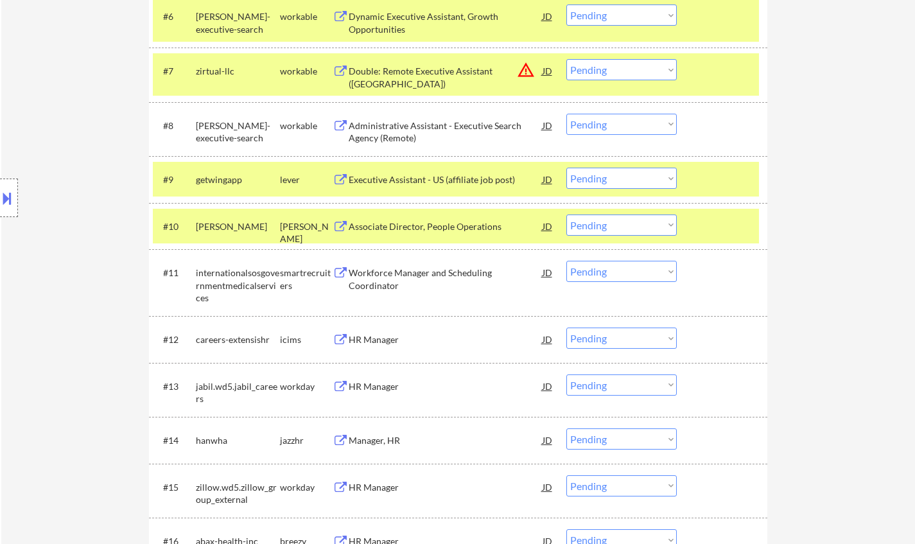
scroll to position [771, 0]
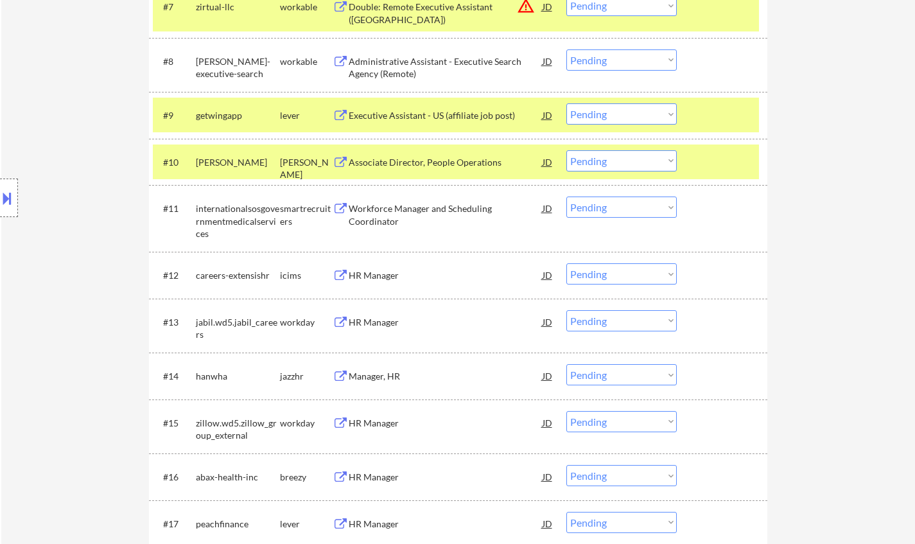
click at [433, 115] on div "Executive Assistant - US (affiliate job post)" at bounding box center [446, 115] width 194 height 13
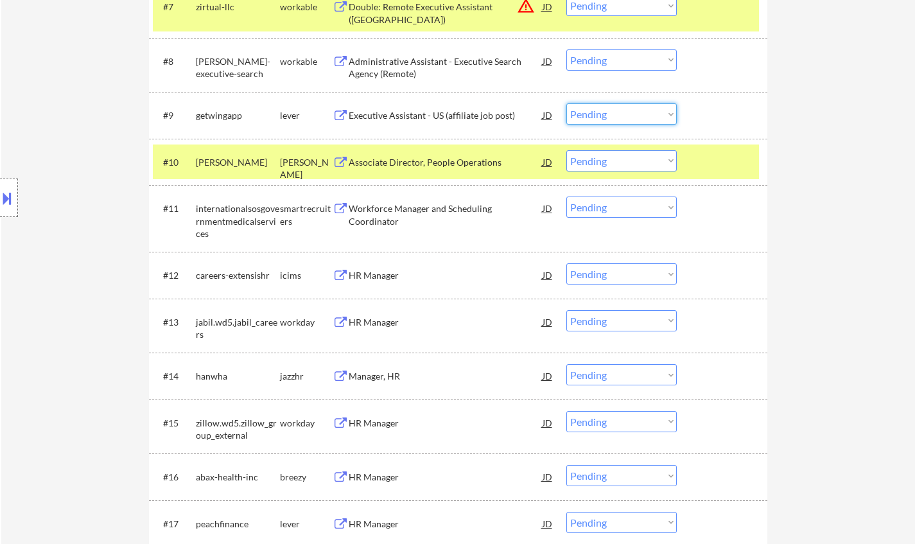
drag, startPoint x: 617, startPoint y: 112, endPoint x: 622, endPoint y: 122, distance: 11.5
click at [617, 112] on select "Choose an option... Pending Applied Excluded (Questions) Excluded (Expired) Exc…" at bounding box center [621, 113] width 110 height 21
click at [566, 103] on select "Choose an option... Pending Applied Excluded (Questions) Excluded (Expired) Exc…" at bounding box center [621, 113] width 110 height 21
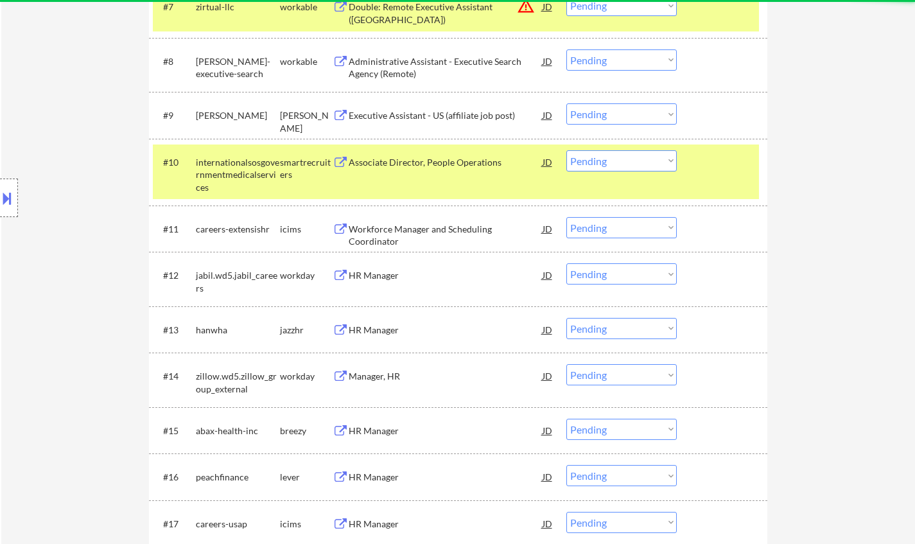
click at [416, 120] on div "Executive Assistant - US (affiliate job post)" at bounding box center [446, 115] width 194 height 13
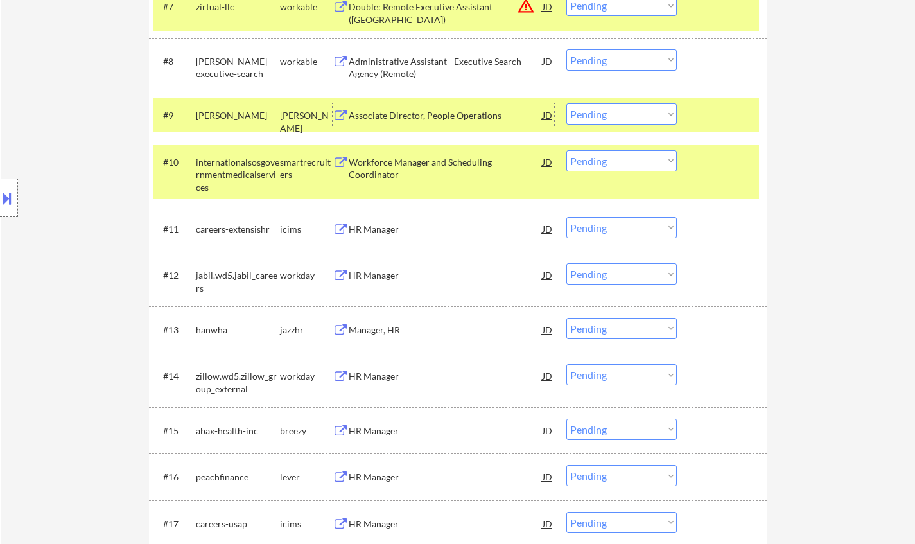
drag, startPoint x: 622, startPoint y: 115, endPoint x: 622, endPoint y: 124, distance: 9.0
click at [622, 115] on select "Choose an option... Pending Applied Excluded (Questions) Excluded (Expired) Exc…" at bounding box center [621, 113] width 110 height 21
click at [566, 103] on select "Choose an option... Pending Applied Excluded (Questions) Excluded (Expired) Exc…" at bounding box center [621, 113] width 110 height 21
select select ""pending""
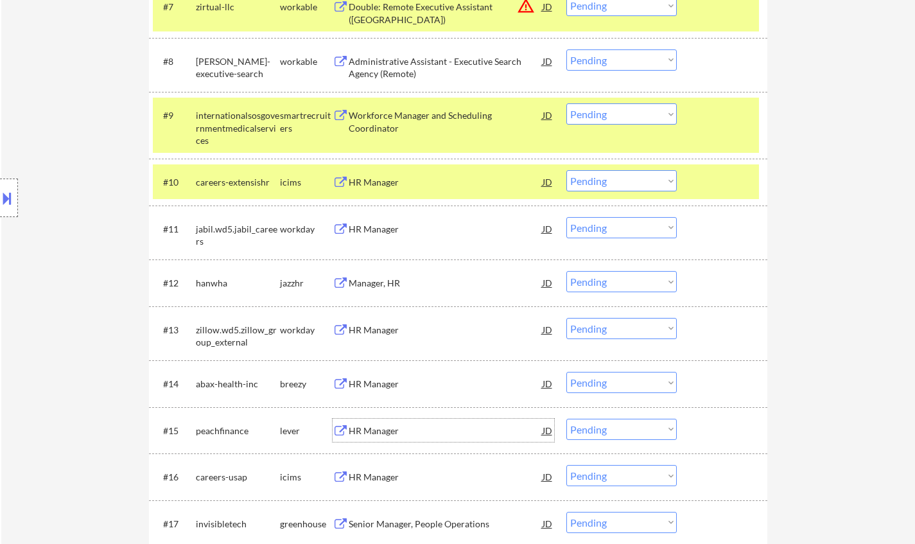
click at [377, 431] on div "HR Manager" at bounding box center [446, 430] width 194 height 13
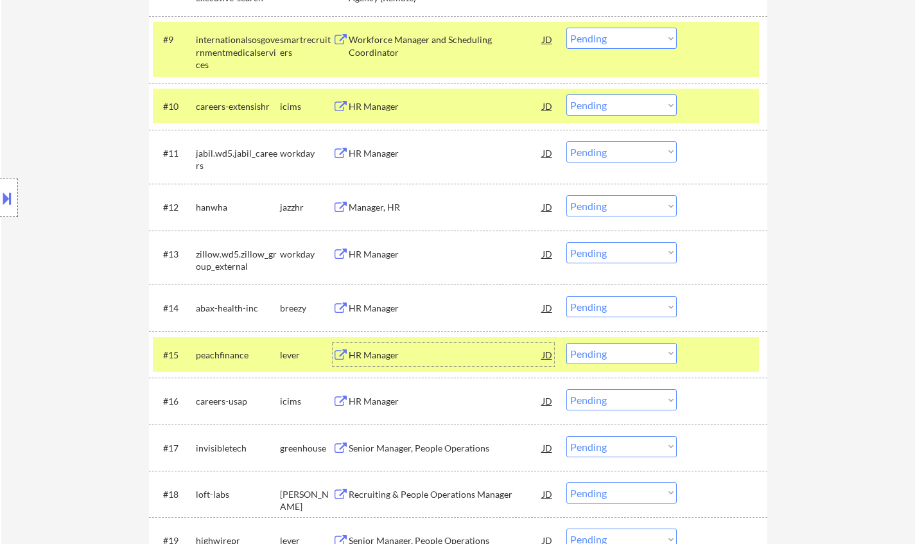
scroll to position [963, 0]
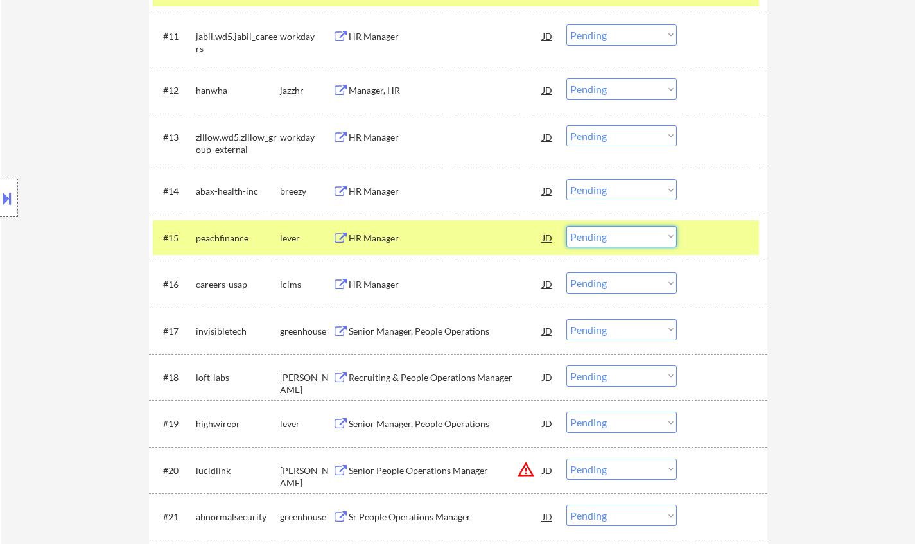
click at [613, 236] on select "Choose an option... Pending Applied Excluded (Questions) Excluded (Expired) Exc…" at bounding box center [621, 236] width 110 height 21
click at [631, 237] on select "Choose an option... Pending Applied Excluded (Questions) Excluded (Expired) Exc…" at bounding box center [621, 236] width 110 height 21
click at [566, 226] on select "Choose an option... Pending Applied Excluded (Questions) Excluded (Expired) Exc…" at bounding box center [621, 236] width 110 height 21
select select ""pending""
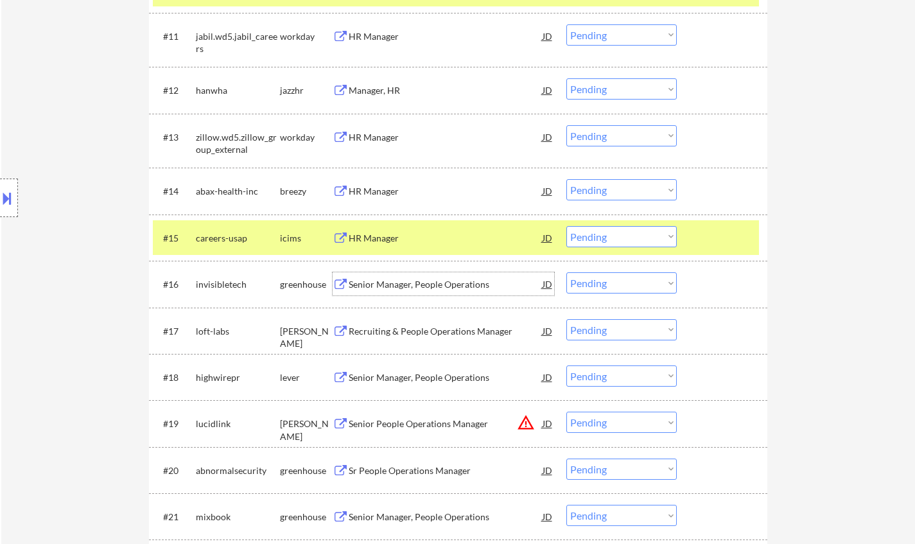
click at [377, 282] on div "Senior Manager, People Operations" at bounding box center [446, 284] width 194 height 13
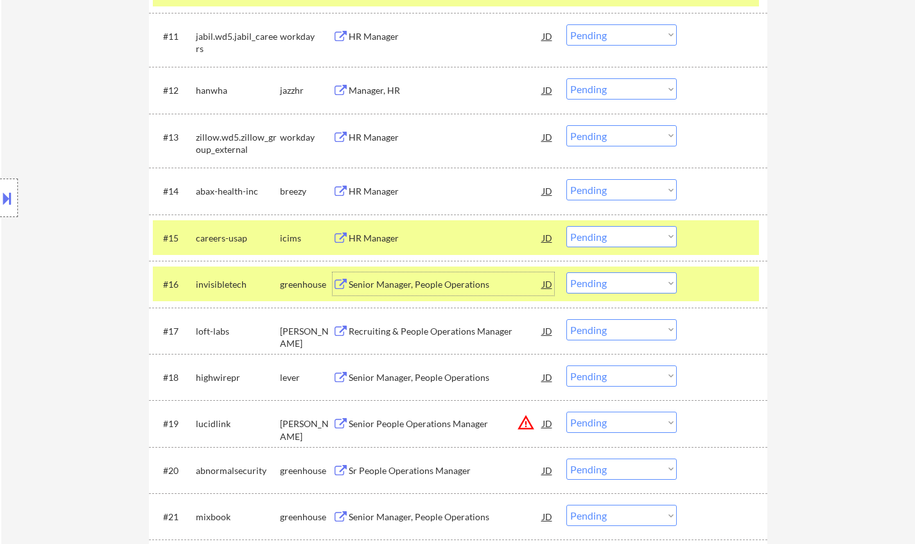
click at [645, 272] on div "#16 invisibletech greenhouse Senior Manager, People Operations JD warning_amber…" at bounding box center [456, 283] width 606 height 35
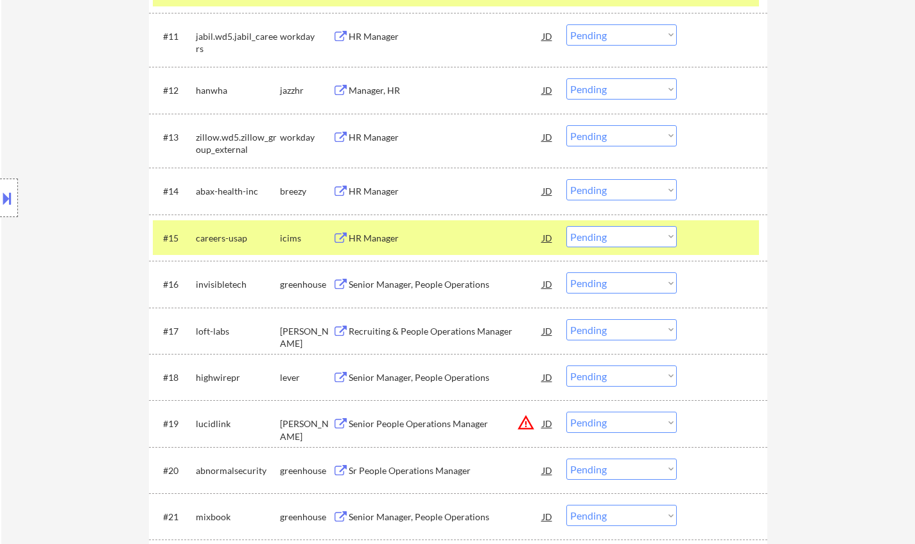
click at [638, 288] on select "Choose an option... Pending Applied Excluded (Questions) Excluded (Expired) Exc…" at bounding box center [621, 282] width 110 height 21
click at [566, 272] on select "Choose an option... Pending Applied Excluded (Questions) Excluded (Expired) Exc…" at bounding box center [621, 282] width 110 height 21
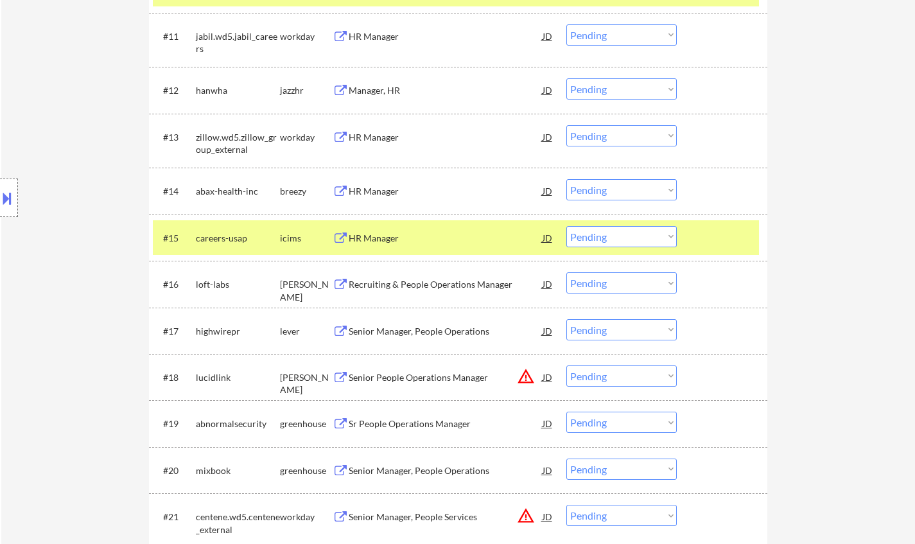
click at [407, 286] on div "Recruiting & People Operations Manager" at bounding box center [446, 284] width 194 height 13
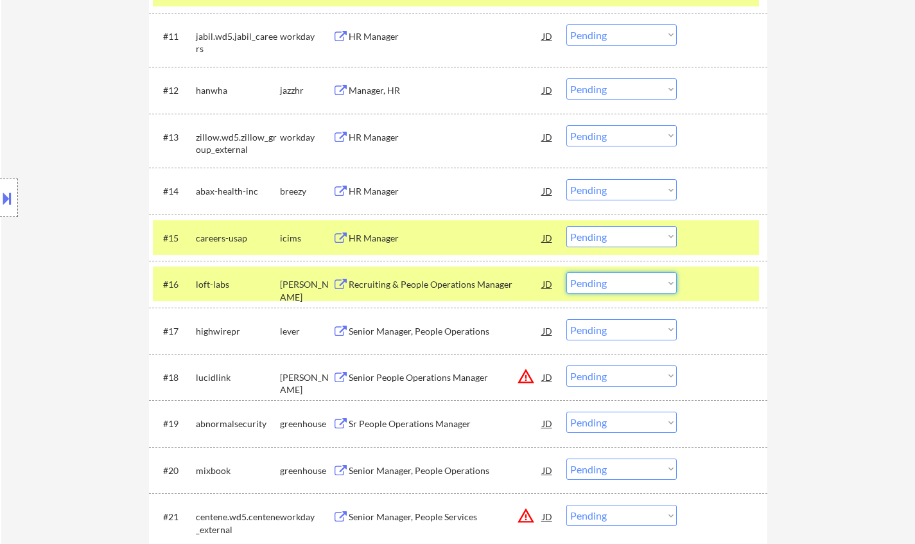
click at [628, 275] on select "Choose an option... Pending Applied Excluded (Questions) Excluded (Expired) Exc…" at bounding box center [621, 282] width 110 height 21
click at [566, 272] on select "Choose an option... Pending Applied Excluded (Questions) Excluded (Expired) Exc…" at bounding box center [621, 282] width 110 height 21
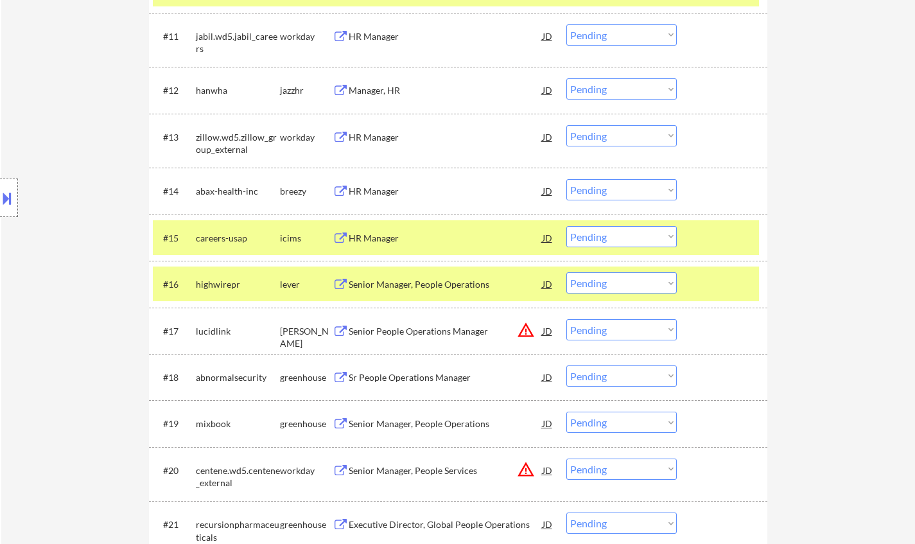
scroll to position [1027, 0]
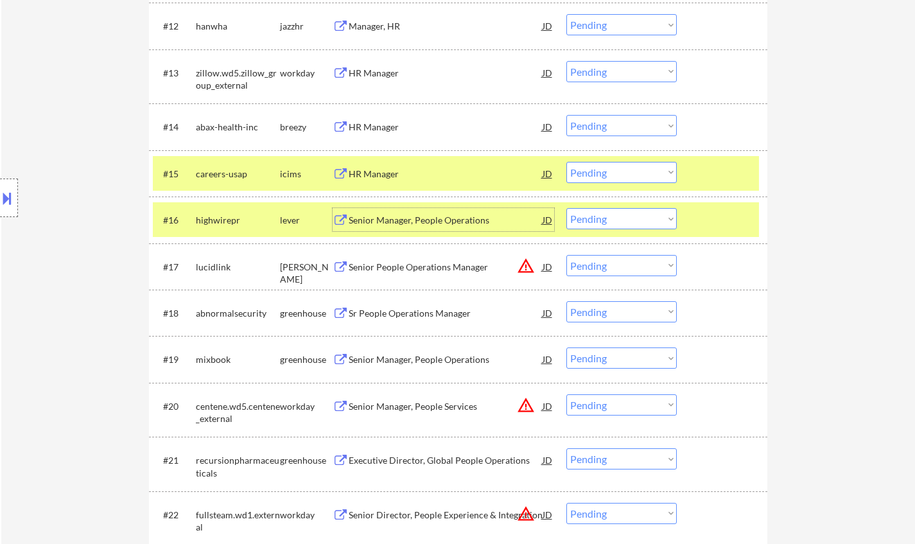
click at [401, 208] on div "Senior Manager, People Operations" at bounding box center [446, 219] width 194 height 23
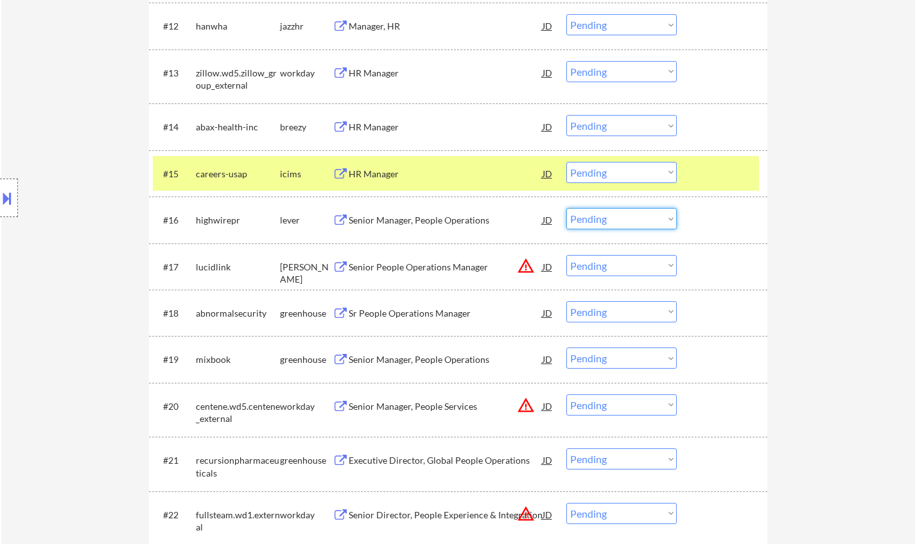
click at [625, 217] on select "Choose an option... Pending Applied Excluded (Questions) Excluded (Expired) Exc…" at bounding box center [621, 218] width 110 height 21
click at [566, 208] on select "Choose an option... Pending Applied Excluded (Questions) Excluded (Expired) Exc…" at bounding box center [621, 218] width 110 height 21
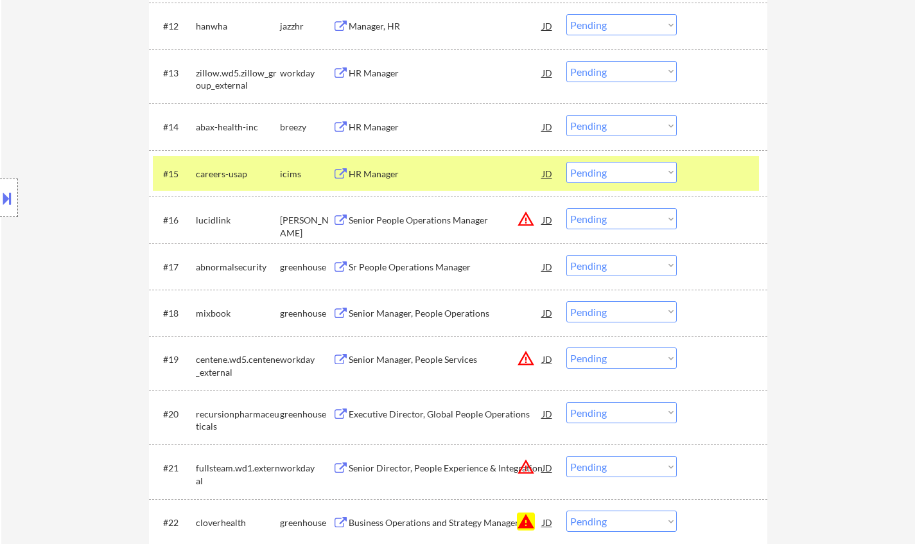
click at [548, 222] on div "JD" at bounding box center [547, 219] width 13 height 23
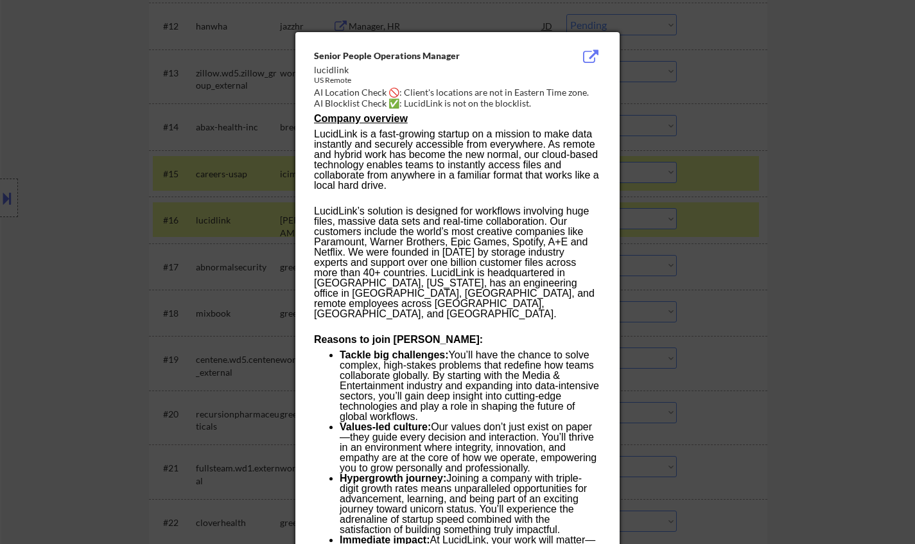
click at [680, 265] on div at bounding box center [457, 272] width 915 height 544
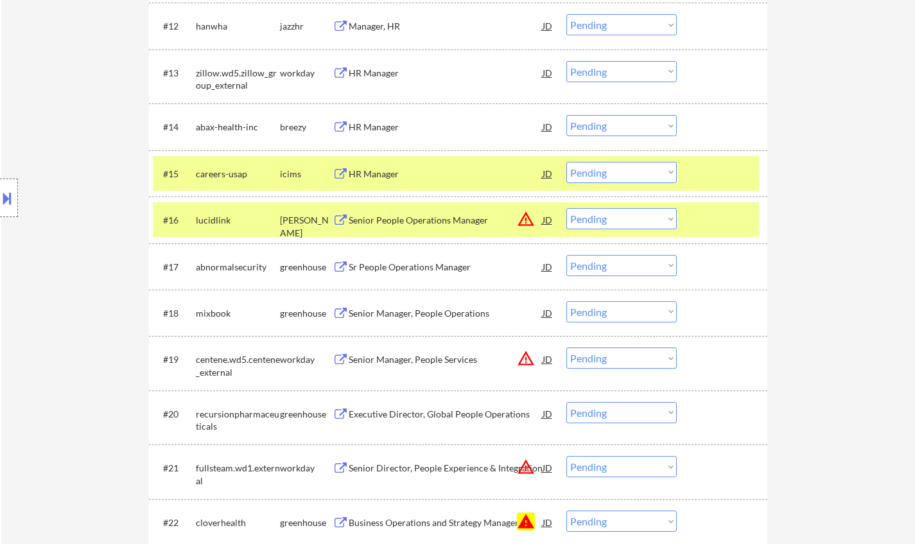
click at [603, 222] on select "Choose an option... Pending Applied Excluded (Questions) Excluded (Expired) Exc…" at bounding box center [621, 218] width 110 height 21
click at [566, 208] on select "Choose an option... Pending Applied Excluded (Questions) Excluded (Expired) Exc…" at bounding box center [621, 218] width 110 height 21
select select ""pending""
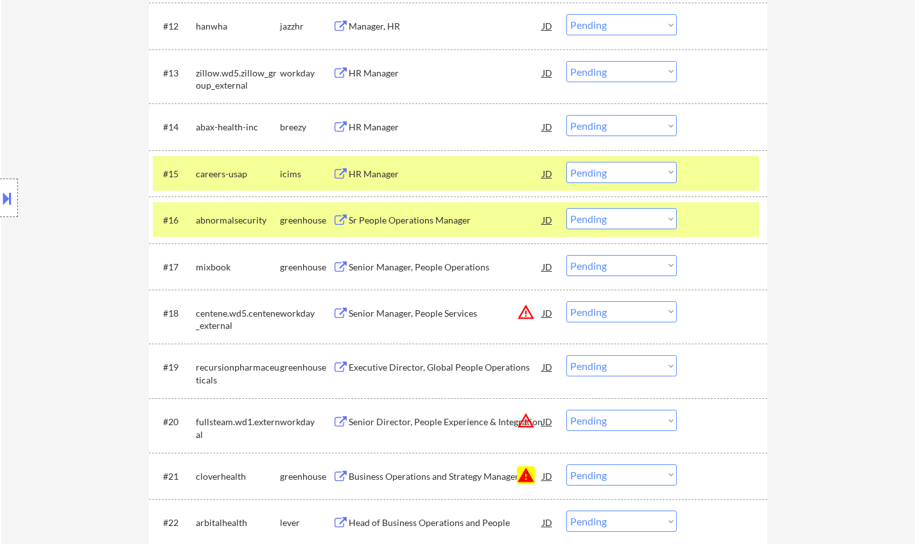
scroll to position [1156, 0]
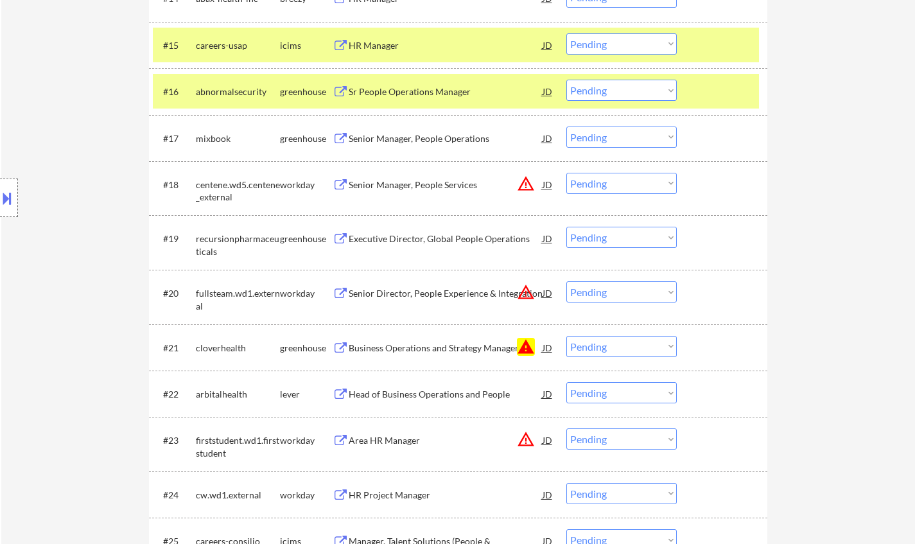
drag, startPoint x: 633, startPoint y: 343, endPoint x: 651, endPoint y: 355, distance: 22.3
click at [631, 343] on select "Choose an option... Pending Applied Excluded (Questions) Excluded (Expired) Exc…" at bounding box center [621, 346] width 110 height 21
click at [566, 336] on select "Choose an option... Pending Applied Excluded (Questions) Excluded (Expired) Exc…" at bounding box center [621, 346] width 110 height 21
click at [405, 140] on div "Senior Manager, People Operations" at bounding box center [446, 138] width 194 height 13
select select ""pending""
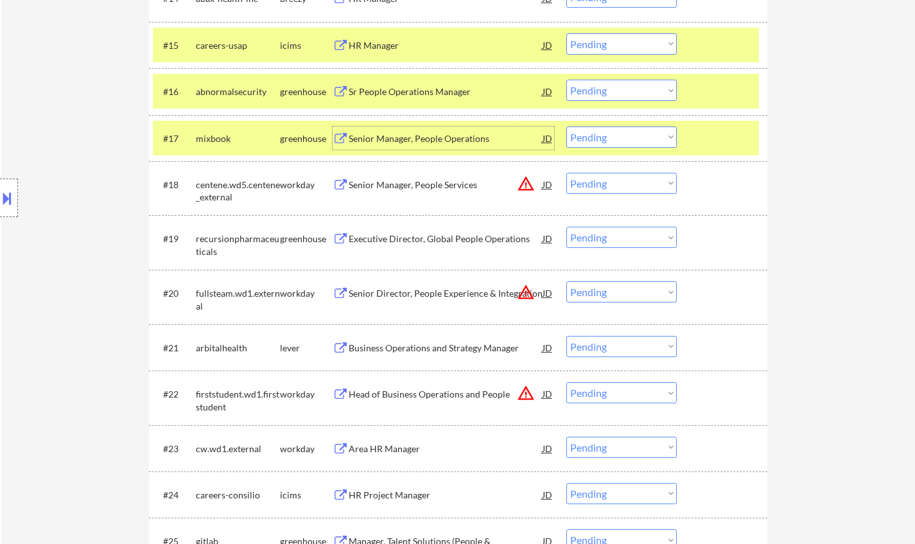
click at [658, 136] on select "Choose an option... Pending Applied Excluded (Questions) Excluded (Expired) Exc…" at bounding box center [621, 137] width 110 height 21
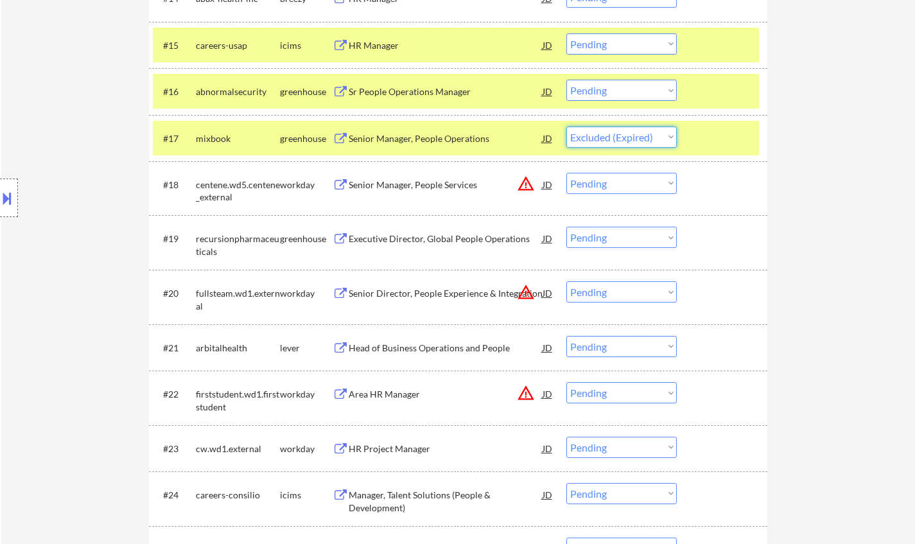
click at [566, 127] on select "Choose an option... Pending Applied Excluded (Questions) Excluded (Expired) Exc…" at bounding box center [621, 137] width 110 height 21
select select ""pending""
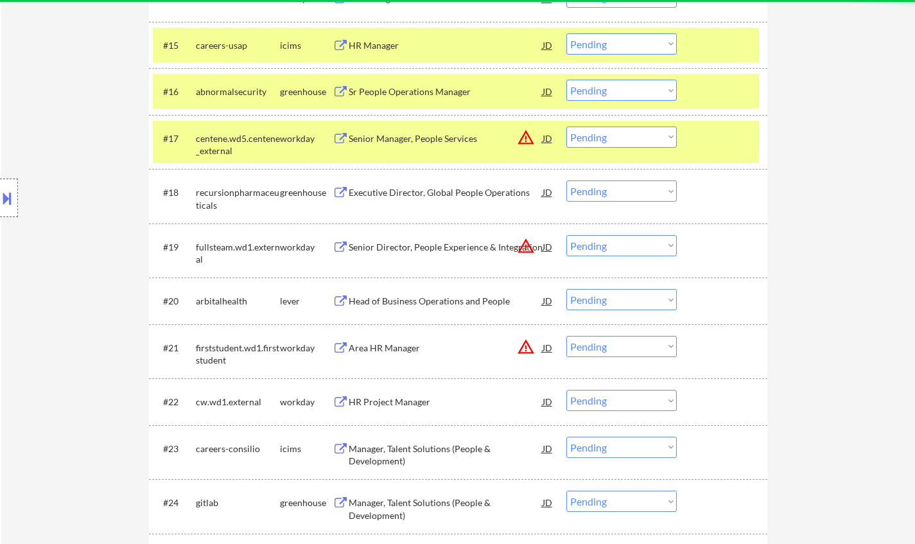
click at [395, 86] on div "Sr People Operations Manager" at bounding box center [446, 91] width 194 height 13
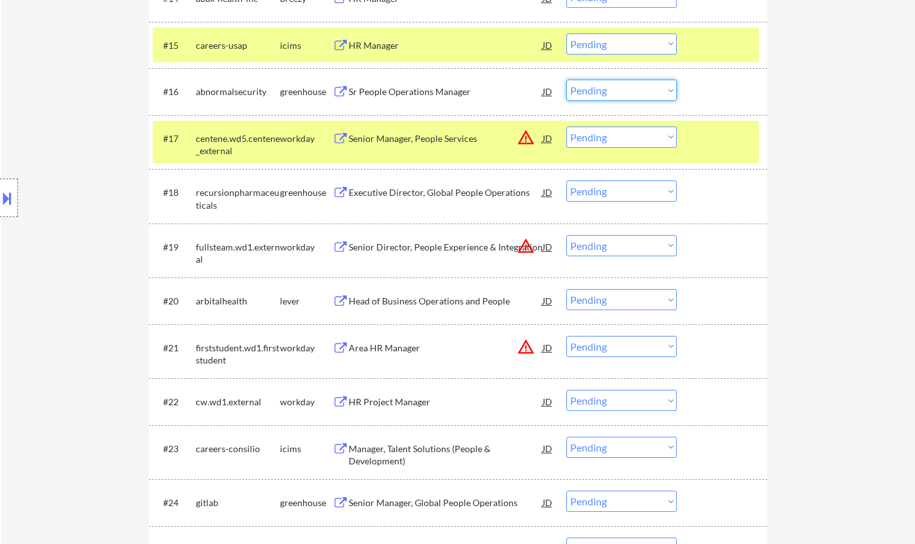
click at [635, 88] on select "Choose an option... Pending Applied Excluded (Questions) Excluded (Expired) Exc…" at bounding box center [621, 90] width 110 height 21
click at [566, 80] on select "Choose an option... Pending Applied Excluded (Questions) Excluded (Expired) Exc…" at bounding box center [621, 90] width 110 height 21
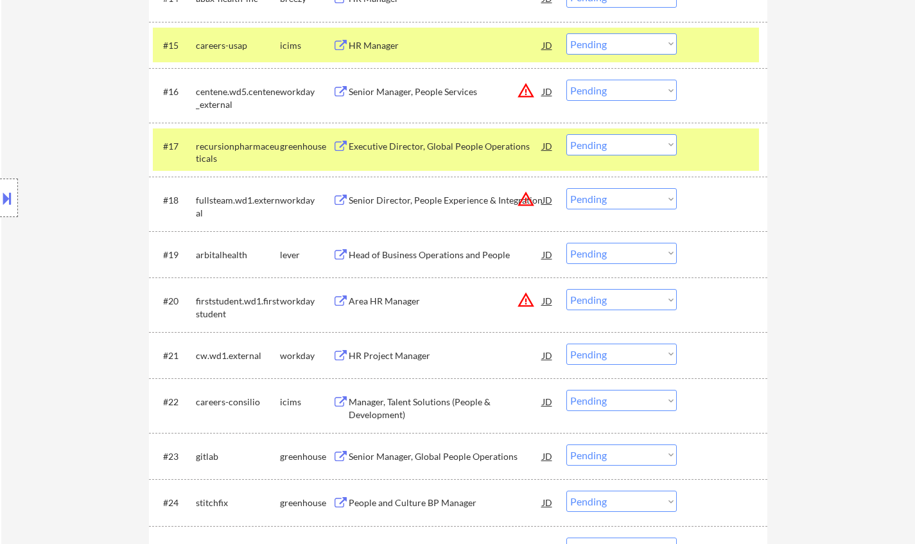
click at [544, 91] on div "JD" at bounding box center [547, 91] width 13 height 23
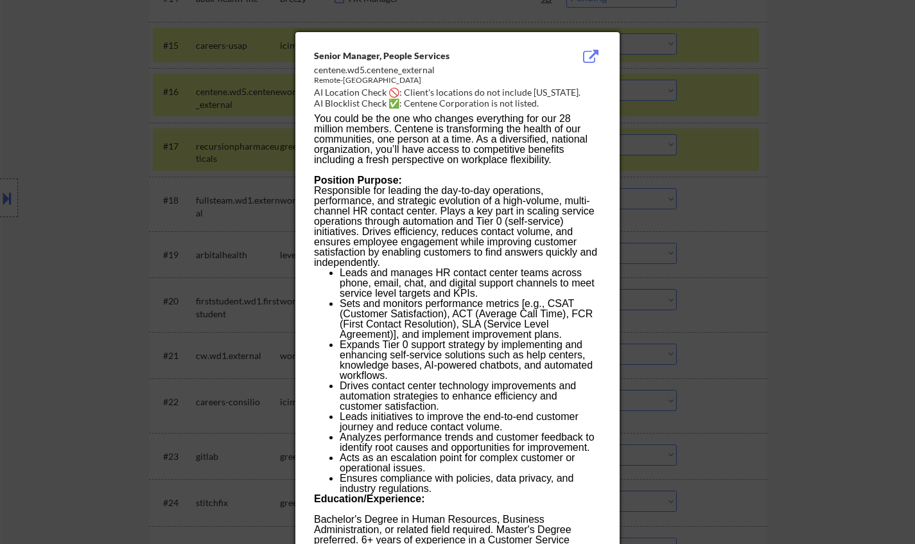
click at [727, 197] on div at bounding box center [457, 272] width 915 height 544
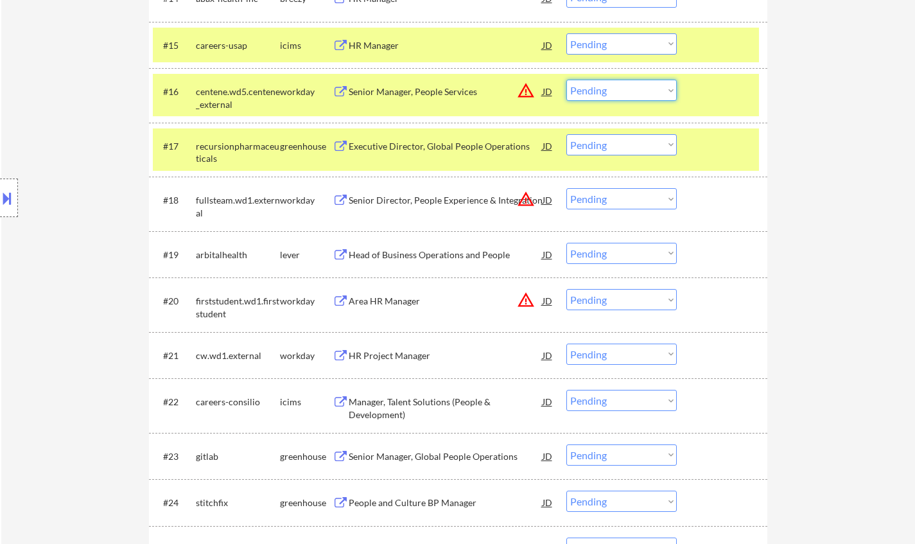
click at [651, 87] on select "Choose an option... Pending Applied Excluded (Questions) Excluded (Expired) Exc…" at bounding box center [621, 90] width 110 height 21
click at [566, 80] on select "Choose an option... Pending Applied Excluded (Questions) Excluded (Expired) Exc…" at bounding box center [621, 90] width 110 height 21
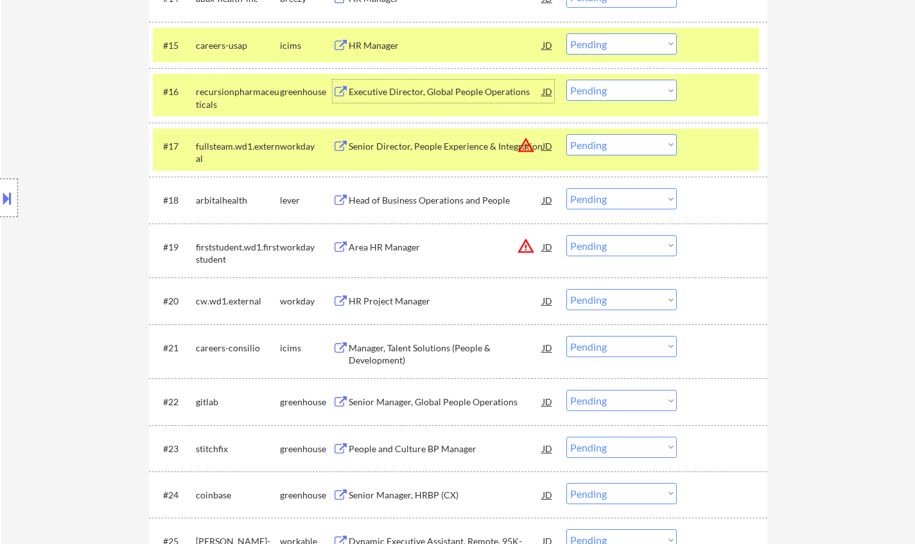
click at [415, 87] on div "Executive Director, Global People Operations" at bounding box center [446, 91] width 194 height 13
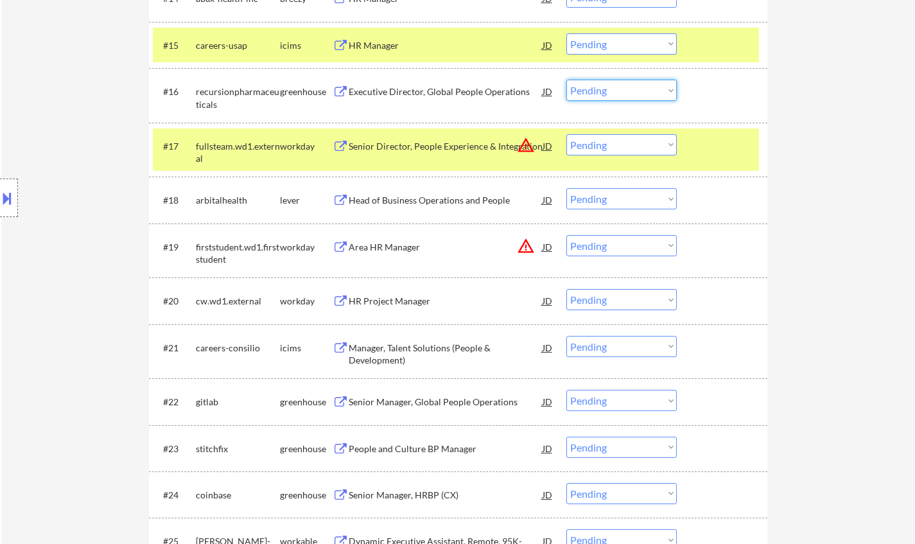
click at [610, 94] on select "Choose an option... Pending Applied Excluded (Questions) Excluded (Expired) Exc…" at bounding box center [621, 90] width 110 height 21
click at [566, 80] on select "Choose an option... Pending Applied Excluded (Questions) Excluded (Expired) Exc…" at bounding box center [621, 90] width 110 height 21
select select ""pending""
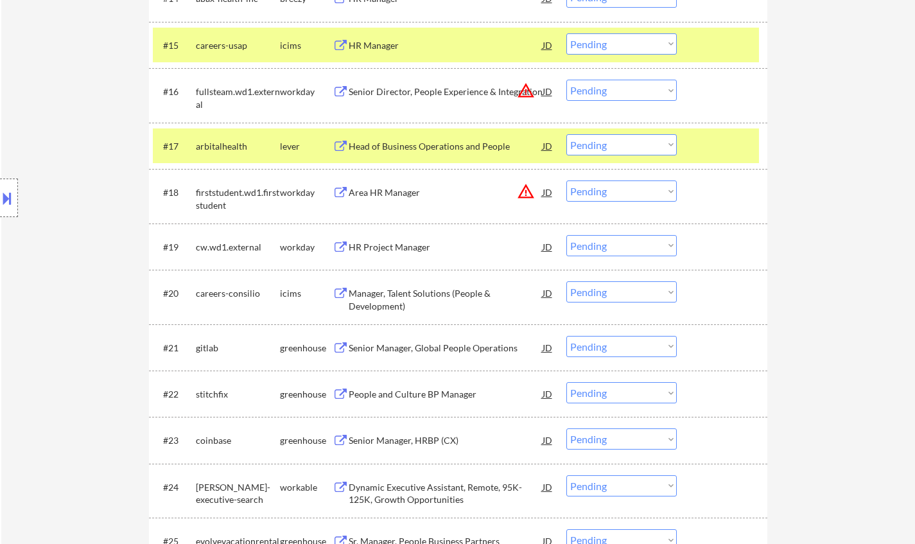
click at [406, 152] on div "Head of Business Operations and People" at bounding box center [446, 146] width 194 height 13
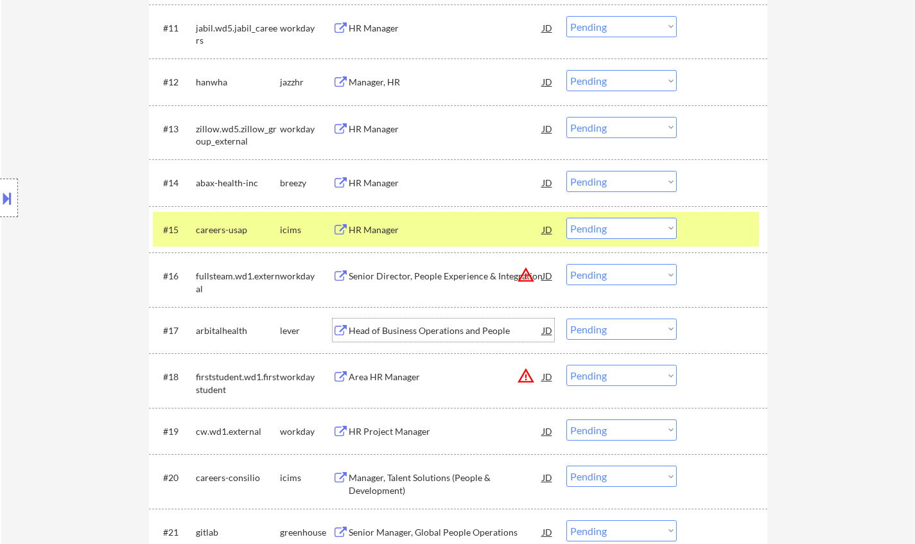
scroll to position [1092, 0]
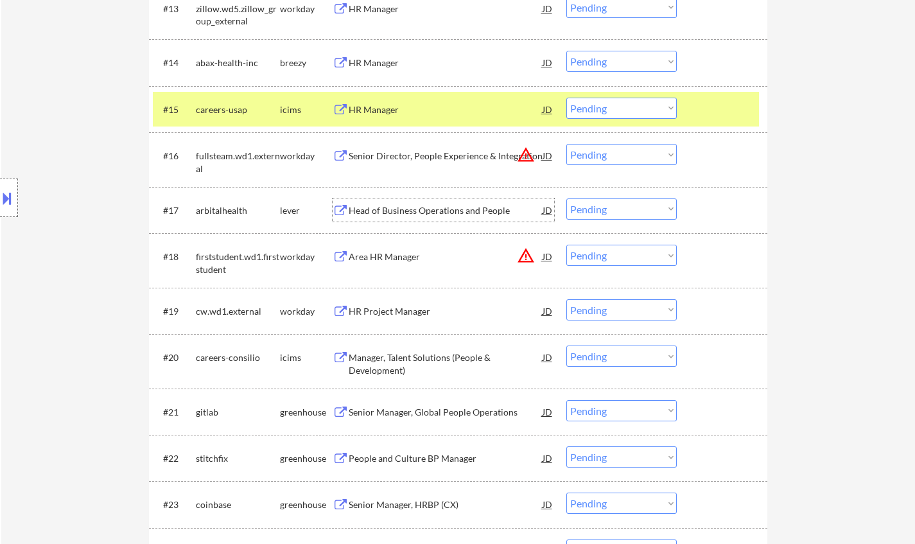
click at [374, 198] on div "Head of Business Operations and People" at bounding box center [446, 209] width 194 height 23
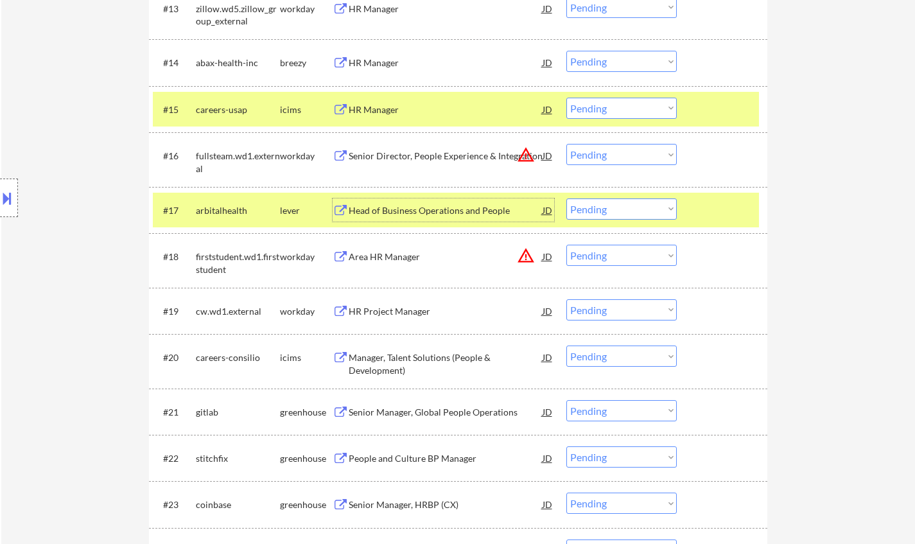
drag, startPoint x: 619, startPoint y: 211, endPoint x: 622, endPoint y: 218, distance: 8.1
click at [619, 211] on select "Choose an option... Pending Applied Excluded (Questions) Excluded (Expired) Exc…" at bounding box center [621, 208] width 110 height 21
click at [616, 208] on select "Choose an option... Pending Applied Excluded (Questions) Excluded (Expired) Exc…" at bounding box center [621, 208] width 110 height 21
click at [566, 198] on select "Choose an option... Pending Applied Excluded (Questions) Excluded (Expired) Exc…" at bounding box center [621, 208] width 110 height 21
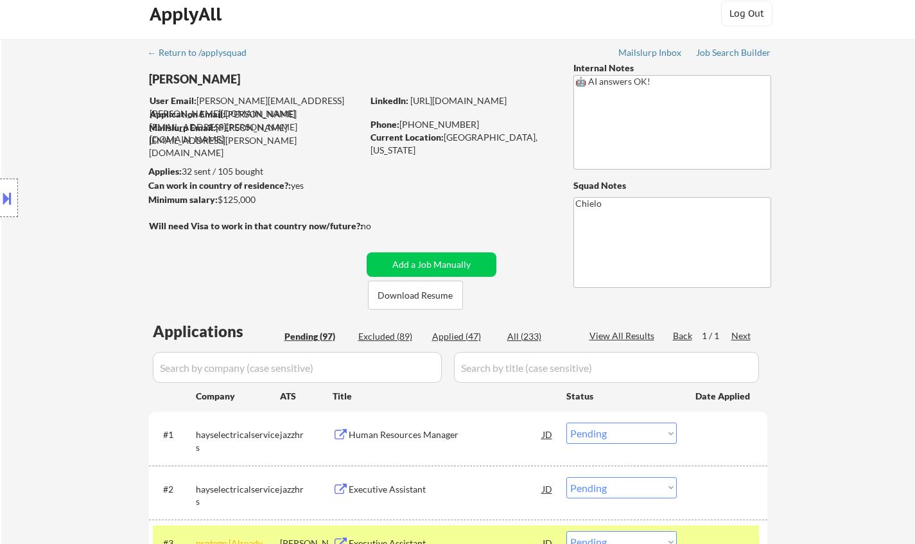
scroll to position [0, 0]
